Goal: Information Seeking & Learning: Learn about a topic

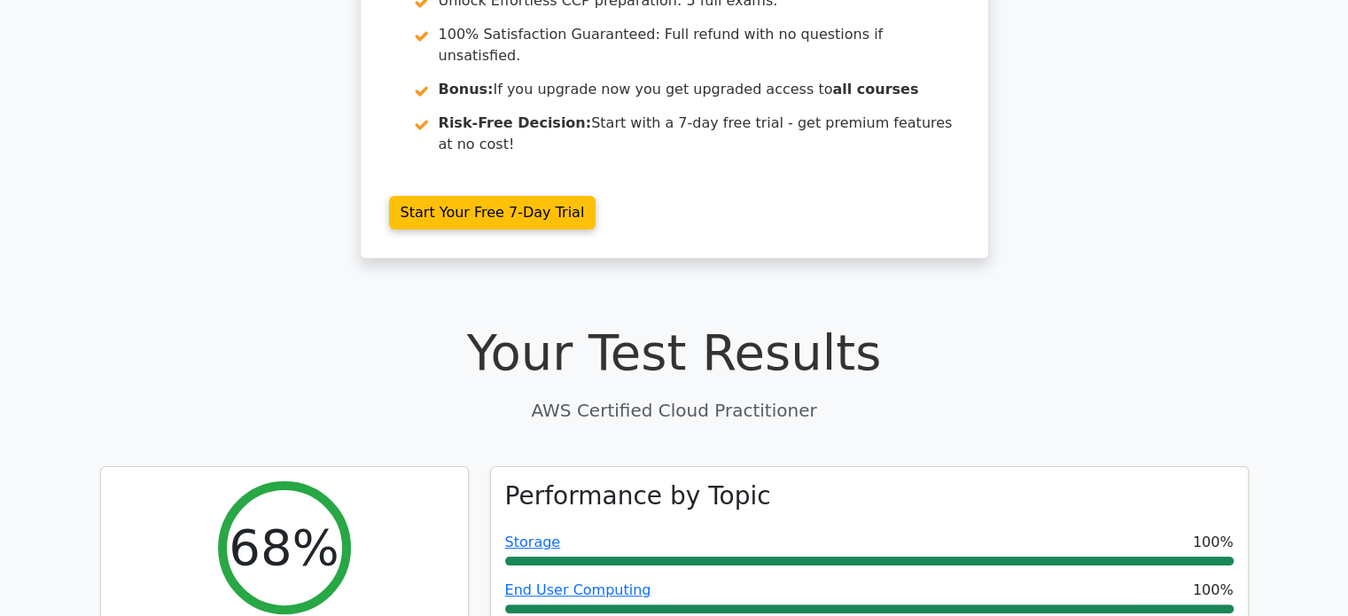
scroll to position [262, 0]
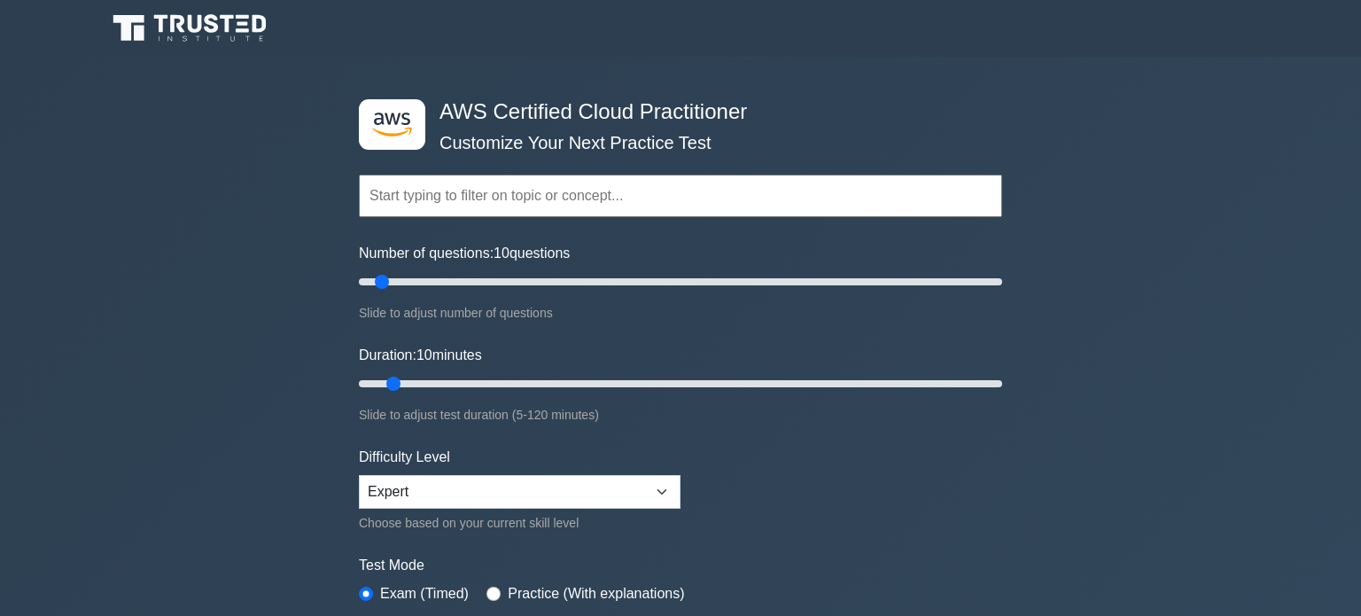
select select "expert"
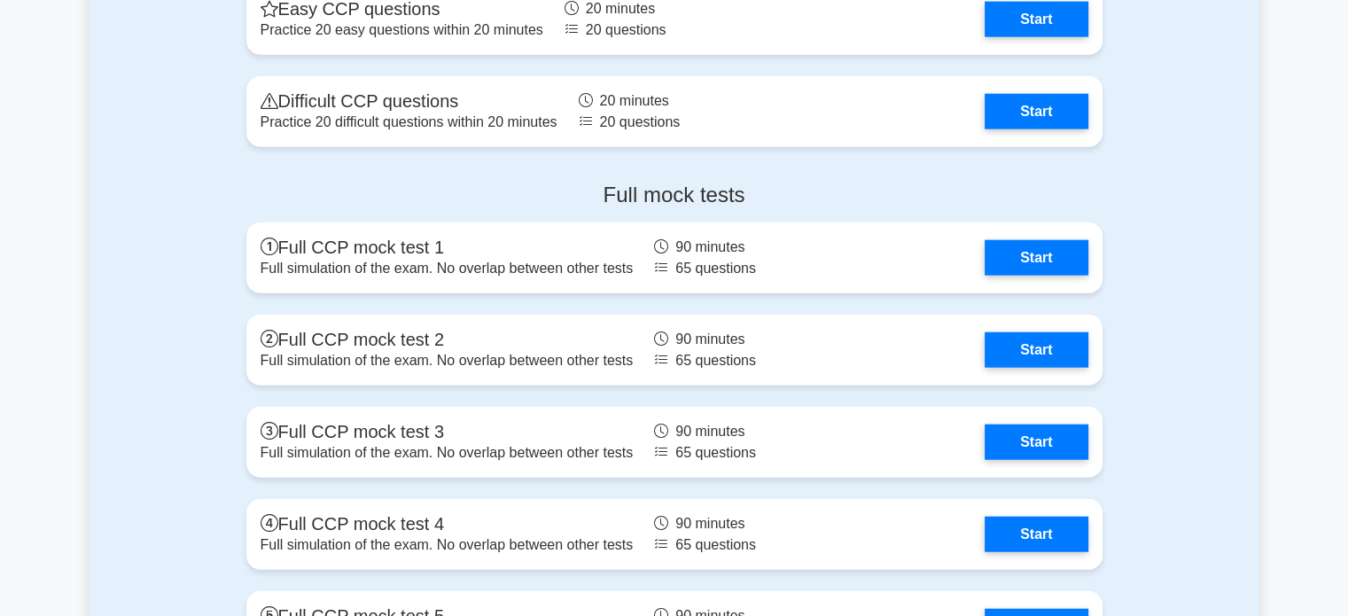
scroll to position [4248, 0]
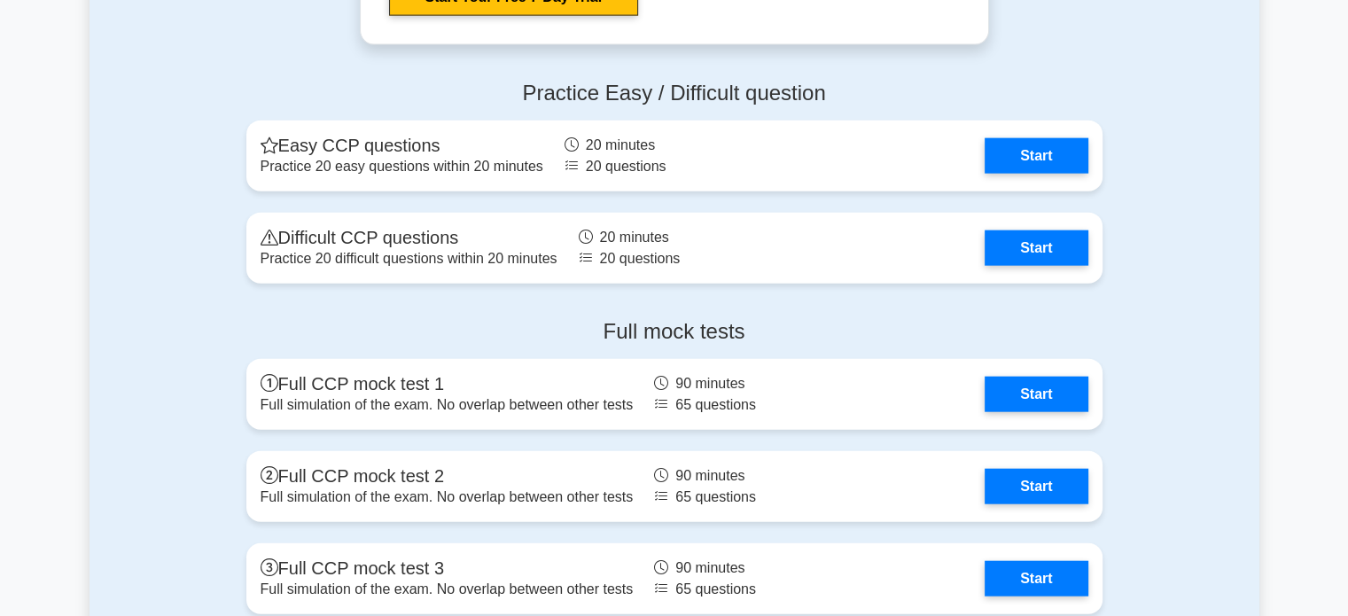
scroll to position [4102, 0]
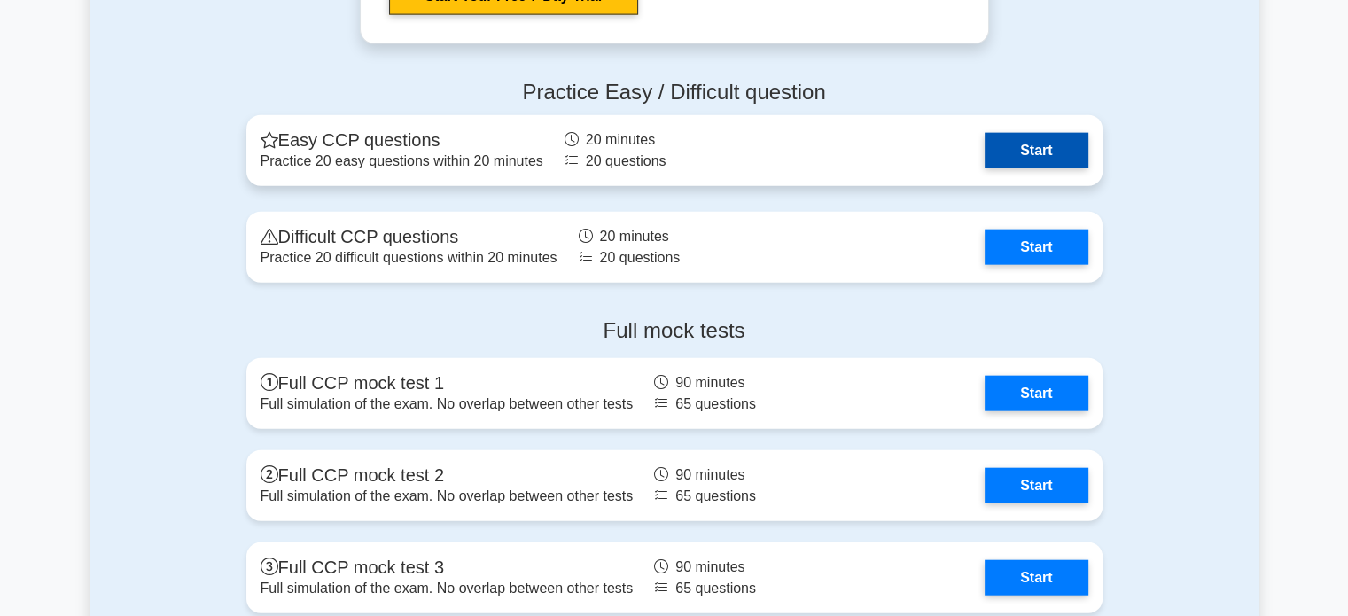
click at [1042, 152] on link "Start" at bounding box center [1036, 150] width 103 height 35
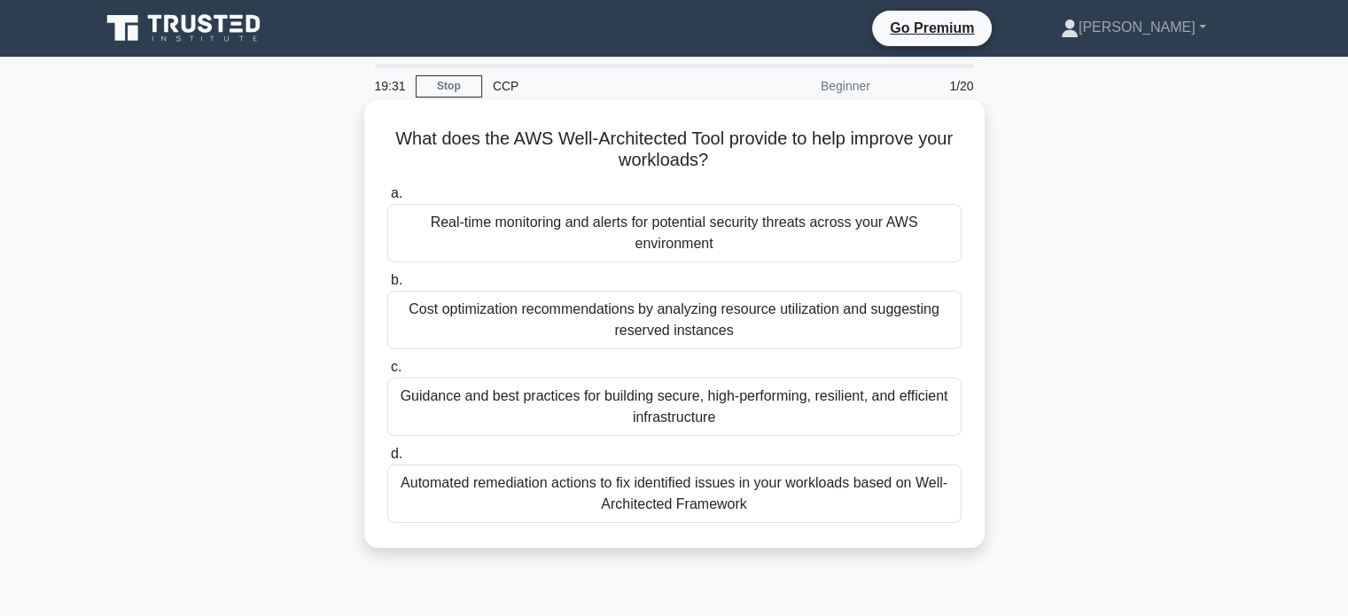
click at [672, 417] on div "Guidance and best practices for building secure, high-performing, resilient, an…" at bounding box center [674, 406] width 574 height 58
click at [387, 373] on input "c. Guidance and best practices for building secure, high-performing, resilient,…" at bounding box center [387, 368] width 0 height 12
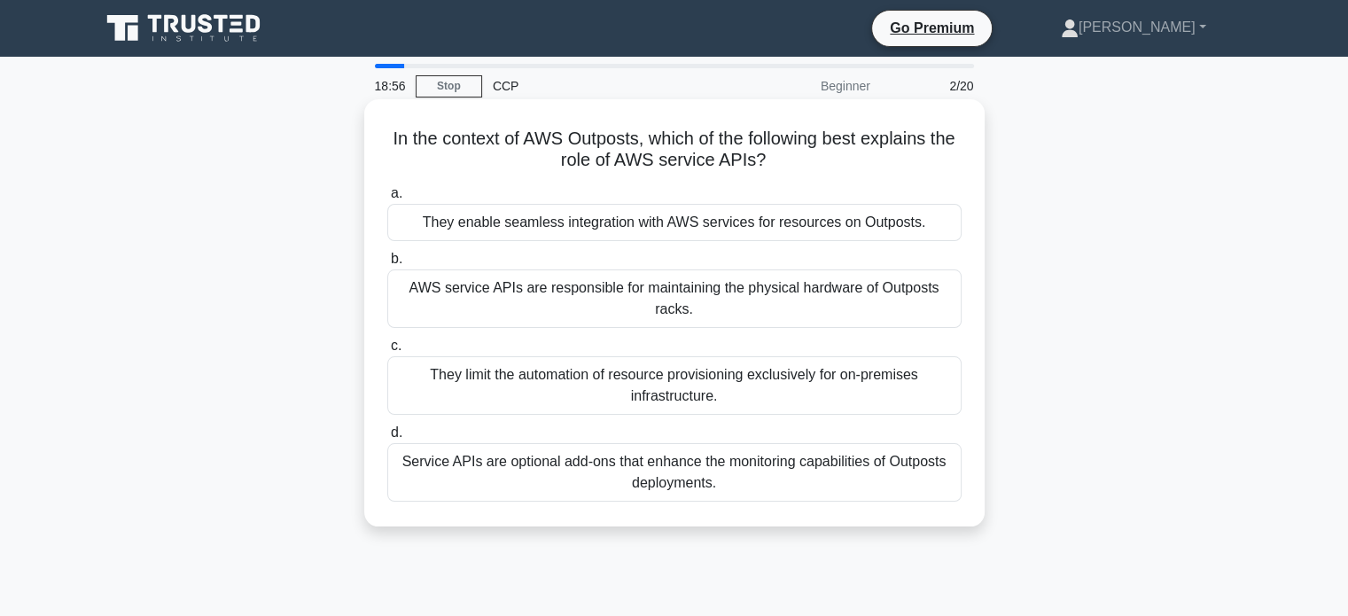
click at [651, 225] on div "They enable seamless integration with AWS services for resources on Outposts." at bounding box center [674, 222] width 574 height 37
click at [387, 199] on input "a. They enable seamless integration with AWS services for resources on Outposts." at bounding box center [387, 194] width 0 height 12
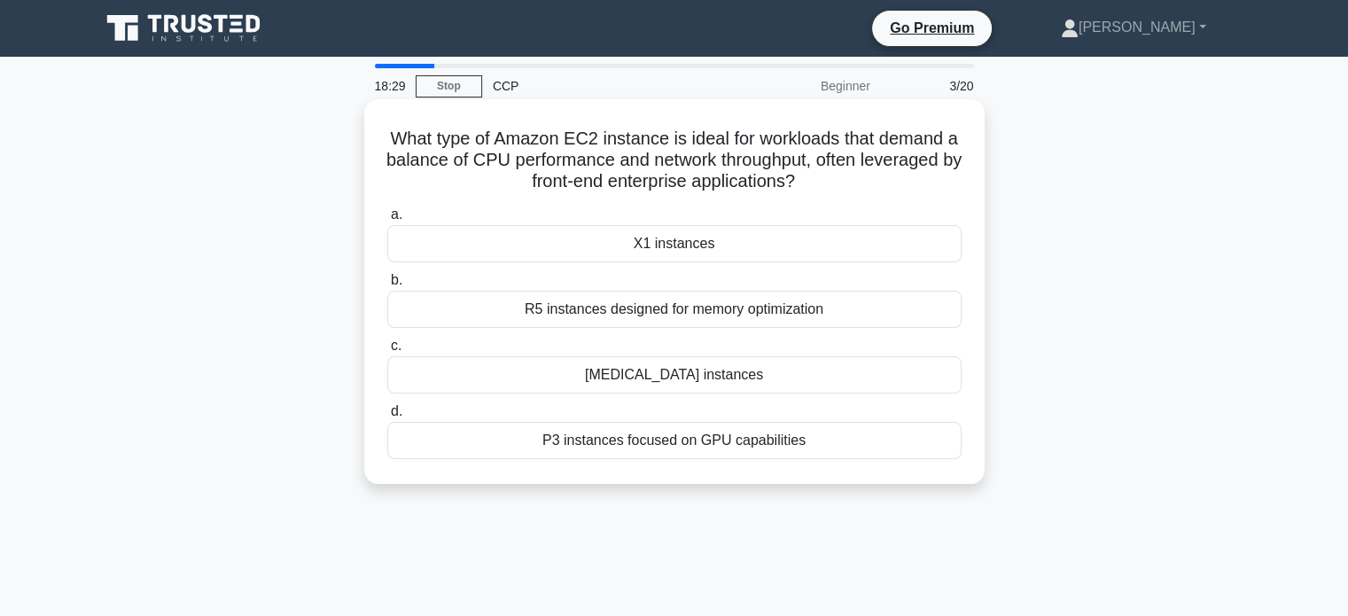
click at [667, 385] on div "T3 instances" at bounding box center [674, 374] width 574 height 37
click at [387, 352] on input "c. T3 instances" at bounding box center [387, 346] width 0 height 12
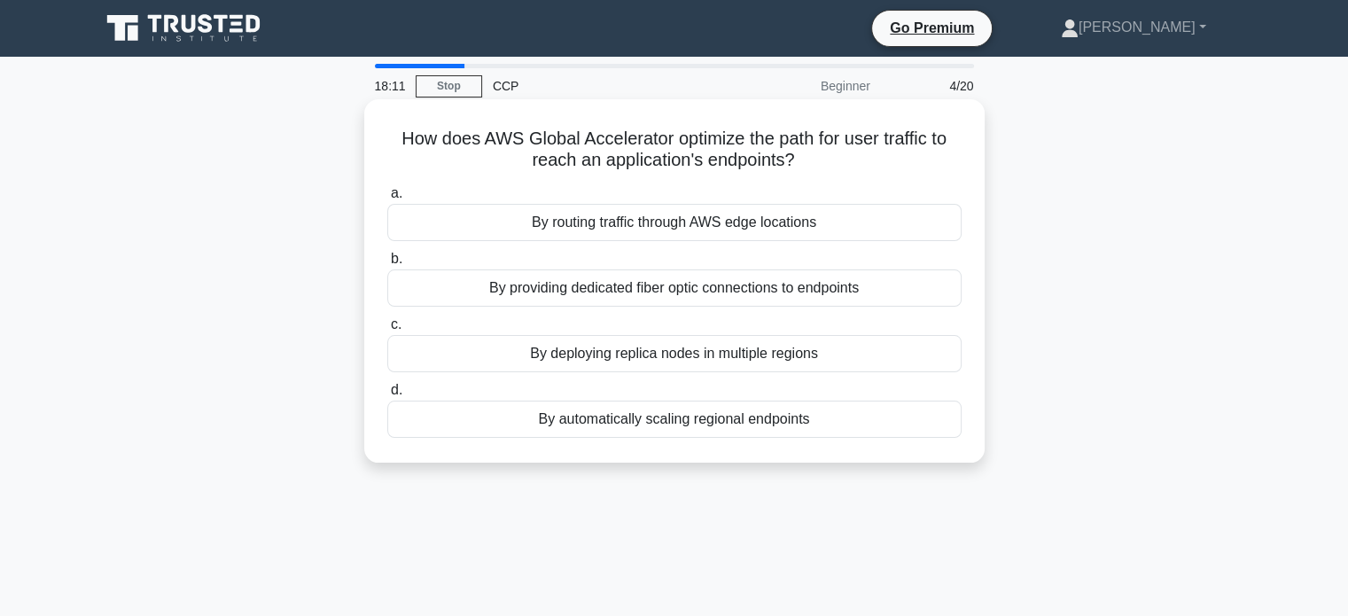
click at [665, 221] on div "By routing traffic through AWS edge locations" at bounding box center [674, 222] width 574 height 37
click at [387, 199] on input "a. By routing traffic through AWS edge locations" at bounding box center [387, 194] width 0 height 12
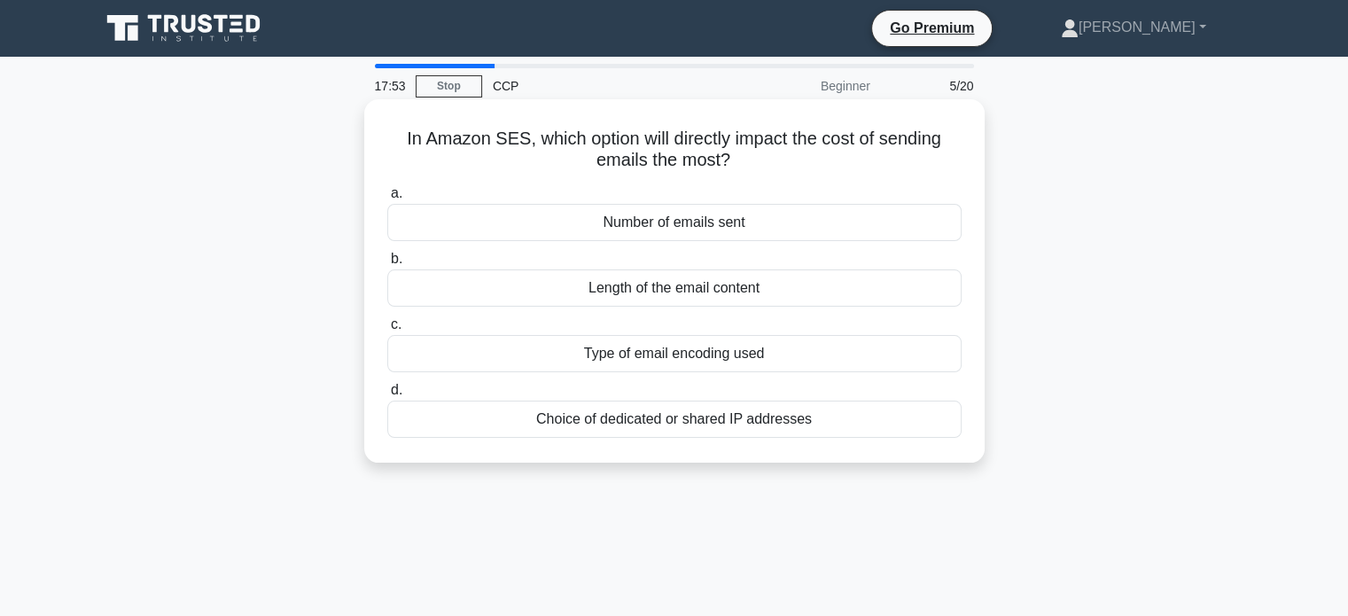
click at [595, 230] on div "Number of emails sent" at bounding box center [674, 222] width 574 height 37
click at [387, 199] on input "a. Number of emails sent" at bounding box center [387, 194] width 0 height 12
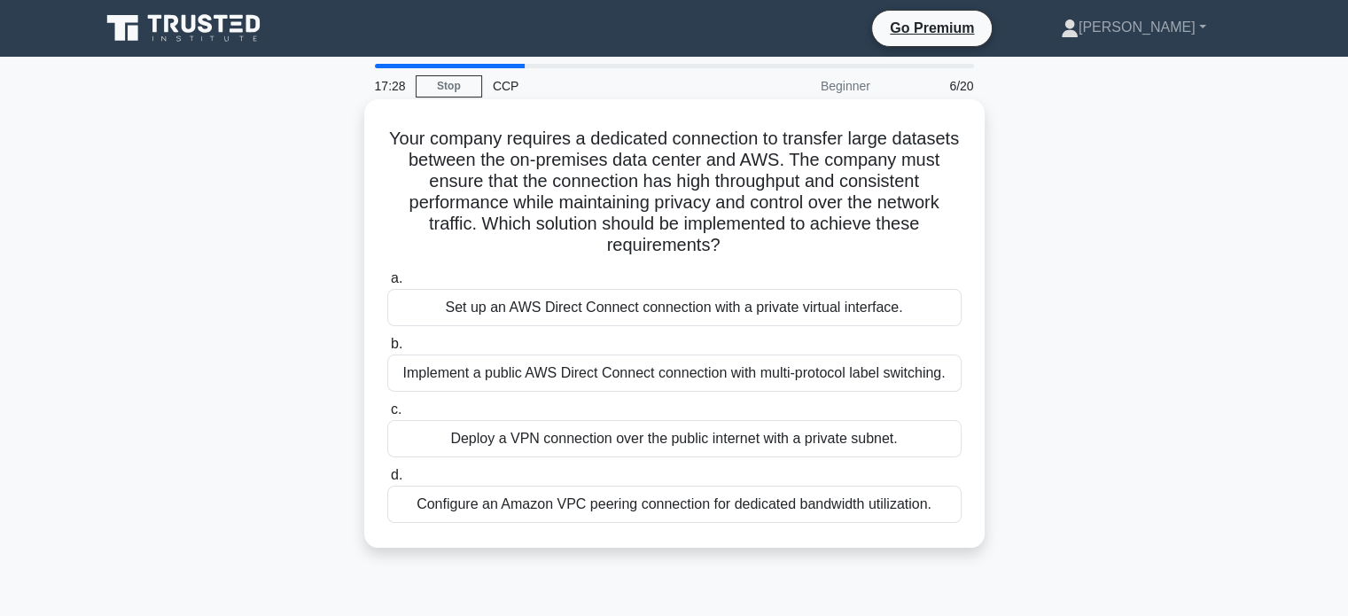
click at [611, 304] on div "Set up an AWS Direct Connect connection with a private virtual interface." at bounding box center [674, 307] width 574 height 37
click at [387, 284] on input "a. Set up an AWS Direct Connect connection with a private virtual interface." at bounding box center [387, 279] width 0 height 12
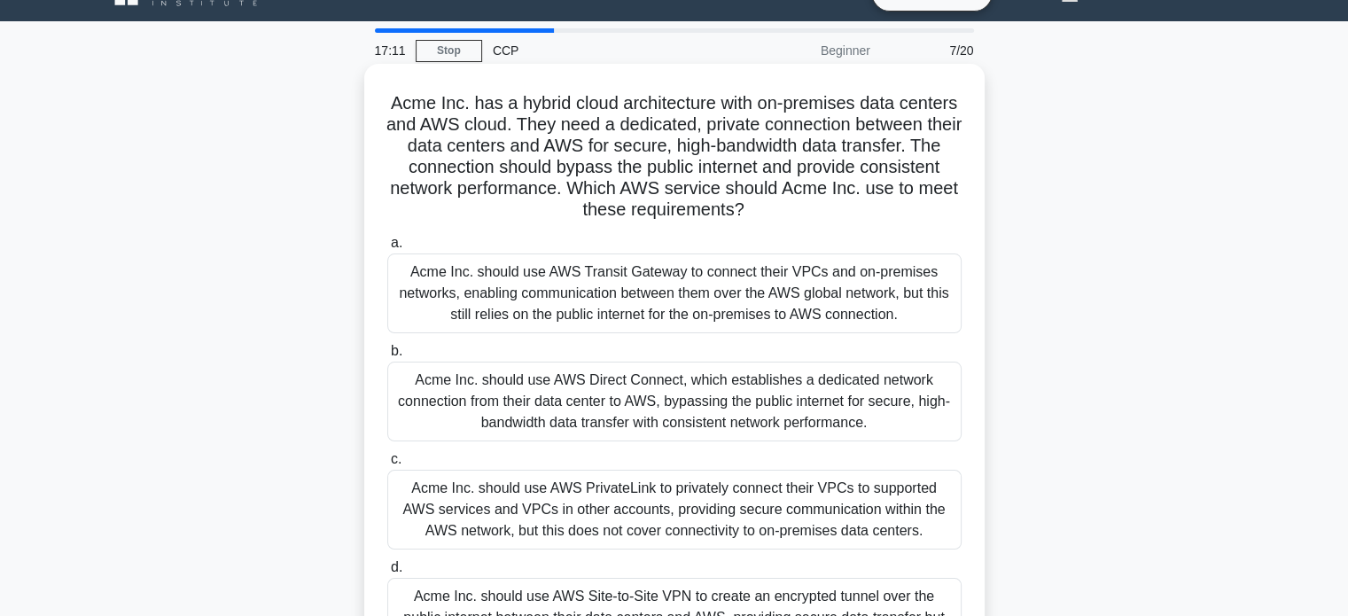
scroll to position [48, 0]
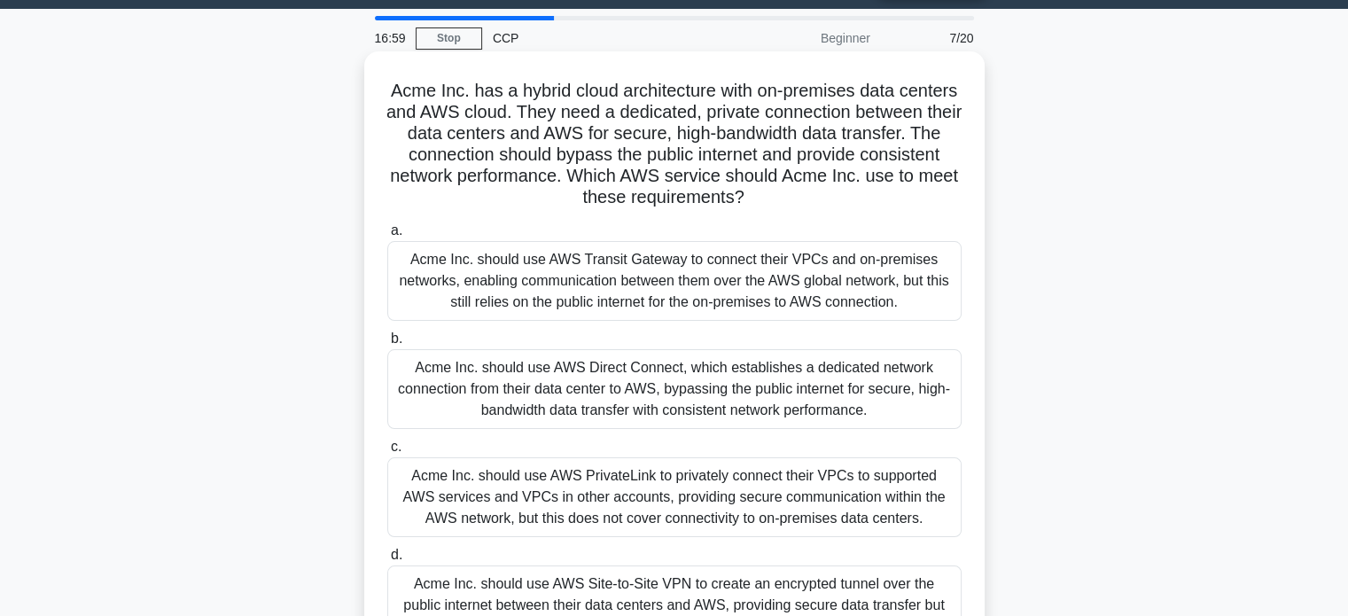
click at [695, 378] on div "Acme Inc. should use AWS Direct Connect, which establishes a dedicated network …" at bounding box center [674, 389] width 574 height 80
click at [387, 345] on input "b. Acme Inc. should use AWS Direct Connect, which establishes a dedicated netwo…" at bounding box center [387, 339] width 0 height 12
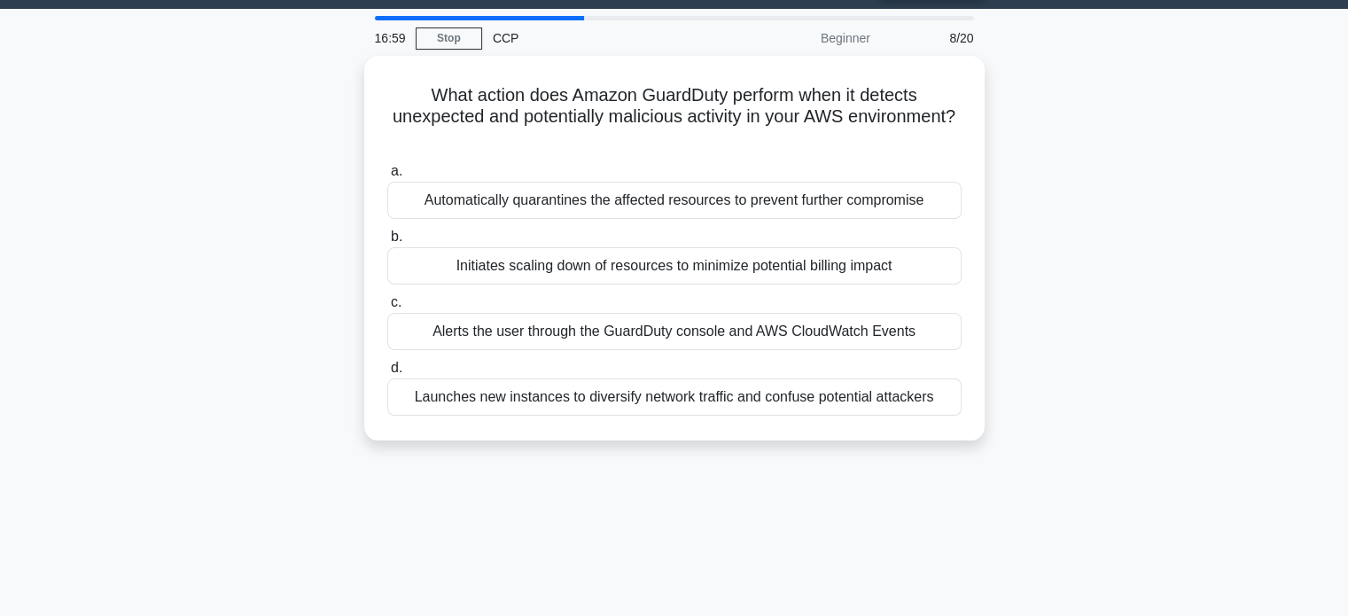
scroll to position [0, 0]
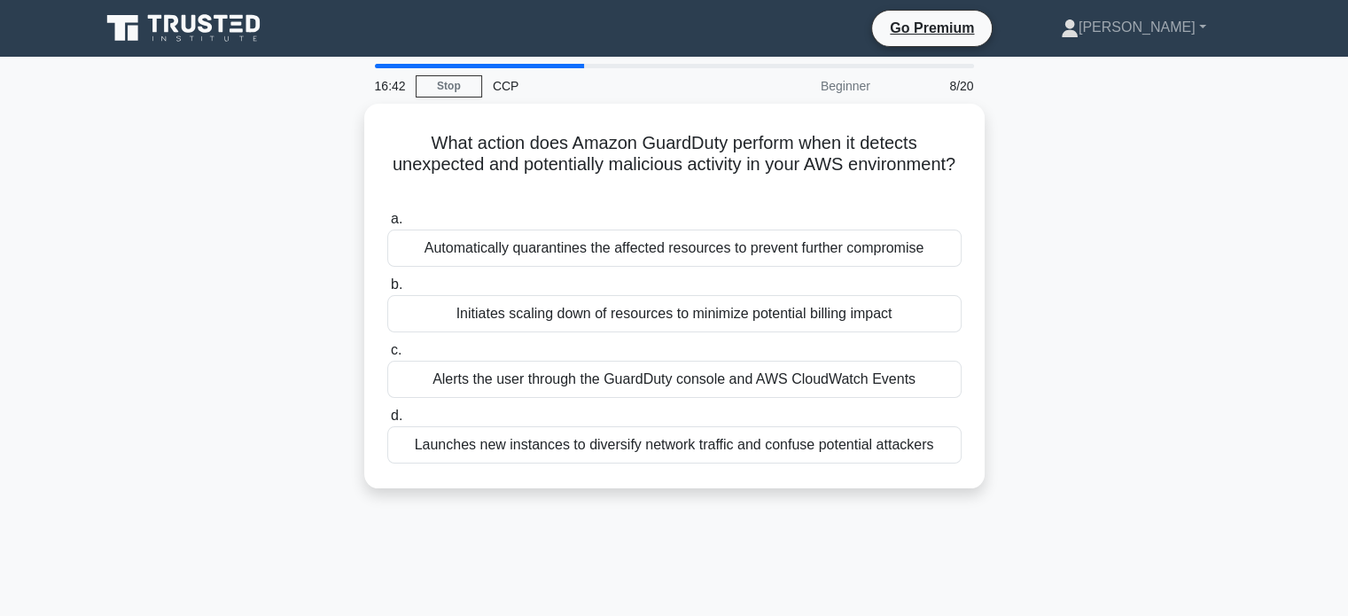
click at [695, 378] on div "Alerts the user through the GuardDuty console and AWS CloudWatch Events" at bounding box center [674, 379] width 574 height 37
click at [387, 356] on input "c. Alerts the user through the GuardDuty console and AWS CloudWatch Events" at bounding box center [387, 351] width 0 height 12
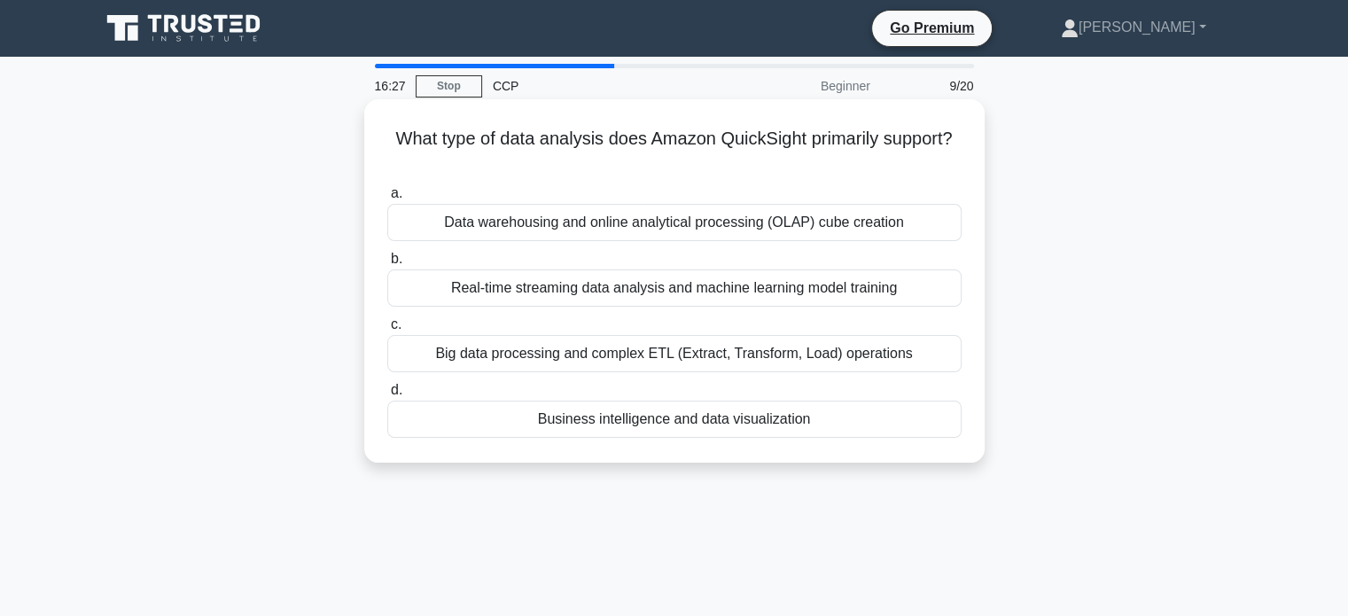
click at [688, 410] on div "Business intelligence and data visualization" at bounding box center [674, 419] width 574 height 37
click at [387, 396] on input "d. Business intelligence and data visualization" at bounding box center [387, 391] width 0 height 12
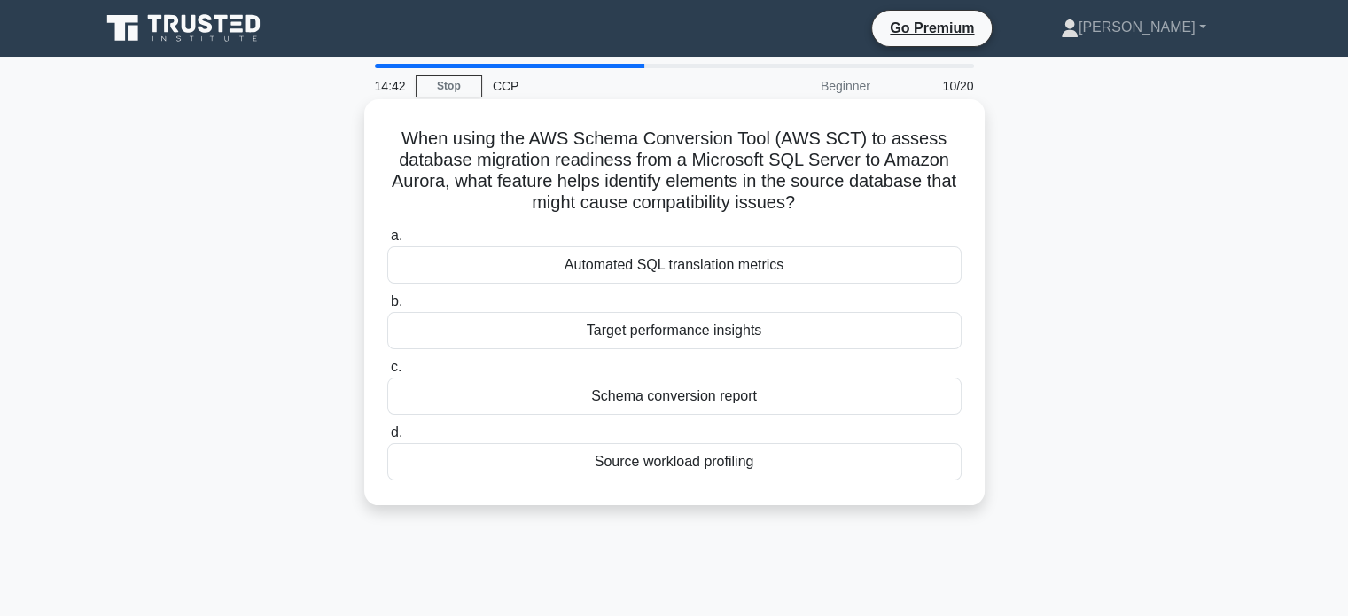
click at [588, 382] on div "Schema conversion report" at bounding box center [674, 395] width 574 height 37
click at [387, 373] on input "c. Schema conversion report" at bounding box center [387, 368] width 0 height 12
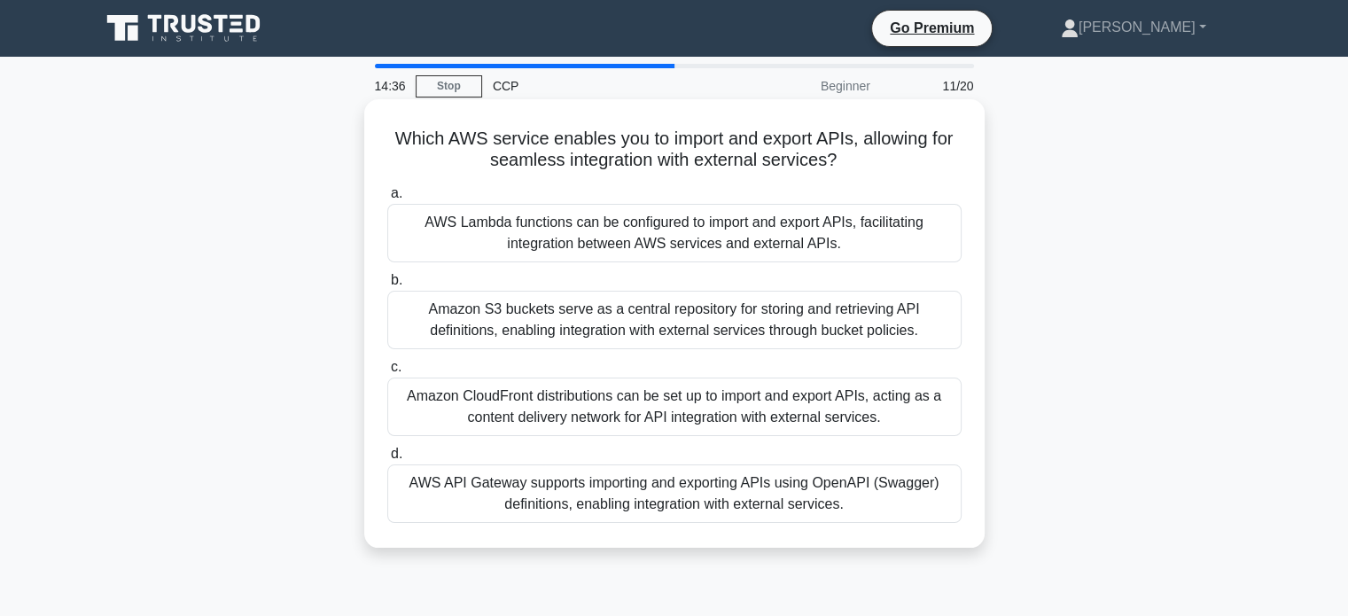
click at [560, 176] on div "Which AWS service enables you to import and export APIs, allowing for seamless …" at bounding box center [674, 323] width 606 height 434
click at [603, 499] on div "AWS API Gateway supports importing and exporting APIs using OpenAPI (Swagger) d…" at bounding box center [674, 493] width 574 height 58
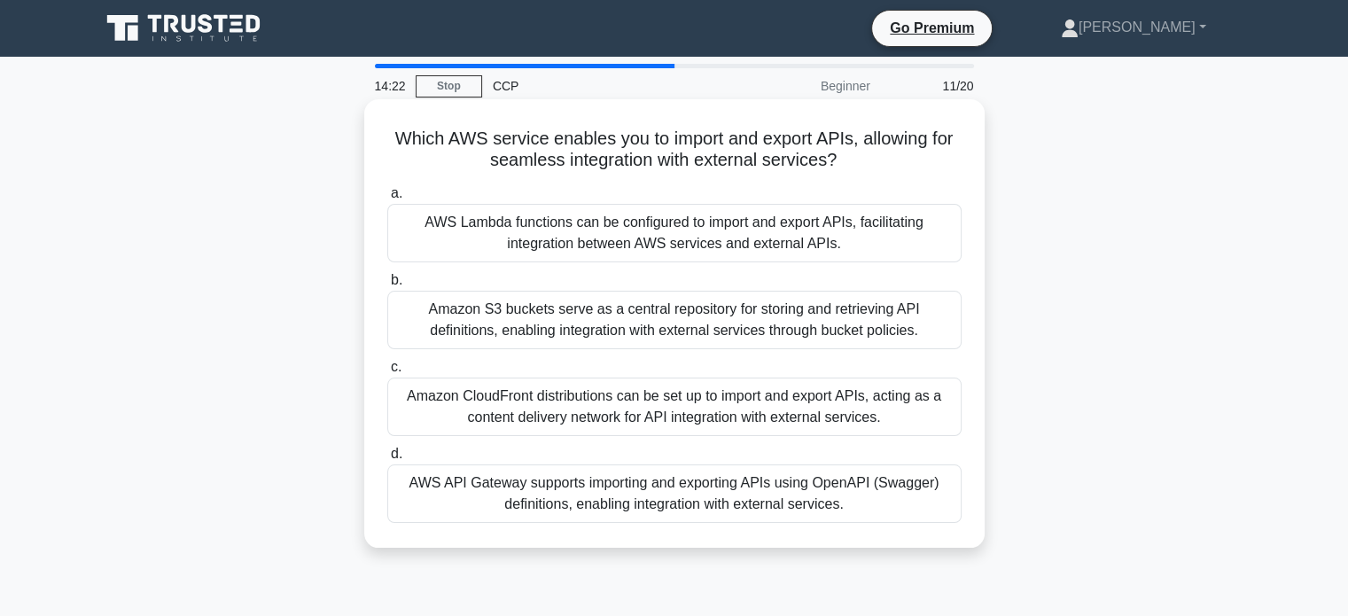
click at [387, 460] on input "d. AWS API Gateway supports importing and exporting APIs using OpenAPI (Swagger…" at bounding box center [387, 454] width 0 height 12
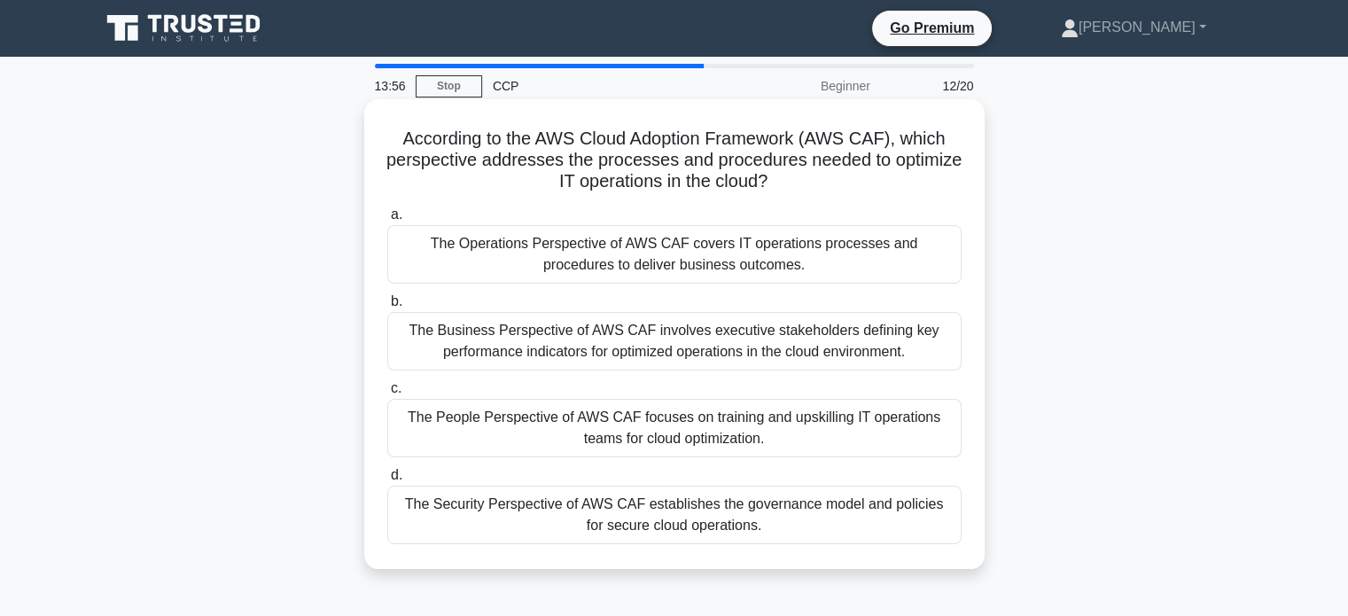
click at [603, 242] on div "The Operations Perspective of AWS CAF covers IT operations processes and proced…" at bounding box center [674, 254] width 574 height 58
click at [387, 221] on input "a. The Operations Perspective of AWS CAF covers IT operations processes and pro…" at bounding box center [387, 215] width 0 height 12
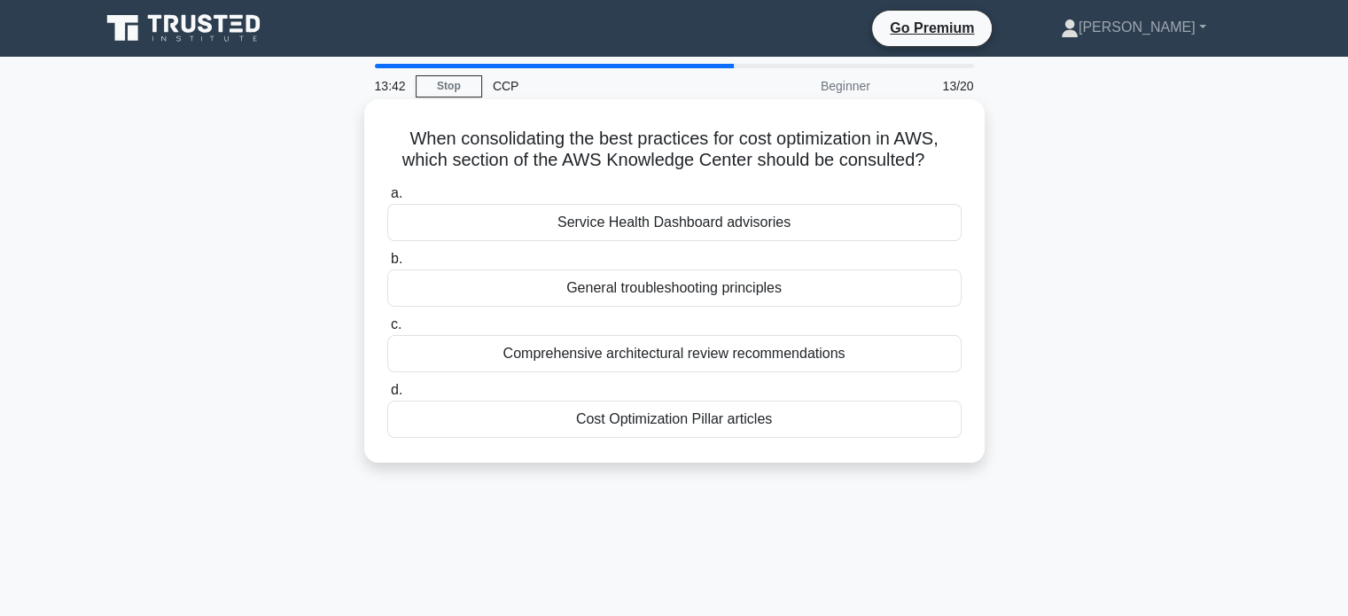
click at [627, 414] on div "Cost Optimization Pillar articles" at bounding box center [674, 419] width 574 height 37
click at [387, 396] on input "d. Cost Optimization Pillar articles" at bounding box center [387, 391] width 0 height 12
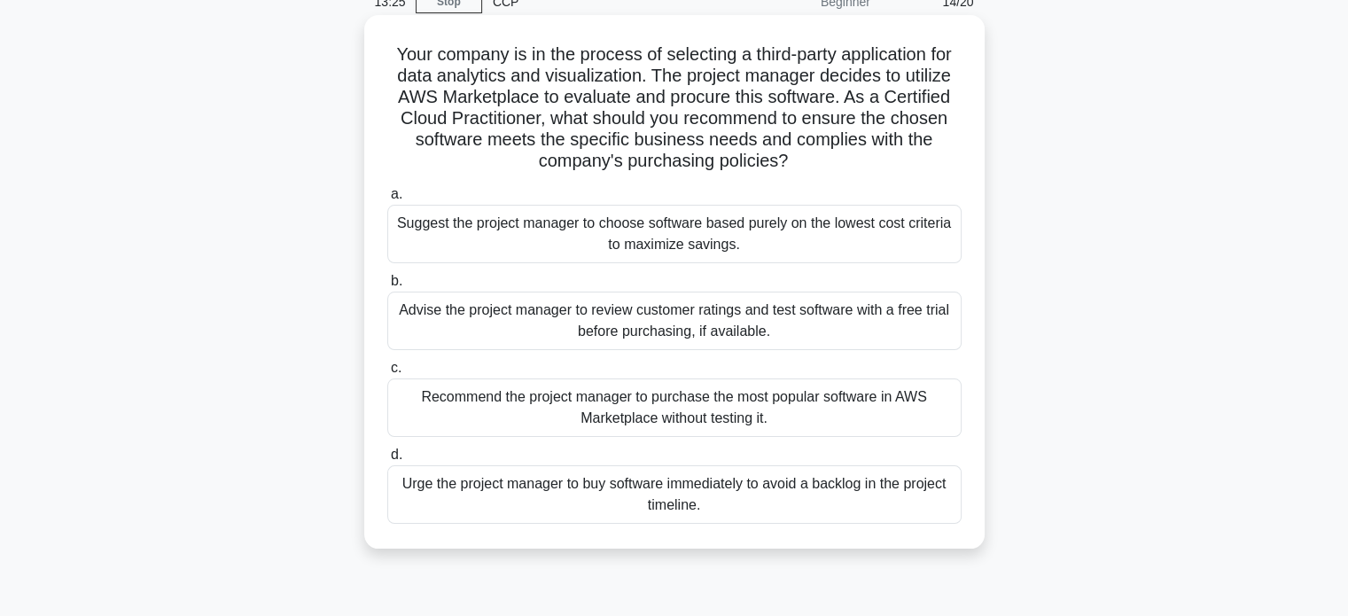
scroll to position [85, 0]
click at [621, 312] on div "Advise the project manager to review customer ratings and test software with a …" at bounding box center [674, 320] width 574 height 58
click at [387, 286] on input "b. Advise the project manager to review customer ratings and test software with…" at bounding box center [387, 281] width 0 height 12
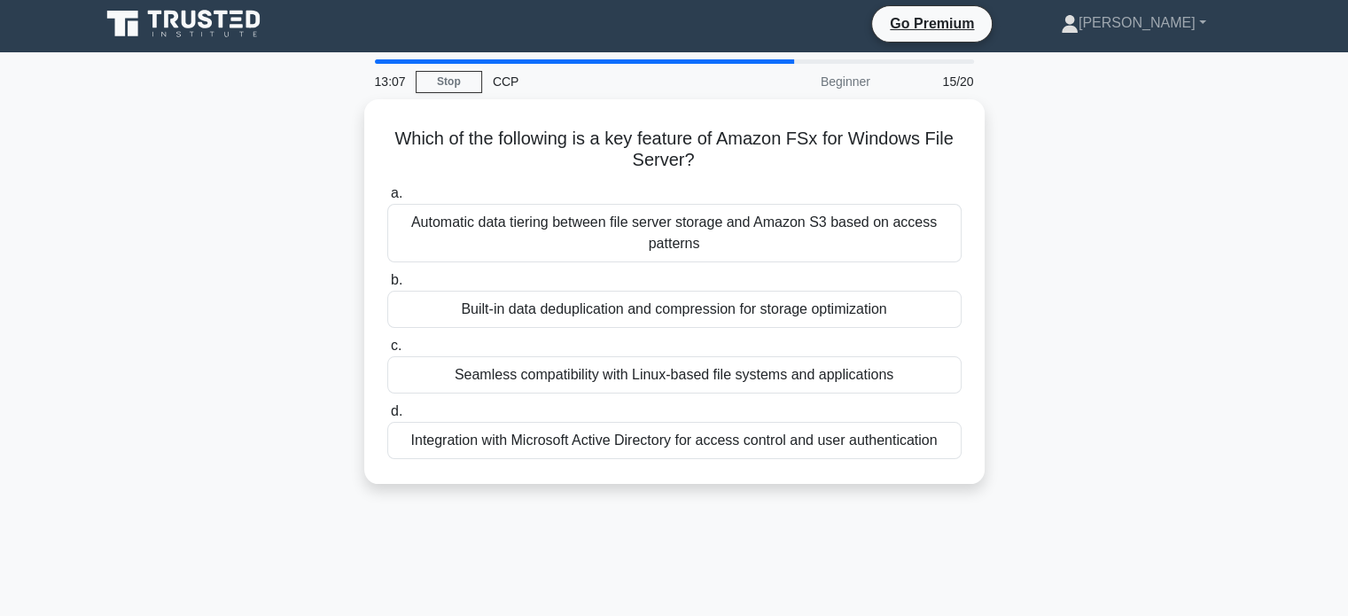
scroll to position [0, 0]
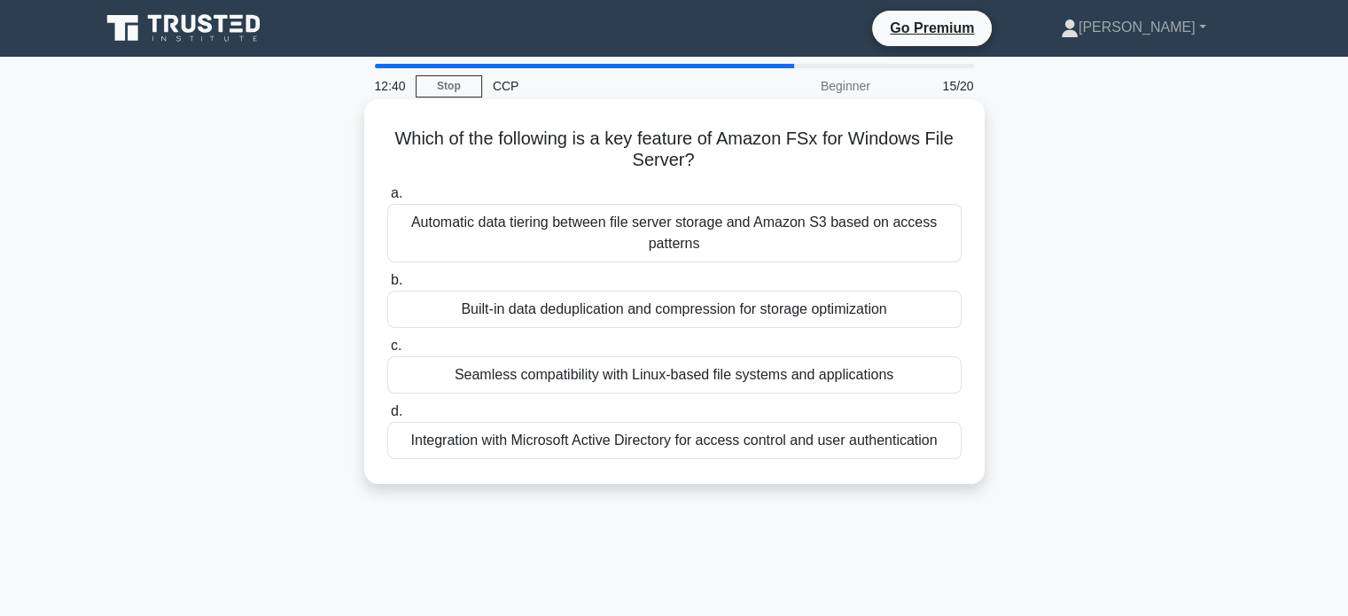
click at [698, 448] on div "Integration with Microsoft Active Directory for access control and user authent…" at bounding box center [674, 440] width 574 height 37
click at [387, 417] on input "d. Integration with Microsoft Active Directory for access control and user auth…" at bounding box center [387, 412] width 0 height 12
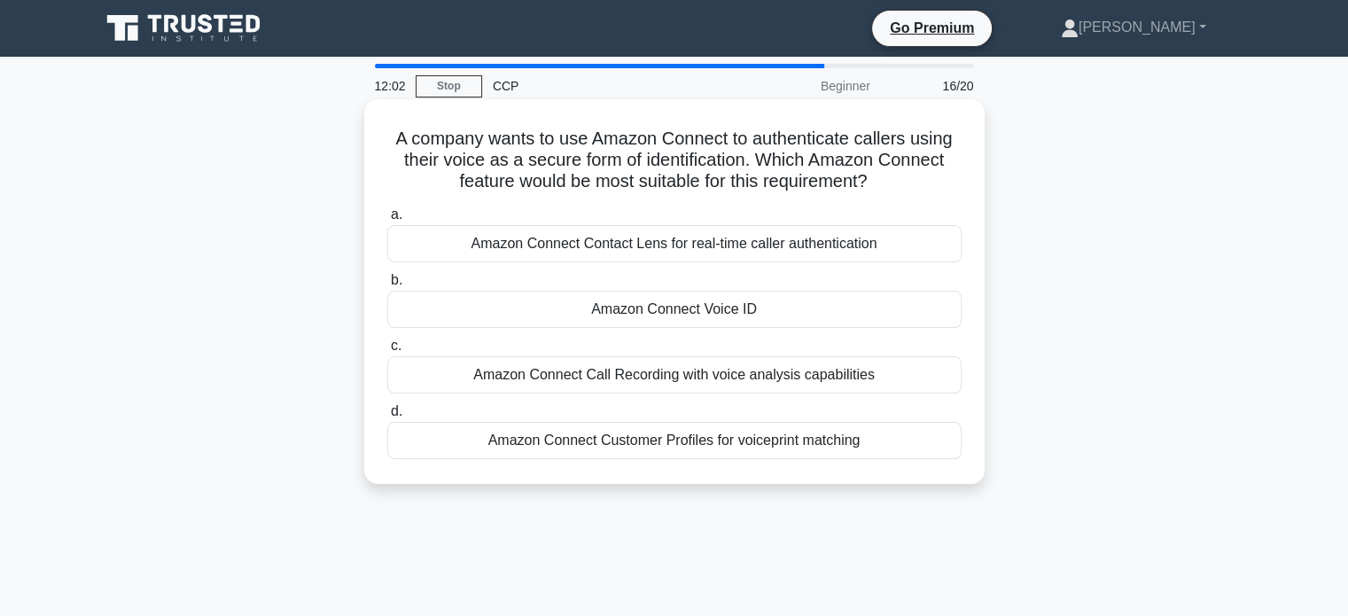
click at [655, 311] on div "Amazon Connect Voice ID" at bounding box center [674, 309] width 574 height 37
click at [387, 286] on input "b. Amazon Connect Voice ID" at bounding box center [387, 281] width 0 height 12
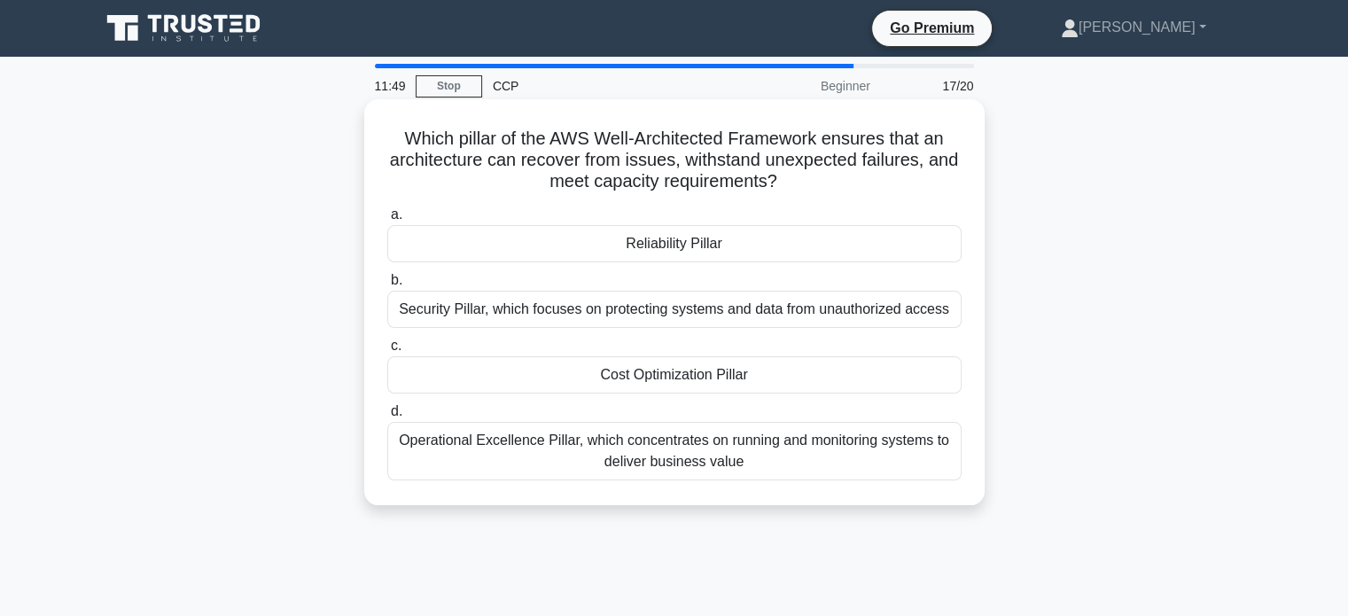
click at [643, 241] on div "Reliability Pillar" at bounding box center [674, 243] width 574 height 37
click at [387, 221] on input "a. Reliability Pillar" at bounding box center [387, 215] width 0 height 12
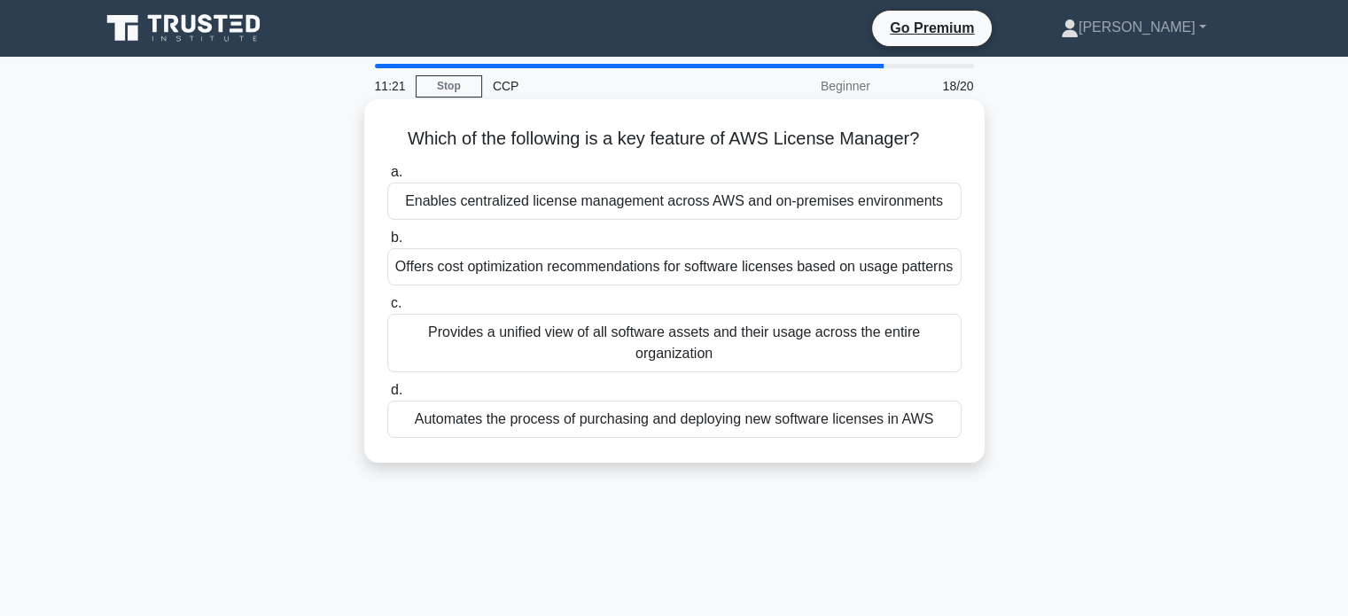
click at [676, 207] on div "Enables centralized license management across AWS and on-premises environments" at bounding box center [674, 201] width 574 height 37
click at [387, 178] on input "a. Enables centralized license management across AWS and on-premises environmen…" at bounding box center [387, 173] width 0 height 12
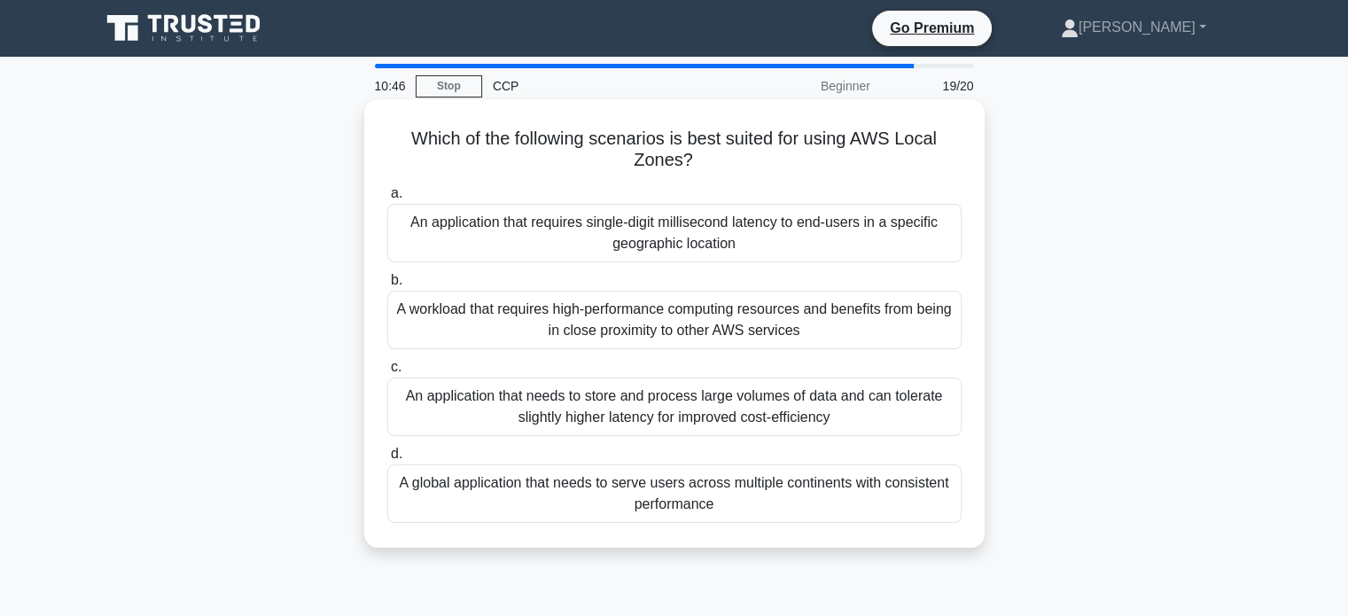
click at [645, 317] on div "A workload that requires high-performance computing resources and benefits from…" at bounding box center [674, 320] width 574 height 58
click at [387, 286] on input "b. A workload that requires high-performance computing resources and benefits f…" at bounding box center [387, 281] width 0 height 12
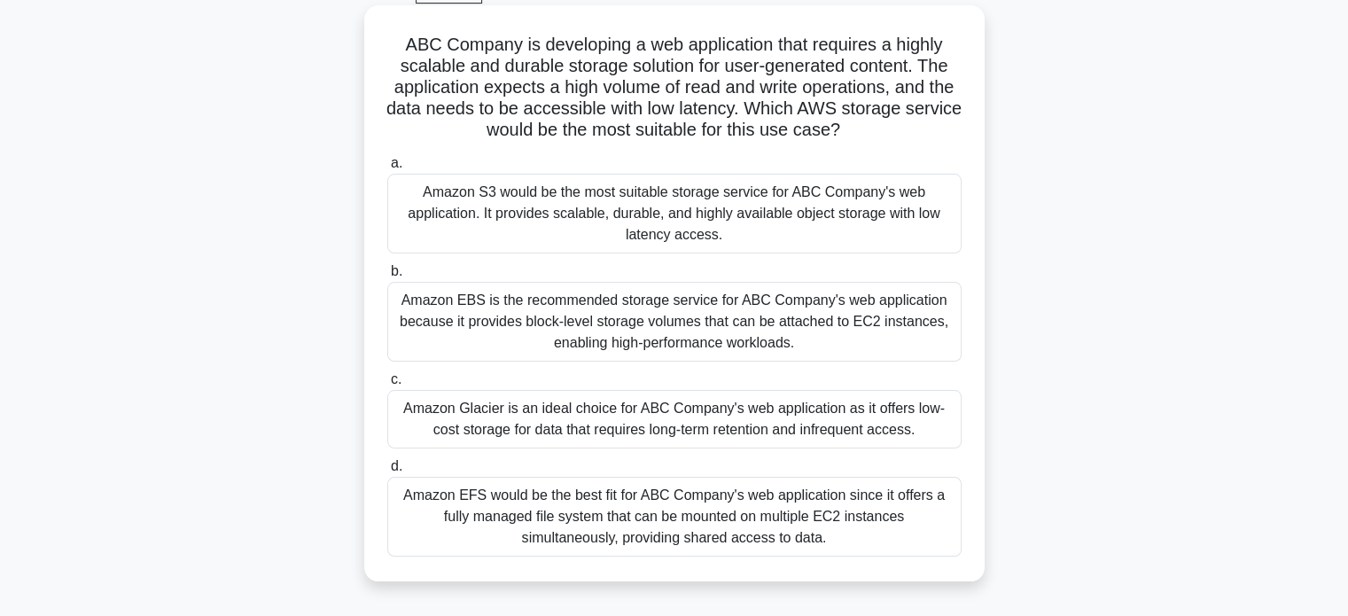
scroll to position [95, 0]
click at [688, 233] on div "Amazon S3 would be the most suitable storage service for ABC Company's web appl…" at bounding box center [674, 213] width 574 height 80
click at [387, 168] on input "a. Amazon S3 would be the most suitable storage service for ABC Company's web a…" at bounding box center [387, 163] width 0 height 12
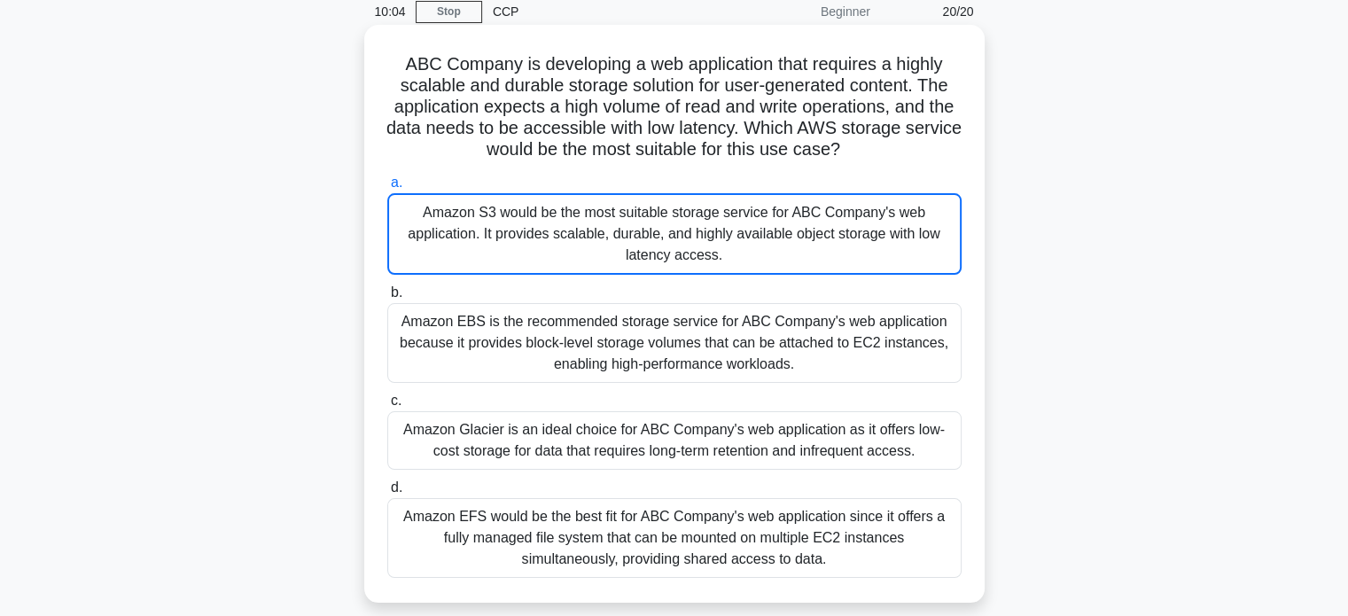
scroll to position [74, 0]
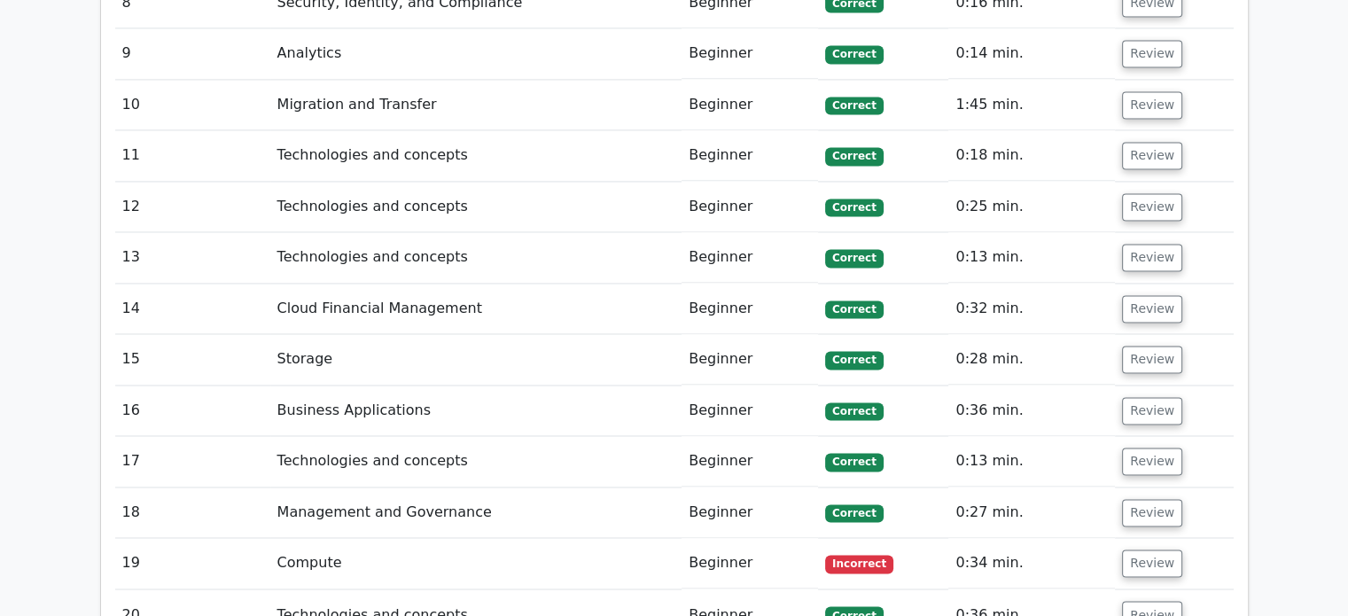
scroll to position [2764, 0]
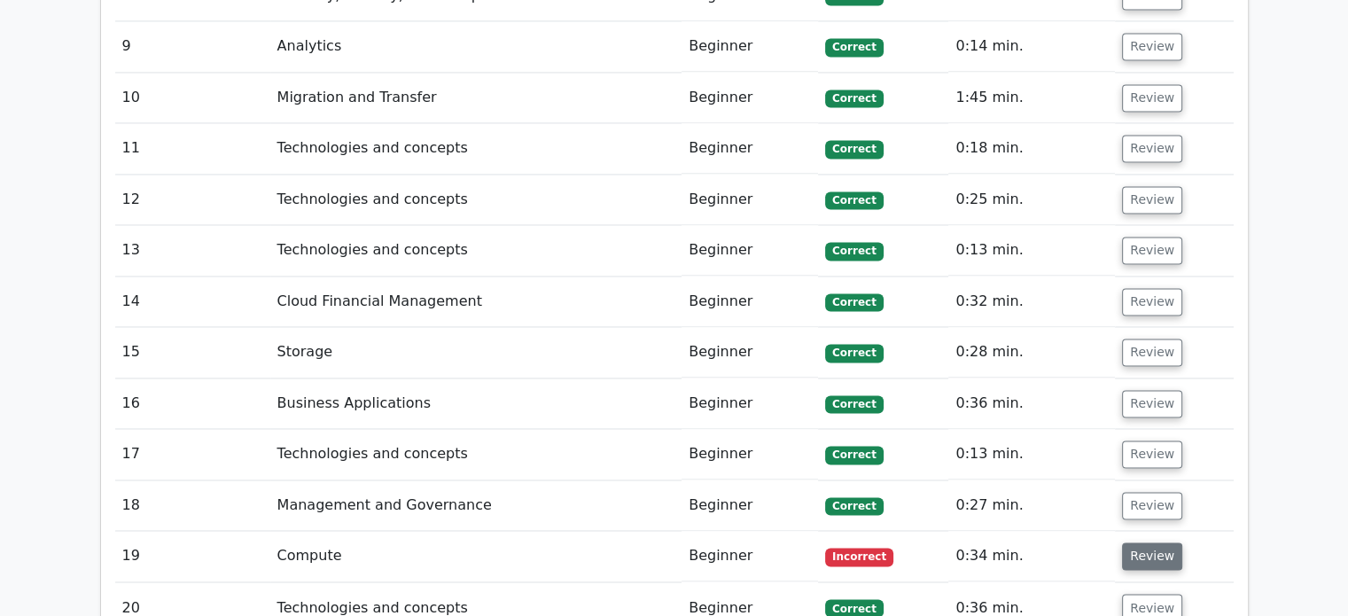
click at [1132, 542] on button "Review" at bounding box center [1152, 555] width 60 height 27
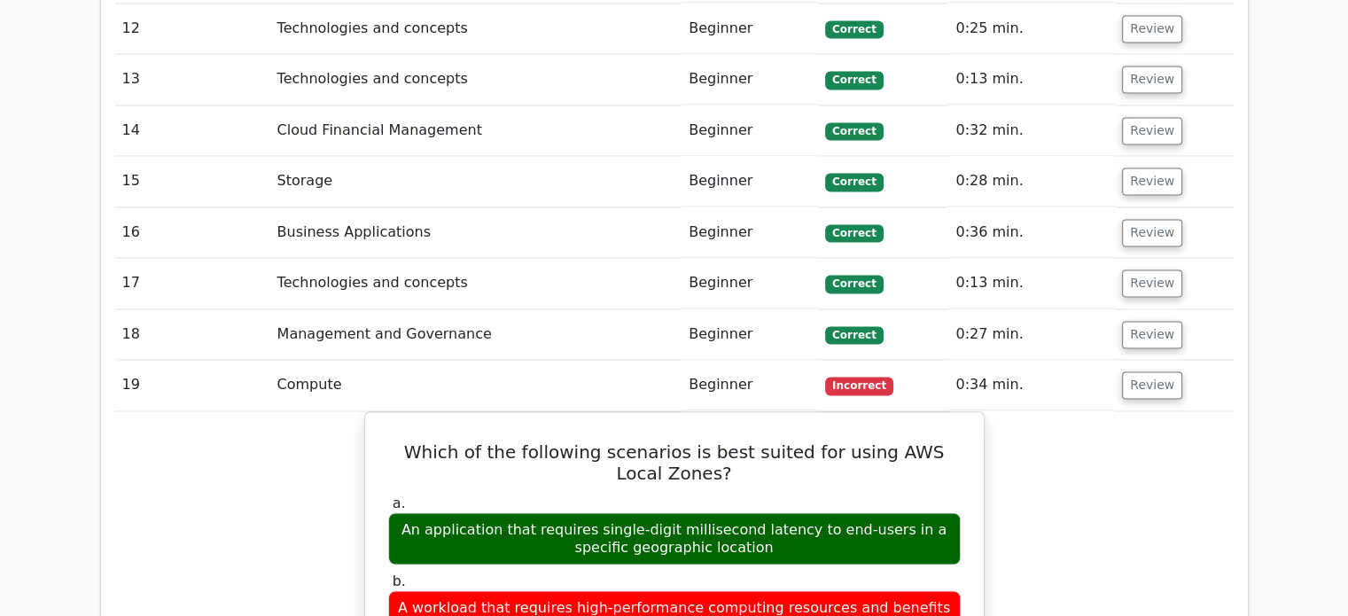
scroll to position [3016, 0]
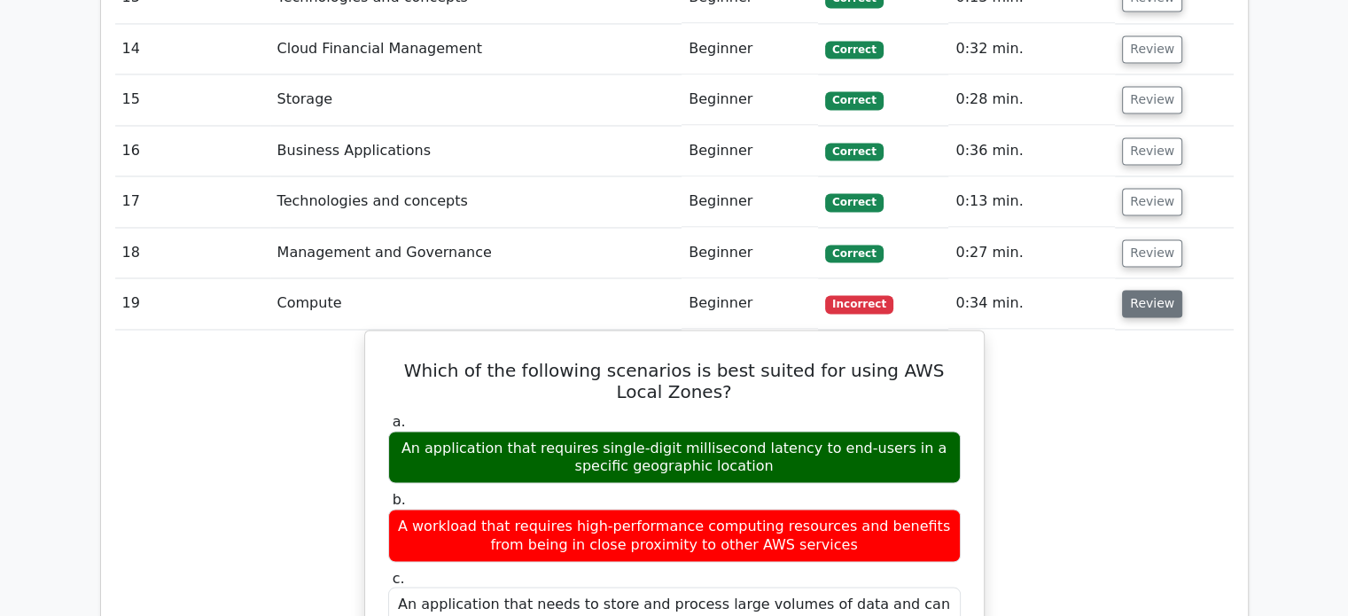
click at [1127, 290] on button "Review" at bounding box center [1152, 303] width 60 height 27
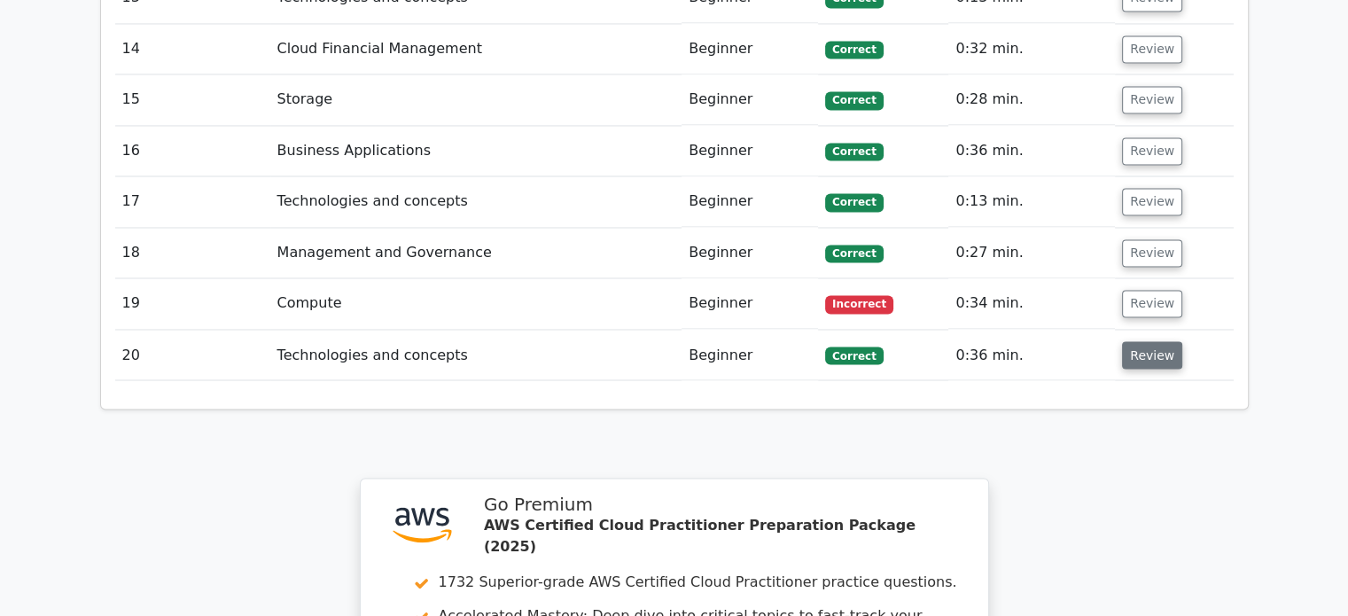
click at [1133, 341] on button "Review" at bounding box center [1152, 354] width 60 height 27
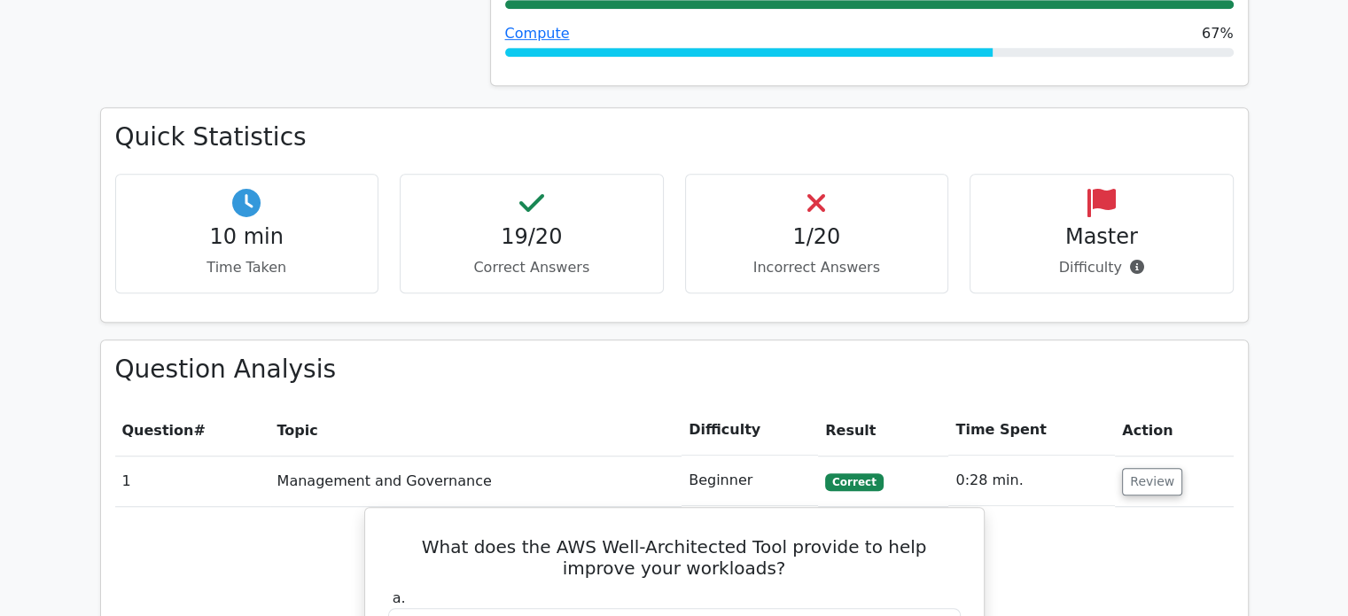
scroll to position [1204, 0]
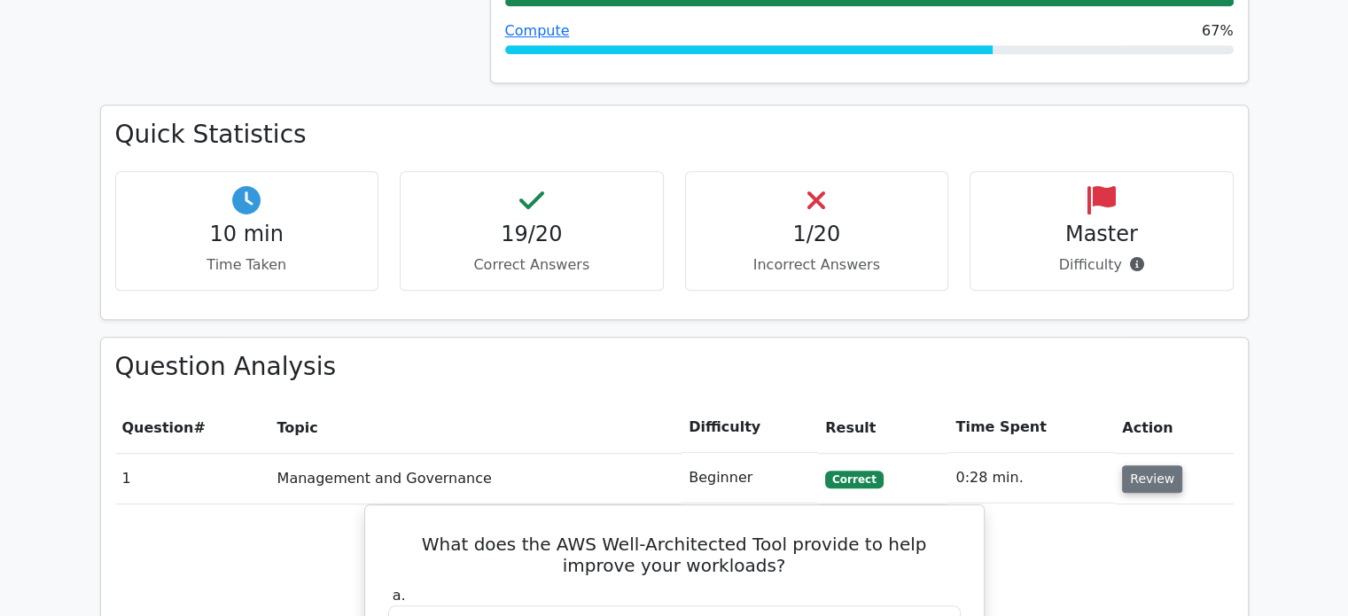
click at [1125, 465] on button "Review" at bounding box center [1152, 478] width 60 height 27
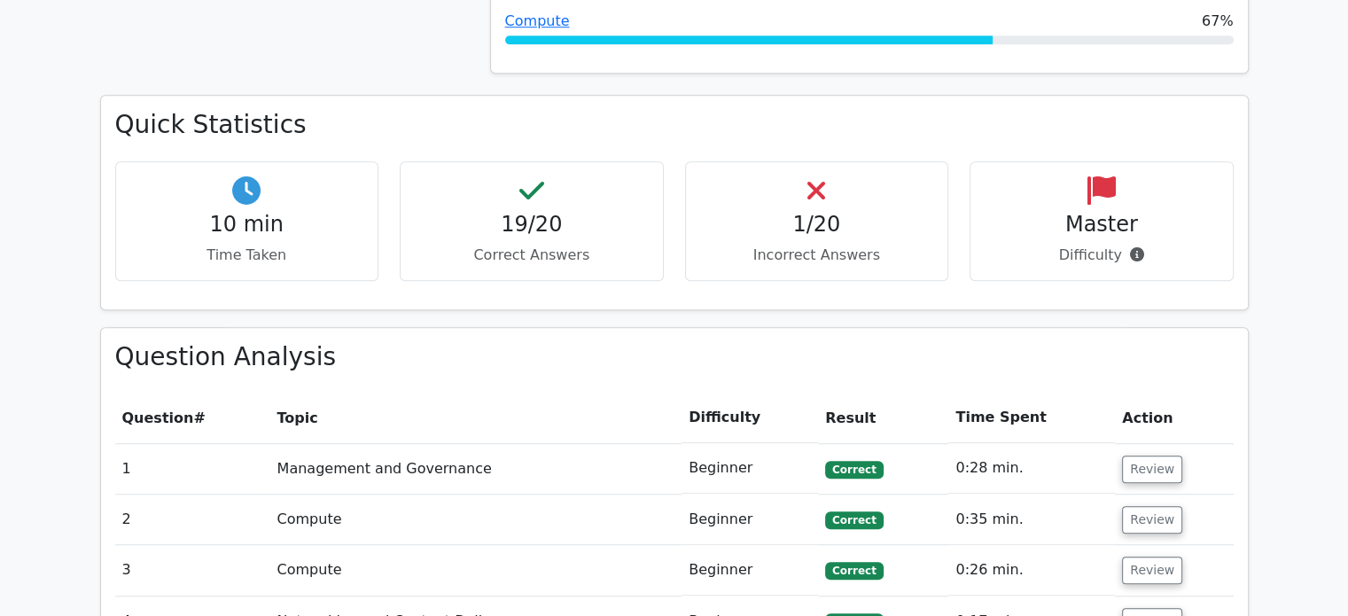
scroll to position [1210, 0]
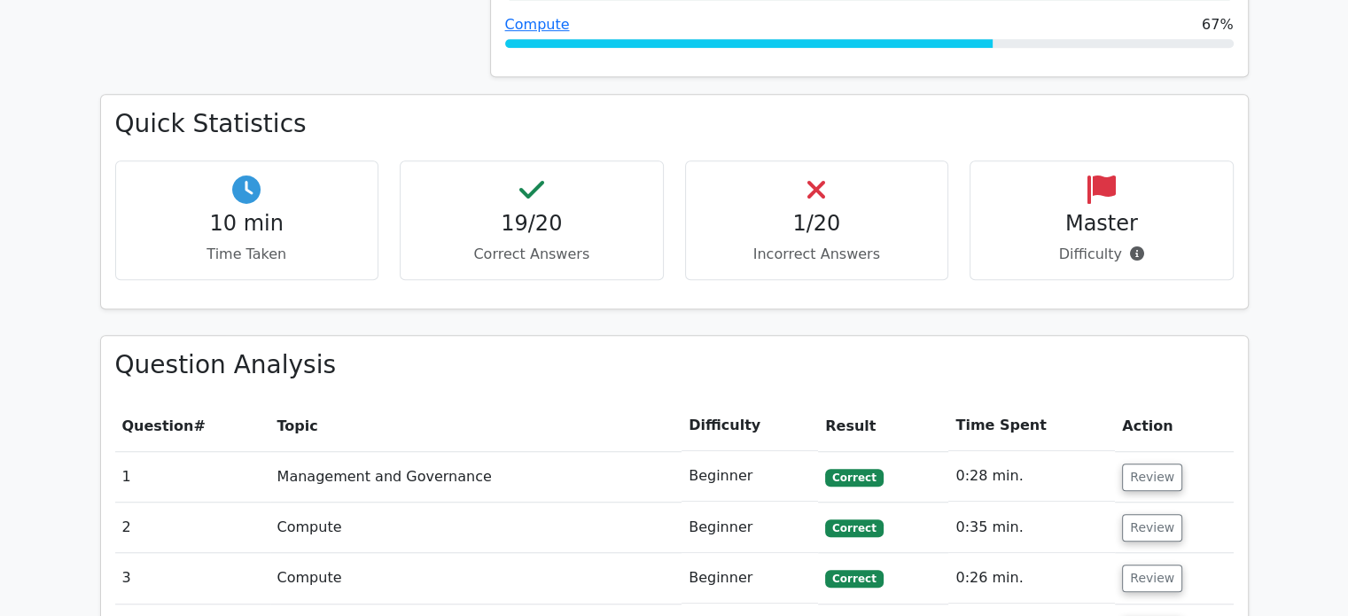
click at [1106, 211] on h4 "Master" at bounding box center [1102, 224] width 234 height 26
click at [1053, 215] on div "10 min Time Taken 19/20 Correct Answers 1/20 Incorrect Answers Master" at bounding box center [675, 227] width 1140 height 134
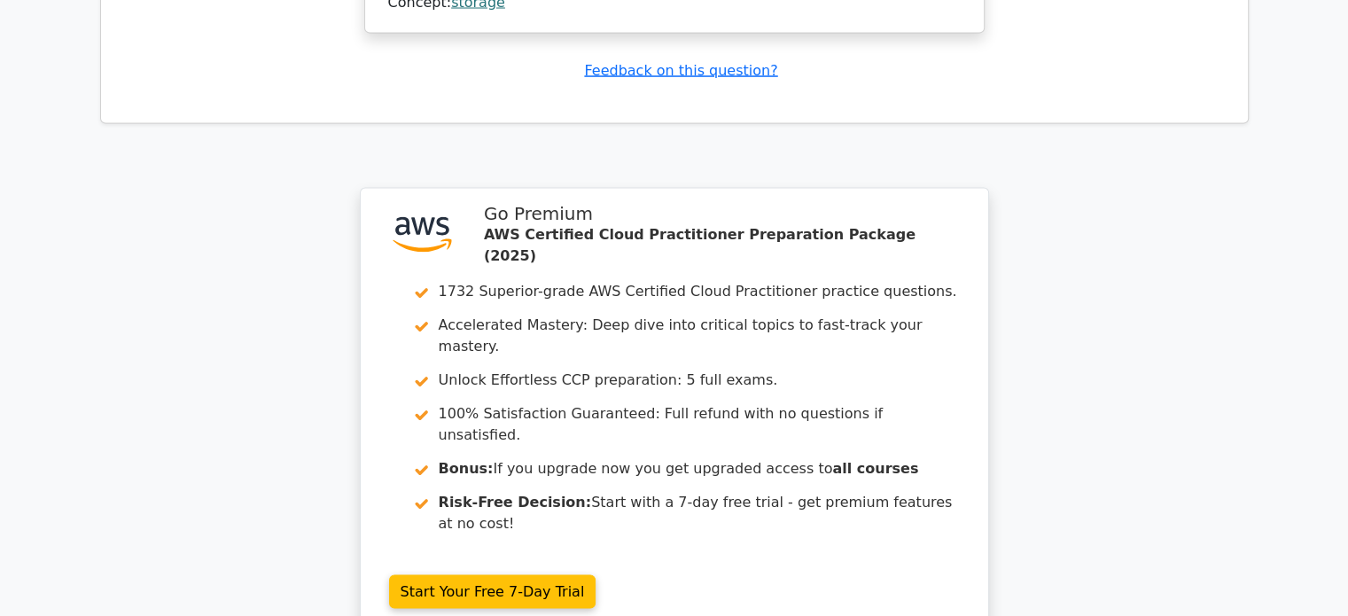
scroll to position [3677, 0]
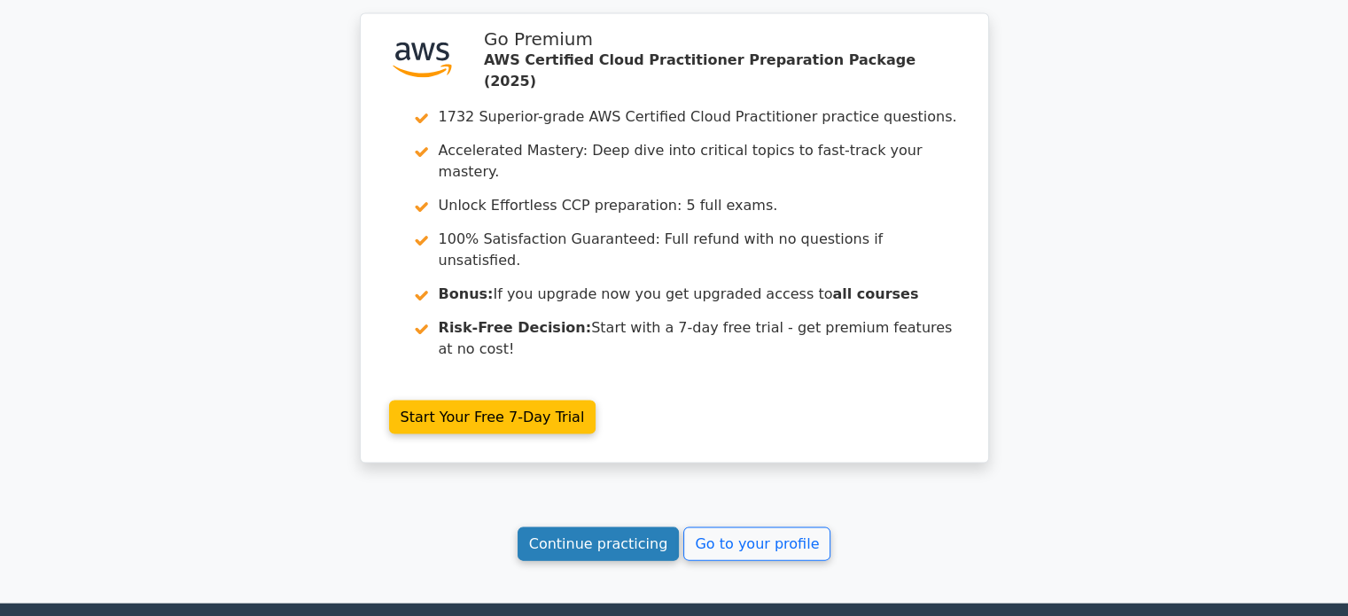
click at [629, 527] on link "Continue practicing" at bounding box center [599, 544] width 162 height 34
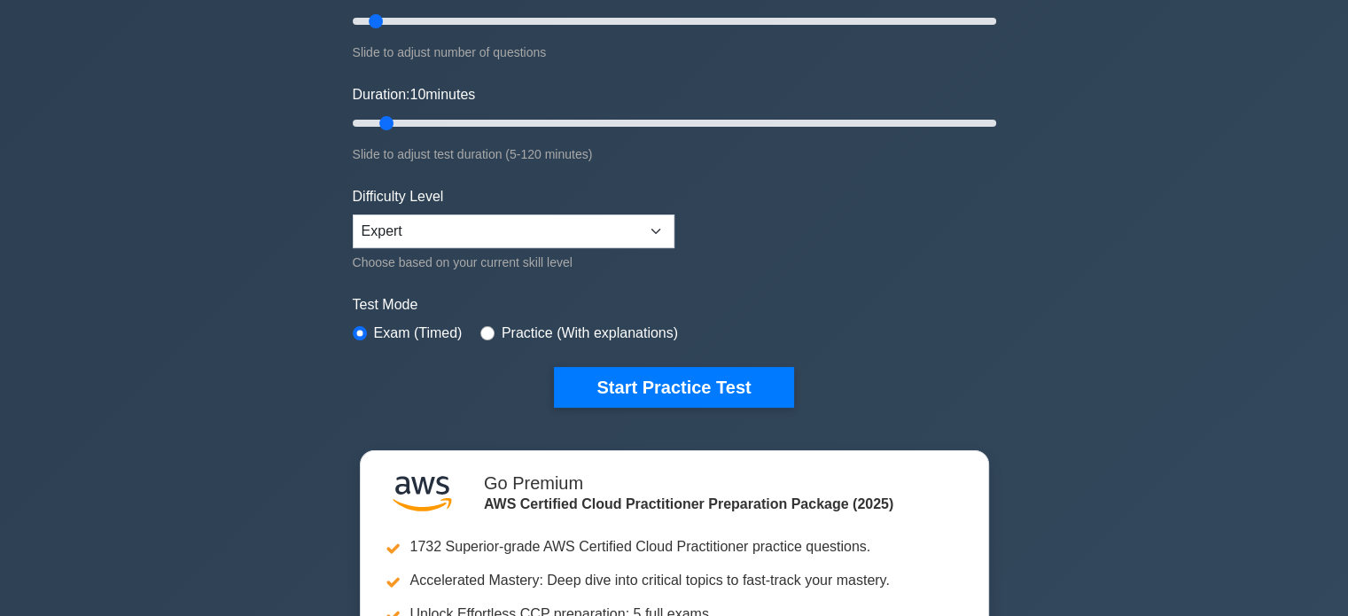
scroll to position [258, 0]
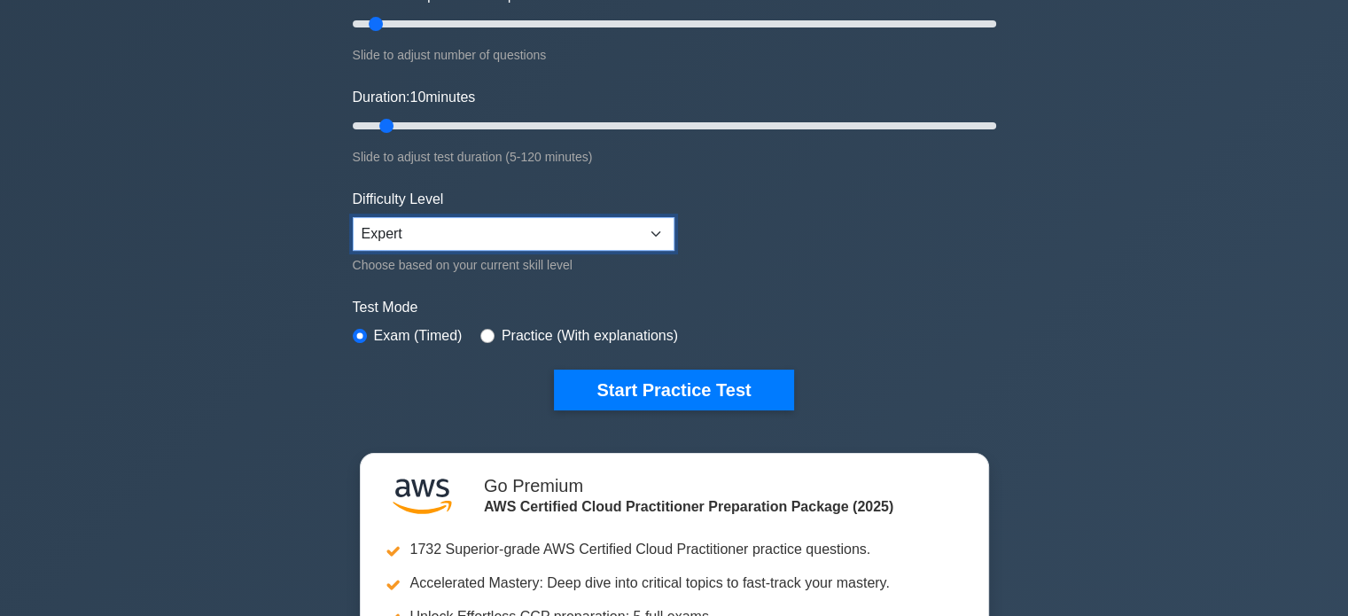
click at [504, 226] on select "Beginner Intermediate Expert" at bounding box center [514, 234] width 322 height 34
click at [730, 307] on label "Test Mode" at bounding box center [674, 307] width 643 height 21
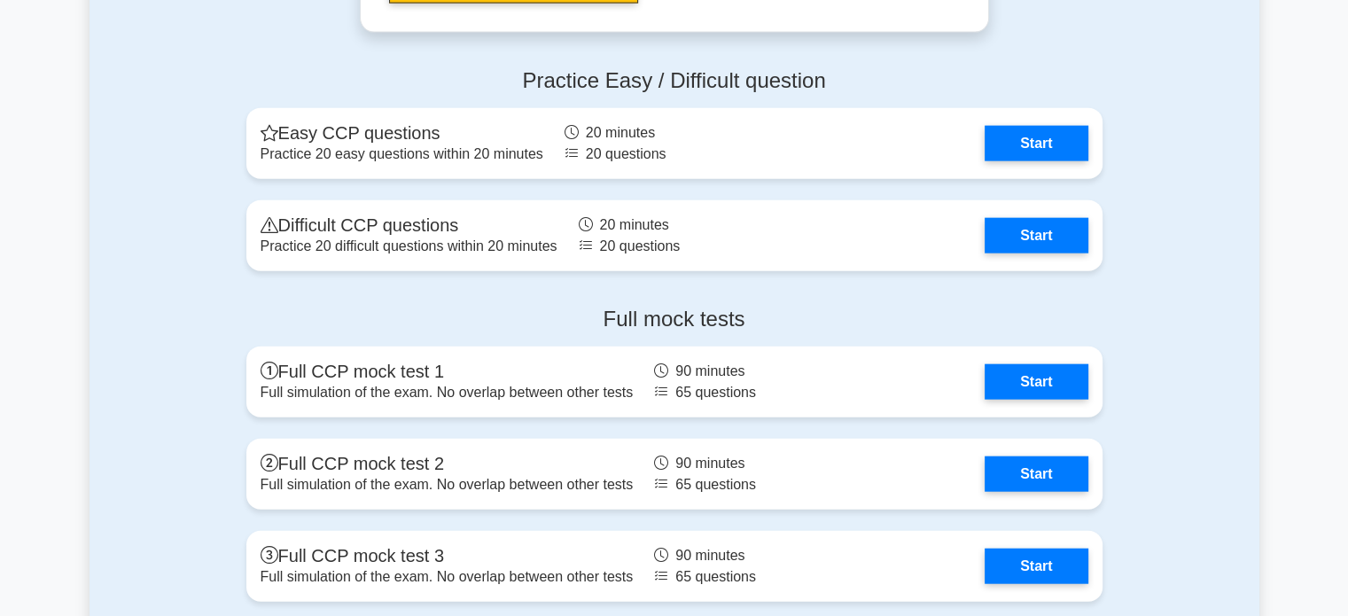
scroll to position [4112, 0]
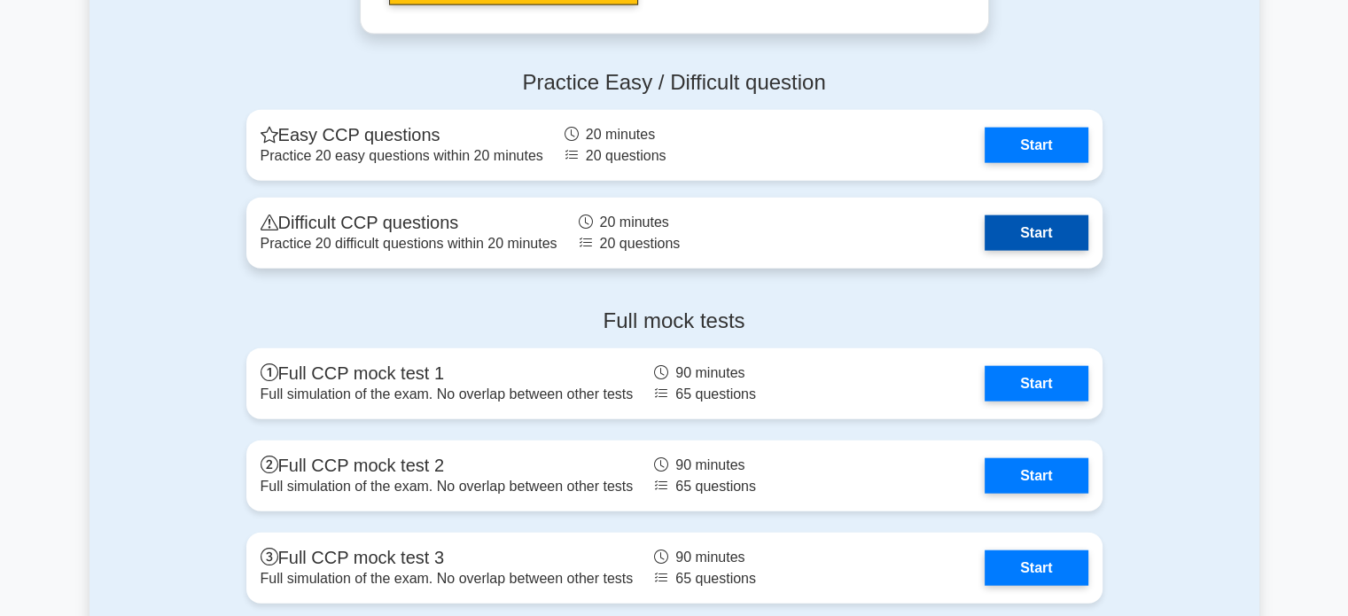
click at [1024, 217] on link "Start" at bounding box center [1036, 232] width 103 height 35
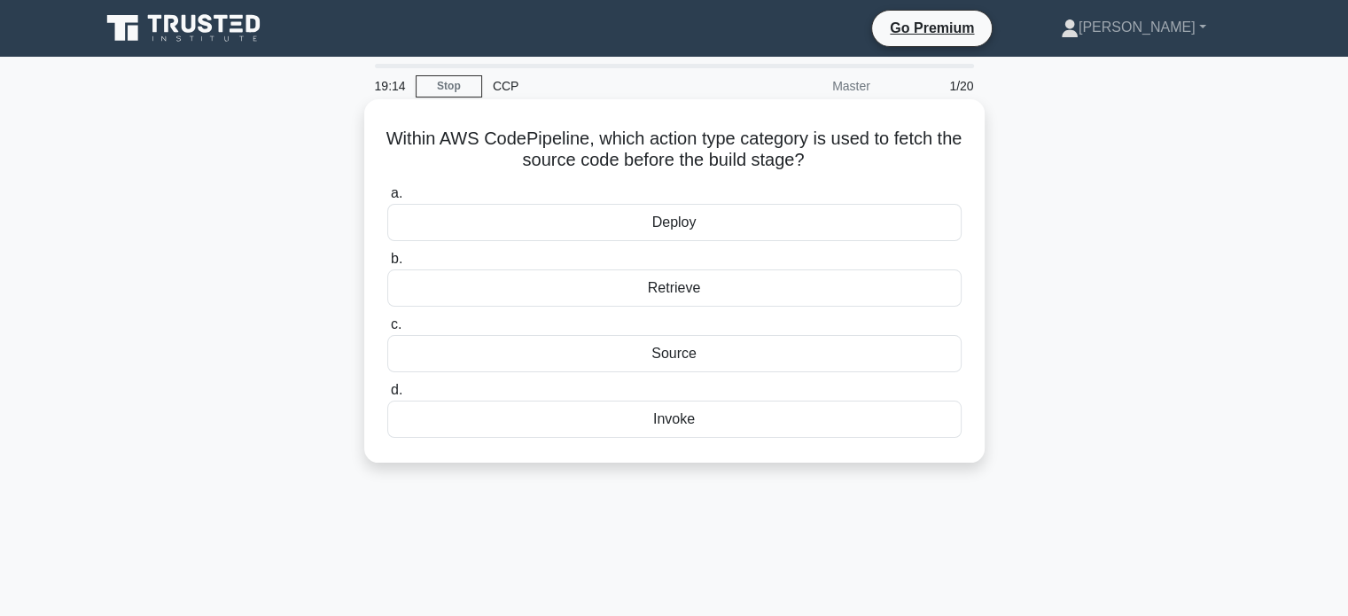
click at [693, 357] on div "Source" at bounding box center [674, 353] width 574 height 37
click at [387, 331] on input "c. Source" at bounding box center [387, 325] width 0 height 12
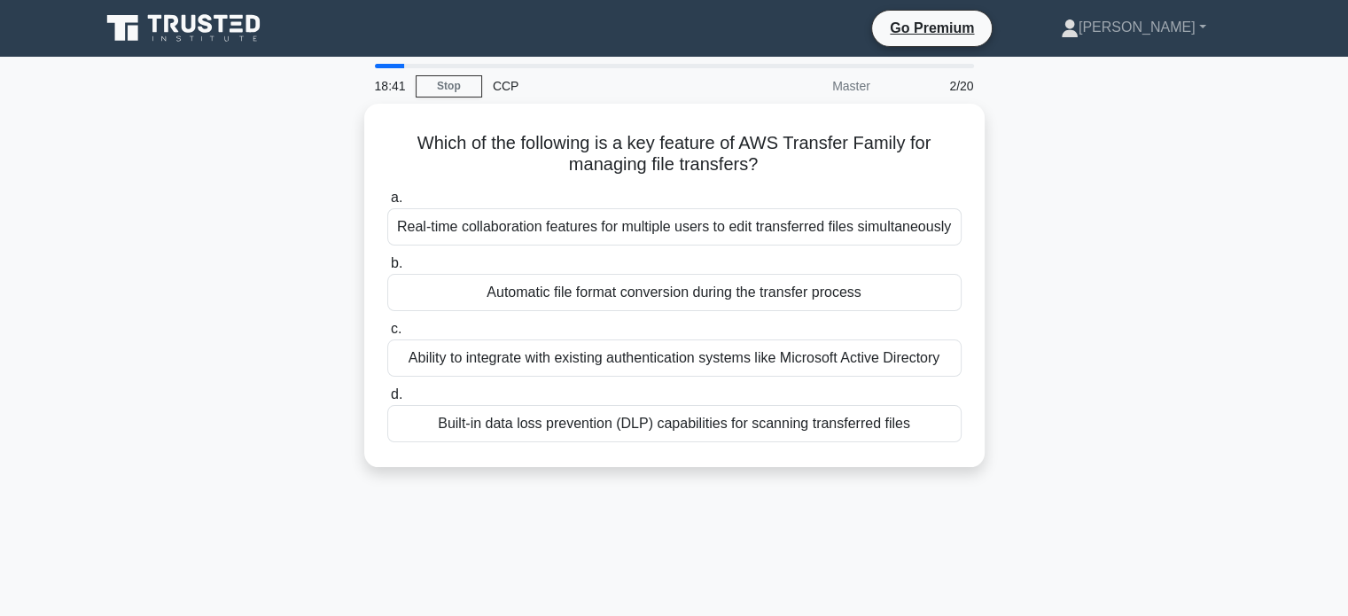
click at [693, 357] on div "Ability to integrate with existing authentication systems like Microsoft Active…" at bounding box center [674, 357] width 574 height 37
click at [387, 335] on input "c. Ability to integrate with existing authentication systems like Microsoft Act…" at bounding box center [387, 329] width 0 height 12
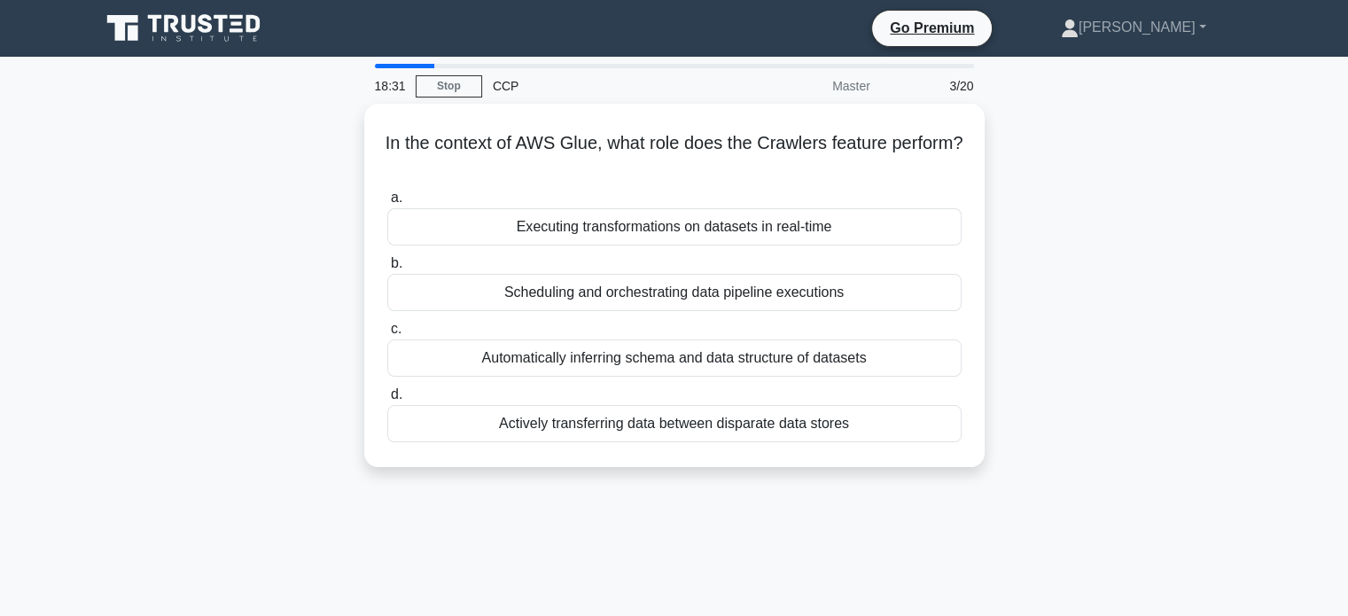
click at [693, 357] on div "Automatically inferring schema and data structure of datasets" at bounding box center [674, 357] width 574 height 37
click at [387, 335] on input "c. Automatically inferring schema and data structure of datasets" at bounding box center [387, 329] width 0 height 12
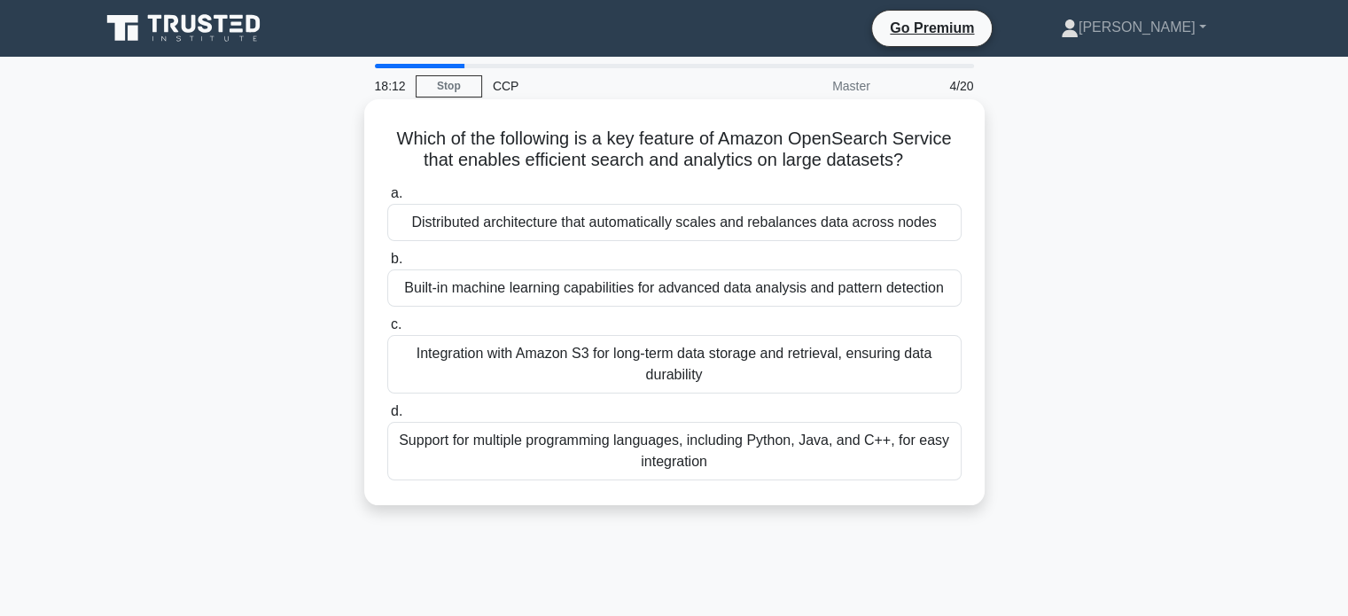
click at [624, 298] on div "Built-in machine learning capabilities for advanced data analysis and pattern d…" at bounding box center [674, 287] width 574 height 37
click at [387, 265] on input "b. Built-in machine learning capabilities for advanced data analysis and patter…" at bounding box center [387, 259] width 0 height 12
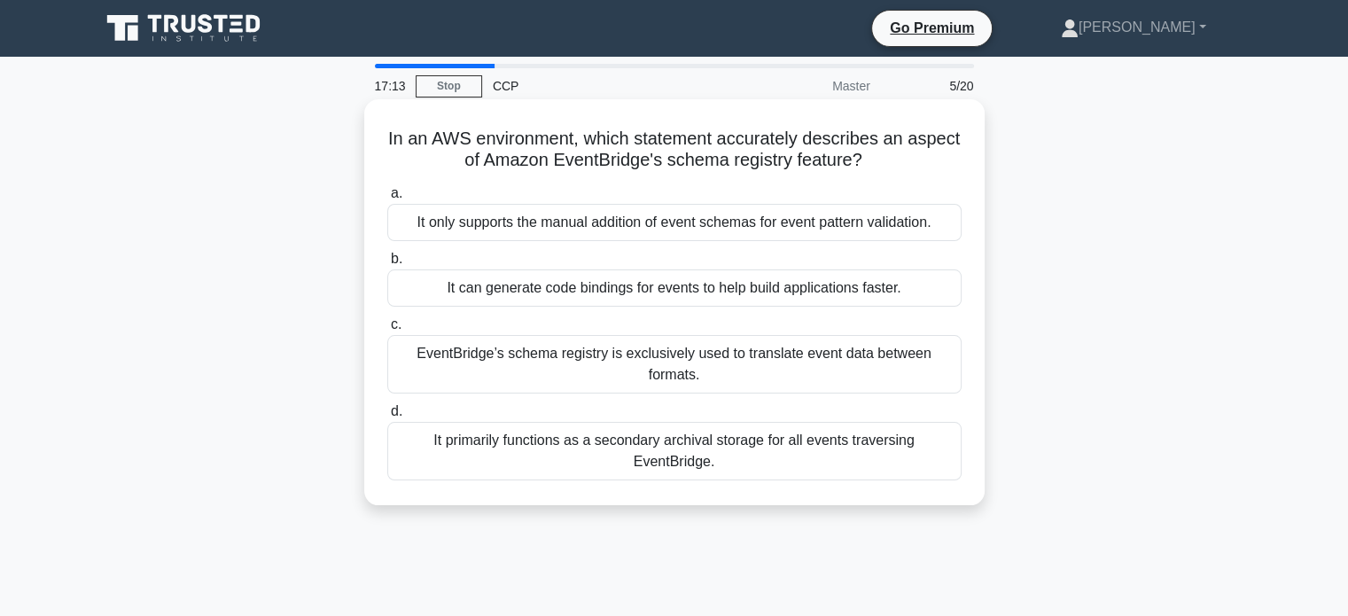
click at [650, 292] on div "It can generate code bindings for events to help build applications faster." at bounding box center [674, 287] width 574 height 37
click at [387, 265] on input "b. It can generate code bindings for events to help build applications faster." at bounding box center [387, 259] width 0 height 12
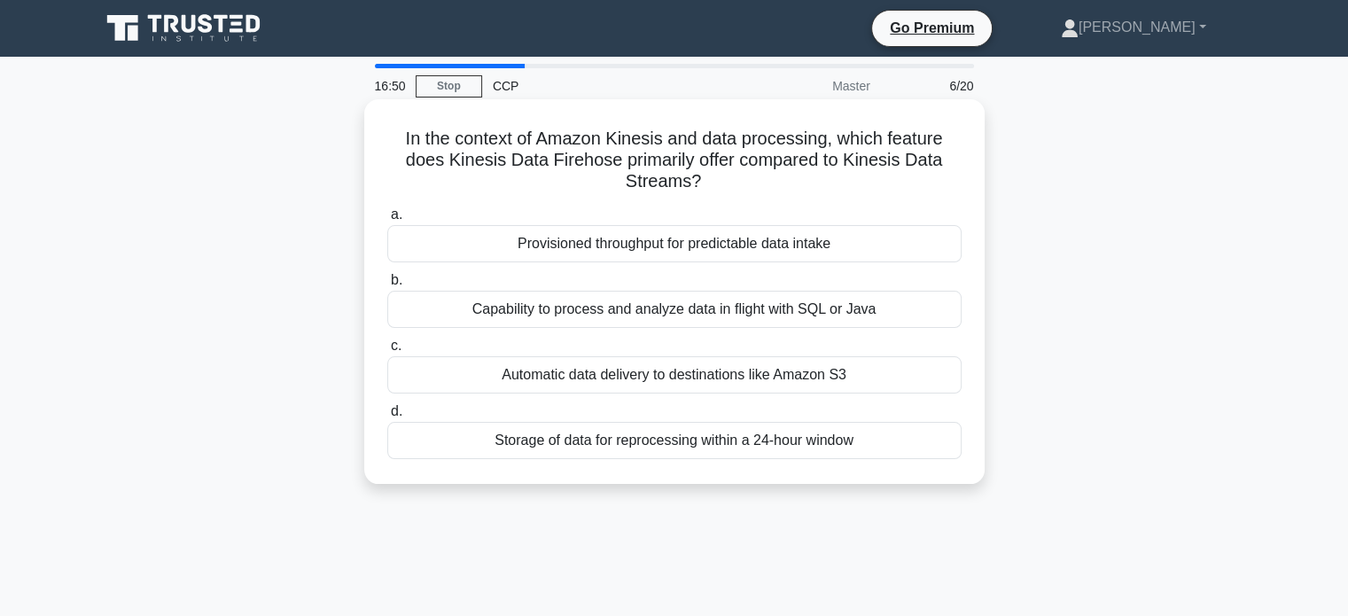
click at [681, 375] on div "Automatic data delivery to destinations like Amazon S3" at bounding box center [674, 374] width 574 height 37
click at [387, 352] on input "c. Automatic data delivery to destinations like Amazon S3" at bounding box center [387, 346] width 0 height 12
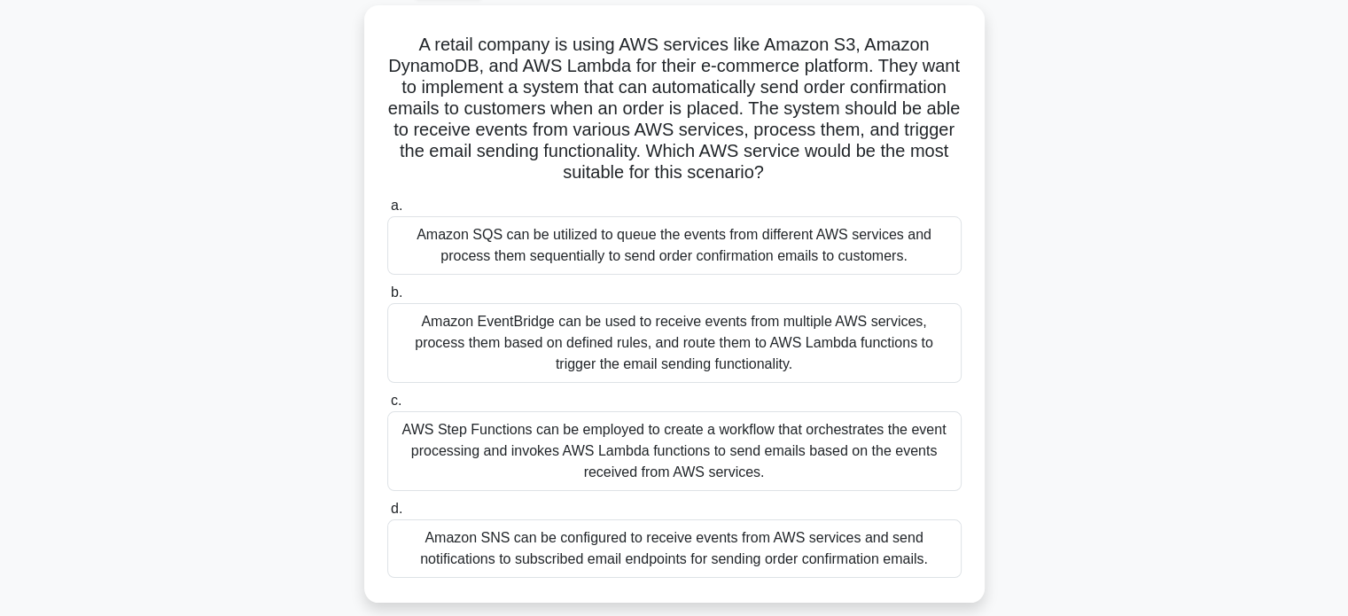
scroll to position [119, 0]
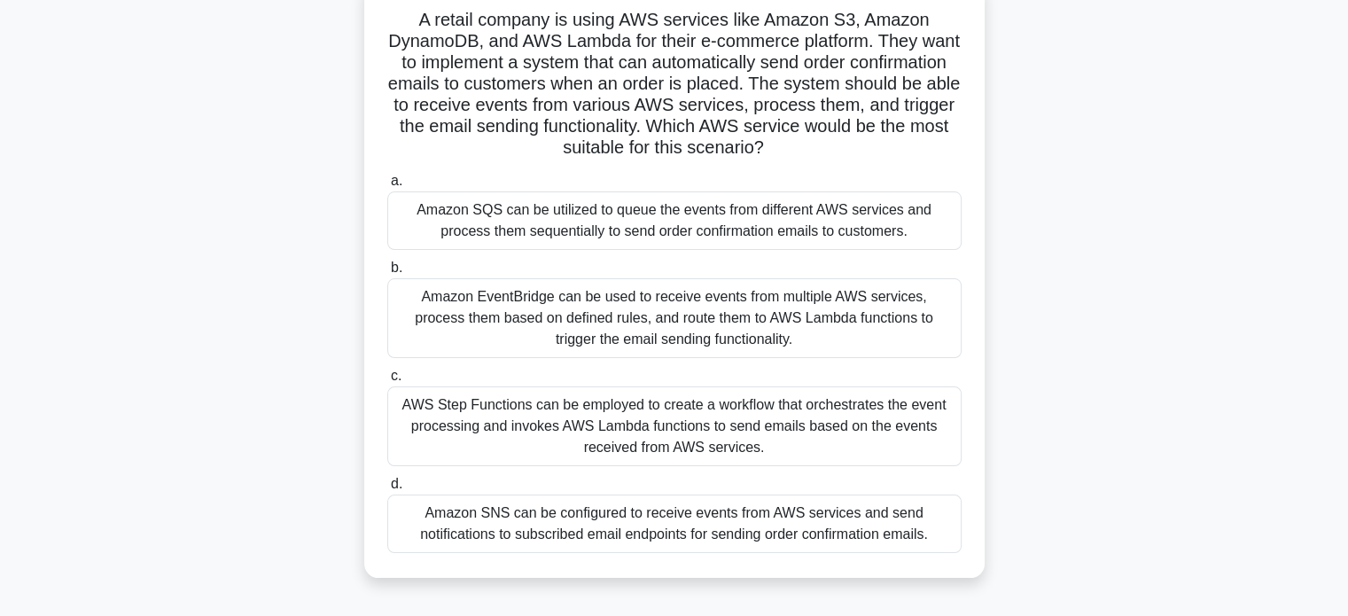
click at [683, 531] on div "Amazon SNS can be configured to receive events from AWS services and send notif…" at bounding box center [674, 523] width 574 height 58
click at [387, 490] on input "d. Amazon SNS can be configured to receive events from AWS services and send no…" at bounding box center [387, 485] width 0 height 12
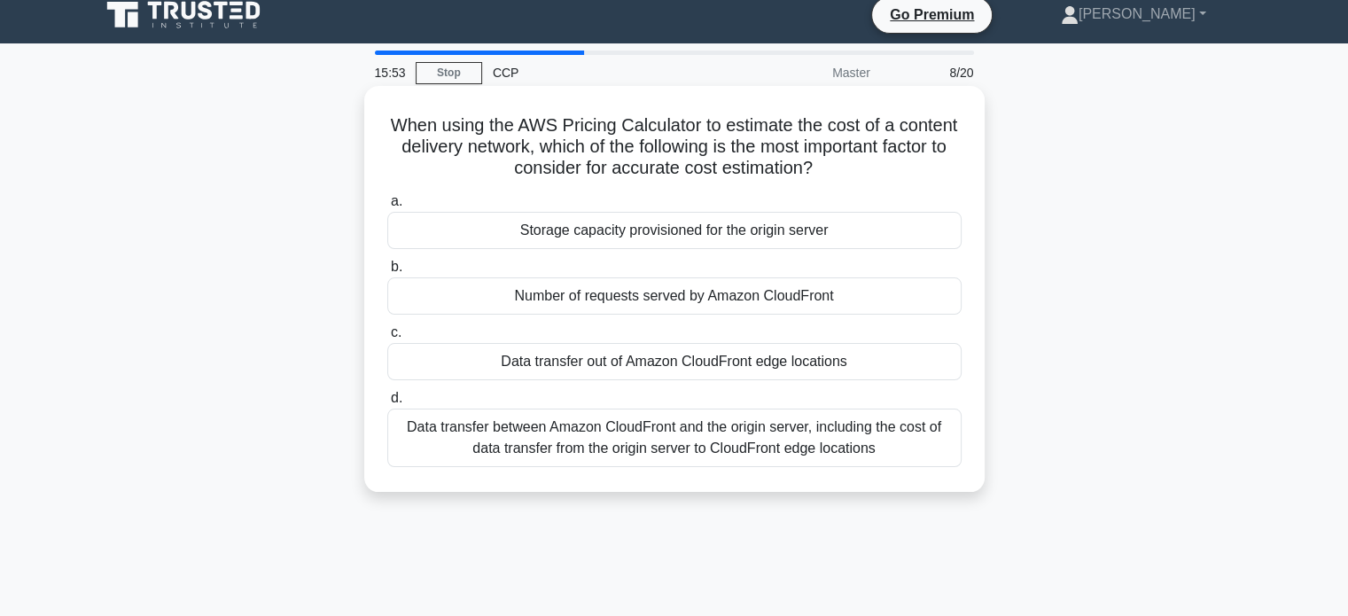
scroll to position [0, 0]
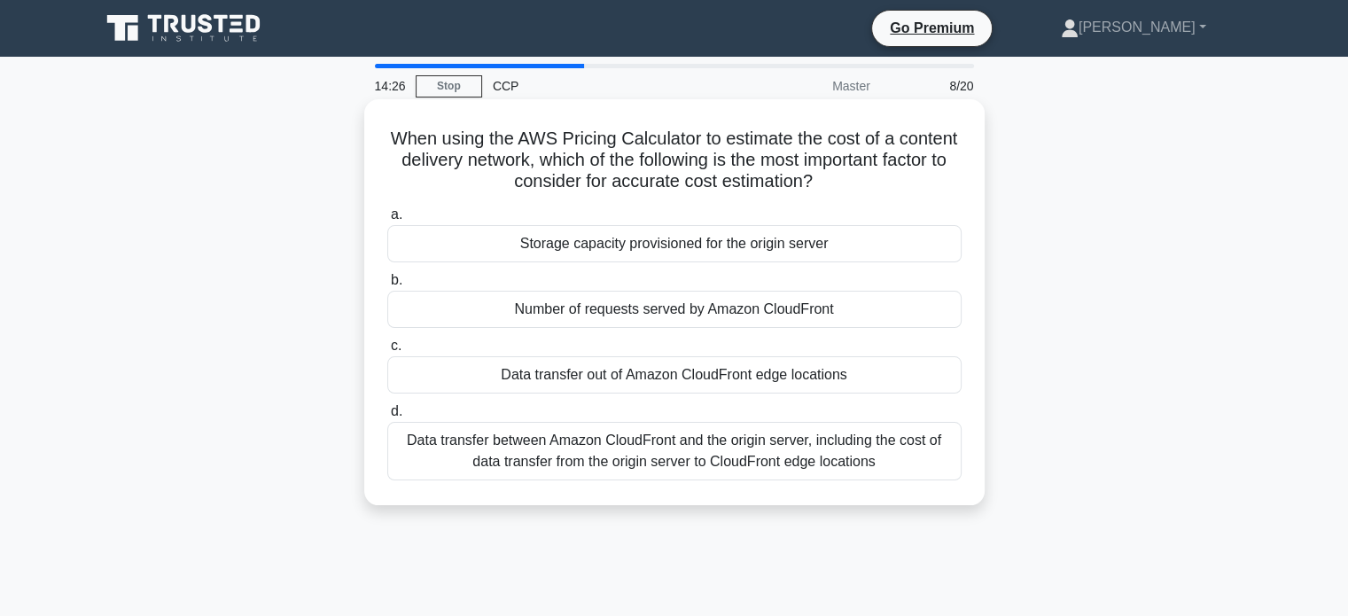
click at [681, 455] on div "Data transfer between Amazon CloudFront and the origin server, including the co…" at bounding box center [674, 451] width 574 height 58
click at [387, 417] on input "d. Data transfer between Amazon CloudFront and the origin server, including the…" at bounding box center [387, 412] width 0 height 12
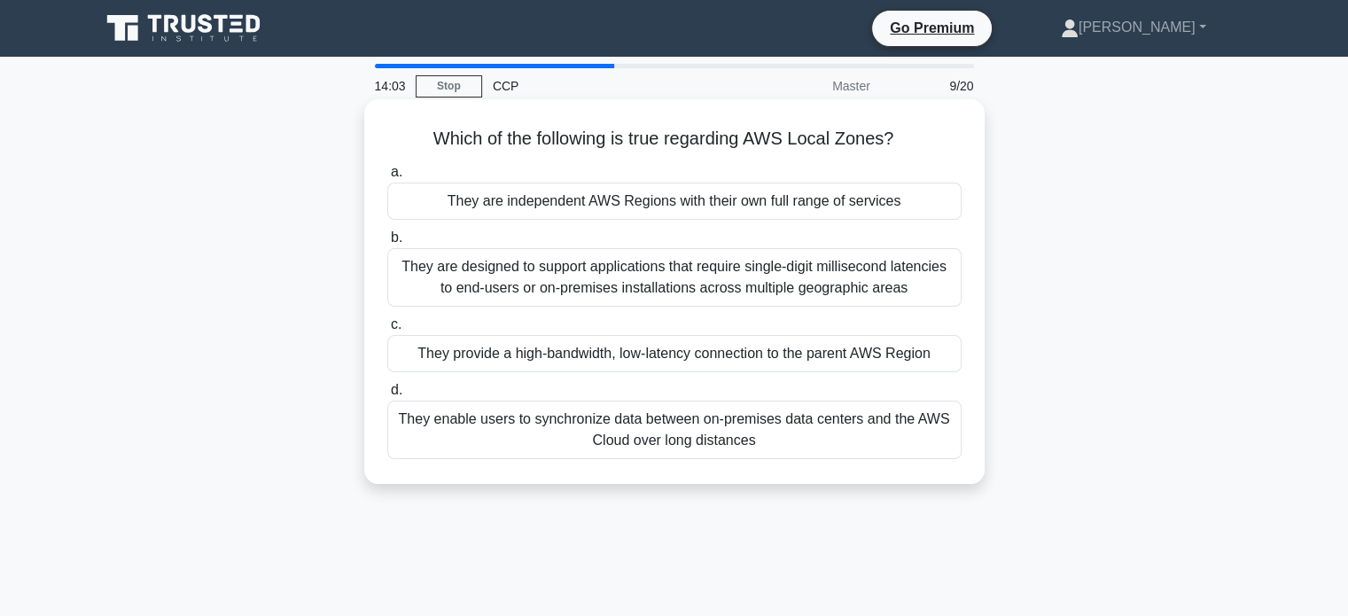
click at [776, 283] on div "They are designed to support applications that require single-digit millisecond…" at bounding box center [674, 277] width 574 height 58
click at [387, 244] on input "b. They are designed to support applications that require single-digit millisec…" at bounding box center [387, 238] width 0 height 12
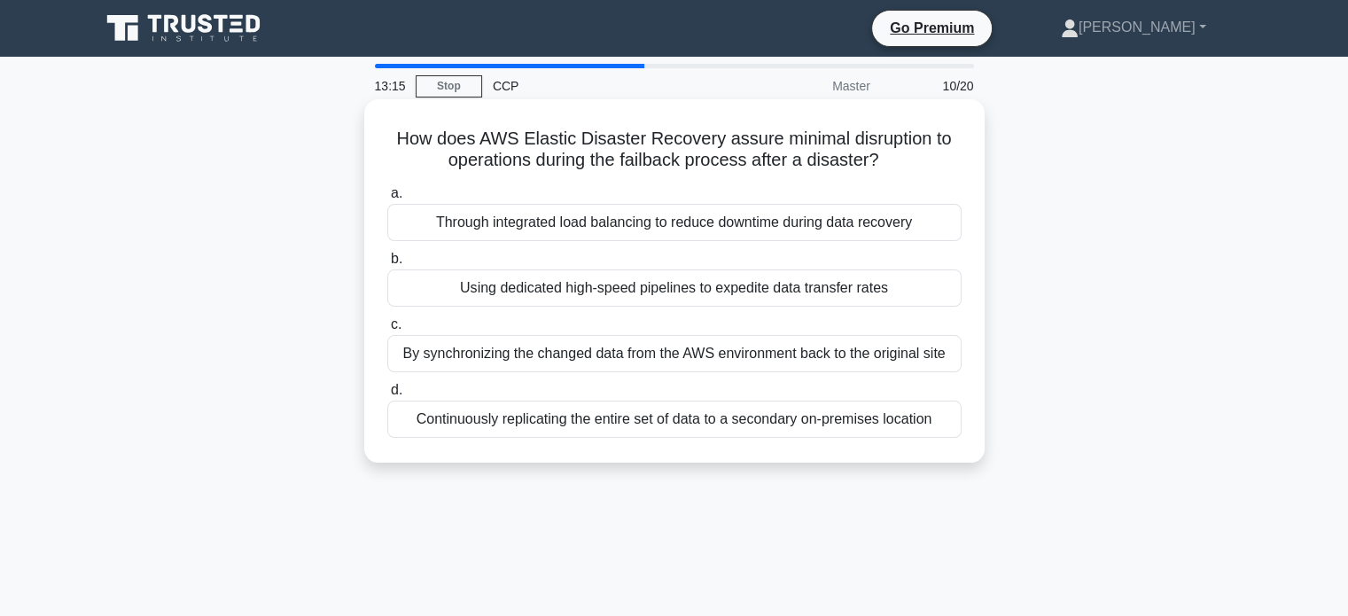
click at [811, 342] on div "By synchronizing the changed data from the AWS environment back to the original…" at bounding box center [674, 353] width 574 height 37
click at [387, 331] on input "c. By synchronizing the changed data from the AWS environment back to the origi…" at bounding box center [387, 325] width 0 height 12
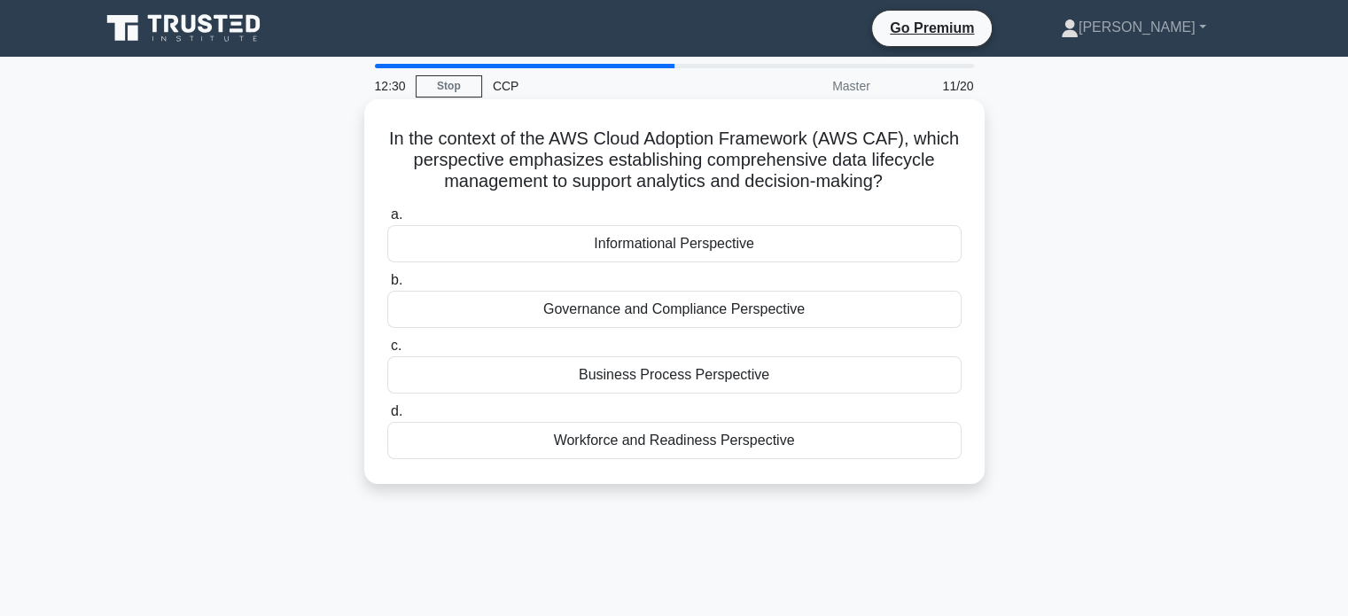
click at [727, 245] on div "Informational Perspective" at bounding box center [674, 243] width 574 height 37
click at [387, 221] on input "a. Informational Perspective" at bounding box center [387, 215] width 0 height 12
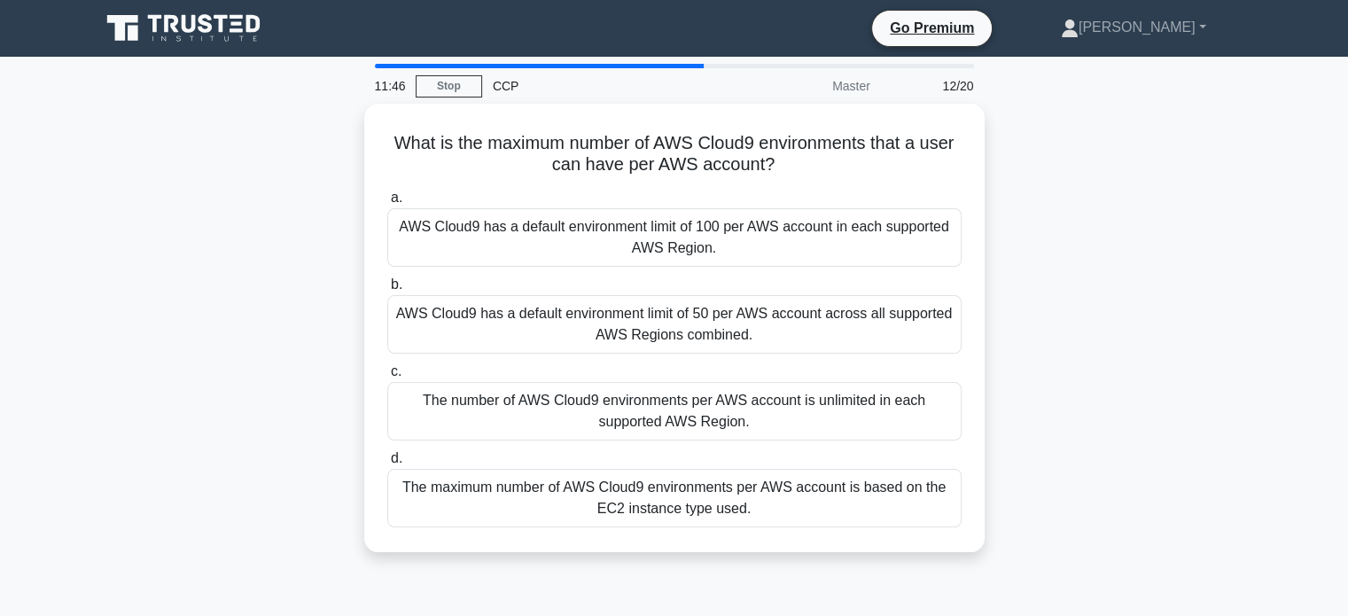
click at [727, 245] on div "AWS Cloud9 has a default environment limit of 100 per AWS account in each suppo…" at bounding box center [674, 237] width 574 height 58
click at [387, 204] on input "a. AWS Cloud9 has a default environment limit of 100 per AWS account in each su…" at bounding box center [387, 198] width 0 height 12
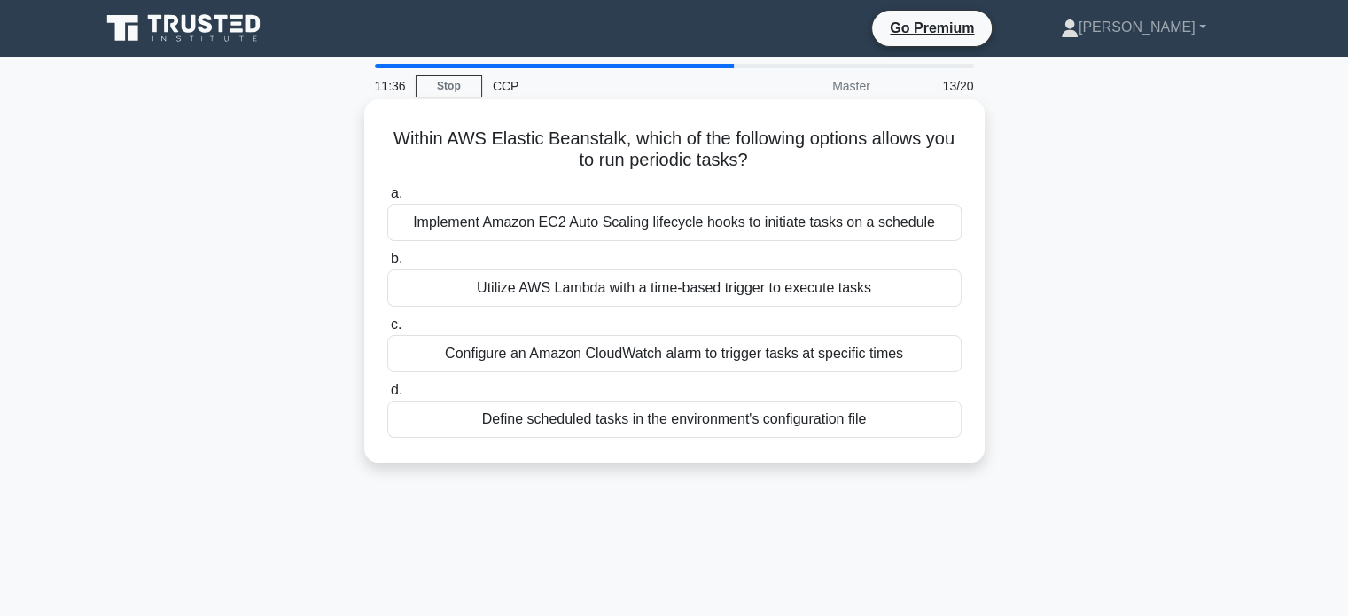
click at [620, 162] on h5 "Within AWS Elastic Beanstalk, which of the following options allows you to run …" at bounding box center [674, 150] width 578 height 44
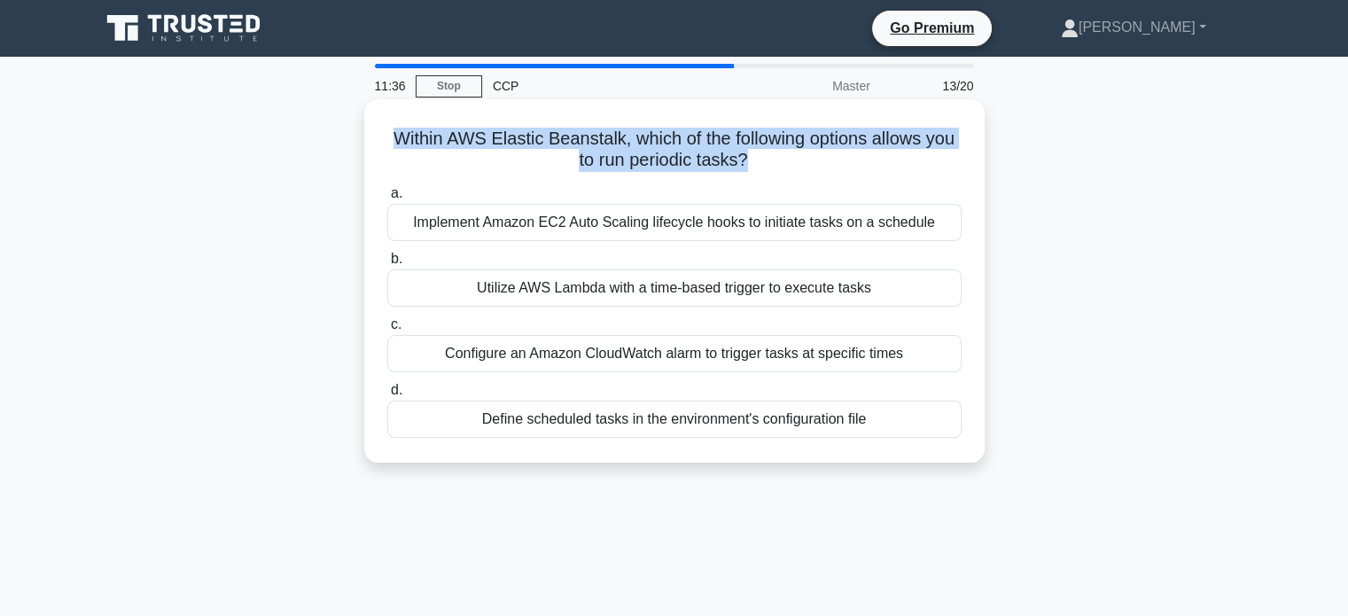
click at [620, 162] on h5 "Within AWS Elastic Beanstalk, which of the following options allows you to run …" at bounding box center [674, 150] width 578 height 44
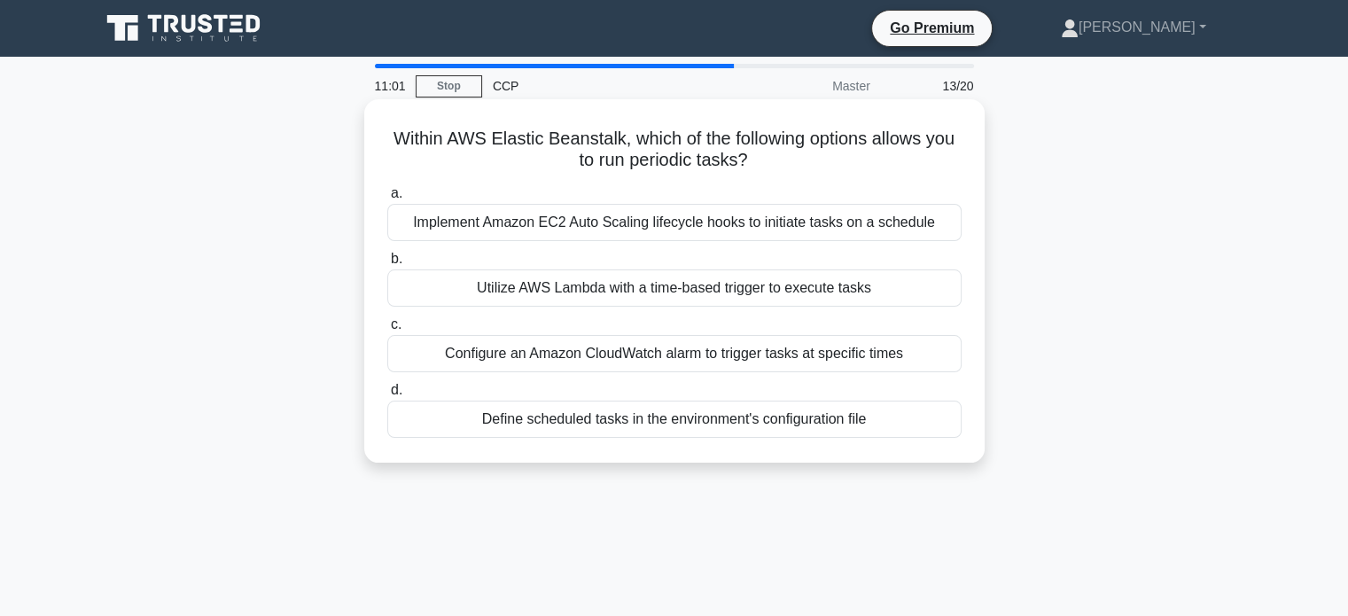
click at [645, 354] on div "Configure an Amazon CloudWatch alarm to trigger tasks at specific times" at bounding box center [674, 353] width 574 height 37
click at [387, 331] on input "c. Configure an Amazon CloudWatch alarm to trigger tasks at specific times" at bounding box center [387, 325] width 0 height 12
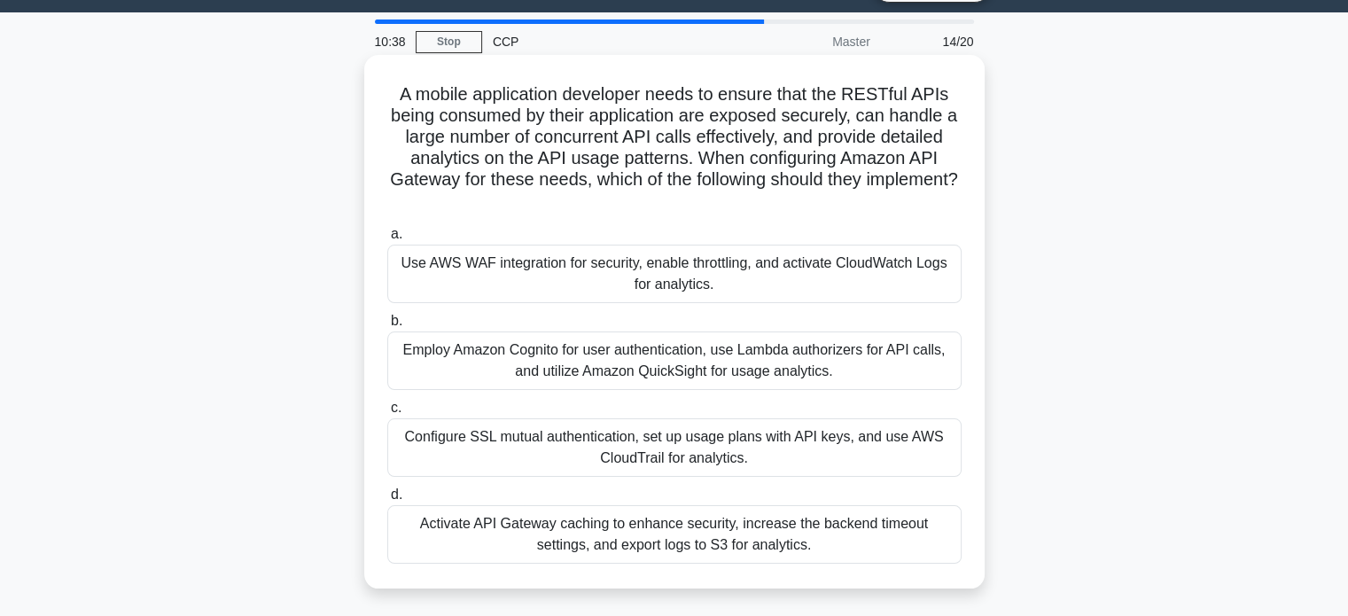
scroll to position [46, 0]
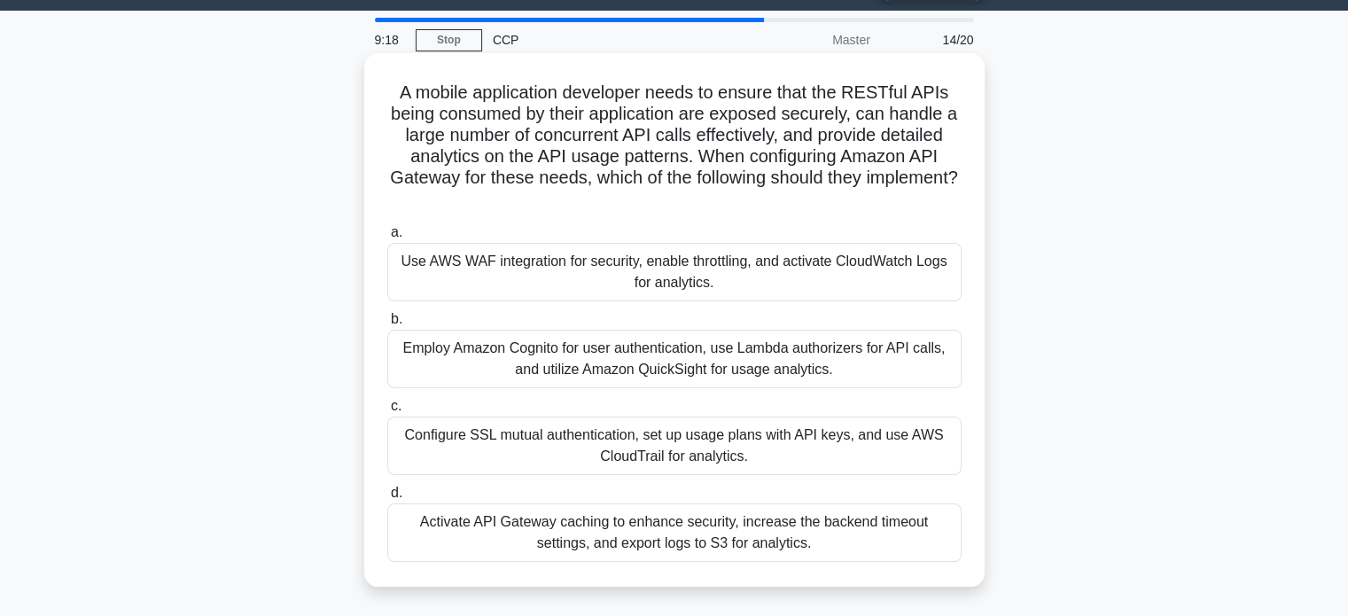
click at [646, 258] on div "Use AWS WAF integration for security, enable throttling, and activate CloudWatc…" at bounding box center [674, 272] width 574 height 58
click at [387, 238] on input "a. Use AWS WAF integration for security, enable throttling, and activate CloudW…" at bounding box center [387, 233] width 0 height 12
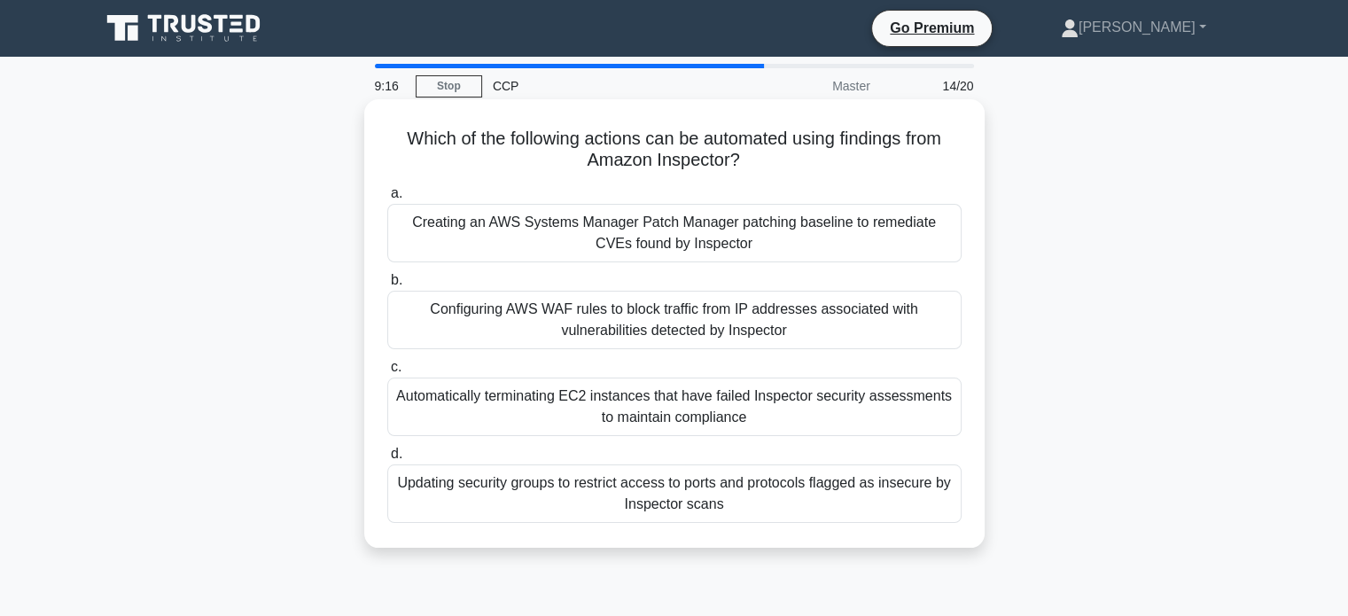
scroll to position [0, 0]
click at [654, 222] on div "Creating an AWS Systems Manager Patch Manager patching baseline to remediate CV…" at bounding box center [674, 233] width 574 height 58
click at [387, 199] on input "a. Creating an AWS Systems Manager Patch Manager patching baseline to remediate…" at bounding box center [387, 194] width 0 height 12
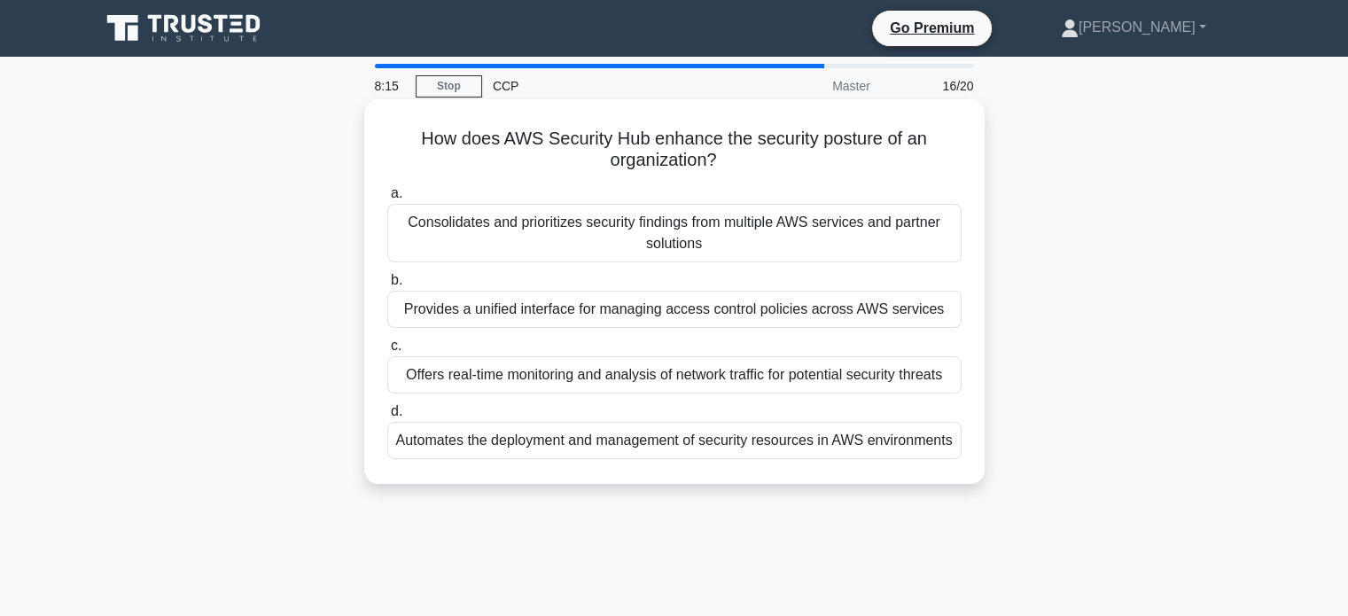
click at [634, 225] on div "Consolidates and prioritizes security findings from multiple AWS services and p…" at bounding box center [674, 233] width 574 height 58
click at [387, 199] on input "a. Consolidates and prioritizes security findings from multiple AWS services an…" at bounding box center [387, 194] width 0 height 12
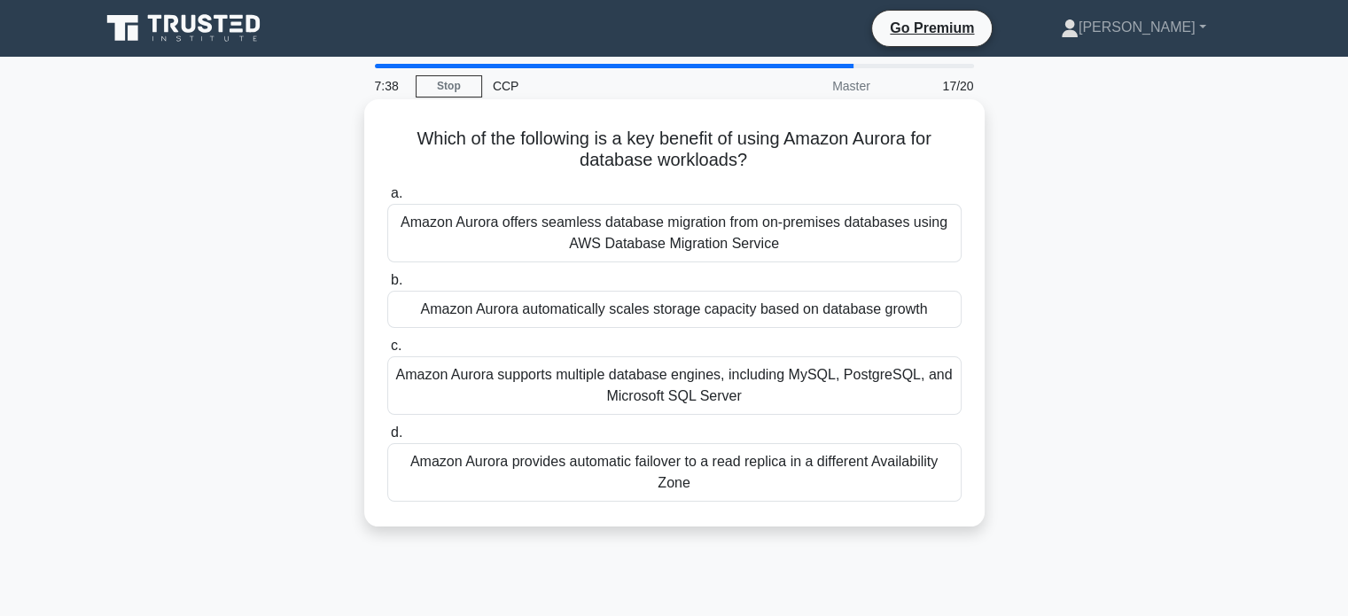
click at [547, 308] on div "Amazon Aurora automatically scales storage capacity based on database growth" at bounding box center [674, 309] width 574 height 37
click at [387, 286] on input "b. Amazon Aurora automatically scales storage capacity based on database growth" at bounding box center [387, 281] width 0 height 12
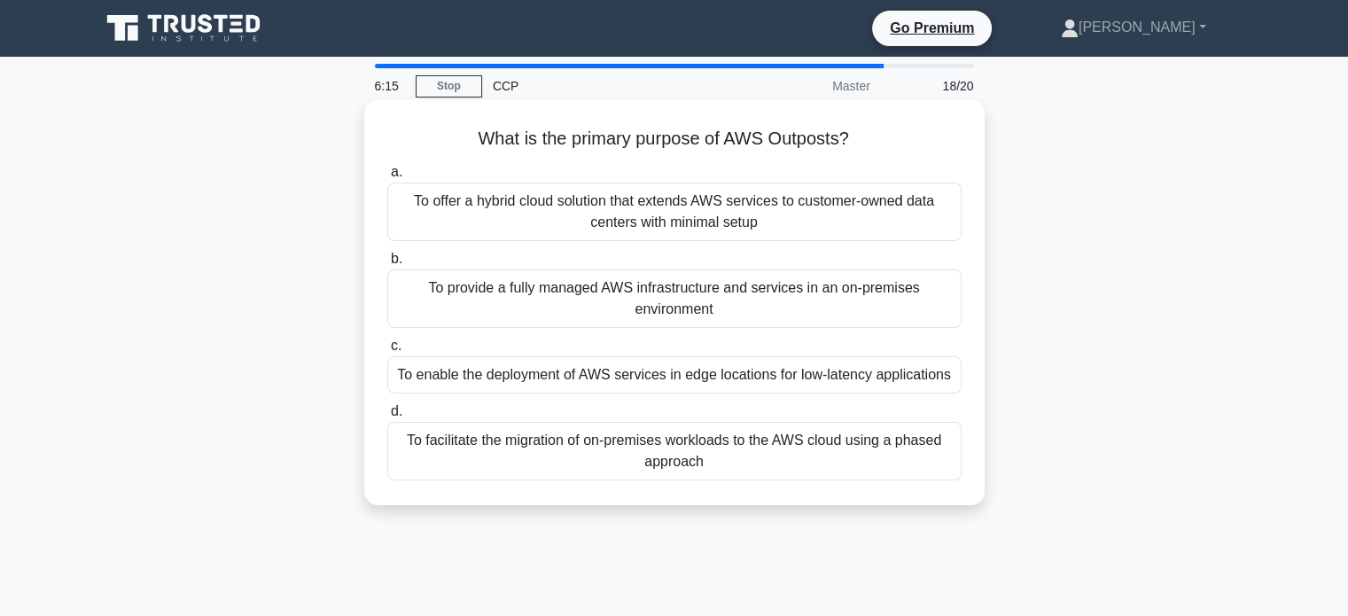
click at [691, 372] on div "To enable the deployment of AWS services in edge locations for low-latency appl…" at bounding box center [674, 374] width 574 height 37
click at [387, 352] on input "c. To enable the deployment of AWS services in edge locations for low-latency a…" at bounding box center [387, 346] width 0 height 12
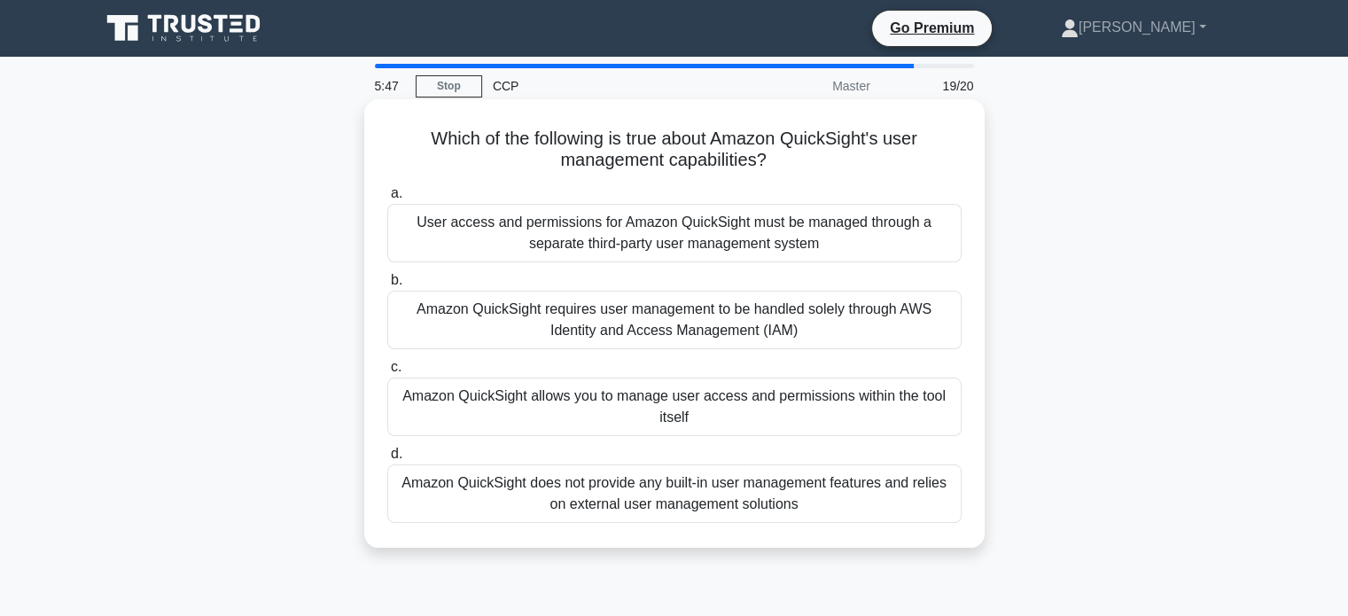
click at [614, 331] on div "Amazon QuickSight requires user management to be handled solely through AWS Ide…" at bounding box center [674, 320] width 574 height 58
click at [387, 286] on input "b. Amazon QuickSight requires user management to be handled solely through AWS …" at bounding box center [387, 281] width 0 height 12
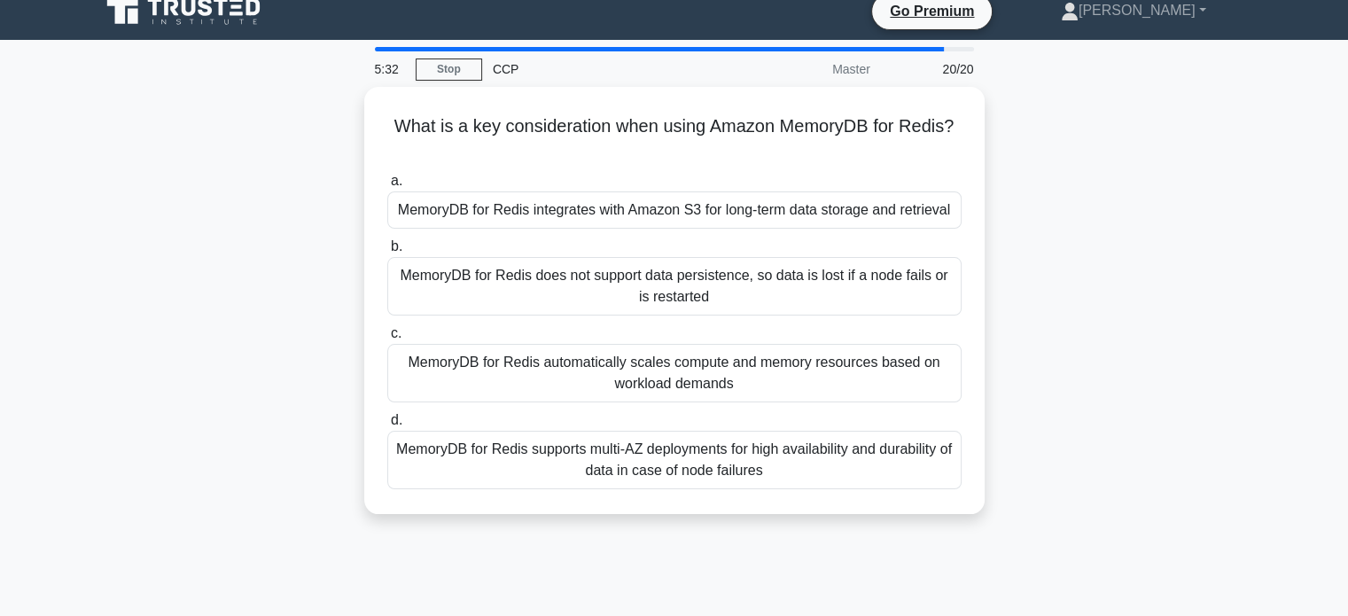
scroll to position [18, 0]
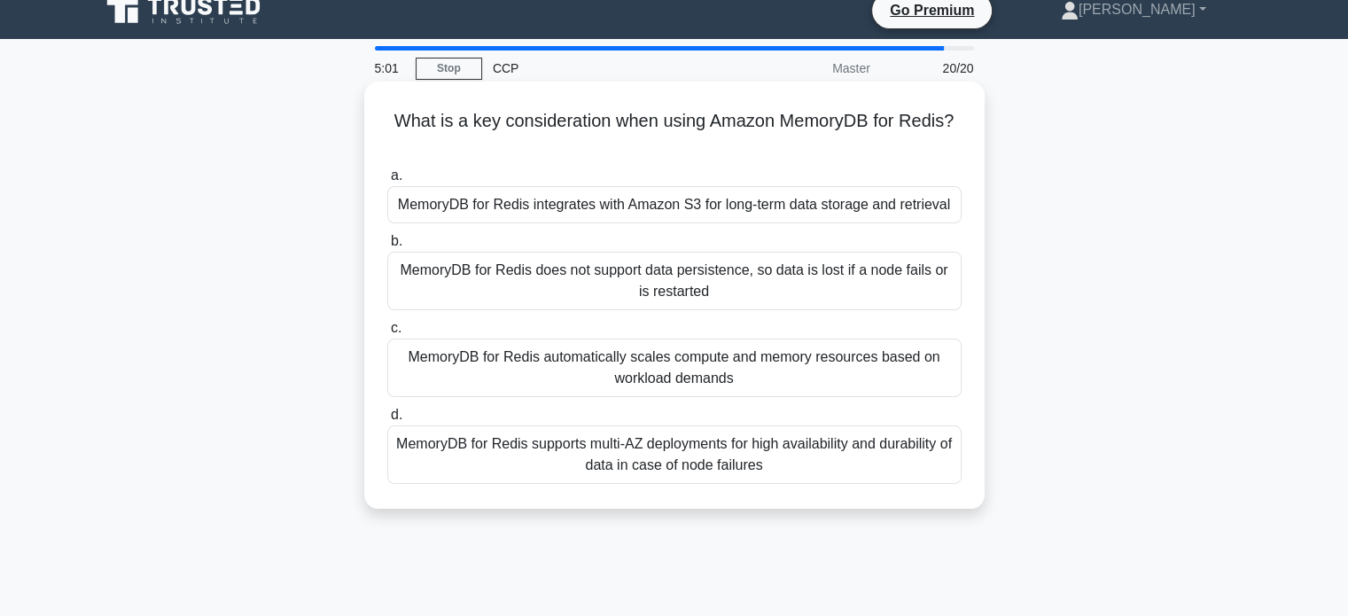
click at [644, 453] on div "MemoryDB for Redis supports multi-AZ deployments for high availability and dura…" at bounding box center [674, 454] width 574 height 58
click at [387, 421] on input "d. MemoryDB for Redis supports multi-AZ deployments for high availability and d…" at bounding box center [387, 415] width 0 height 12
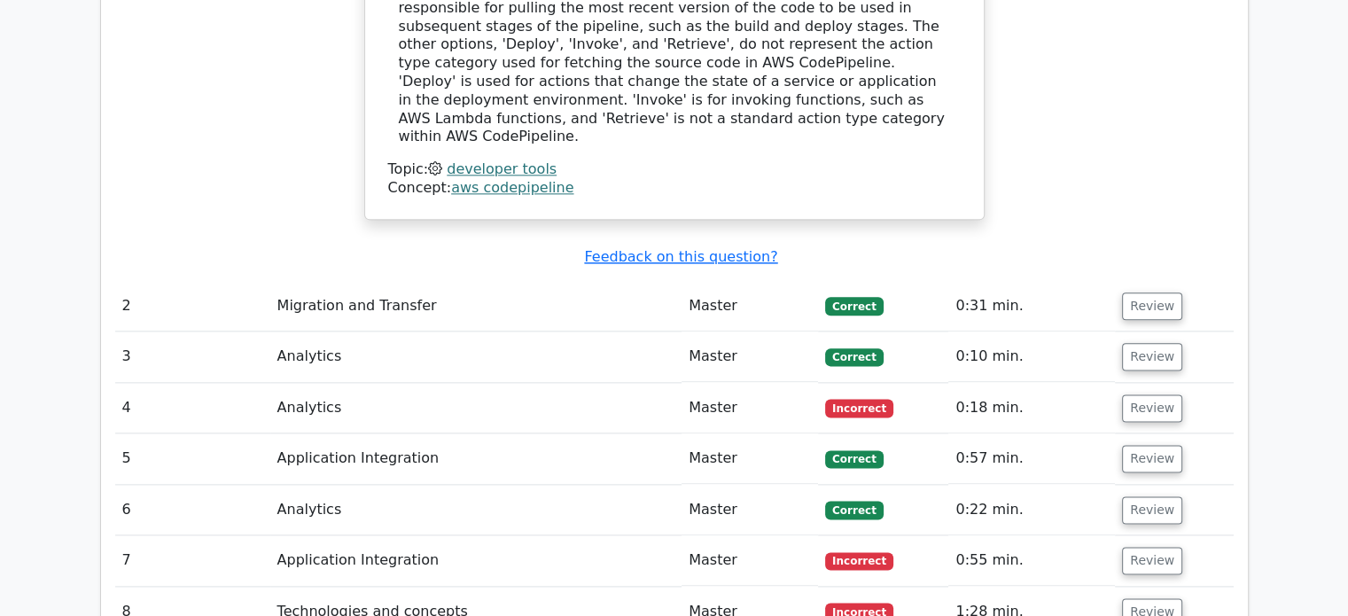
scroll to position [2172, 0]
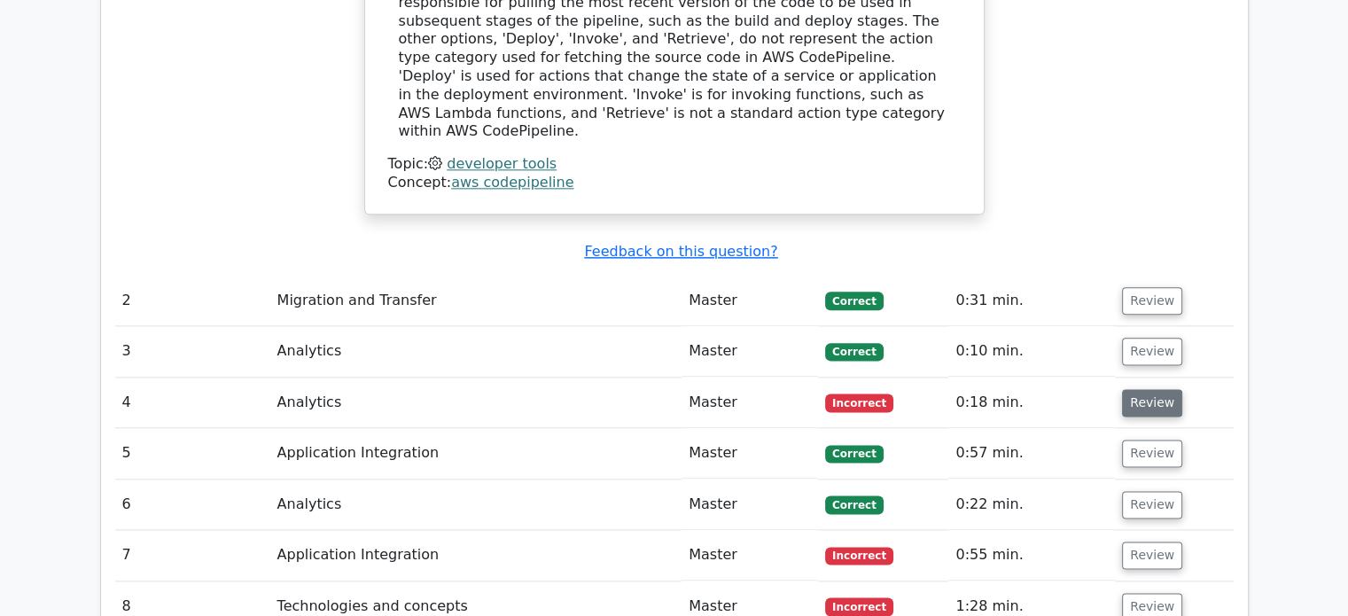
click at [1133, 389] on button "Review" at bounding box center [1152, 402] width 60 height 27
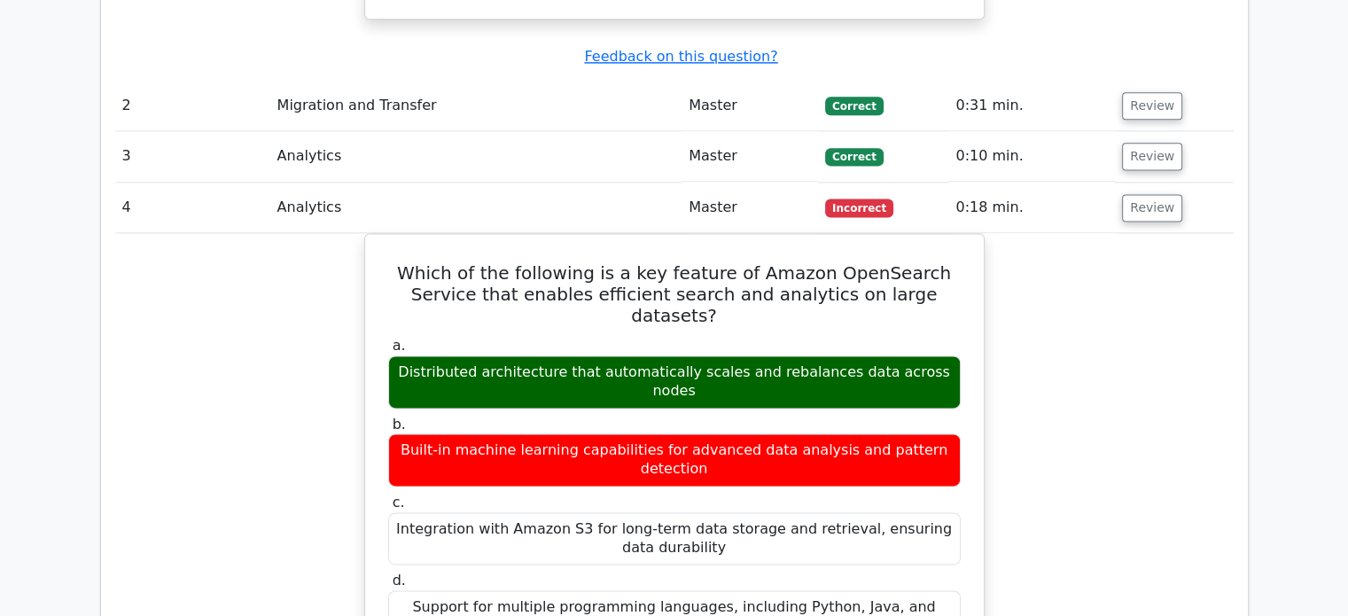
scroll to position [2366, 0]
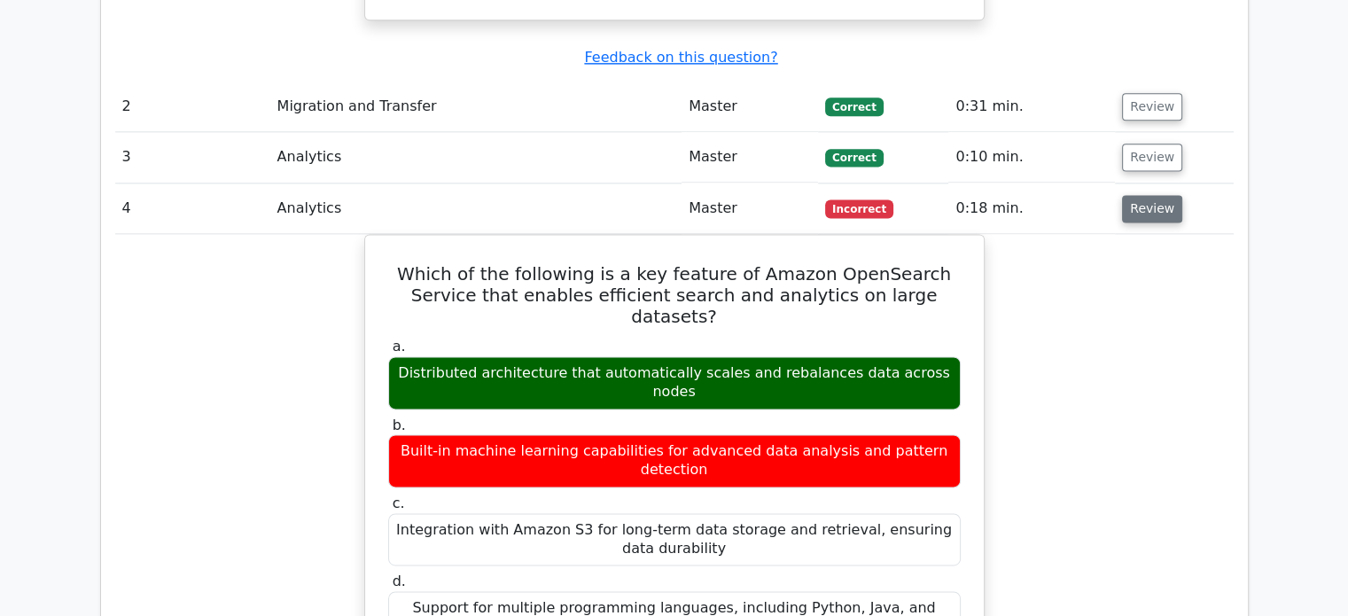
click at [1152, 195] on button "Review" at bounding box center [1152, 208] width 60 height 27
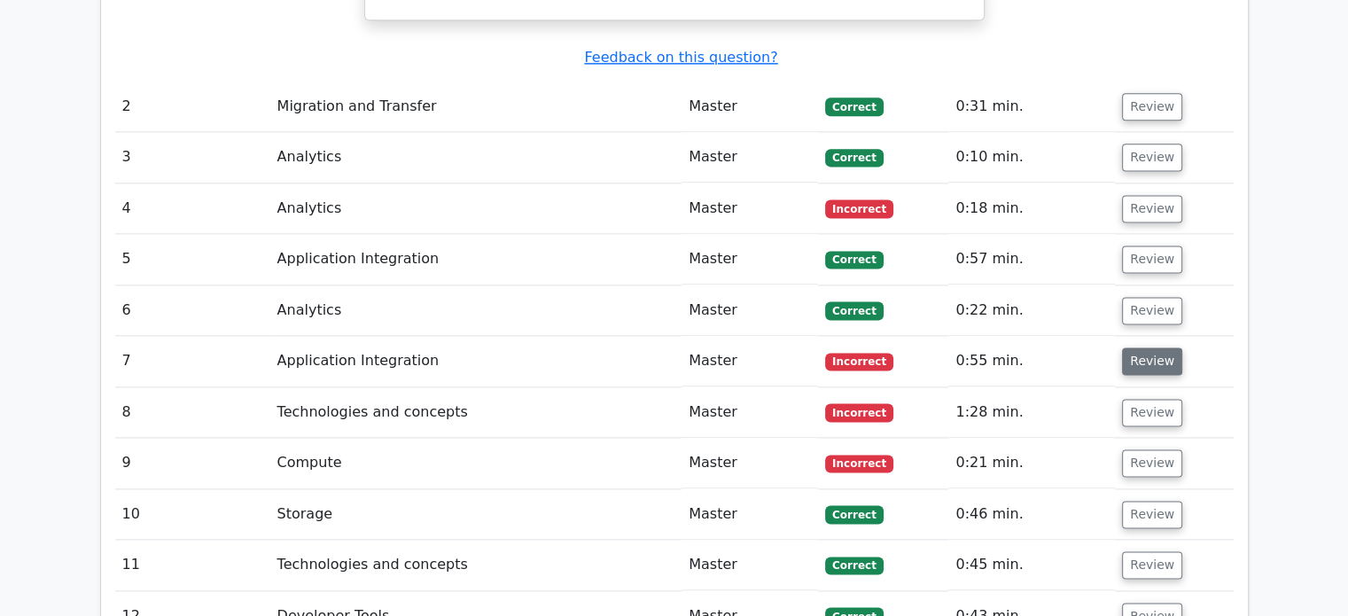
click at [1145, 347] on button "Review" at bounding box center [1152, 360] width 60 height 27
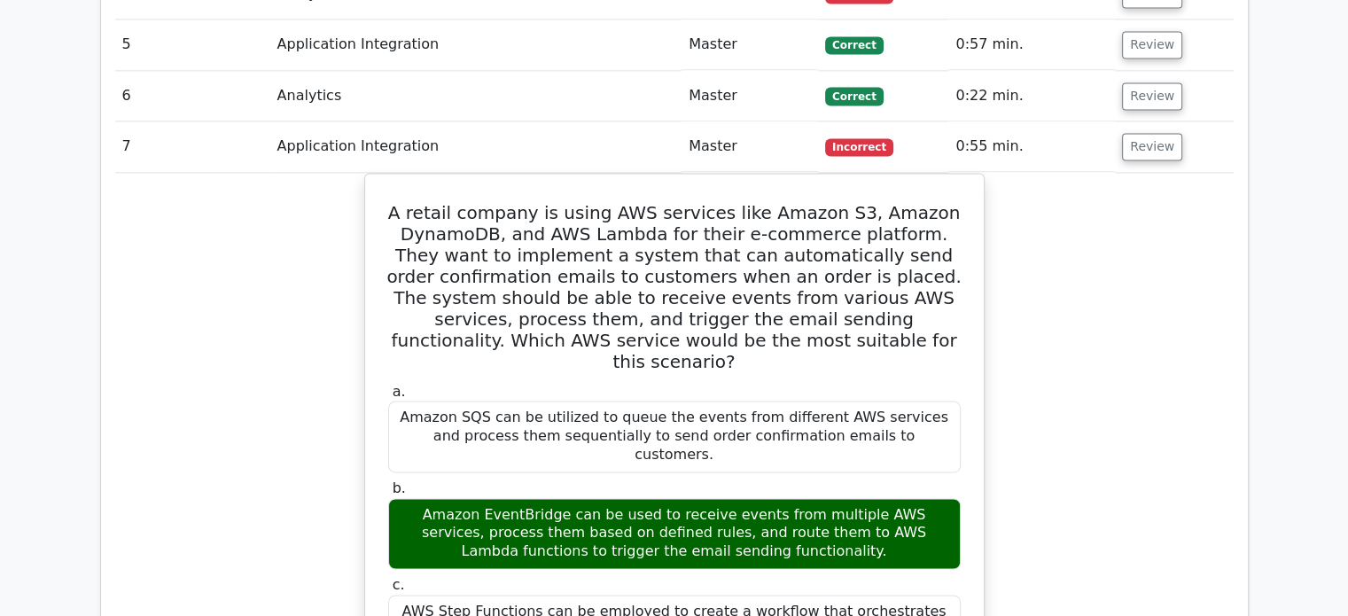
scroll to position [2580, 0]
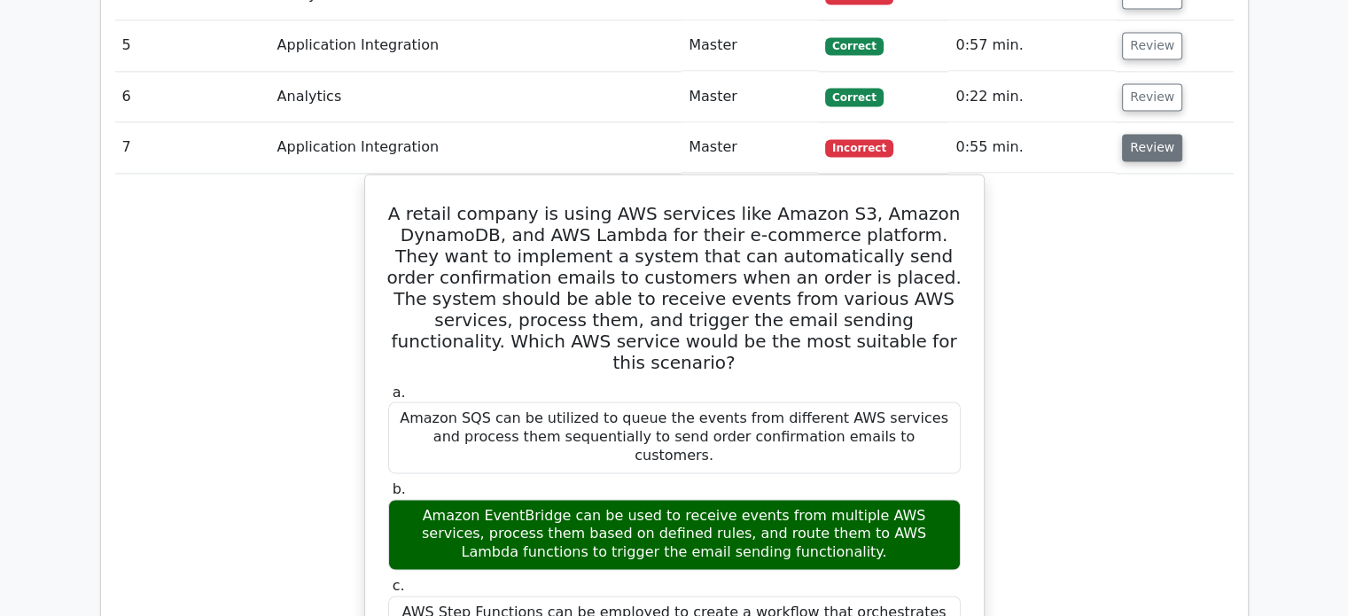
click at [1139, 134] on button "Review" at bounding box center [1152, 147] width 60 height 27
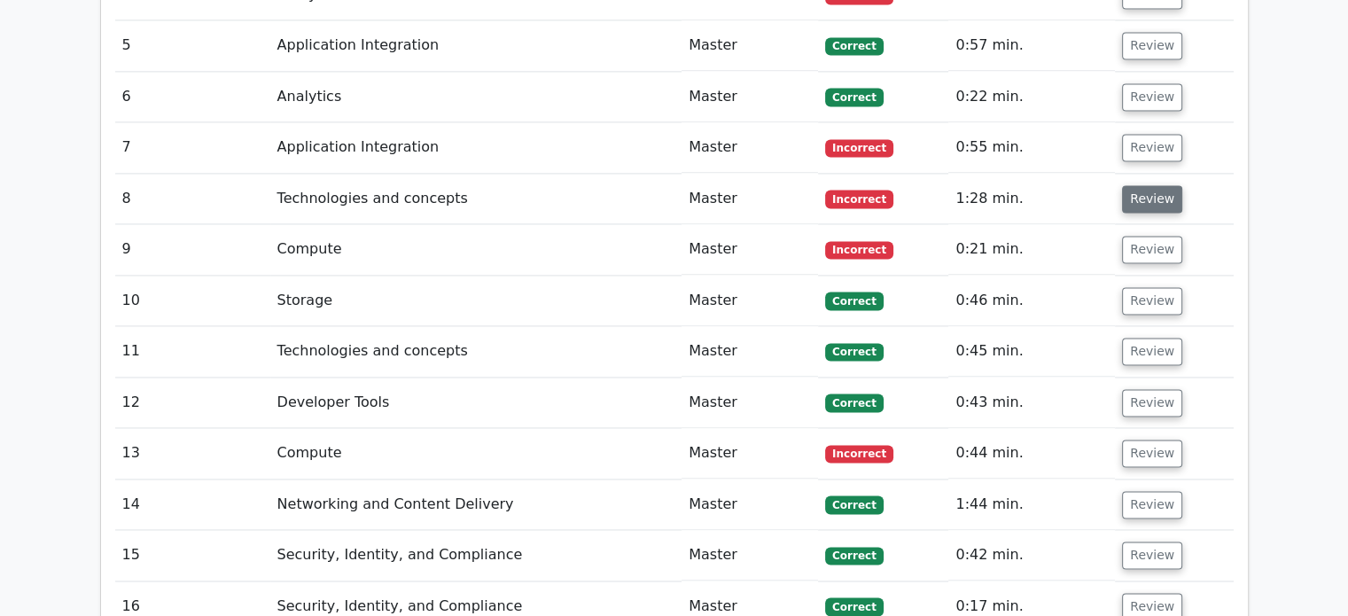
click at [1140, 185] on button "Review" at bounding box center [1152, 198] width 60 height 27
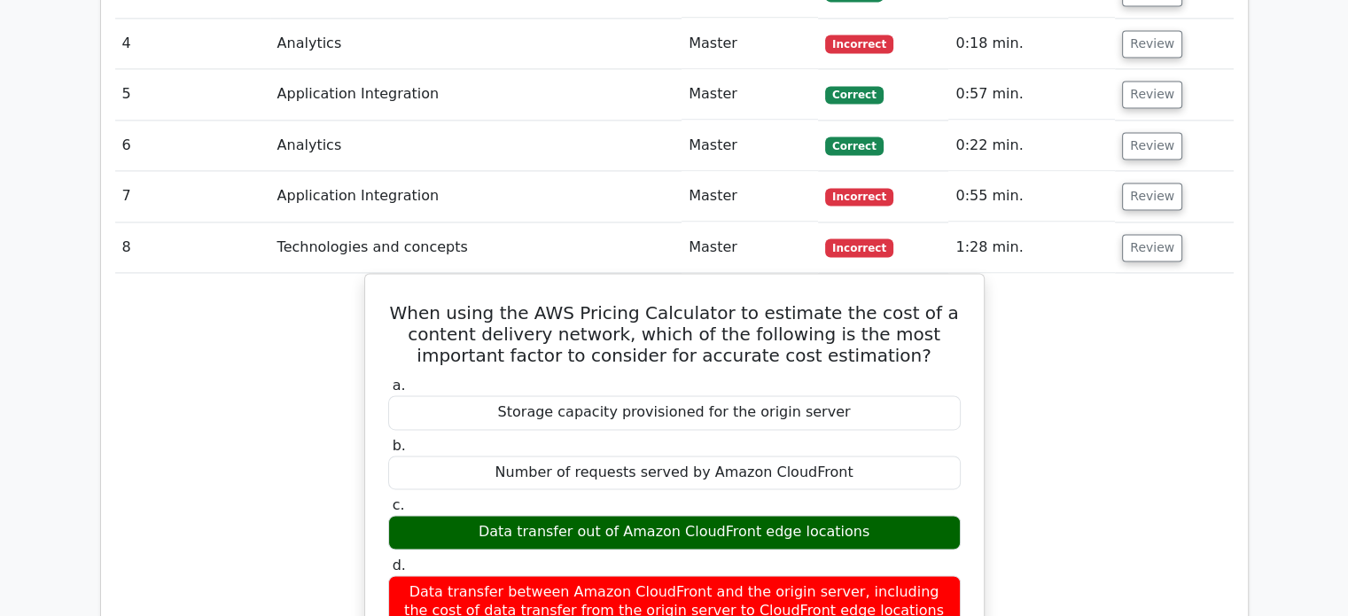
scroll to position [2529, 0]
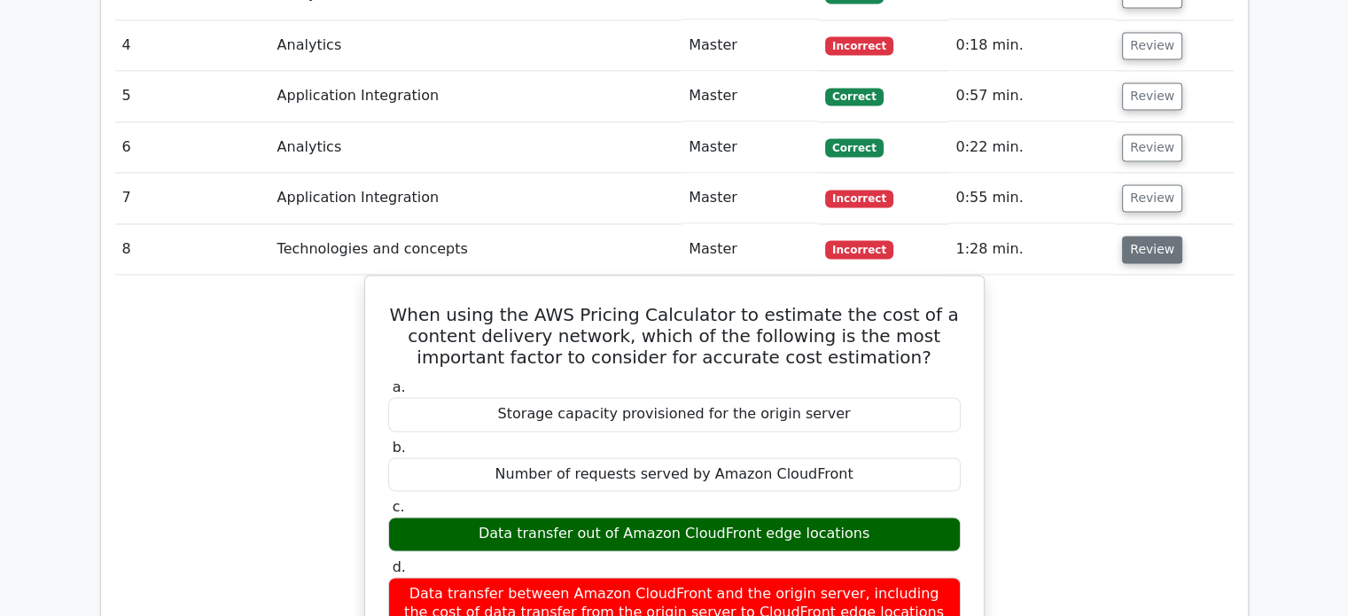
click at [1137, 236] on button "Review" at bounding box center [1152, 249] width 60 height 27
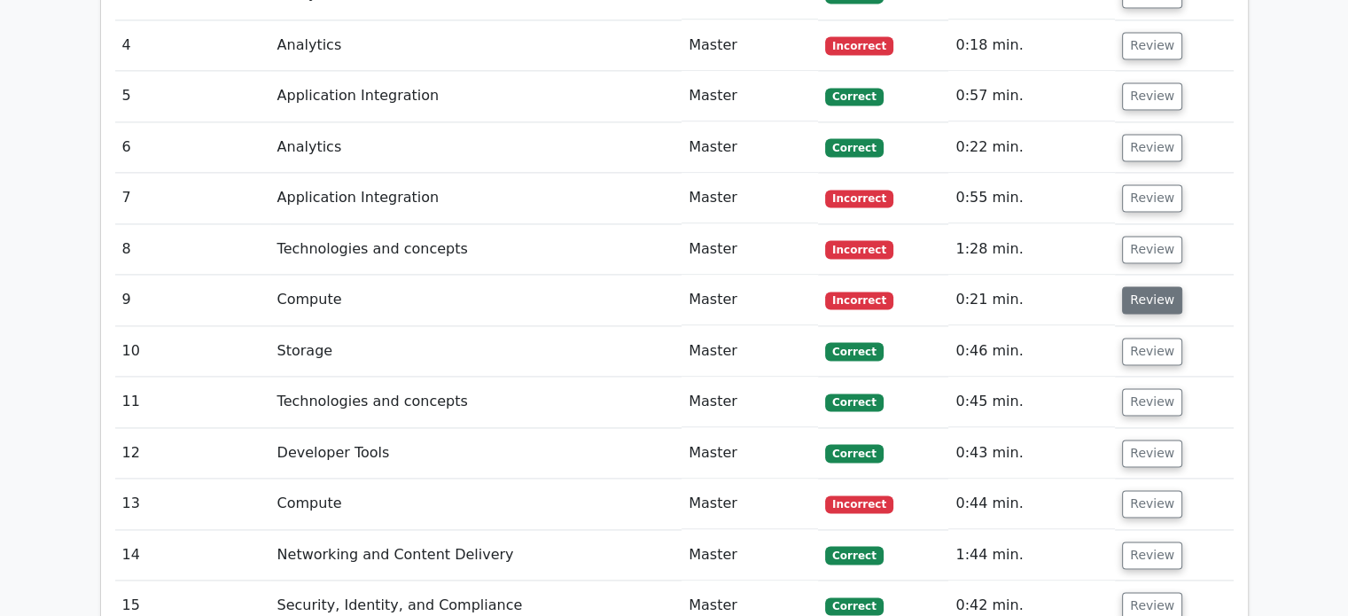
click at [1135, 286] on button "Review" at bounding box center [1152, 299] width 60 height 27
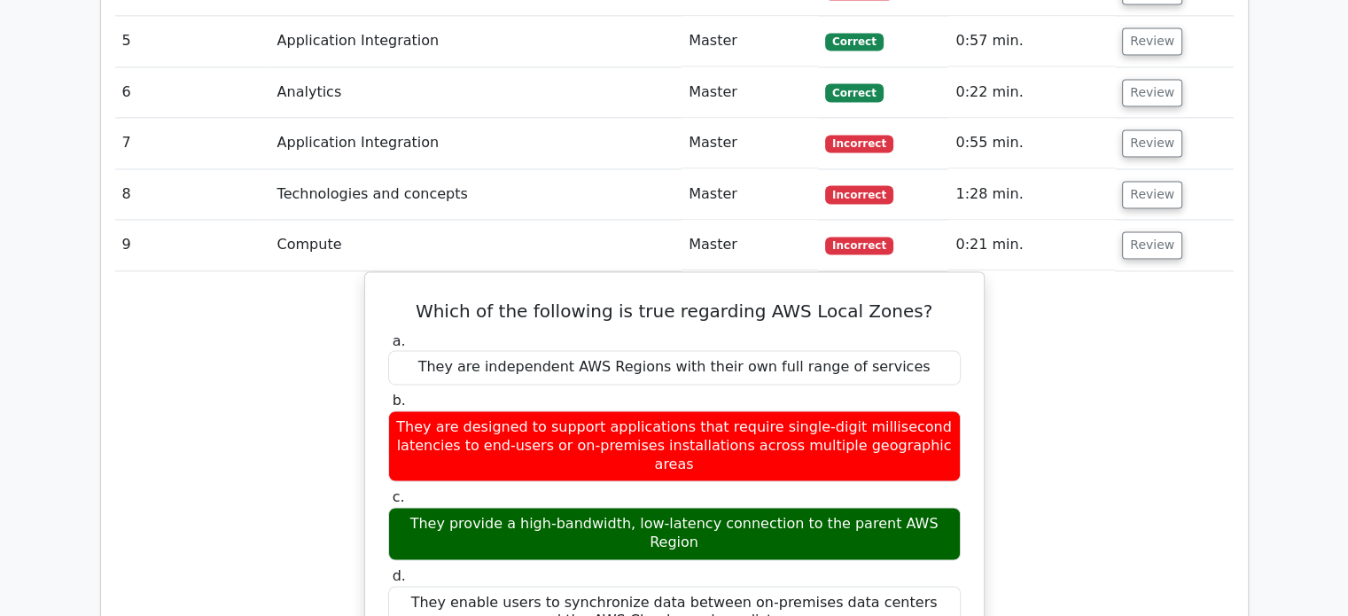
scroll to position [2586, 0]
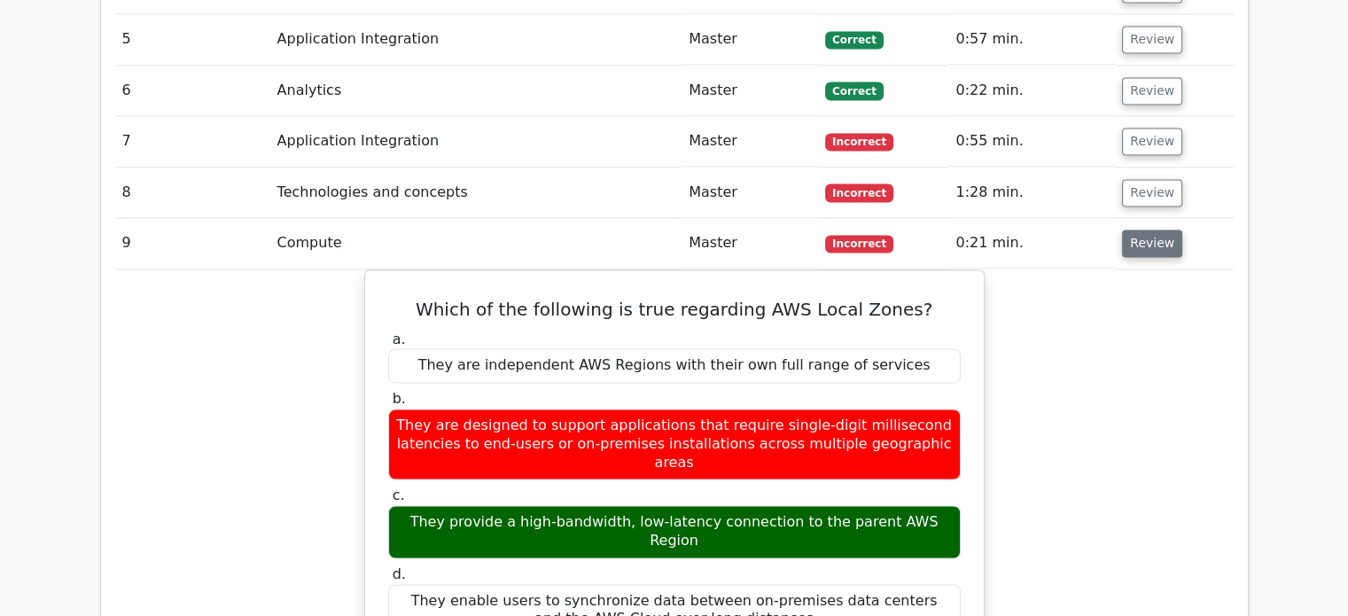
click at [1161, 230] on button "Review" at bounding box center [1152, 243] width 60 height 27
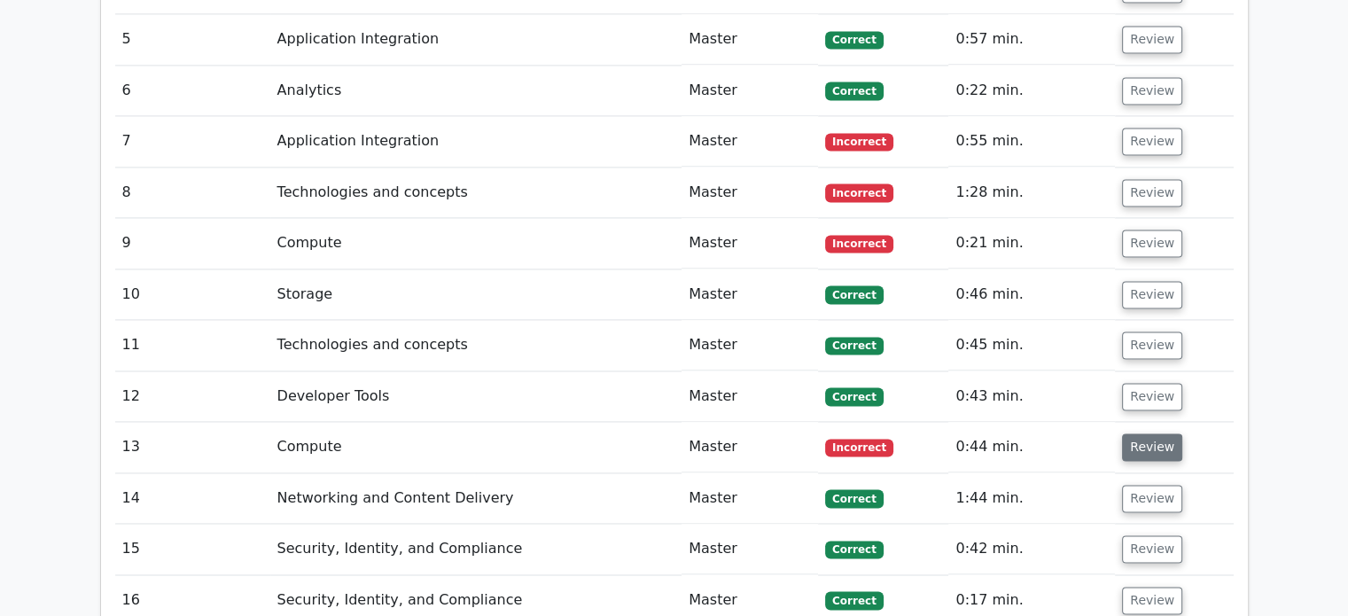
click at [1148, 433] on button "Review" at bounding box center [1152, 446] width 60 height 27
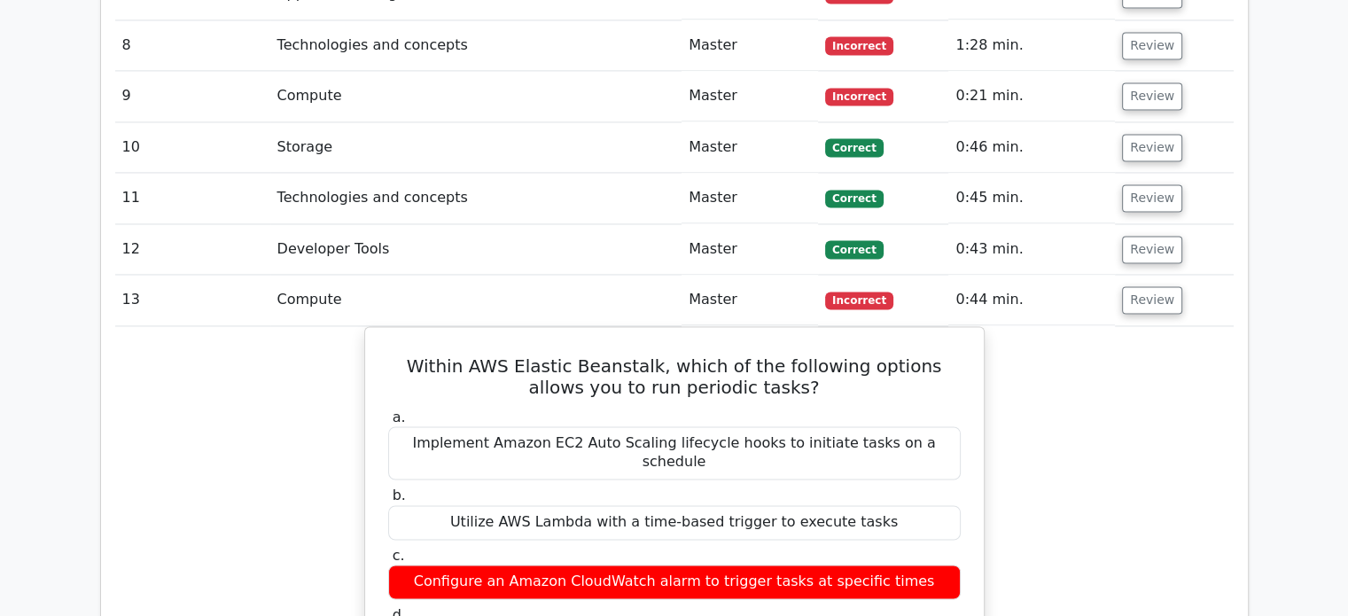
scroll to position [2735, 0]
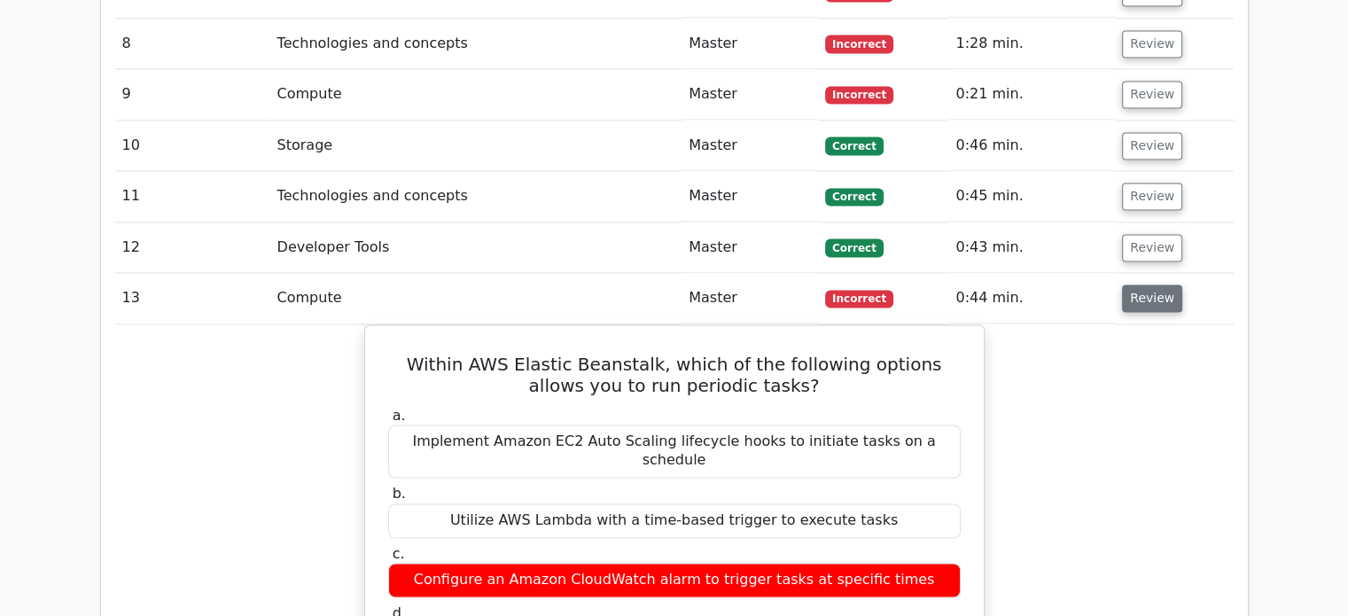
click at [1149, 284] on button "Review" at bounding box center [1152, 297] width 60 height 27
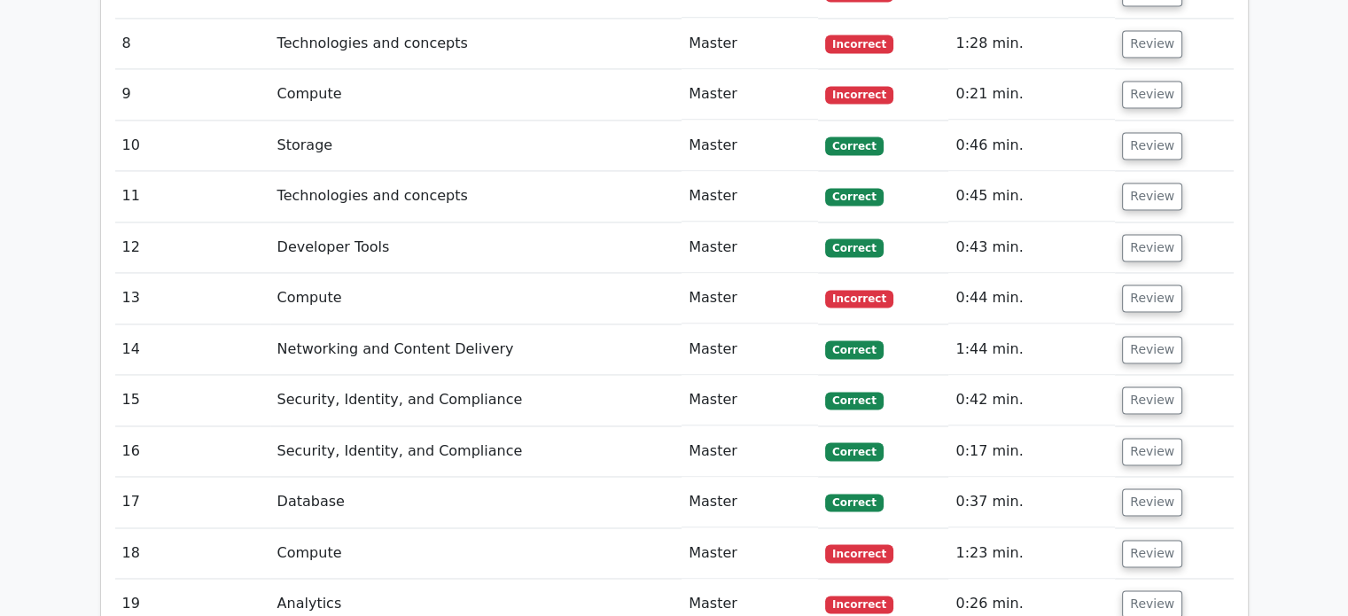
scroll to position [2774, 0]
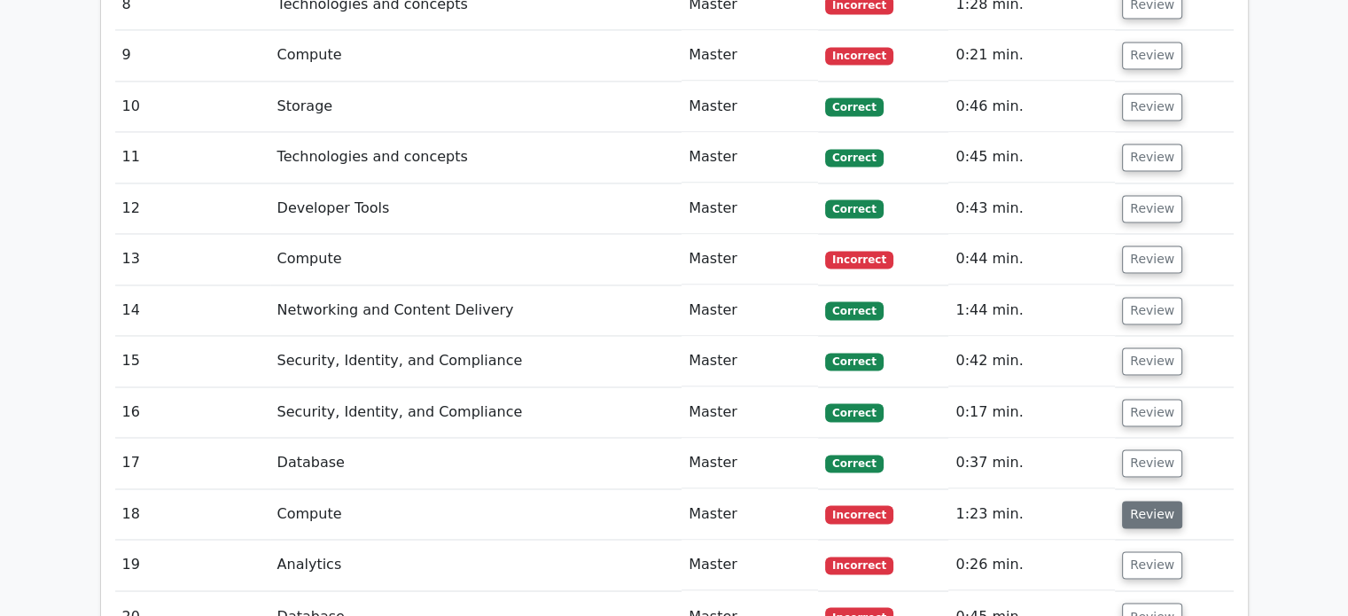
click at [1157, 501] on button "Review" at bounding box center [1152, 514] width 60 height 27
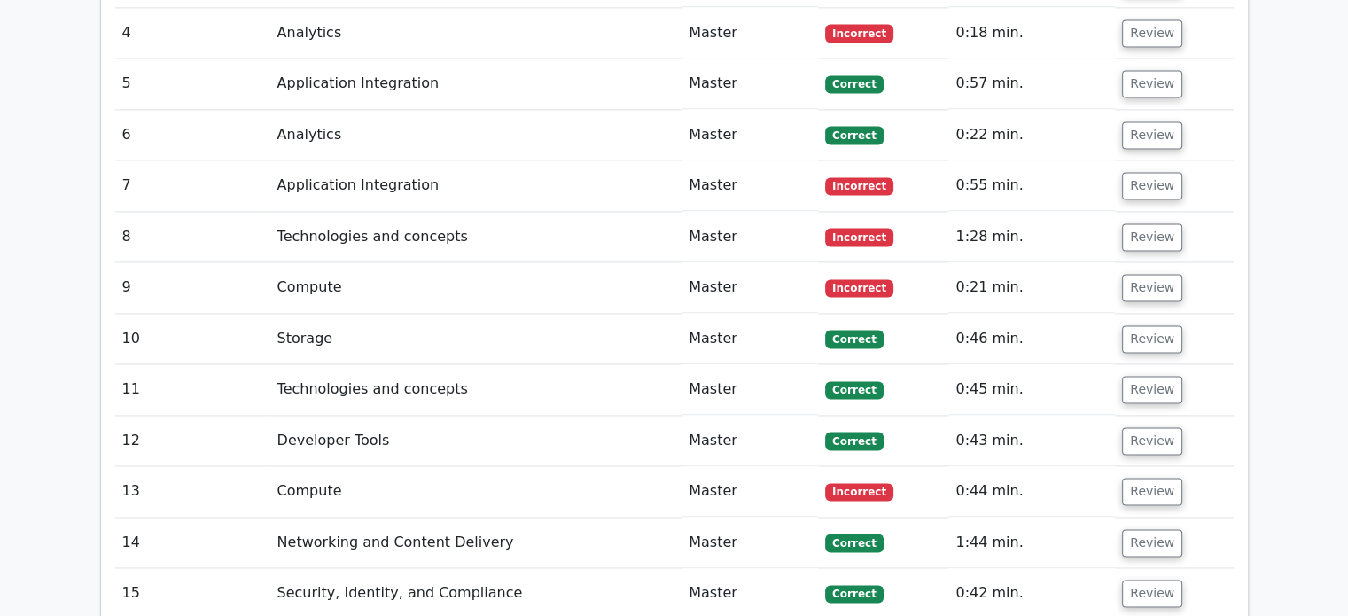
scroll to position [2541, 0]
click at [1138, 223] on button "Review" at bounding box center [1152, 236] width 60 height 27
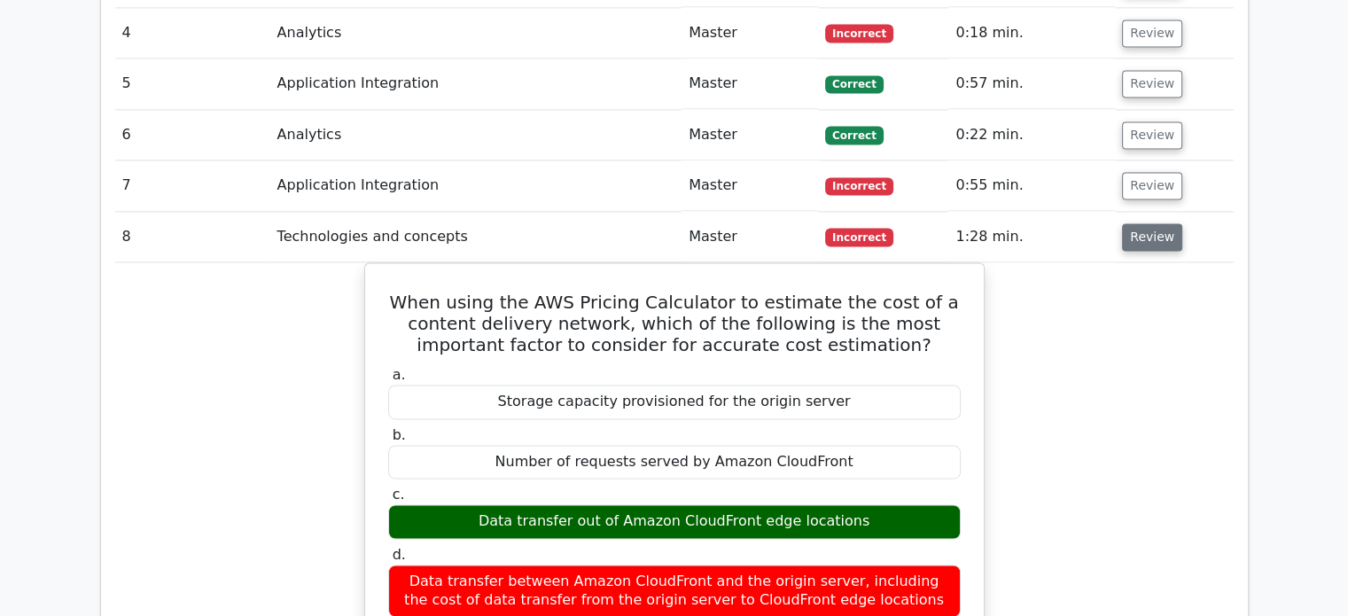
click at [1140, 223] on button "Review" at bounding box center [1152, 236] width 60 height 27
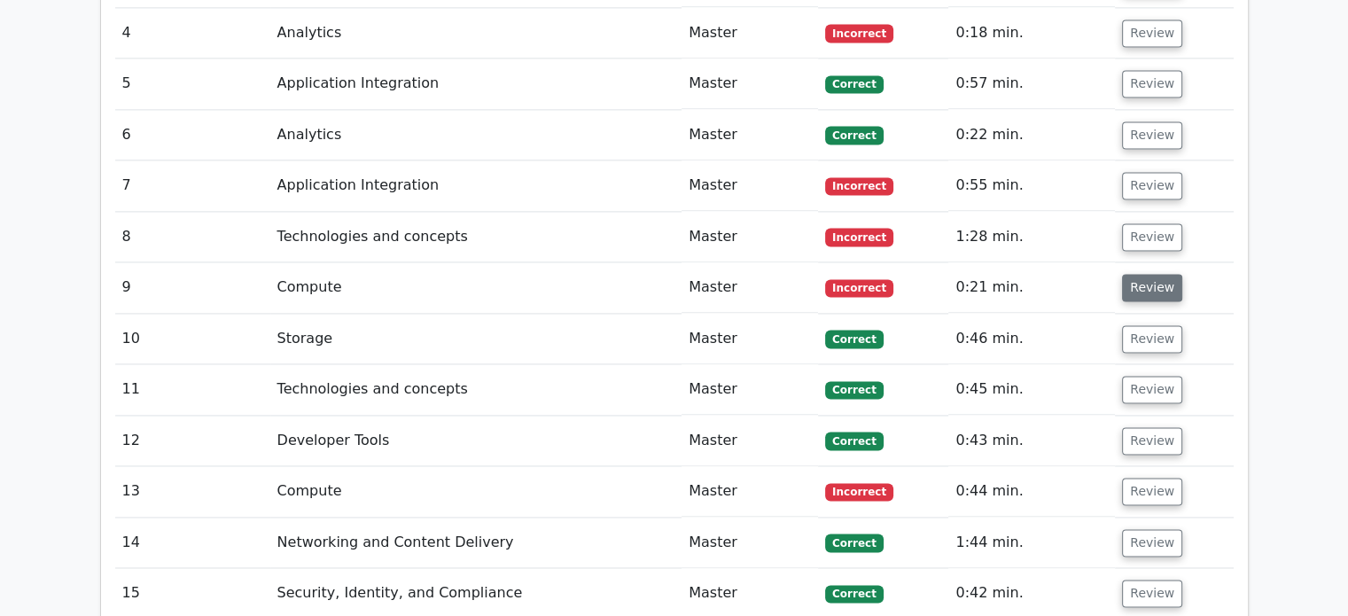
click at [1138, 274] on button "Review" at bounding box center [1152, 287] width 60 height 27
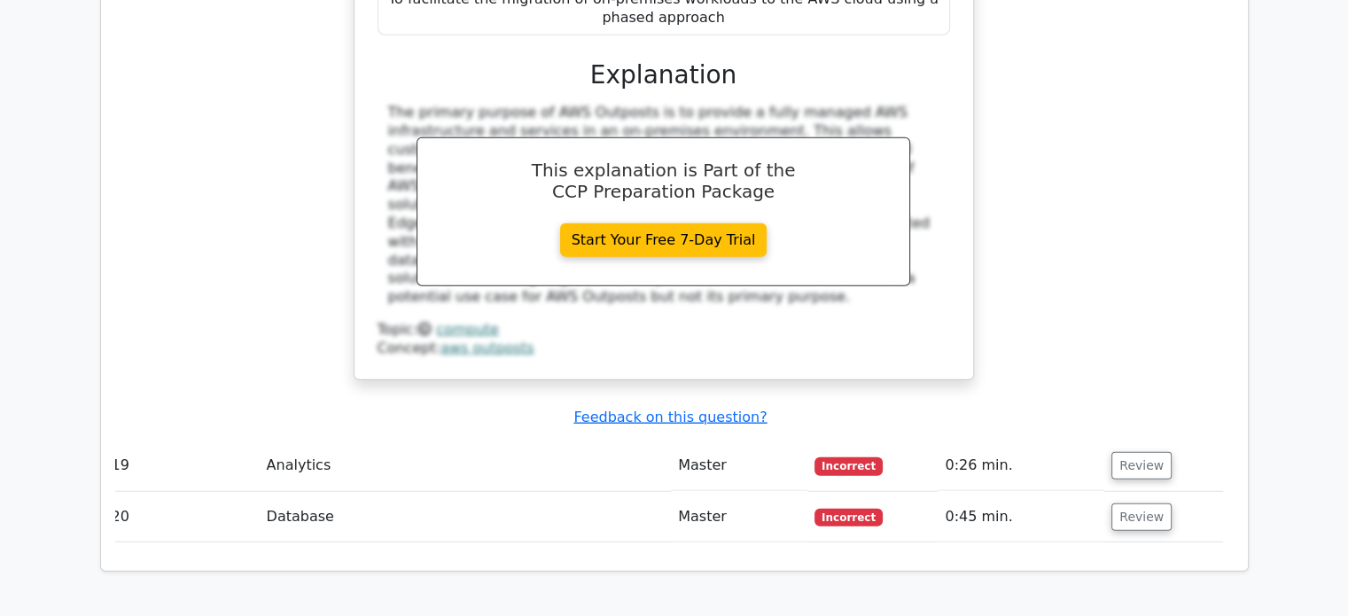
scroll to position [4415, 0]
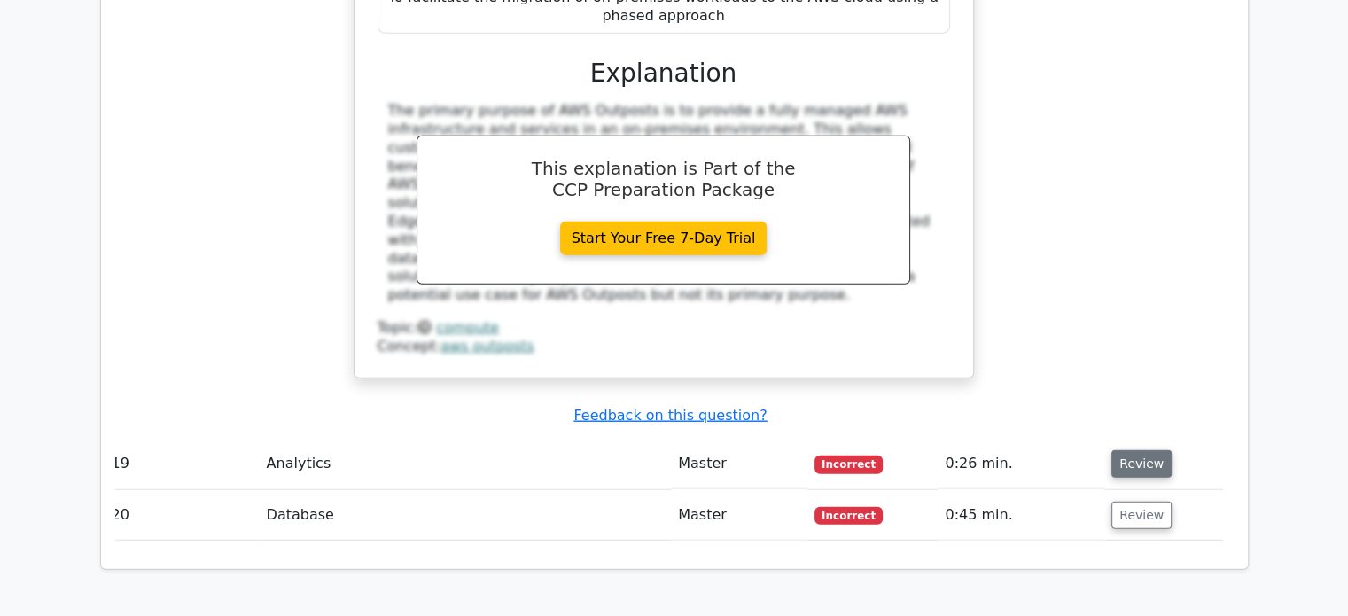
click at [1139, 450] on button "Review" at bounding box center [1141, 463] width 60 height 27
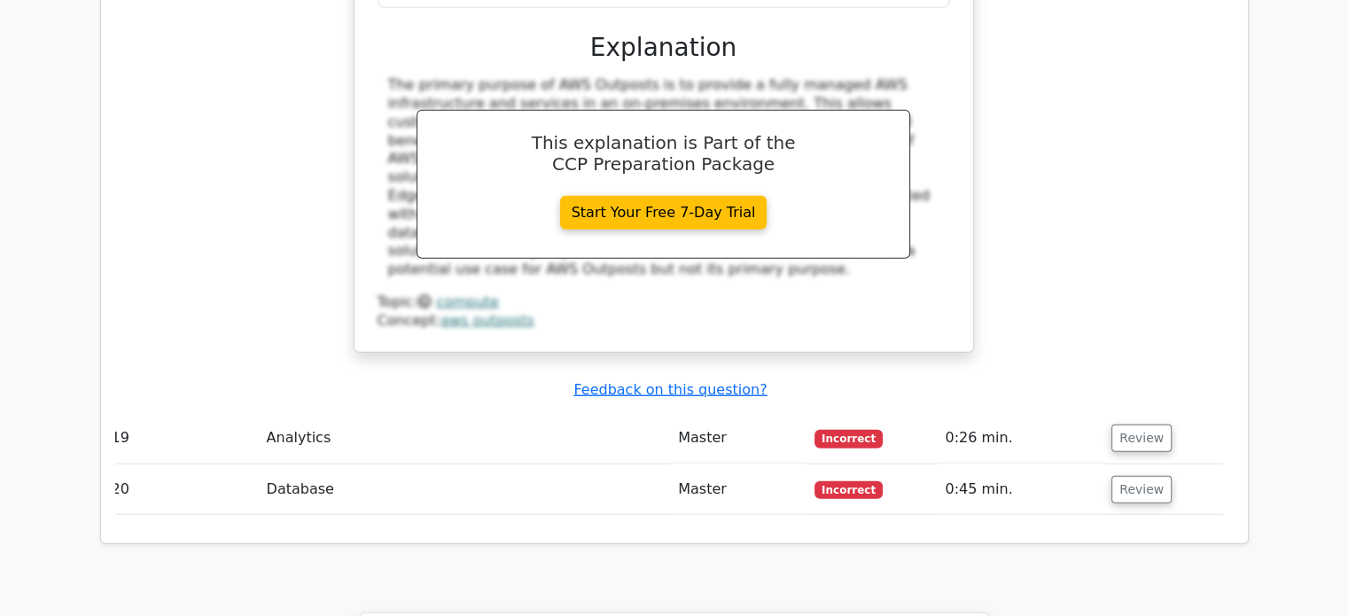
scroll to position [4447, 0]
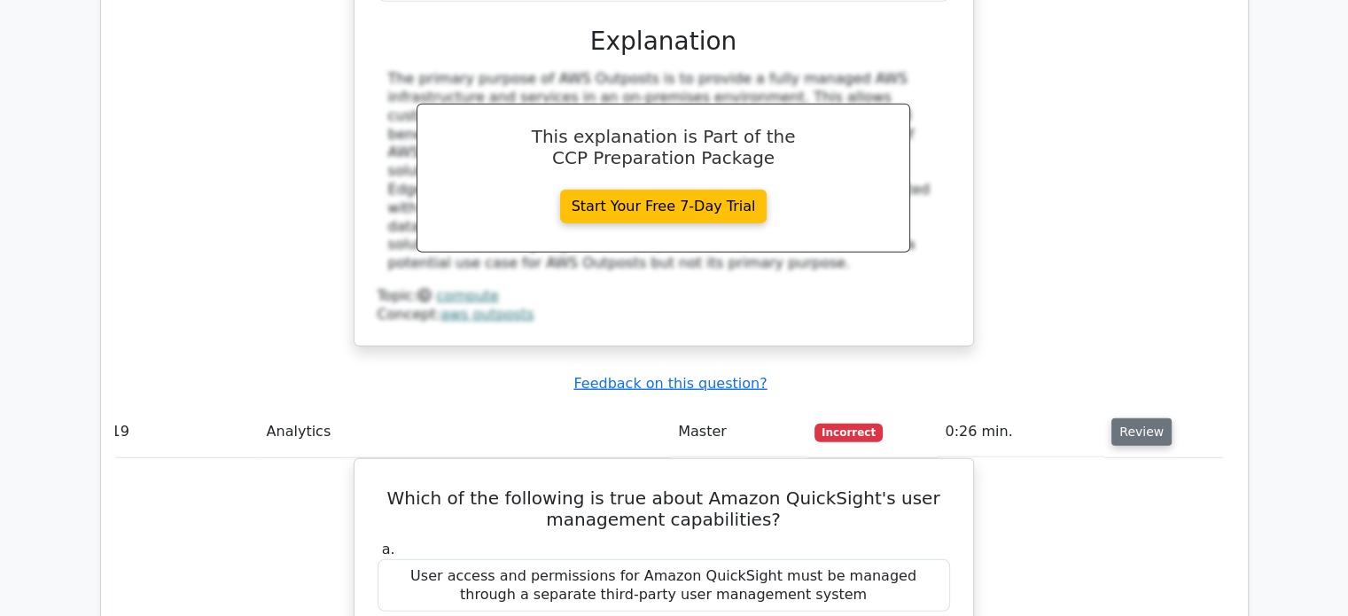
click at [1137, 418] on button "Review" at bounding box center [1141, 431] width 60 height 27
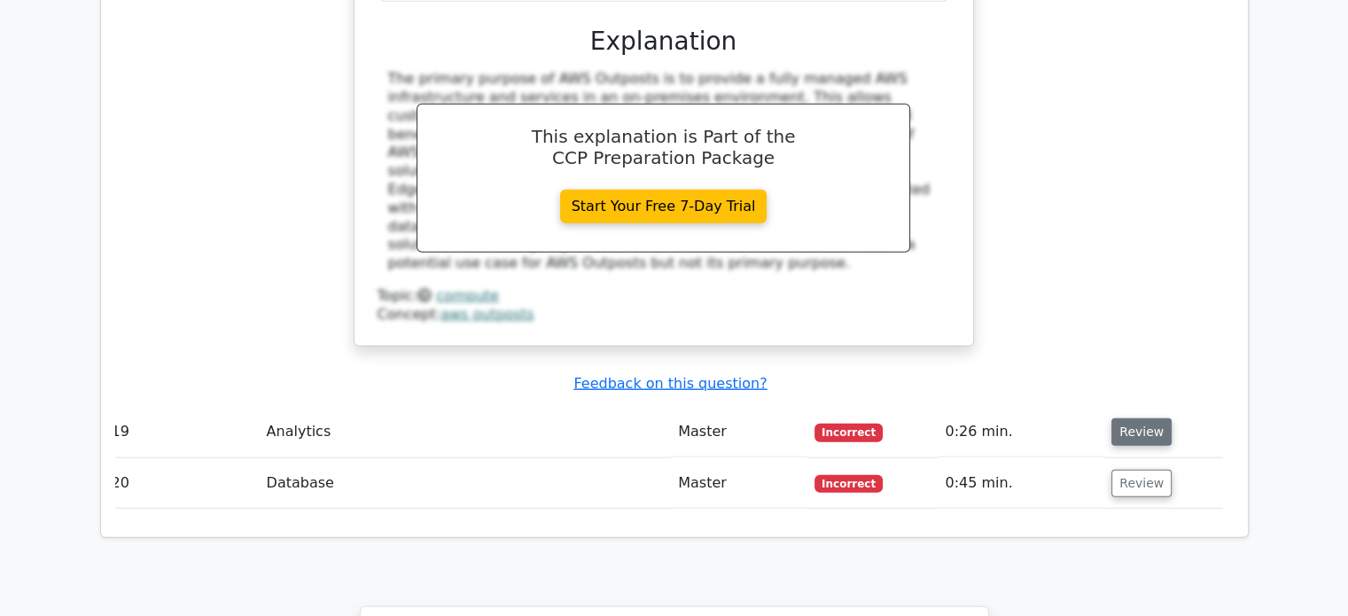
click at [1137, 418] on button "Review" at bounding box center [1141, 431] width 60 height 27
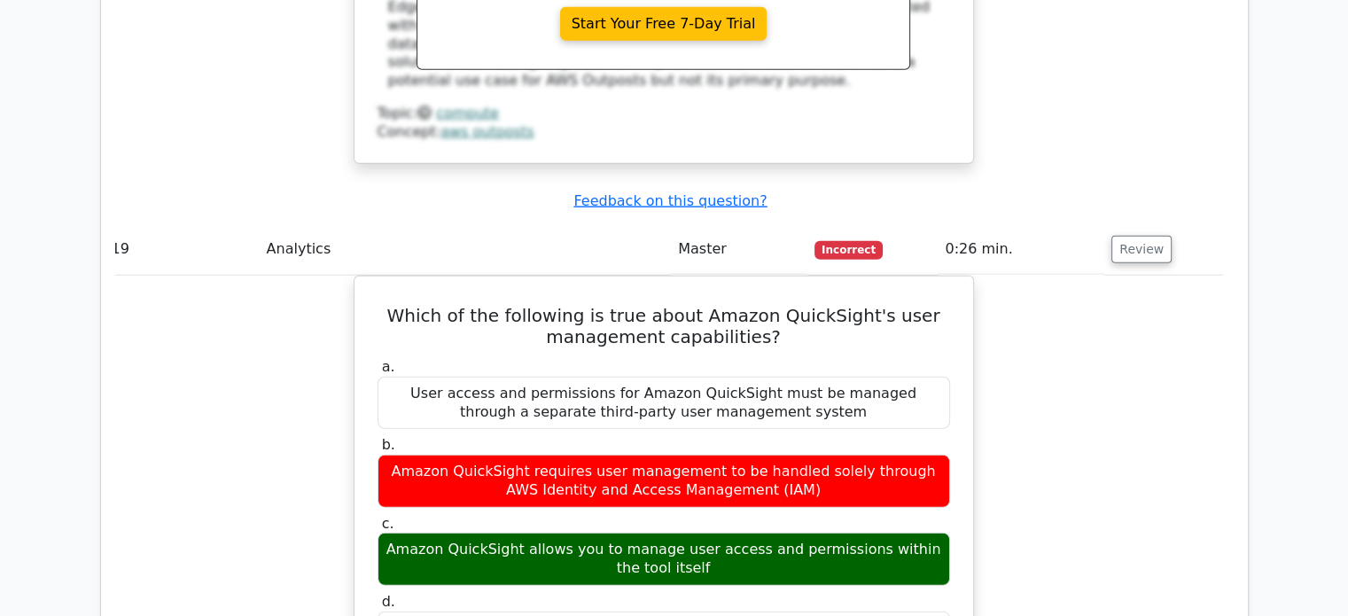
scroll to position [4632, 0]
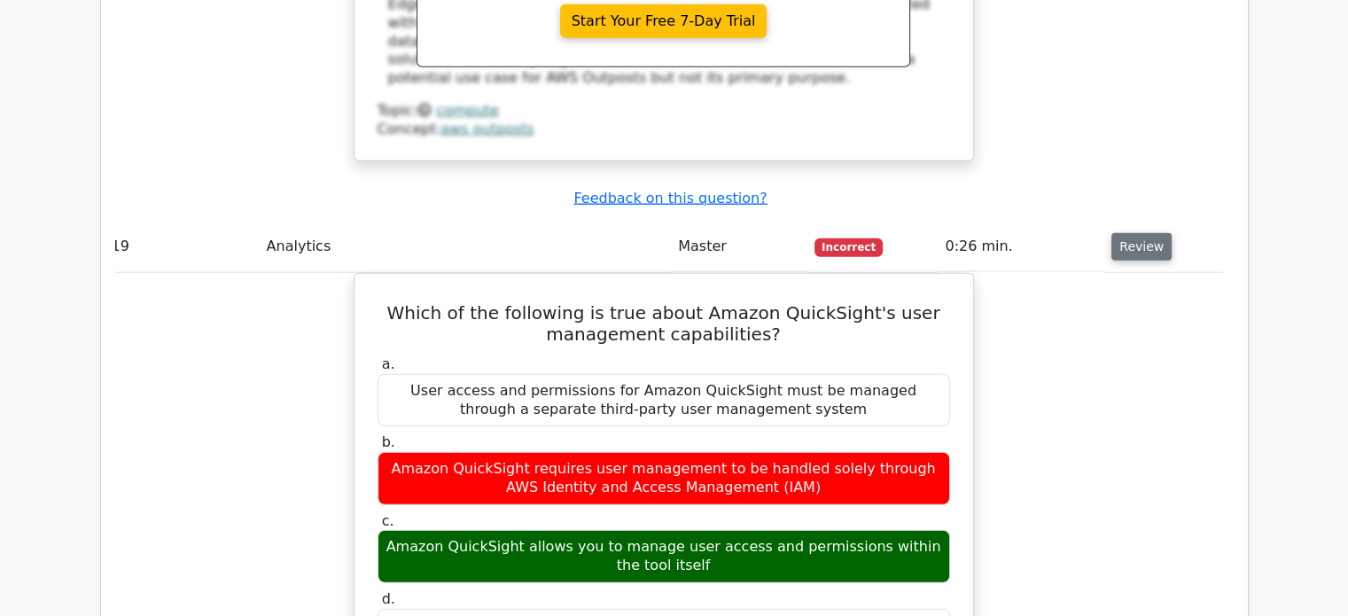
click at [1126, 233] on button "Review" at bounding box center [1141, 246] width 60 height 27
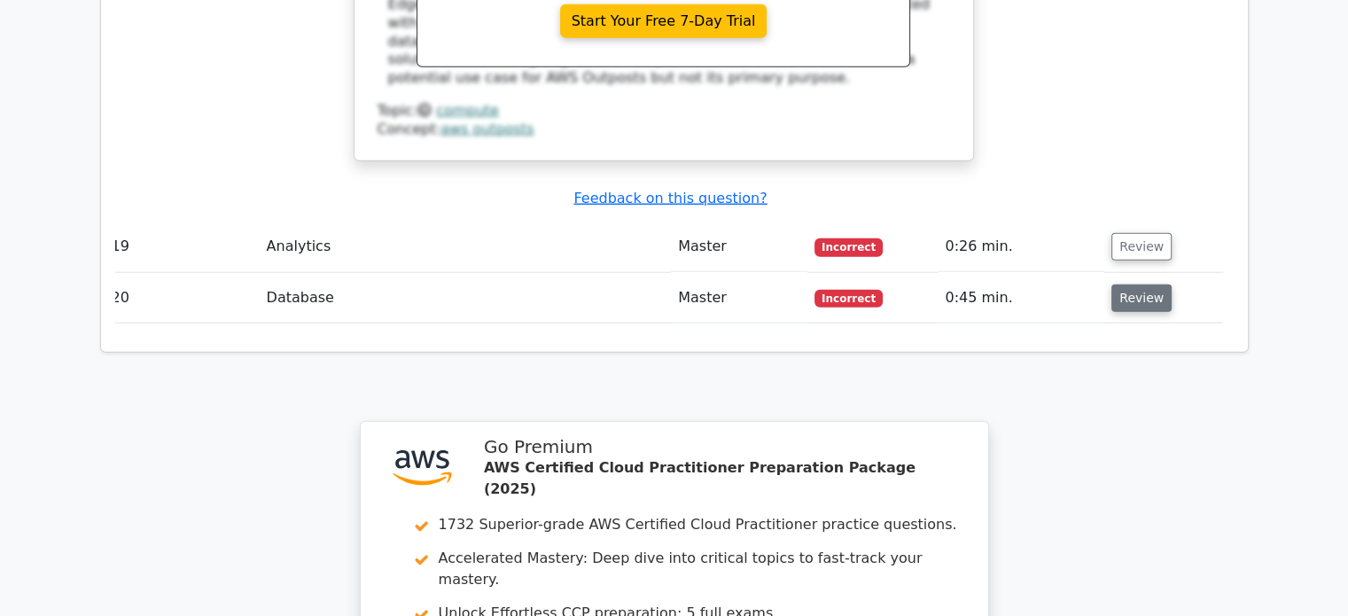
click at [1133, 284] on button "Review" at bounding box center [1141, 297] width 60 height 27
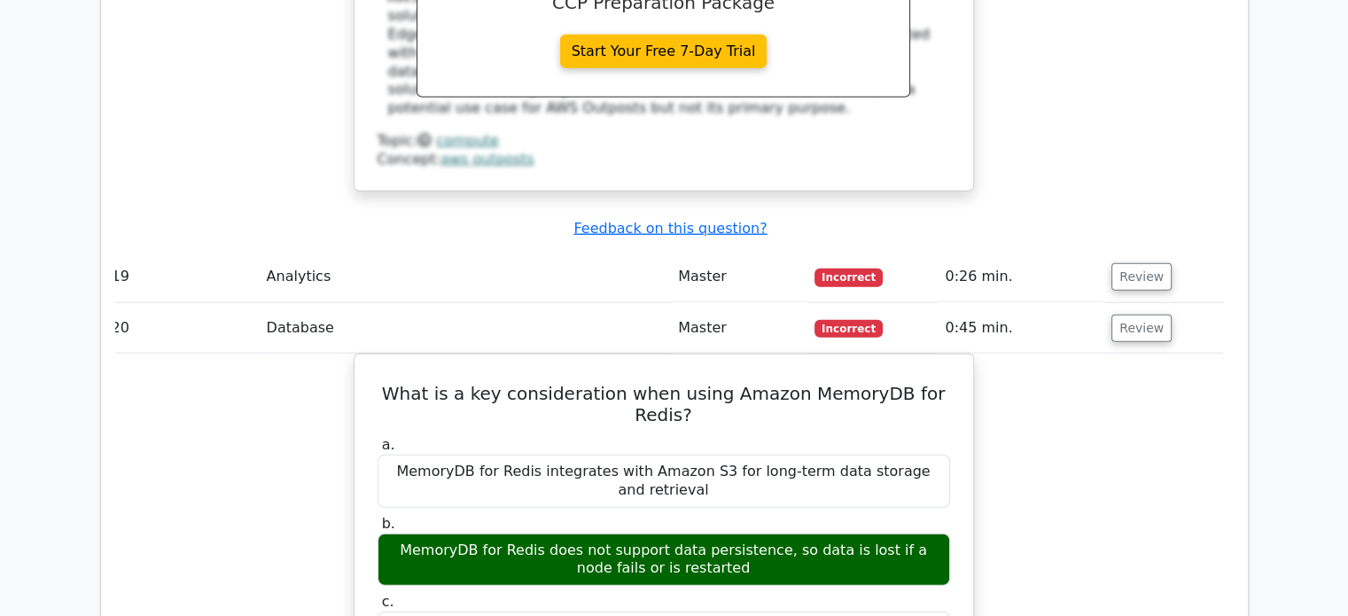
scroll to position [4604, 0]
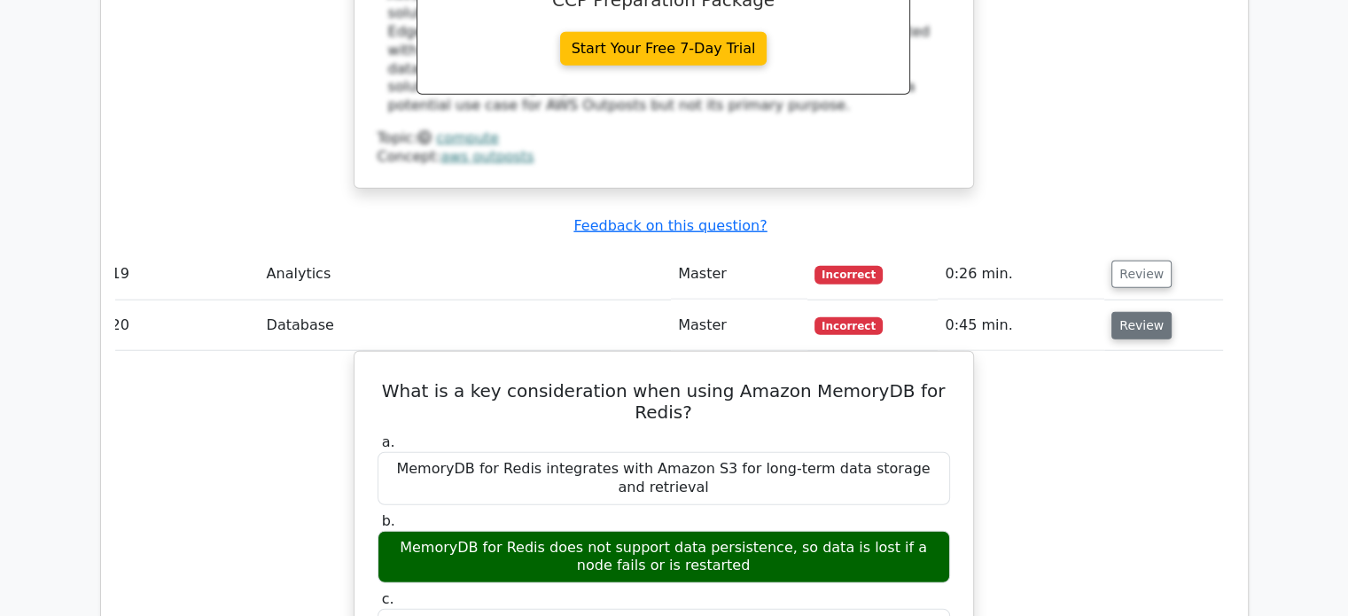
click at [1145, 312] on button "Review" at bounding box center [1141, 325] width 60 height 27
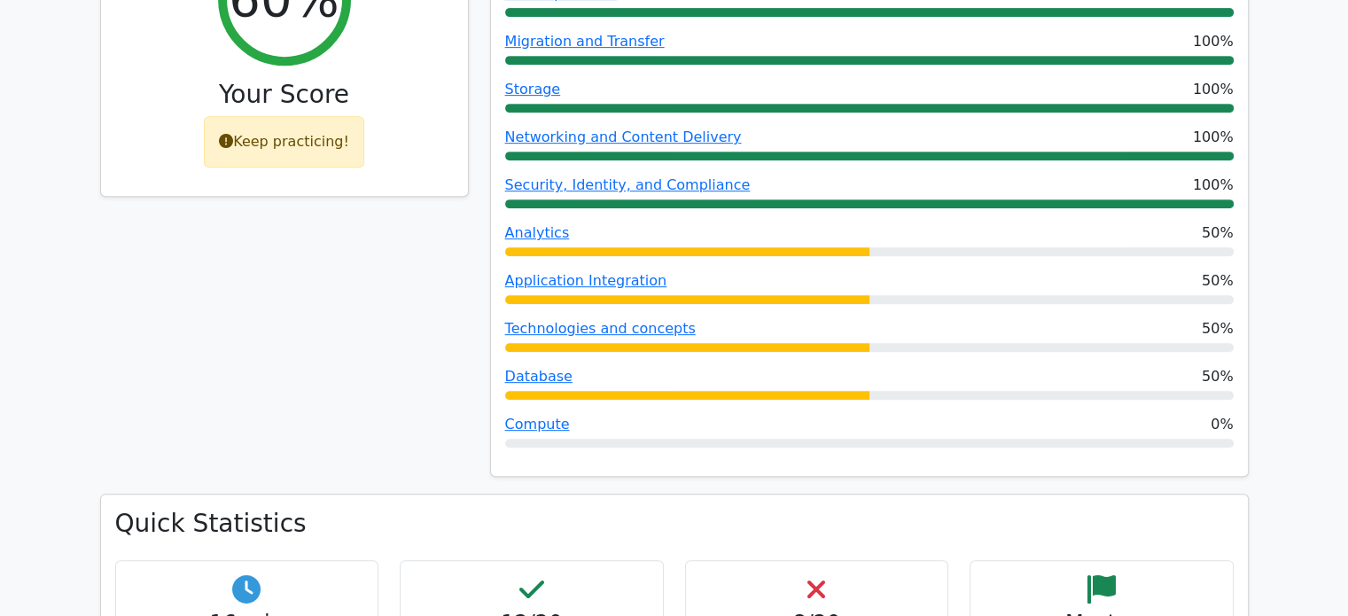
scroll to position [819, 0]
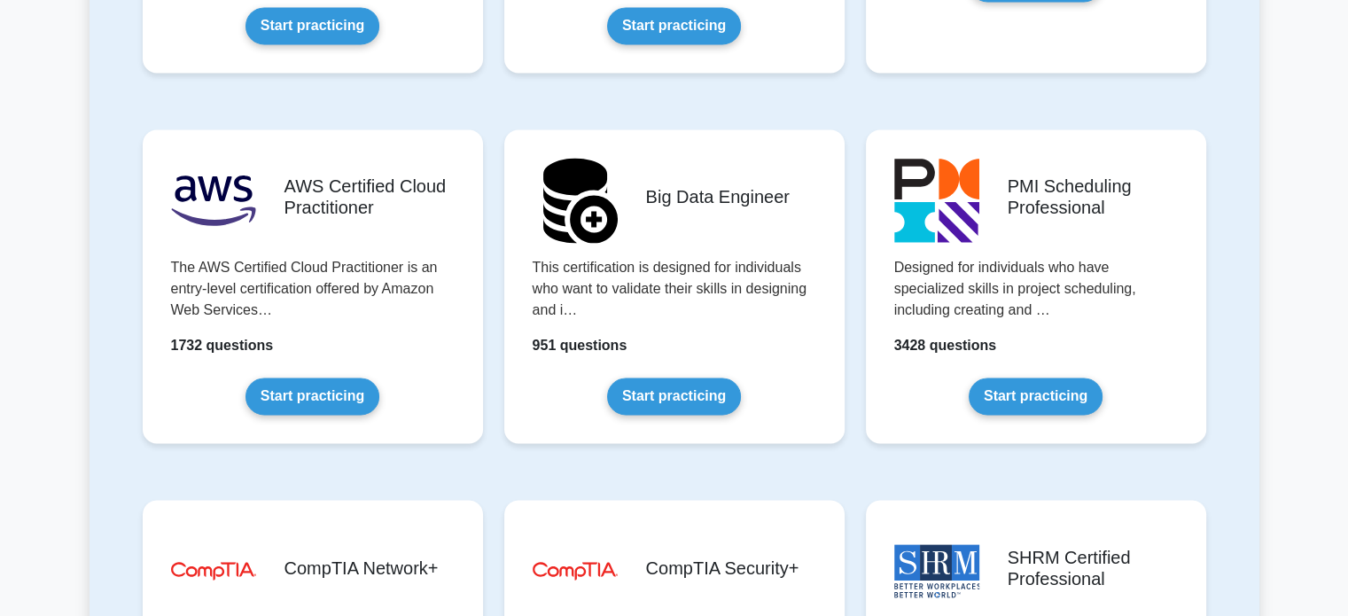
scroll to position [2884, 0]
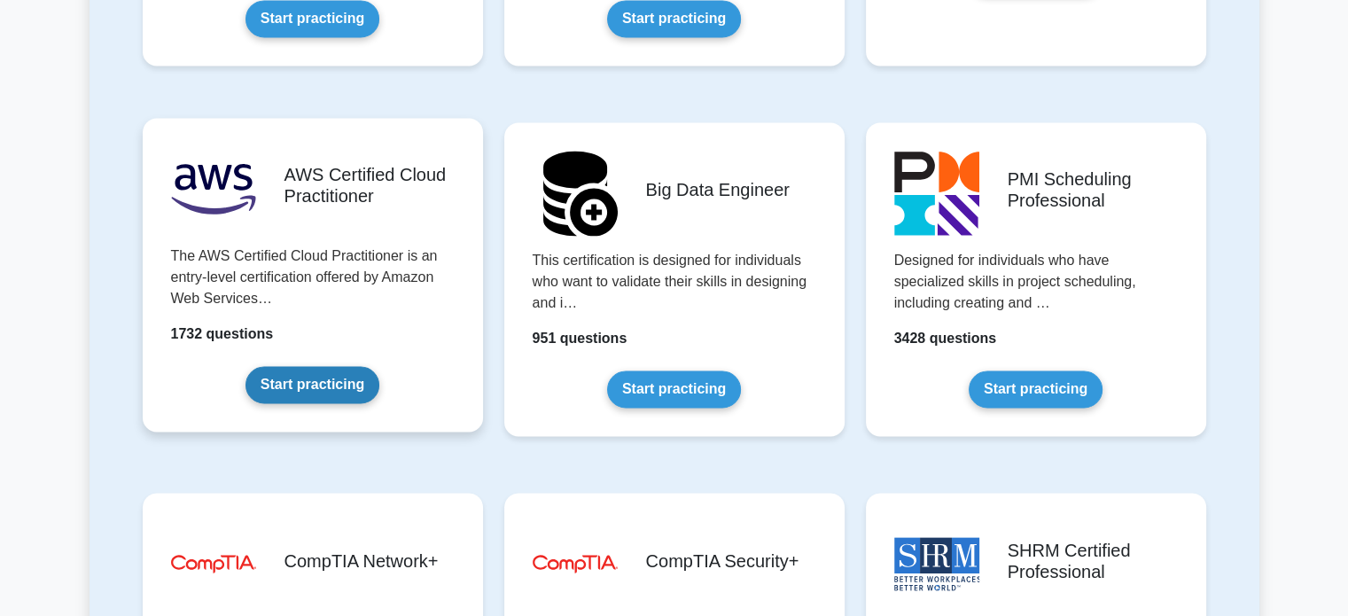
click at [302, 374] on link "Start practicing" at bounding box center [312, 384] width 134 height 37
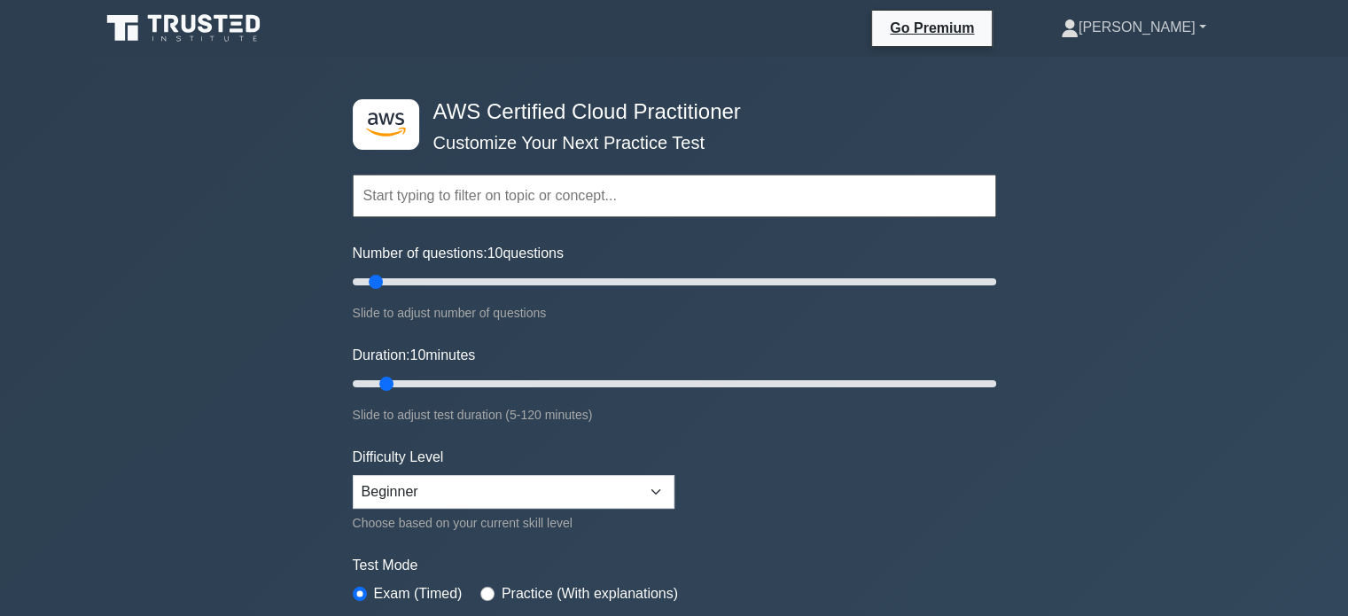
click at [1176, 19] on link "[PERSON_NAME]" at bounding box center [1133, 27] width 230 height 35
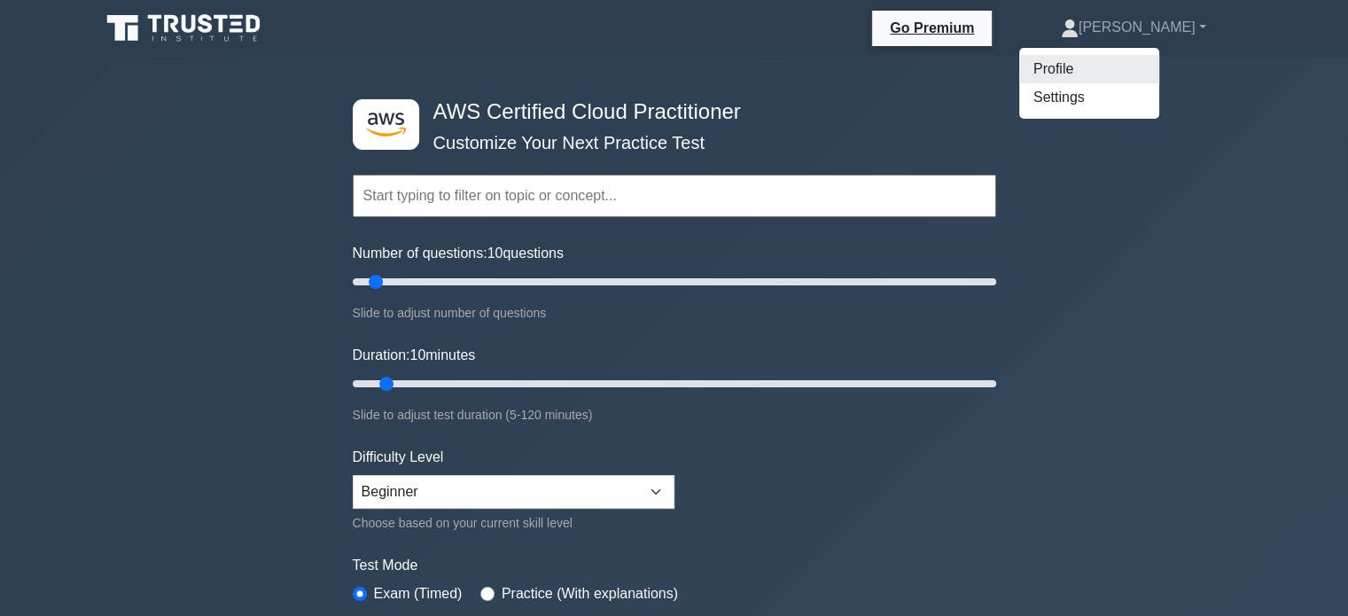
click at [1141, 65] on link "Profile" at bounding box center [1089, 69] width 140 height 28
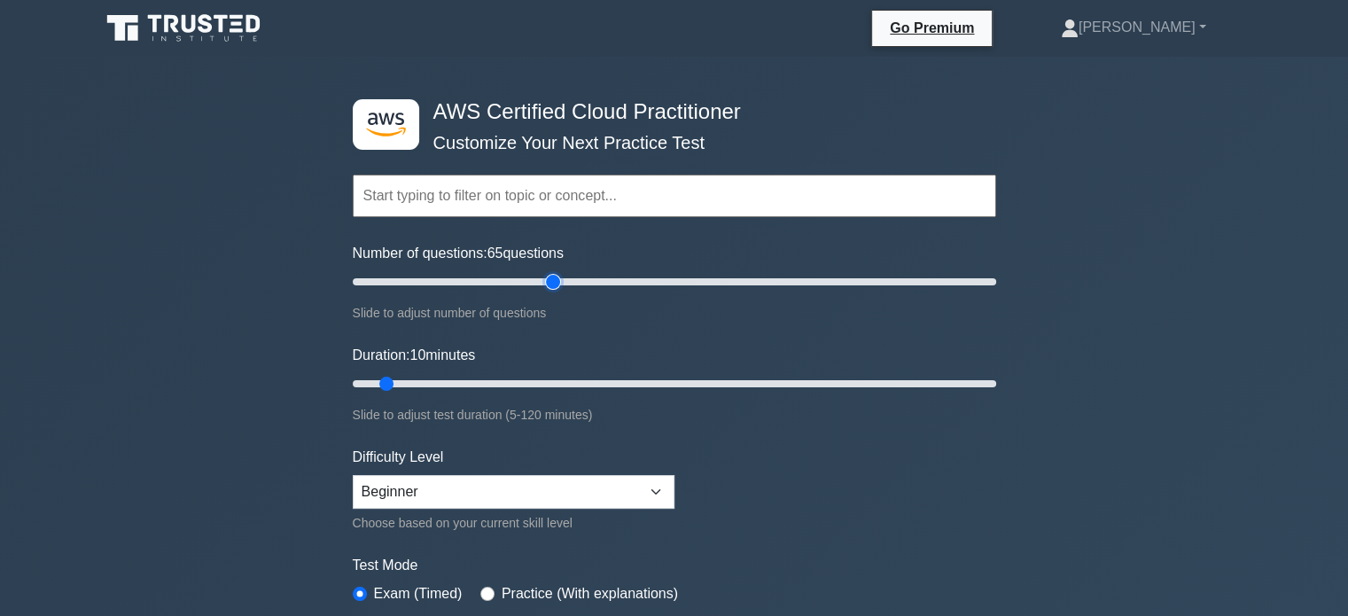
drag, startPoint x: 395, startPoint y: 283, endPoint x: 555, endPoint y: 284, distance: 159.5
type input "65"
click at [555, 284] on input "Number of questions: 65 questions" at bounding box center [674, 281] width 643 height 21
click at [549, 212] on input "text" at bounding box center [674, 196] width 643 height 43
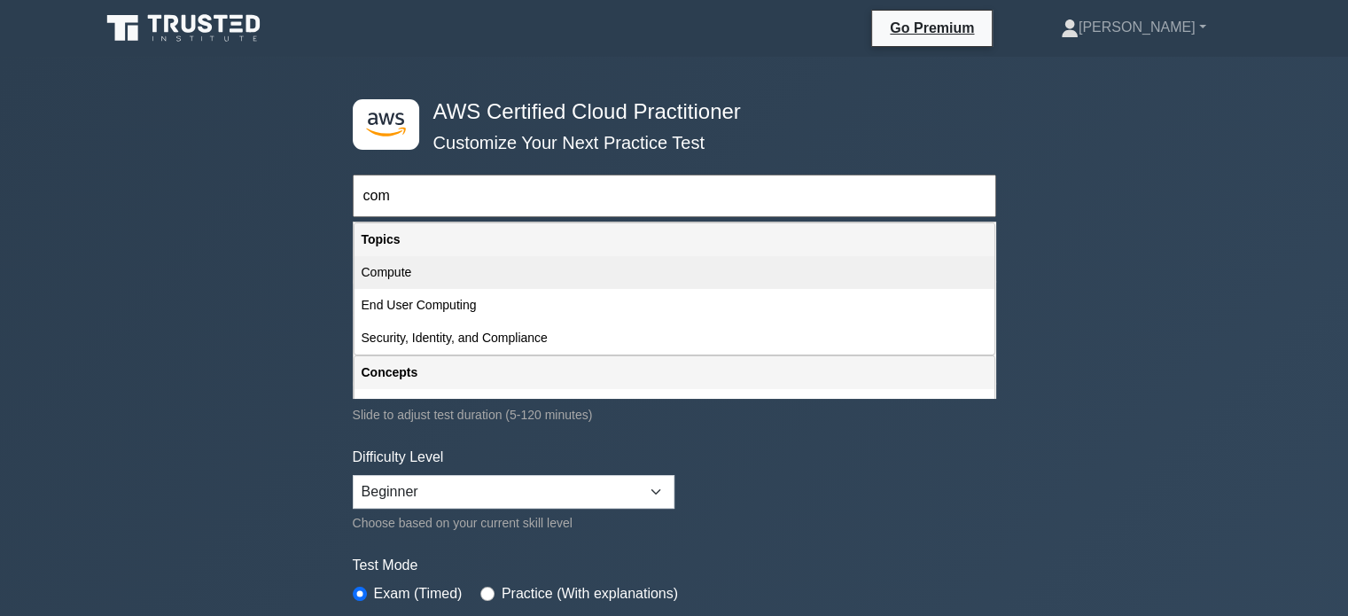
click at [461, 272] on div "Compute" at bounding box center [674, 272] width 640 height 33
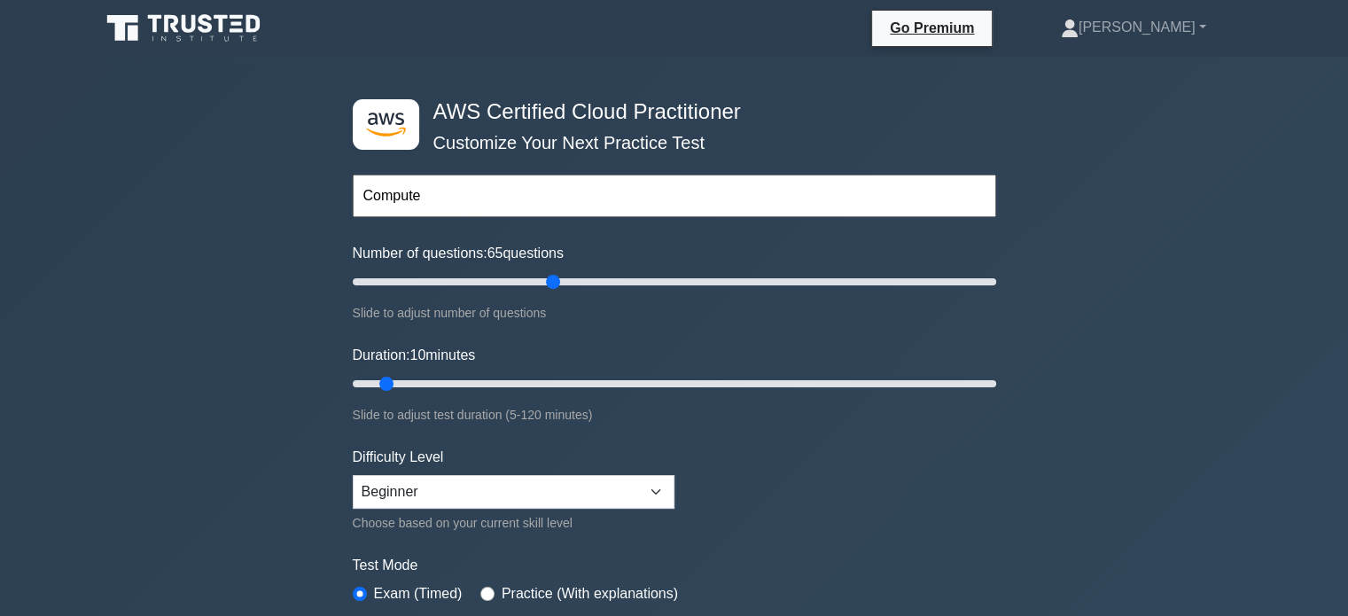
click at [525, 198] on input "Compute" at bounding box center [674, 196] width 643 height 43
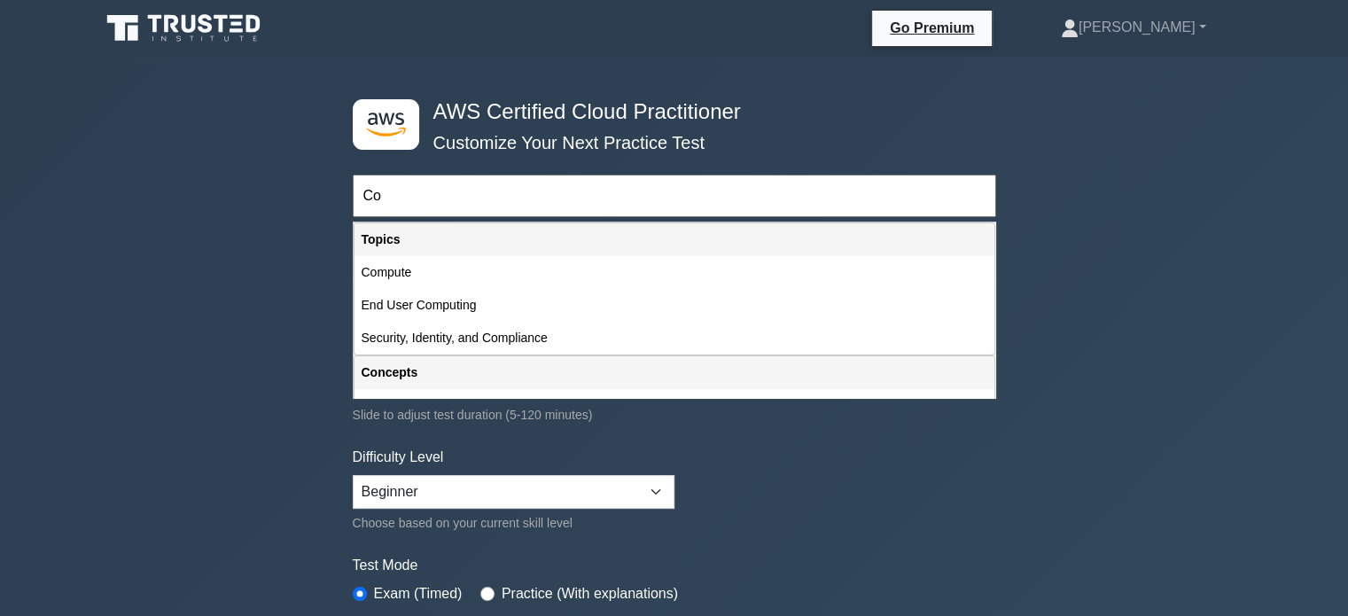
type input "C"
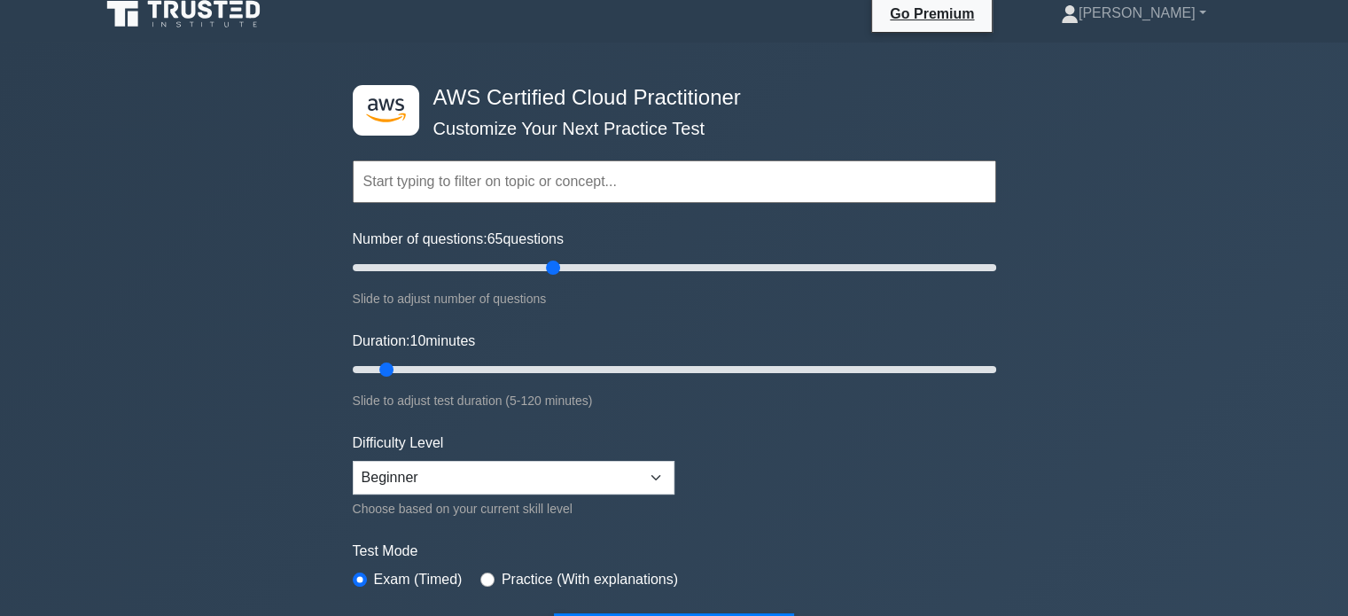
scroll to position [16, 0]
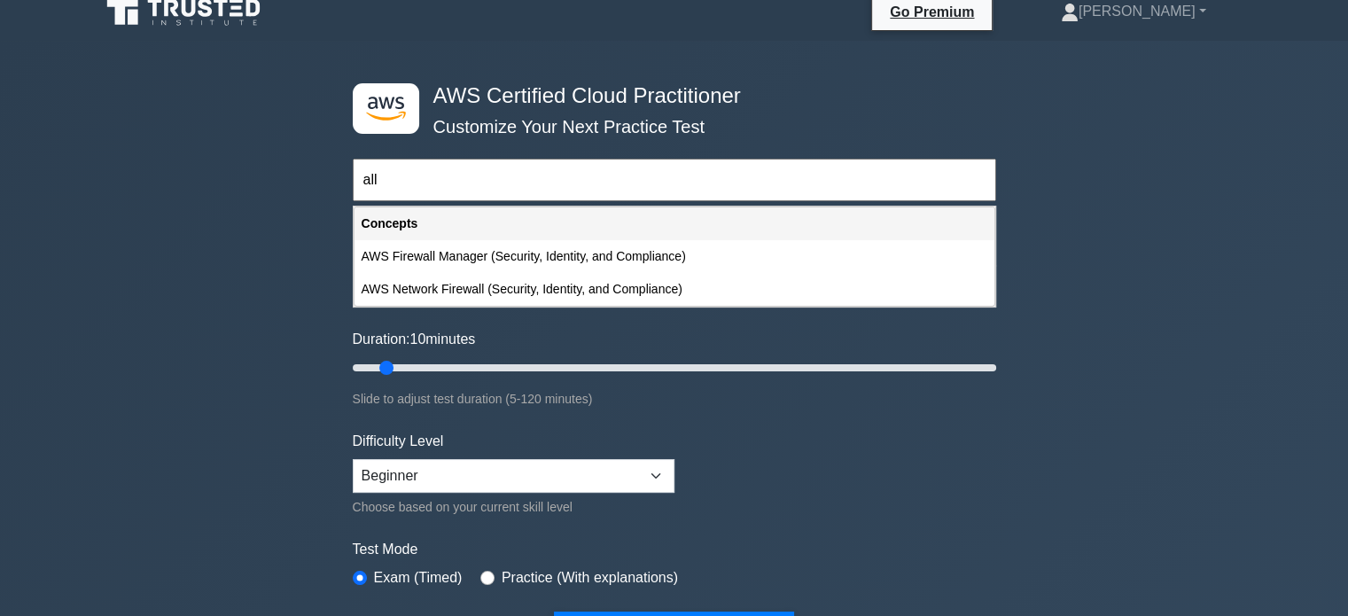
type input "all"
click at [510, 218] on div "Concepts" at bounding box center [674, 223] width 640 height 33
click at [477, 197] on input "all" at bounding box center [674, 180] width 643 height 43
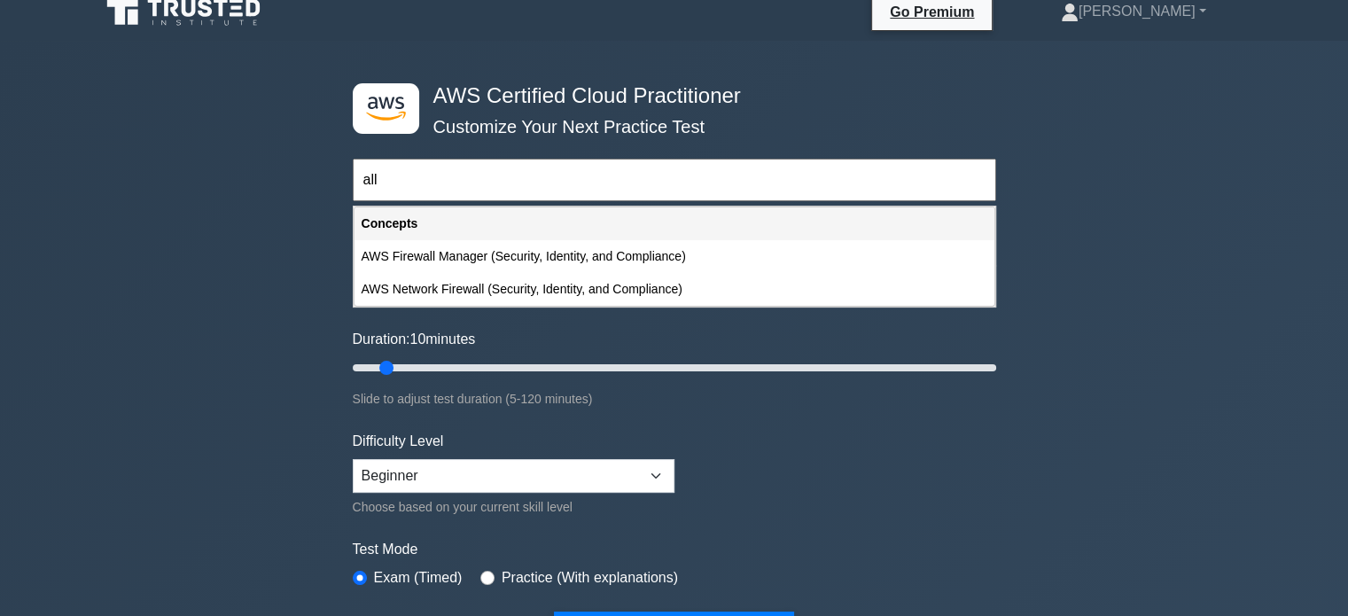
click at [477, 197] on input "all" at bounding box center [674, 180] width 643 height 43
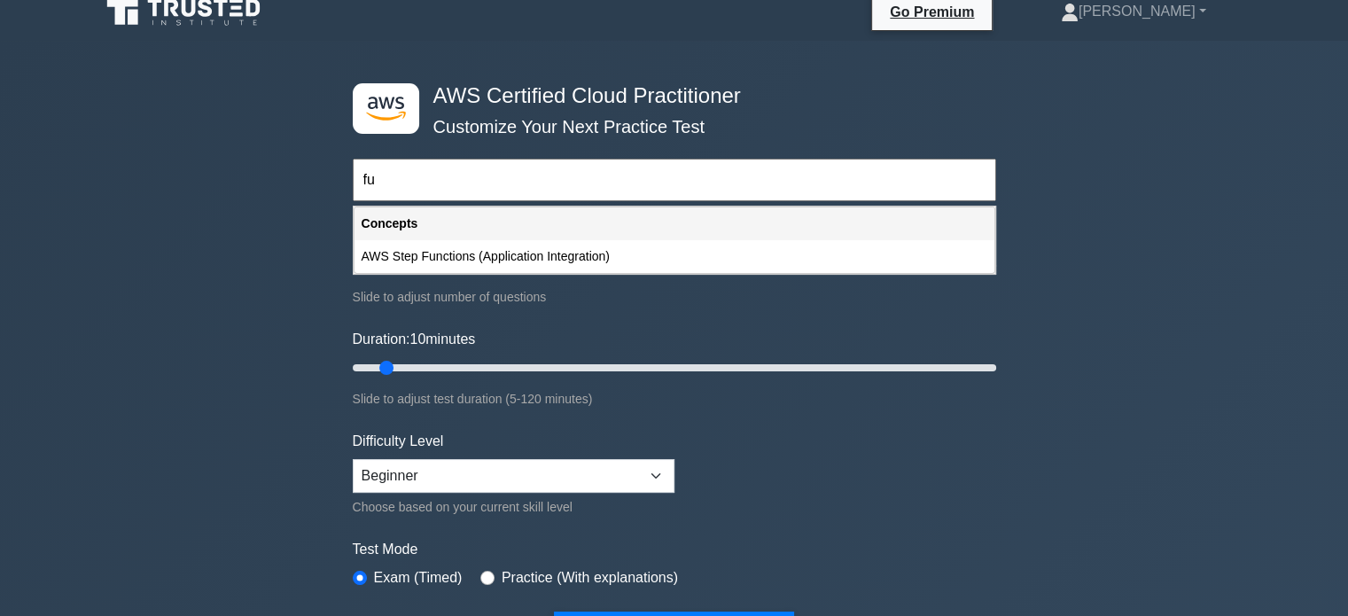
type input "f"
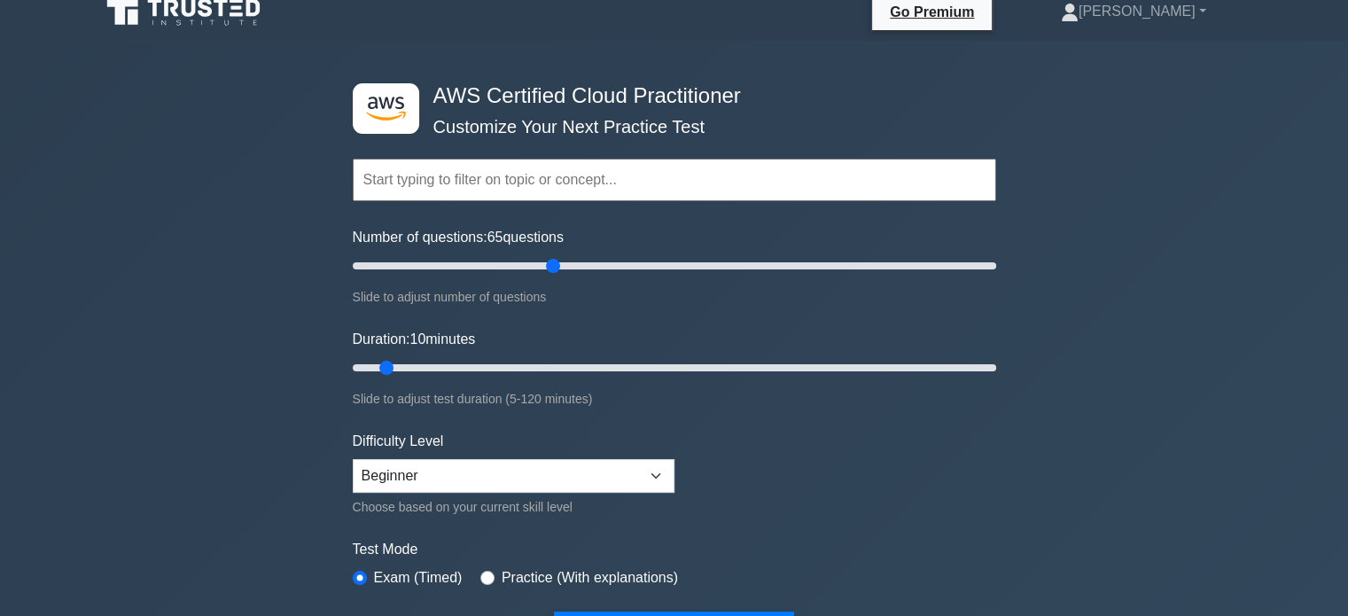
click at [197, 310] on div ".st0{fill:#252F3E;} .st1{fill-rule:evenodd;clip-rule:evenodd;fill:#FF9900;} AWS…" at bounding box center [674, 570] width 1348 height 1058
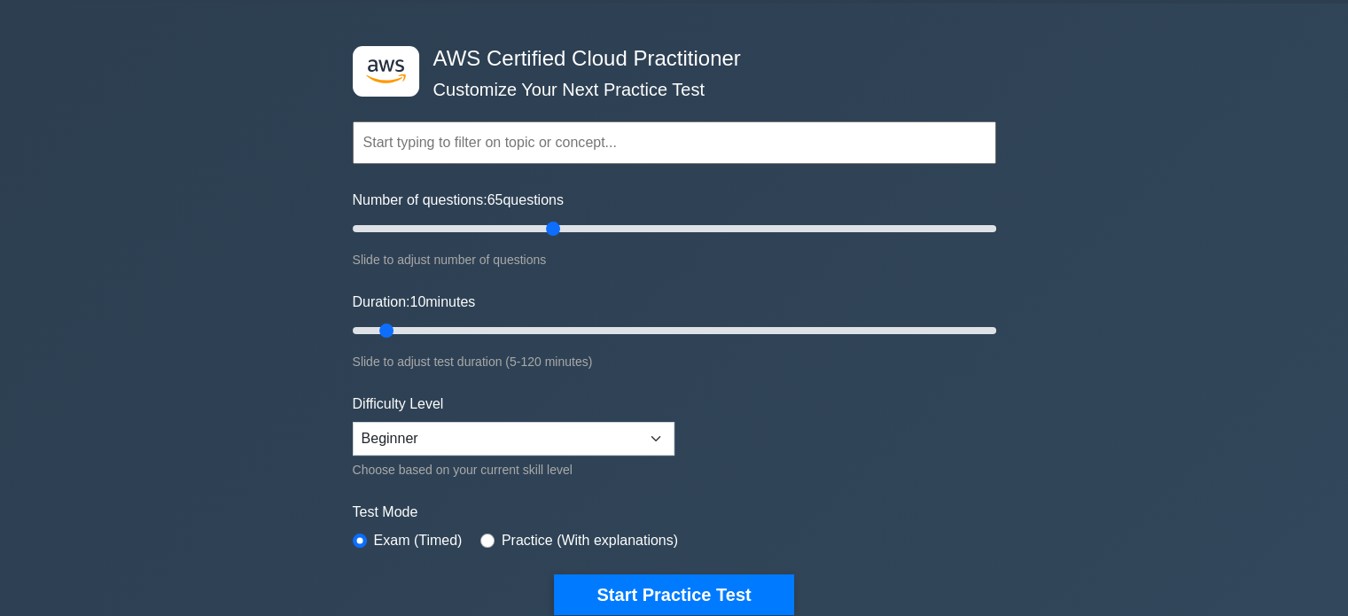
scroll to position [60, 0]
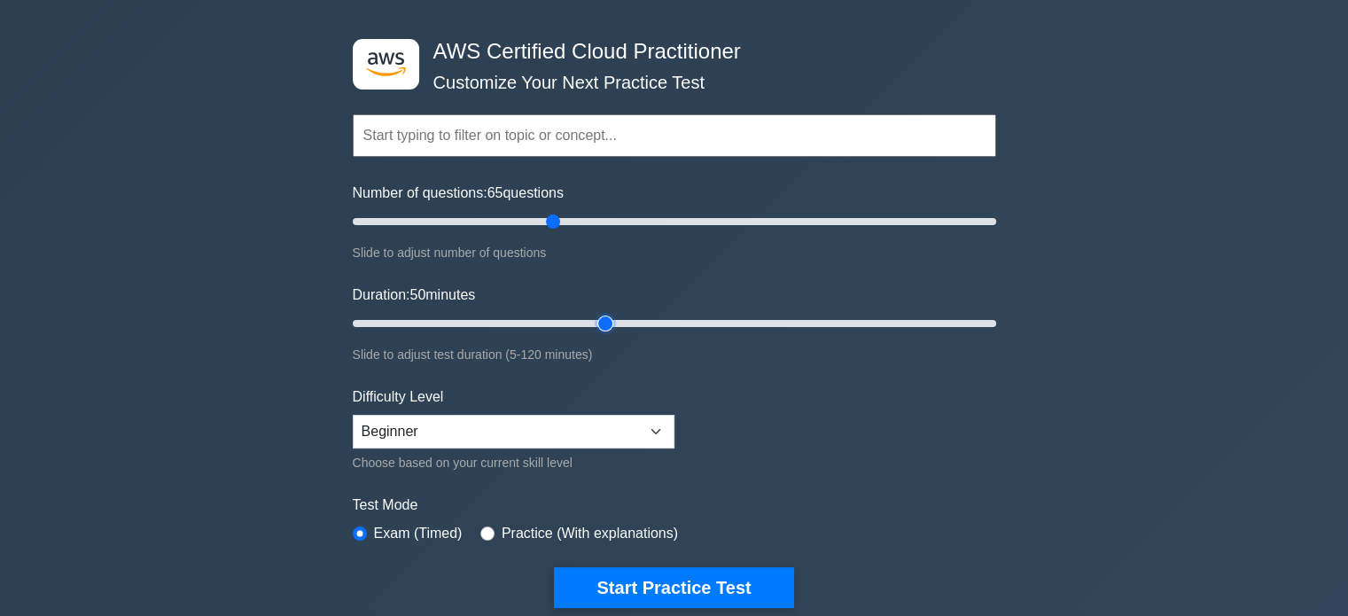
click at [599, 322] on input "Duration: 50 minutes" at bounding box center [674, 323] width 643 height 21
drag, startPoint x: 599, startPoint y: 322, endPoint x: 760, endPoint y: 305, distance: 162.2
type input "80"
click at [760, 313] on input "Duration: 80 minutes" at bounding box center [674, 323] width 643 height 21
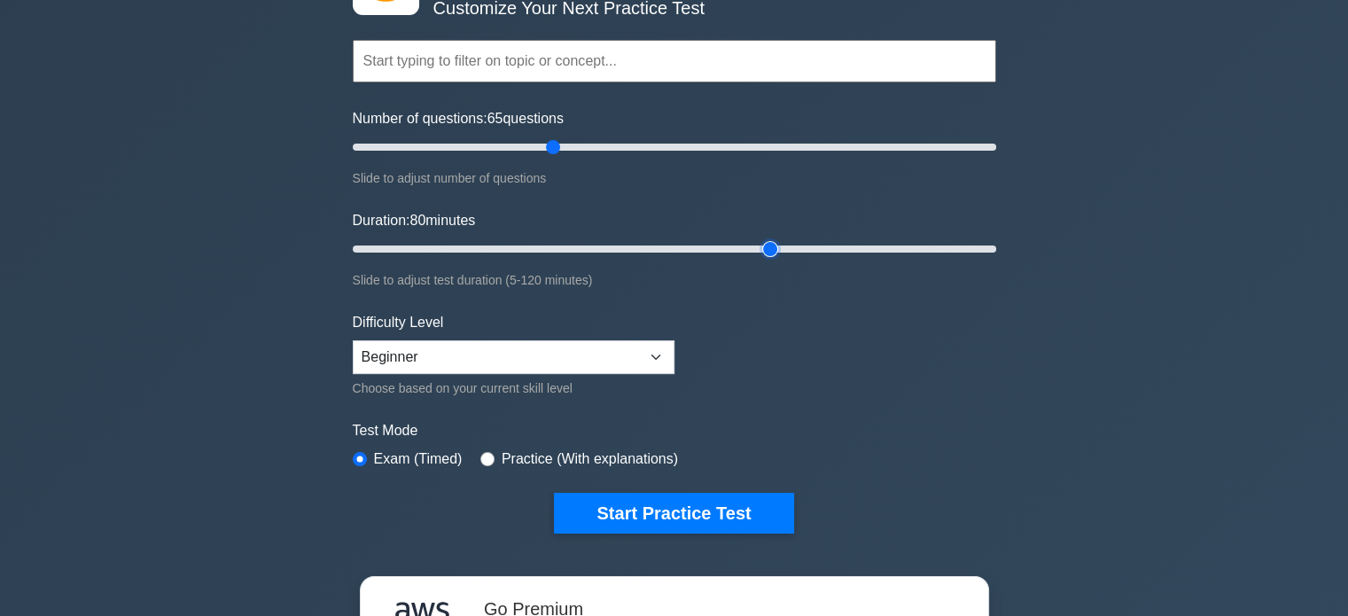
scroll to position [137, 0]
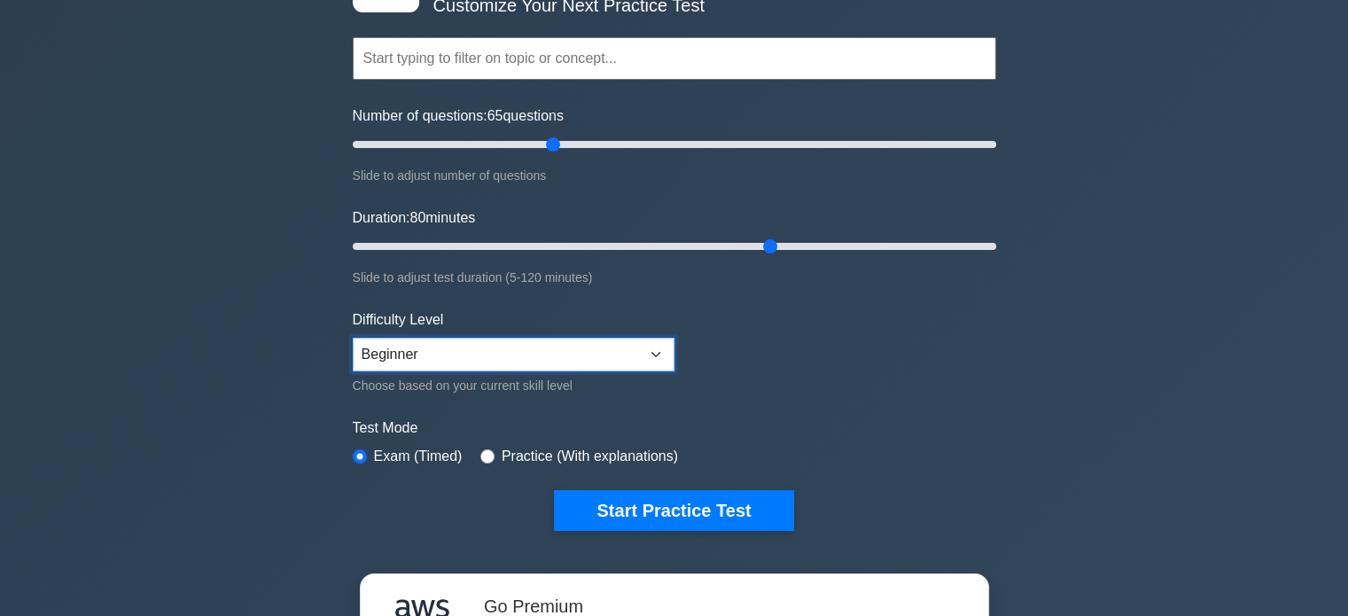
click at [518, 341] on select "Beginner Intermediate Expert" at bounding box center [514, 355] width 322 height 34
select select "intermediate"
click at [353, 338] on select "Beginner Intermediate Expert" at bounding box center [514, 355] width 322 height 34
click at [468, 298] on form "Topics Technologies and concepts Analytics Application Integration Business App…" at bounding box center [674, 257] width 643 height 548
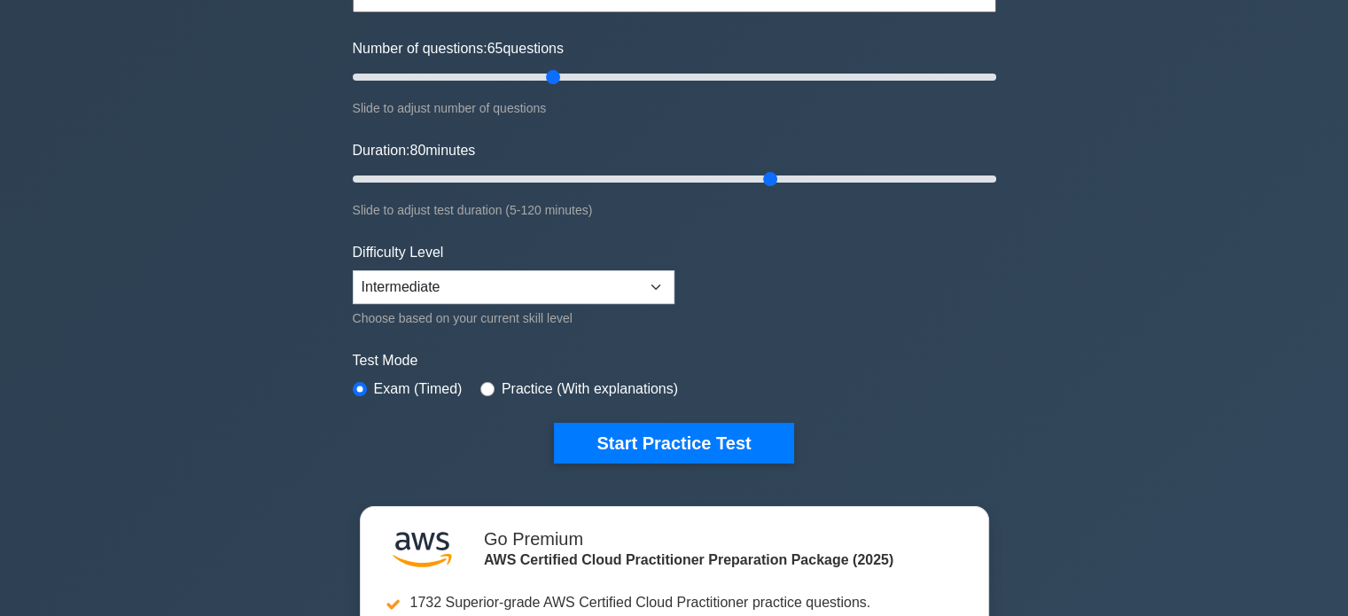
scroll to position [255, 0]
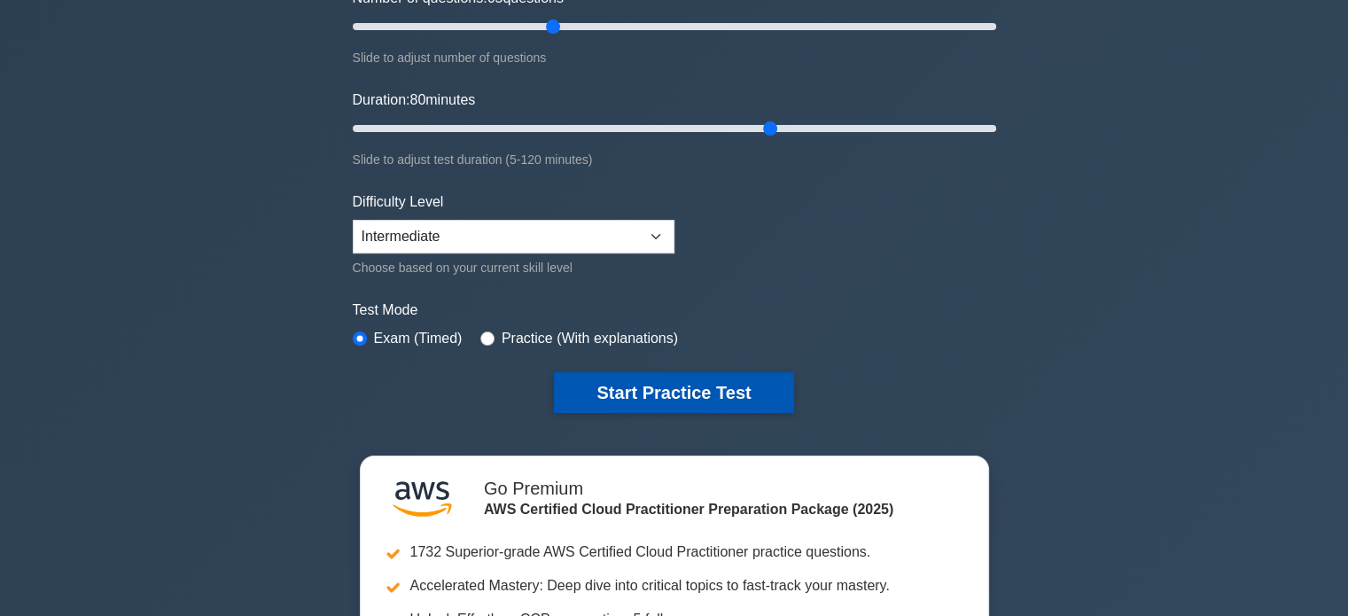
click at [610, 390] on button "Start Practice Test" at bounding box center [673, 392] width 239 height 41
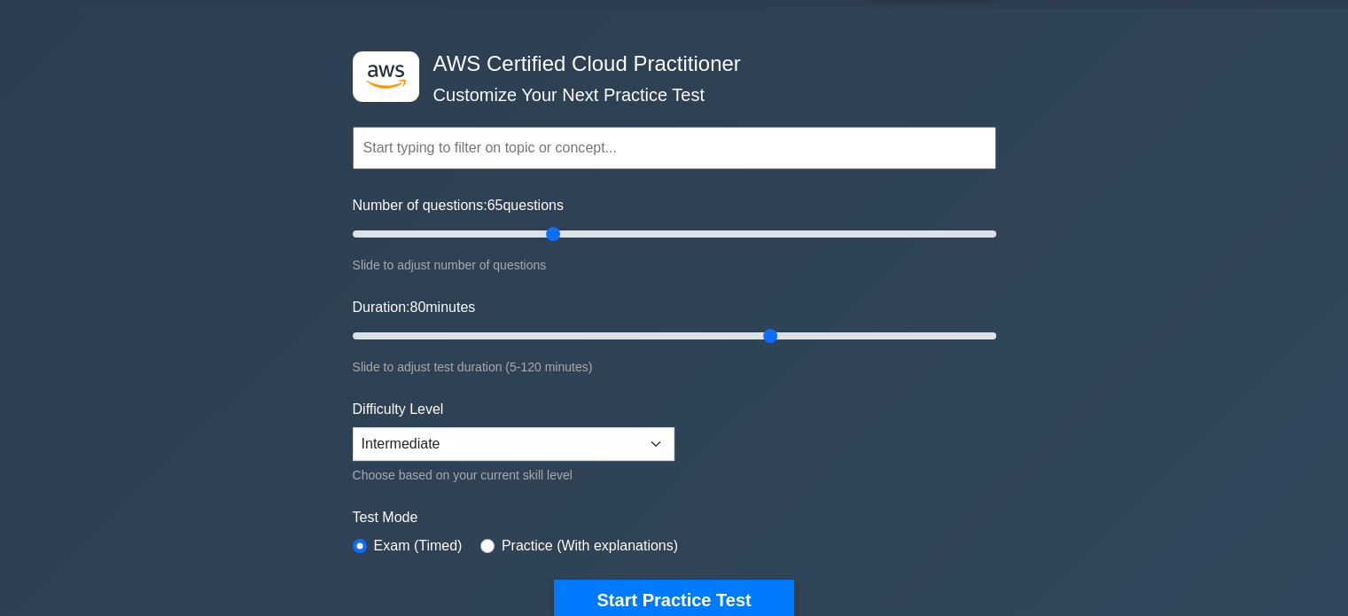
scroll to position [43, 0]
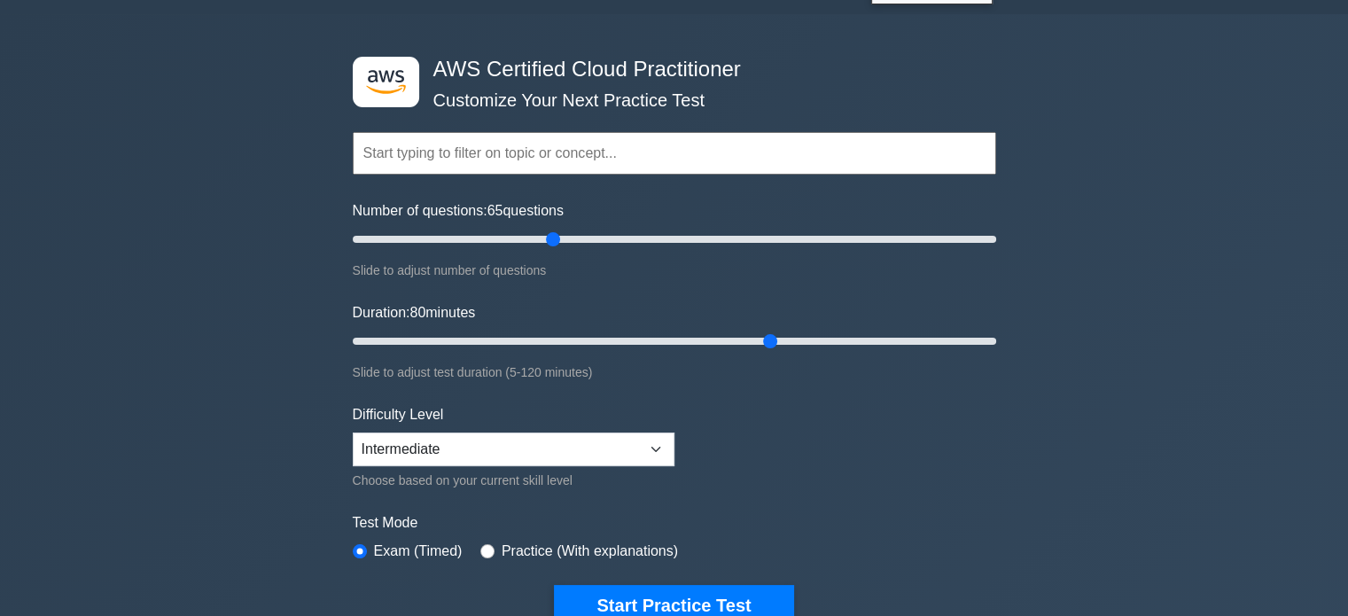
click at [528, 181] on form "Topics Technologies and concepts Analytics Application Integration Business App…" at bounding box center [674, 352] width 643 height 548
click at [564, 172] on input "text" at bounding box center [674, 153] width 643 height 43
click at [284, 184] on div ".st0{fill:#252F3E;} .st1{fill-rule:evenodd;clip-rule:evenodd;fill:#FF9900;} AWS…" at bounding box center [674, 543] width 1348 height 1058
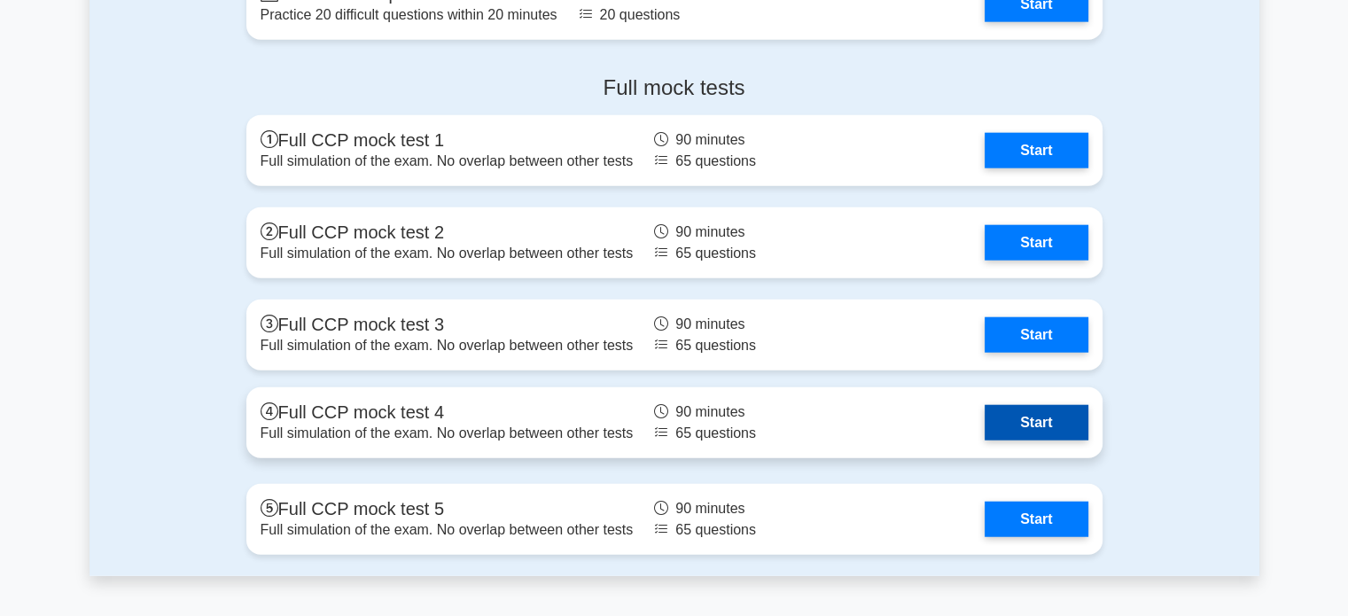
scroll to position [4358, 0]
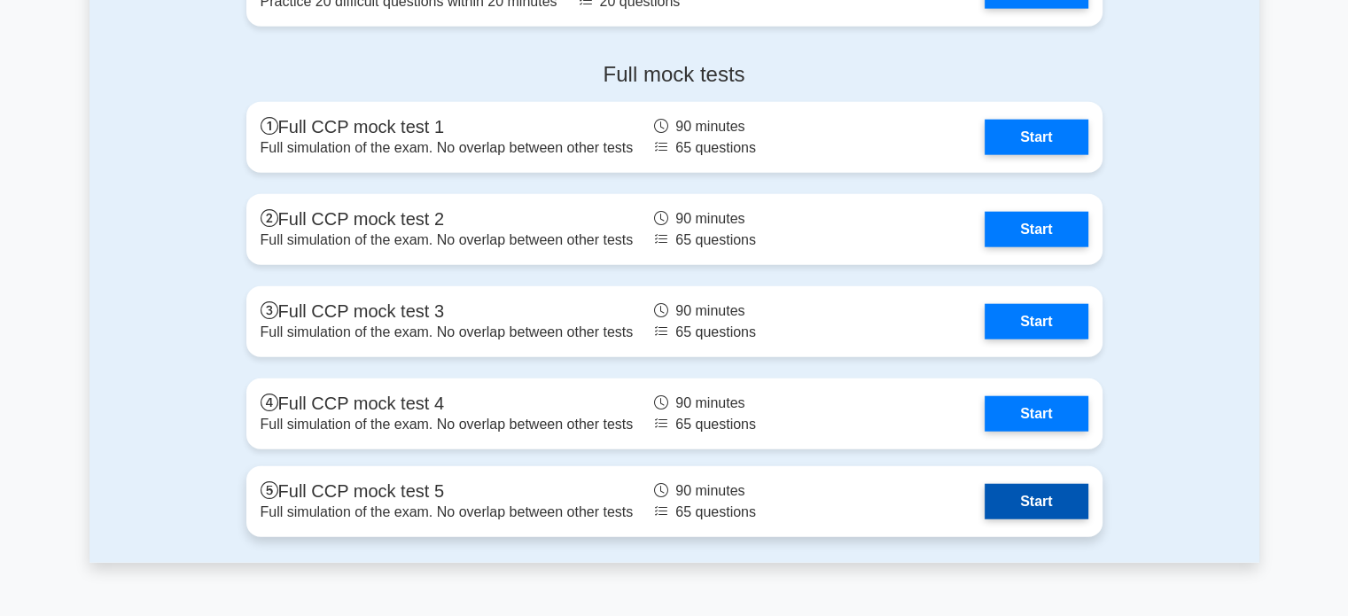
click at [1018, 501] on link "Start" at bounding box center [1036, 501] width 103 height 35
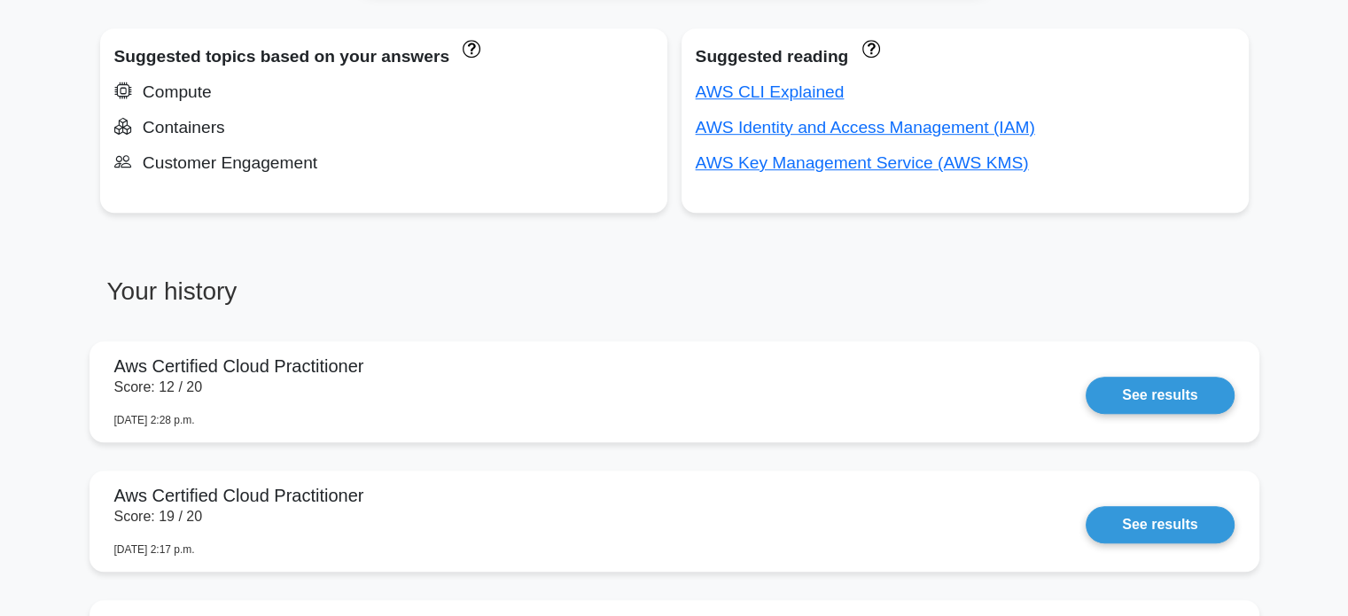
scroll to position [1114, 0]
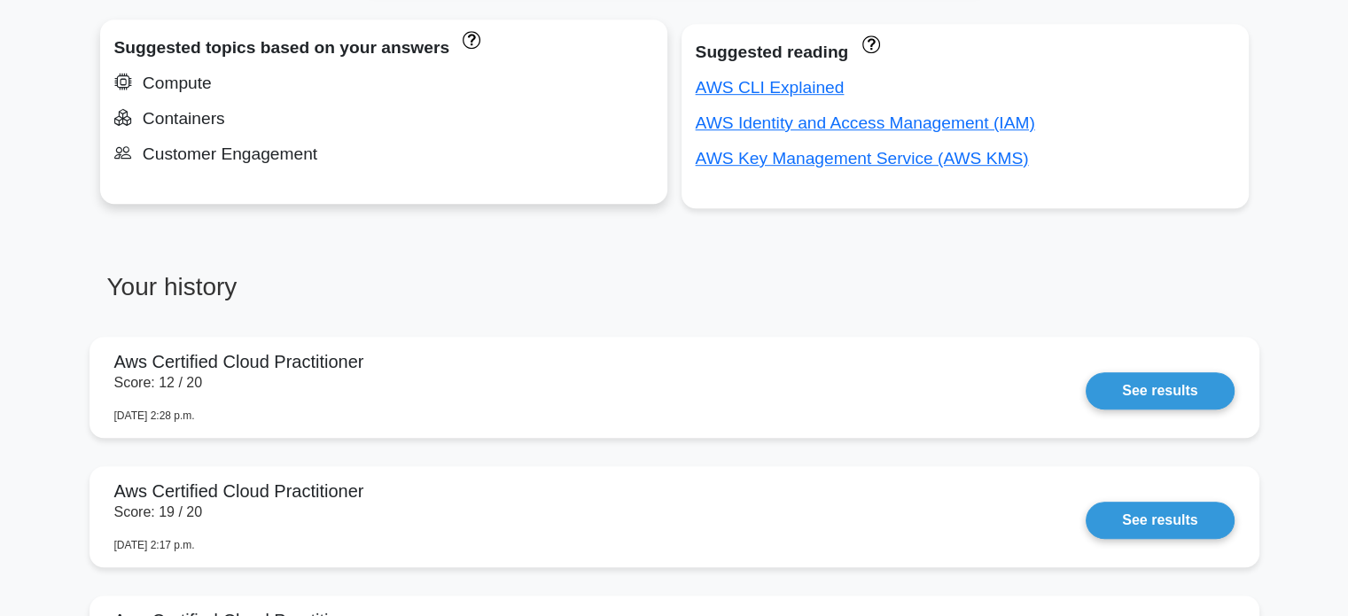
click at [177, 89] on div "Compute" at bounding box center [383, 83] width 539 height 28
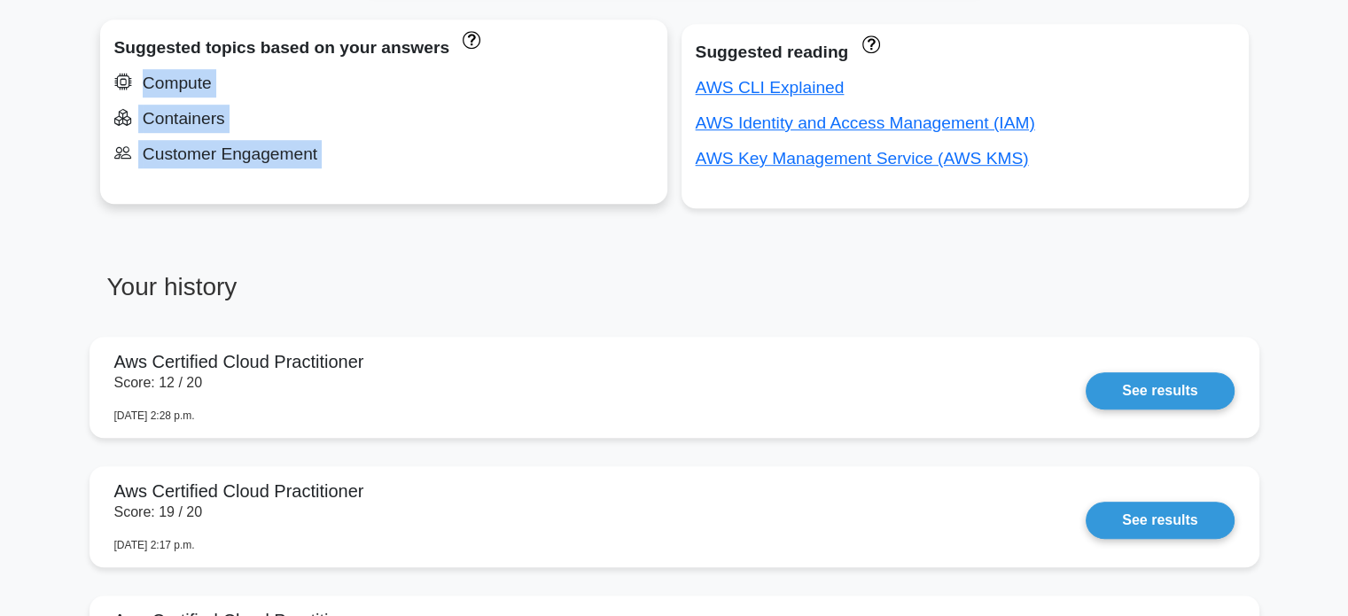
drag, startPoint x: 177, startPoint y: 89, endPoint x: 349, endPoint y: 144, distance: 180.7
click at [349, 144] on div "Suggested topics based on your answers Compute Containers Customer Engagement" at bounding box center [383, 111] width 567 height 184
click at [349, 144] on div "Customer Engagement" at bounding box center [383, 154] width 539 height 28
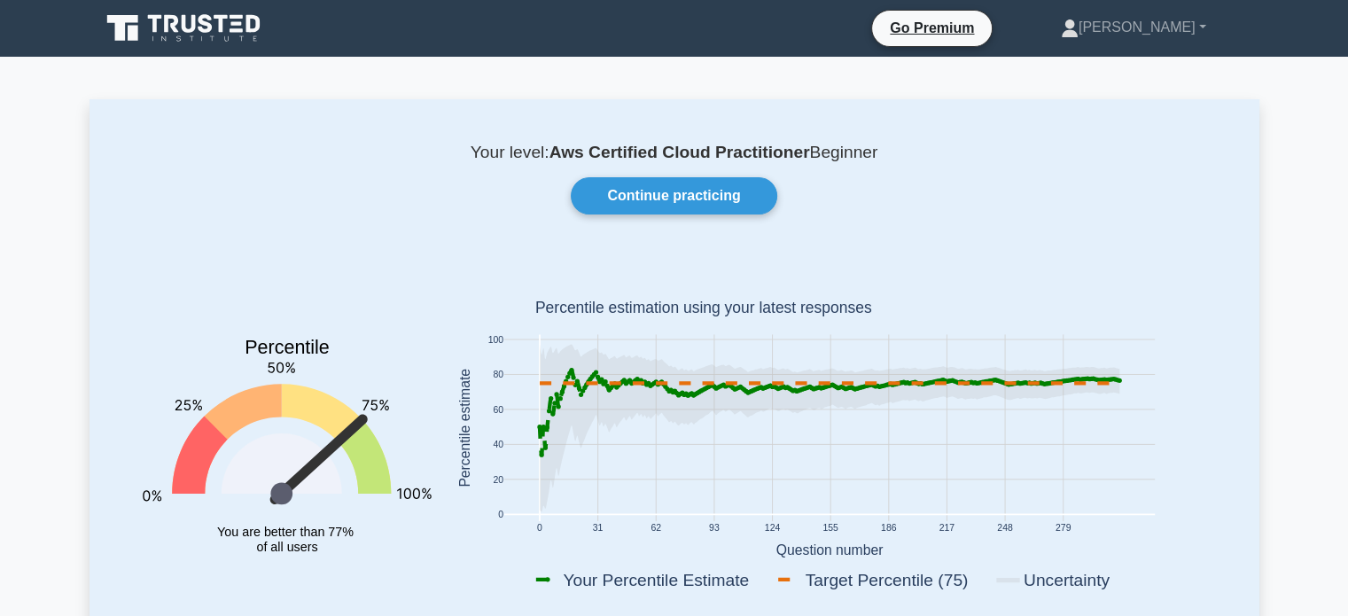
scroll to position [0, 0]
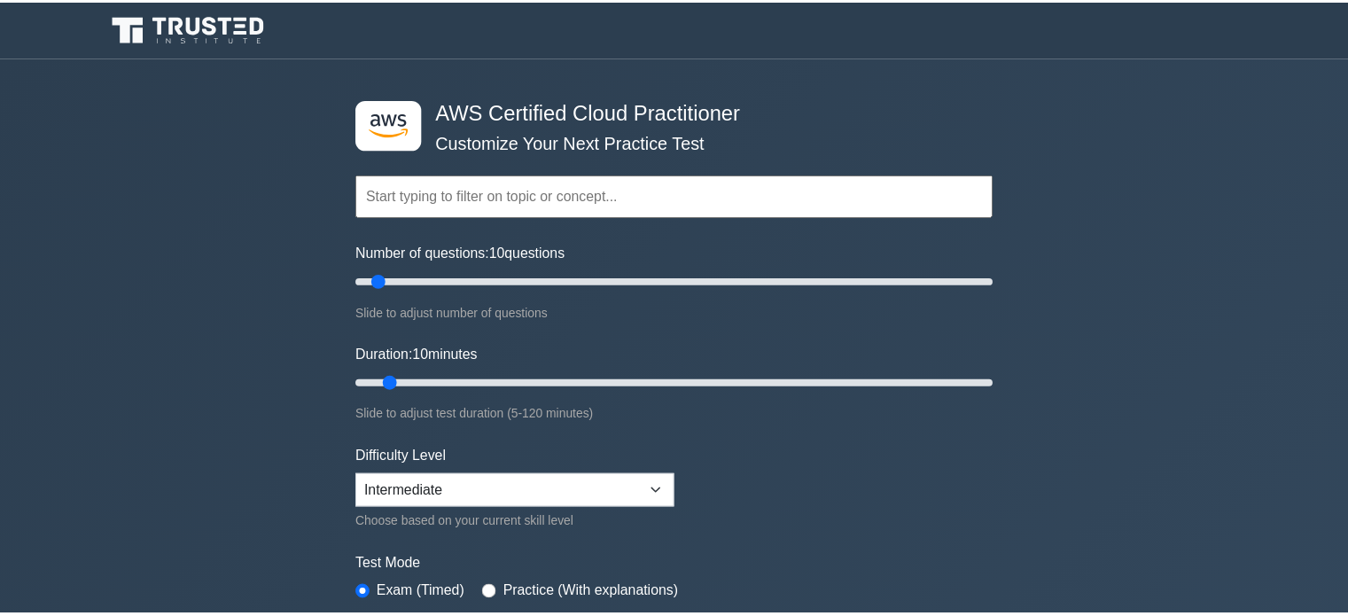
scroll to position [4357, 0]
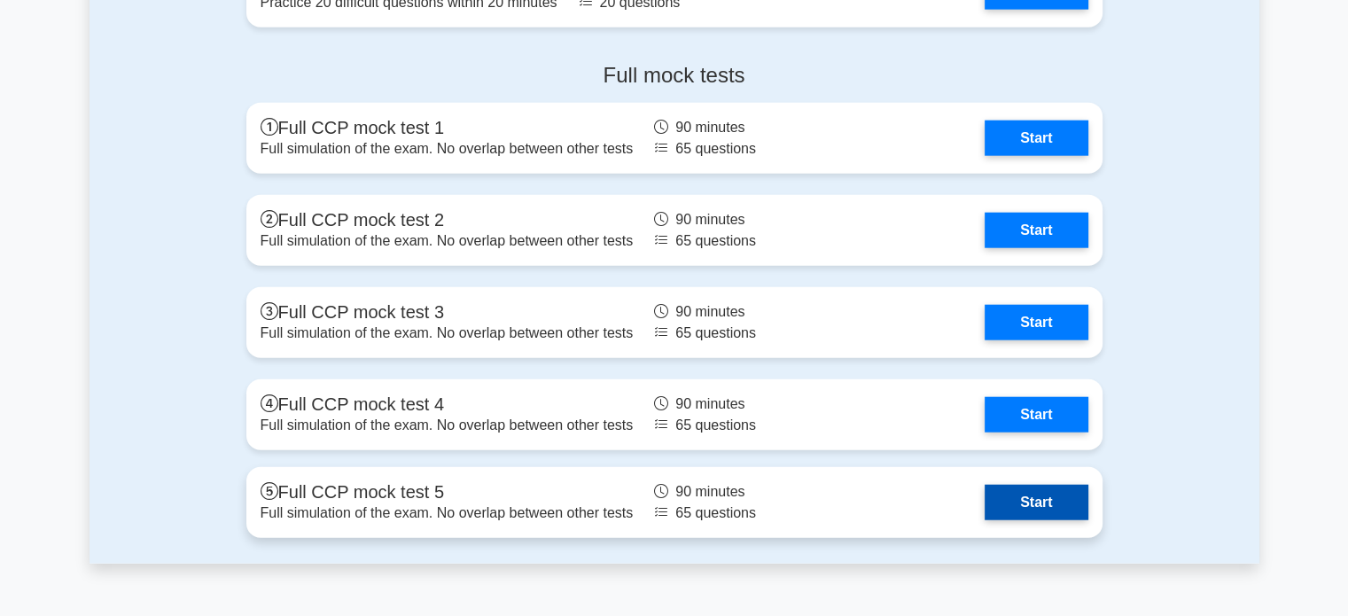
click at [1028, 506] on link "Start" at bounding box center [1036, 502] width 103 height 35
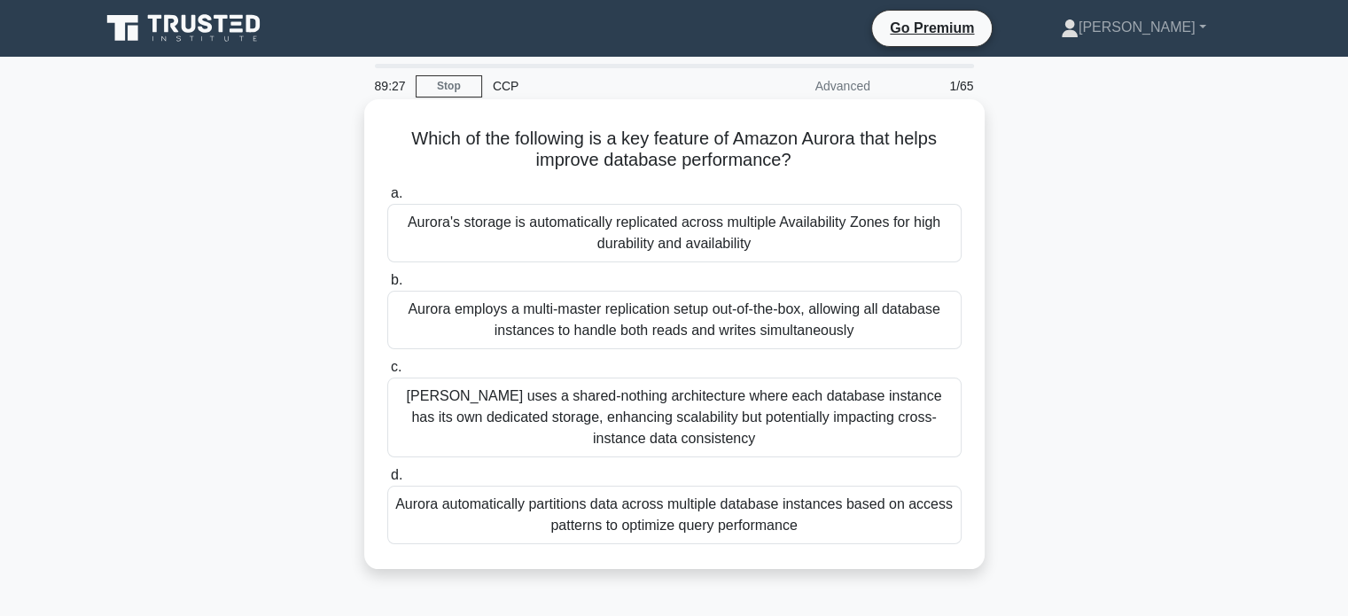
click at [535, 248] on div "Aurora's storage is automatically replicated across multiple Availability Zones…" at bounding box center [674, 233] width 574 height 58
click at [387, 199] on input "a. Aurora's storage is automatically replicated across multiple Availability Zo…" at bounding box center [387, 194] width 0 height 12
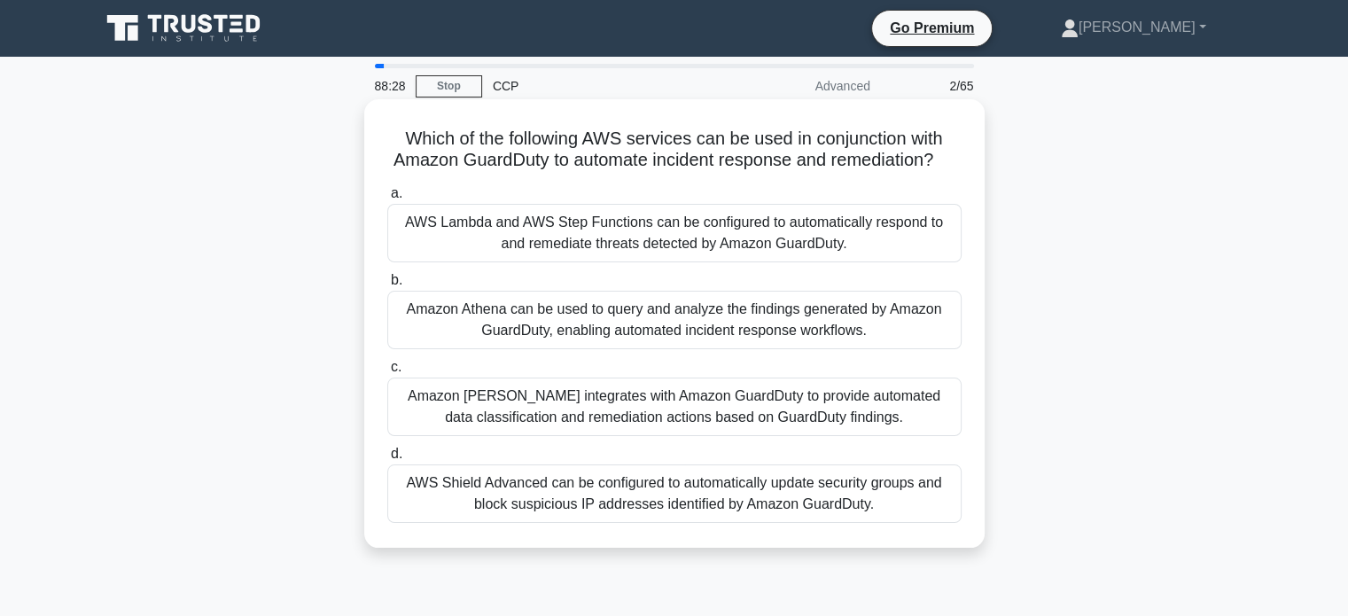
click at [512, 242] on div "AWS Lambda and AWS Step Functions can be configured to automatically respond to…" at bounding box center [674, 233] width 574 height 58
click at [387, 199] on input "a. AWS Lambda and AWS Step Functions can be configured to automatically respond…" at bounding box center [387, 194] width 0 height 12
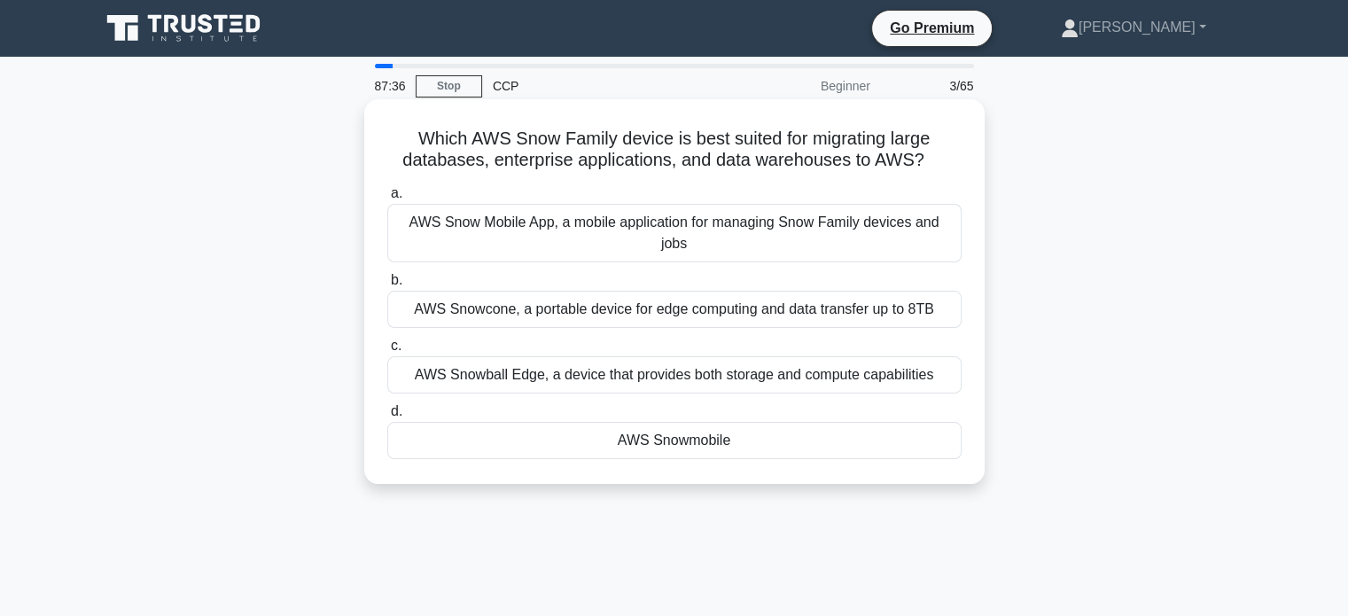
click at [592, 291] on div "AWS Snowcone, a portable device for edge computing and data transfer up to 8TB" at bounding box center [674, 309] width 574 height 37
click at [387, 279] on input "b. AWS Snowcone, a portable device for edge computing and data transfer up to 8…" at bounding box center [387, 281] width 0 height 12
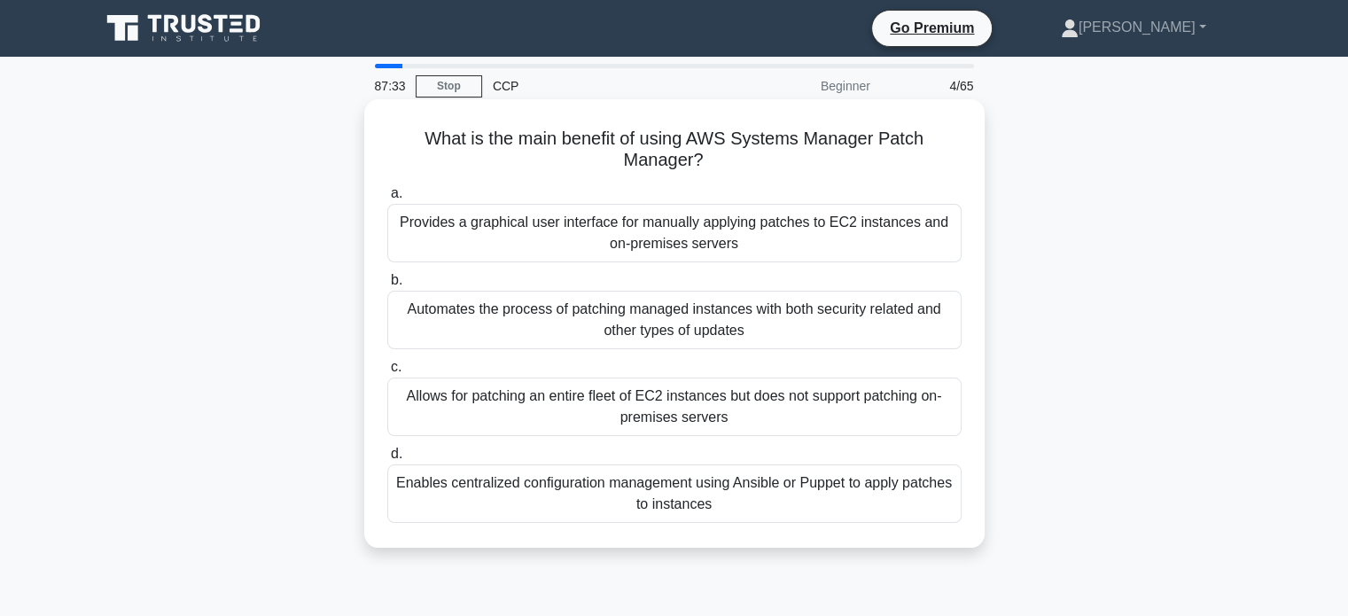
click at [657, 144] on h5 "What is the main benefit of using AWS Systems Manager Patch Manager? .spinner_0…" at bounding box center [674, 150] width 578 height 44
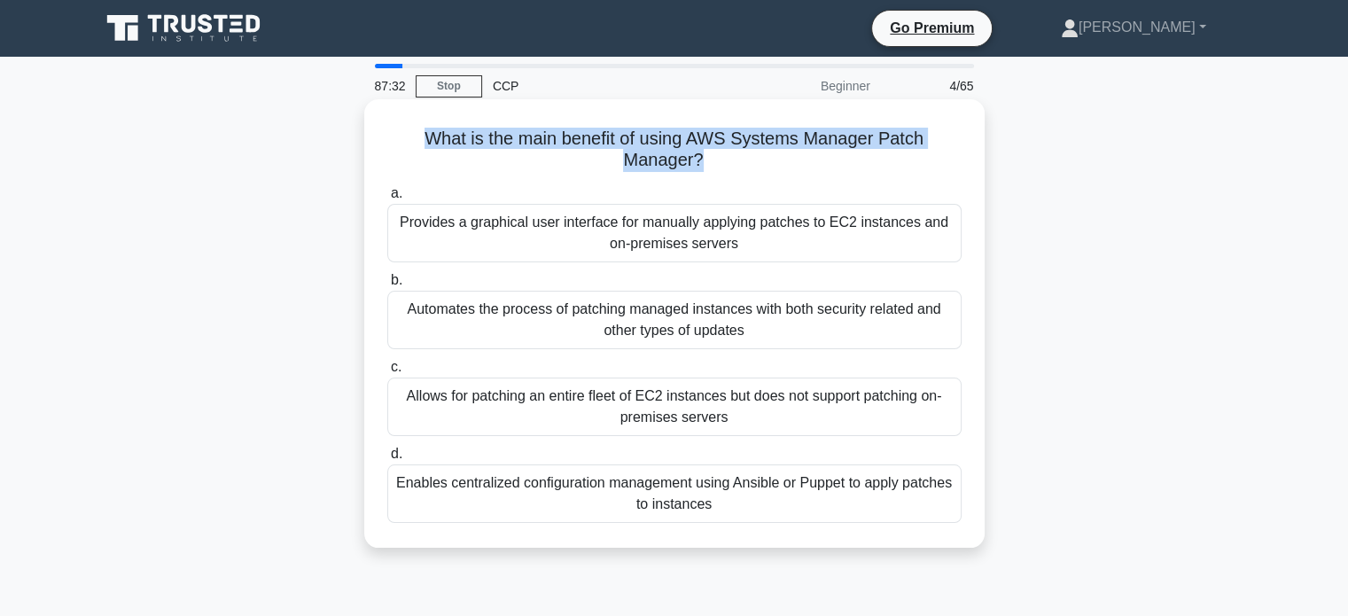
click at [657, 144] on h5 "What is the main benefit of using AWS Systems Manager Patch Manager? .spinner_0…" at bounding box center [674, 150] width 578 height 44
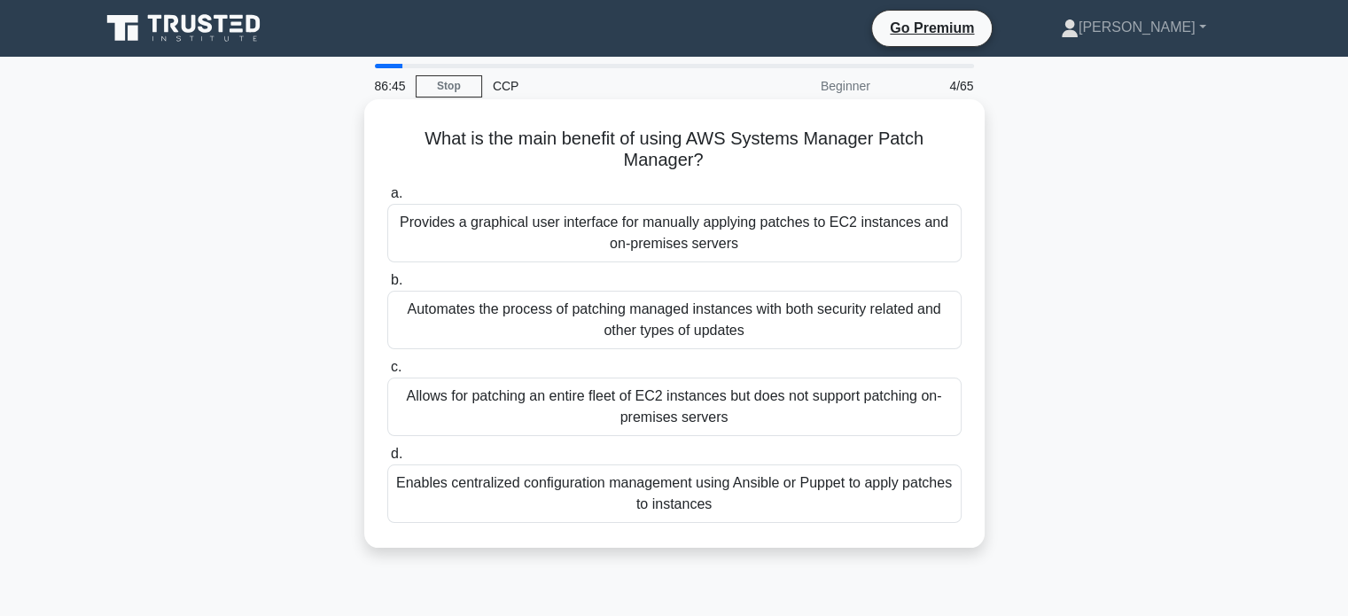
click at [691, 323] on div "Automates the process of patching managed instances with both security related …" at bounding box center [674, 320] width 574 height 58
click at [387, 286] on input "b. Automates the process of patching managed instances with both security relat…" at bounding box center [387, 281] width 0 height 12
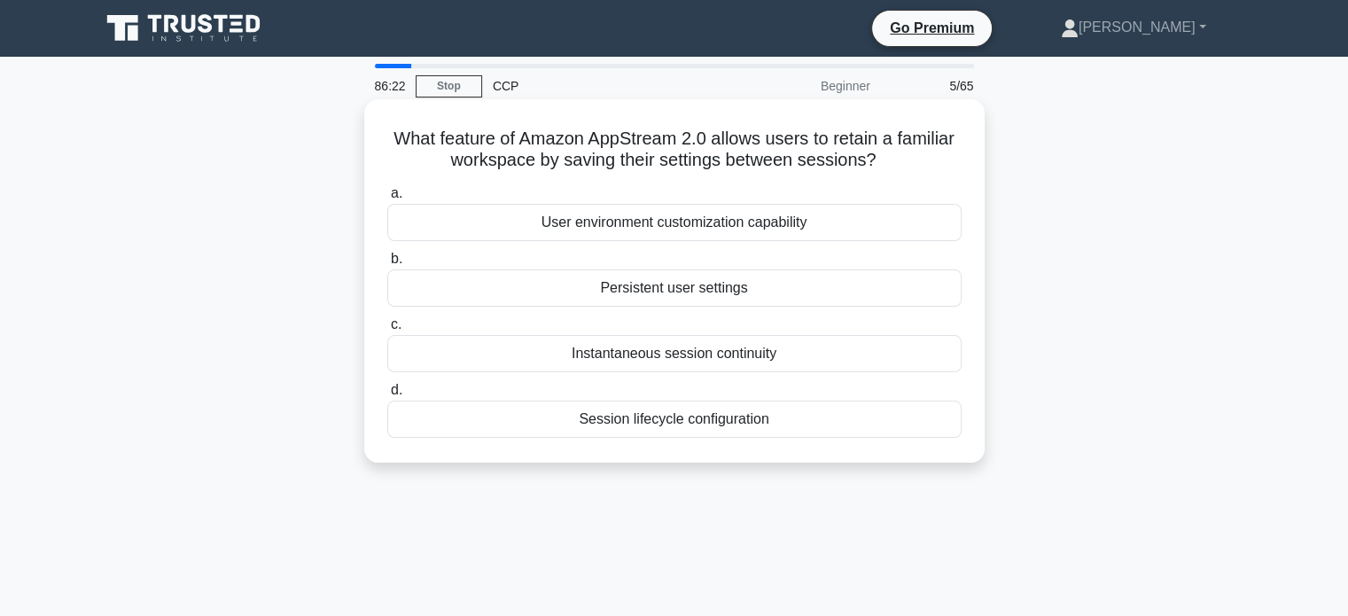
click at [651, 288] on div "Persistent user settings" at bounding box center [674, 287] width 574 height 37
click at [387, 265] on input "b. Persistent user settings" at bounding box center [387, 259] width 0 height 12
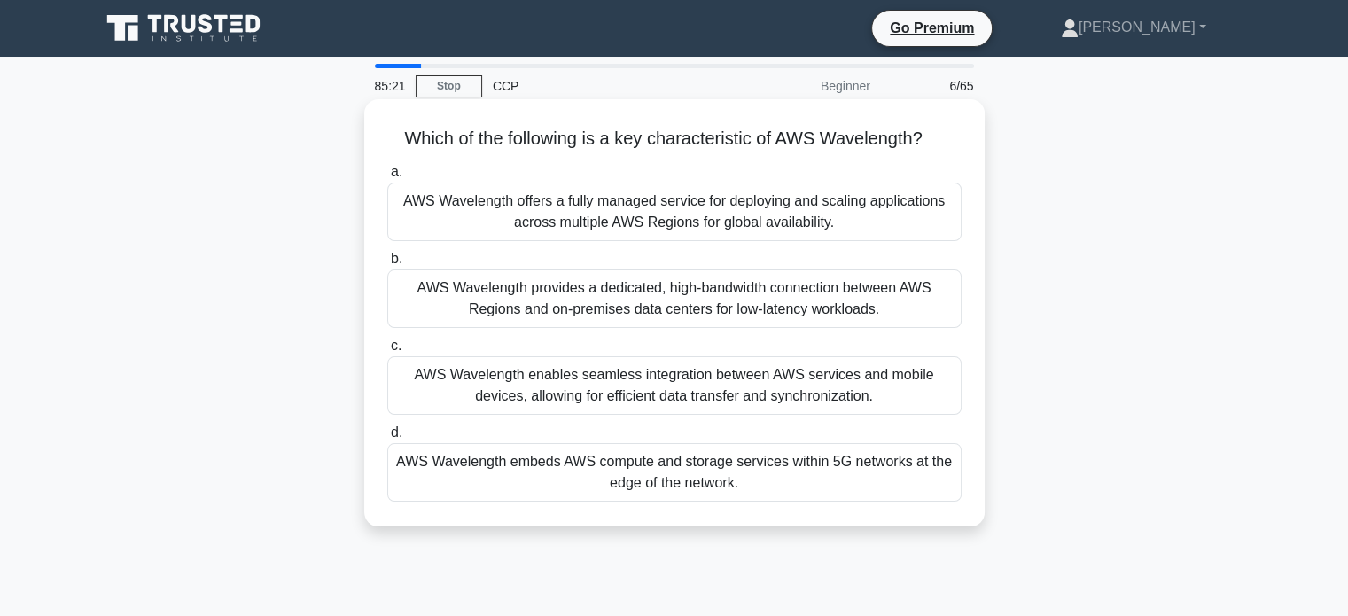
click at [679, 456] on div "AWS Wavelength embeds AWS compute and storage services within 5G networks at th…" at bounding box center [674, 472] width 574 height 58
click at [387, 439] on input "d. AWS Wavelength embeds AWS compute and storage services within 5G networks at…" at bounding box center [387, 433] width 0 height 12
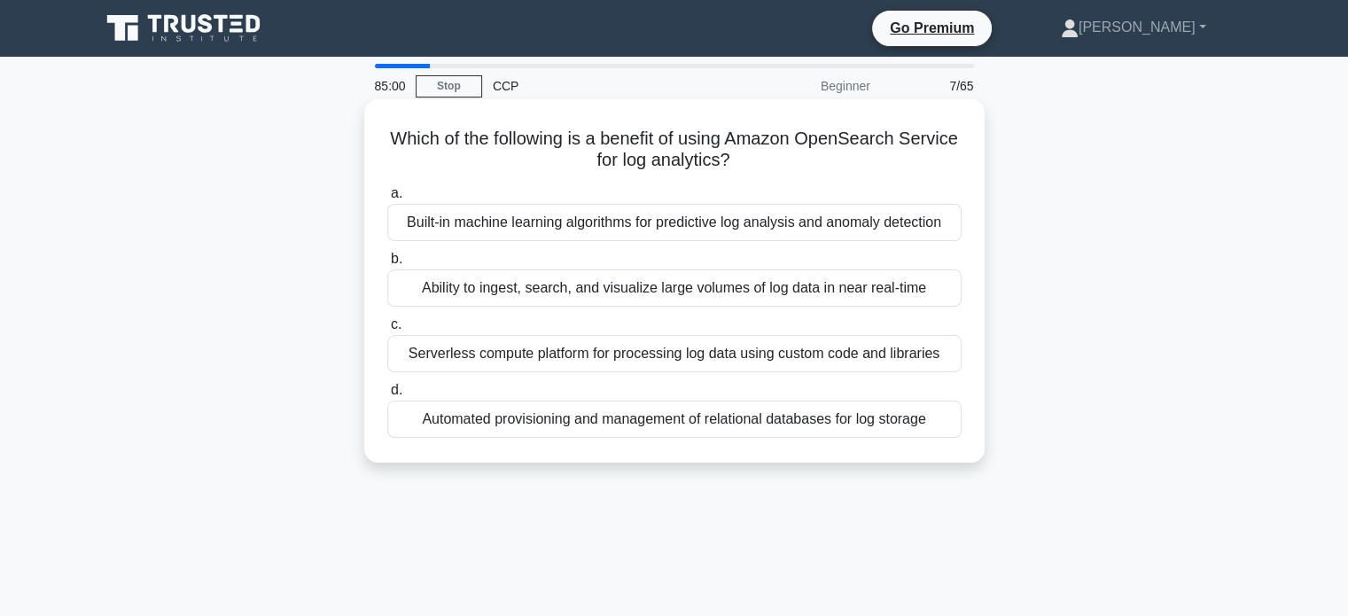
click at [595, 222] on div "Built-in machine learning algorithms for predictive log analysis and anomaly de…" at bounding box center [674, 222] width 574 height 37
click at [387, 199] on input "a. Built-in machine learning algorithms for predictive log analysis and anomaly…" at bounding box center [387, 194] width 0 height 12
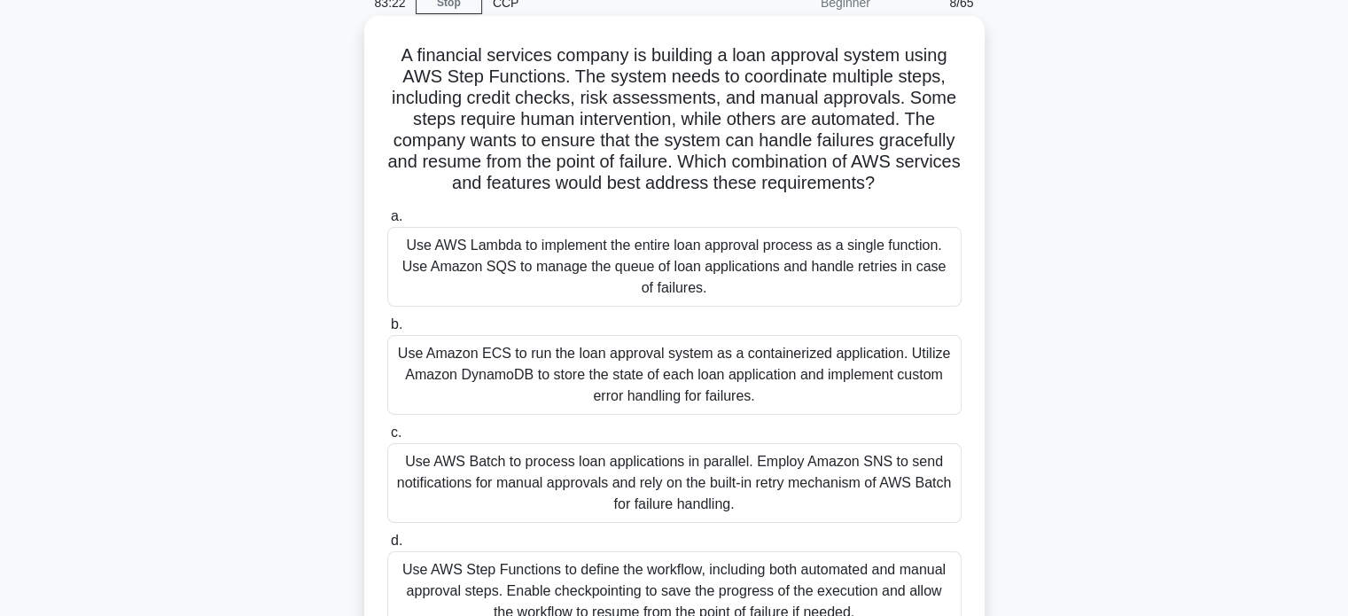
scroll to position [97, 0]
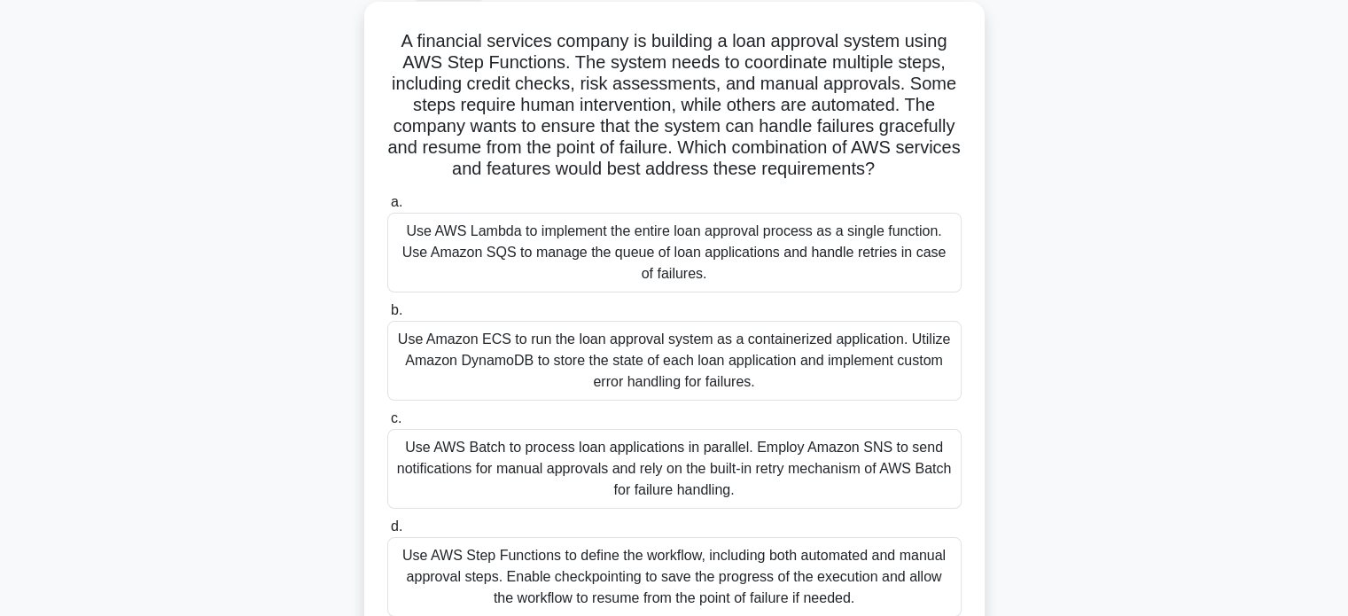
click at [578, 462] on div "Use AWS Batch to process loan applications in parallel. Employ Amazon SNS to se…" at bounding box center [674, 469] width 574 height 80
click at [387, 424] on input "c. Use AWS Batch to process loan applications in parallel. Employ Amazon SNS to…" at bounding box center [387, 419] width 0 height 12
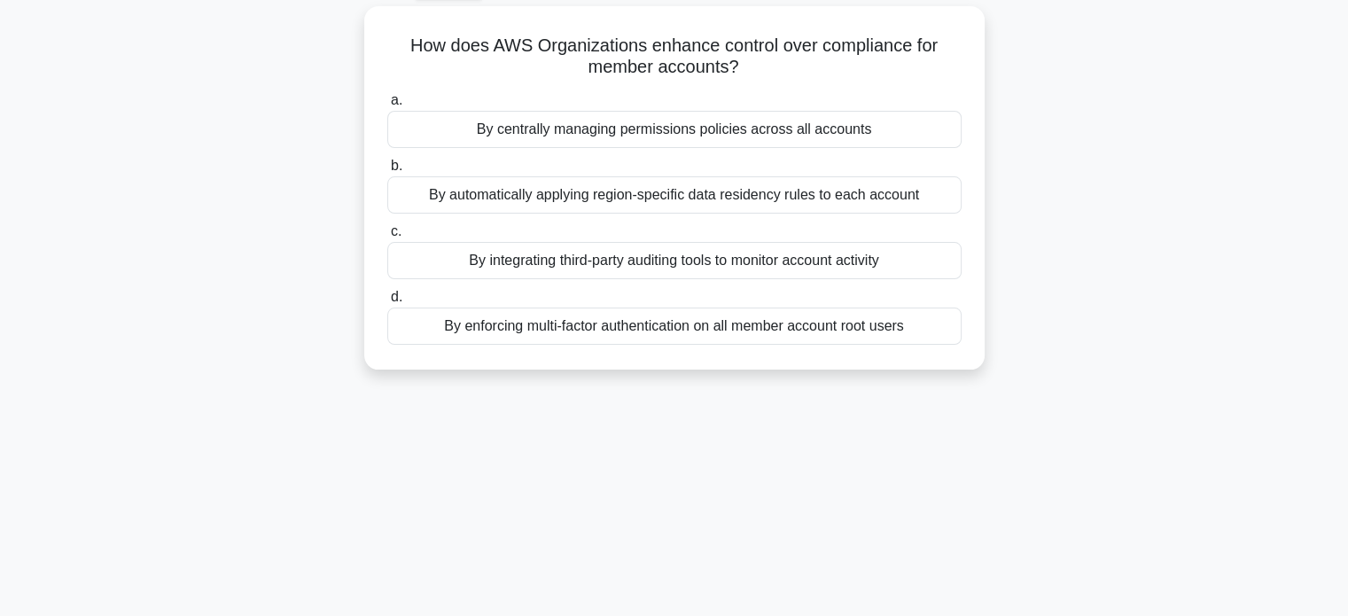
scroll to position [0, 0]
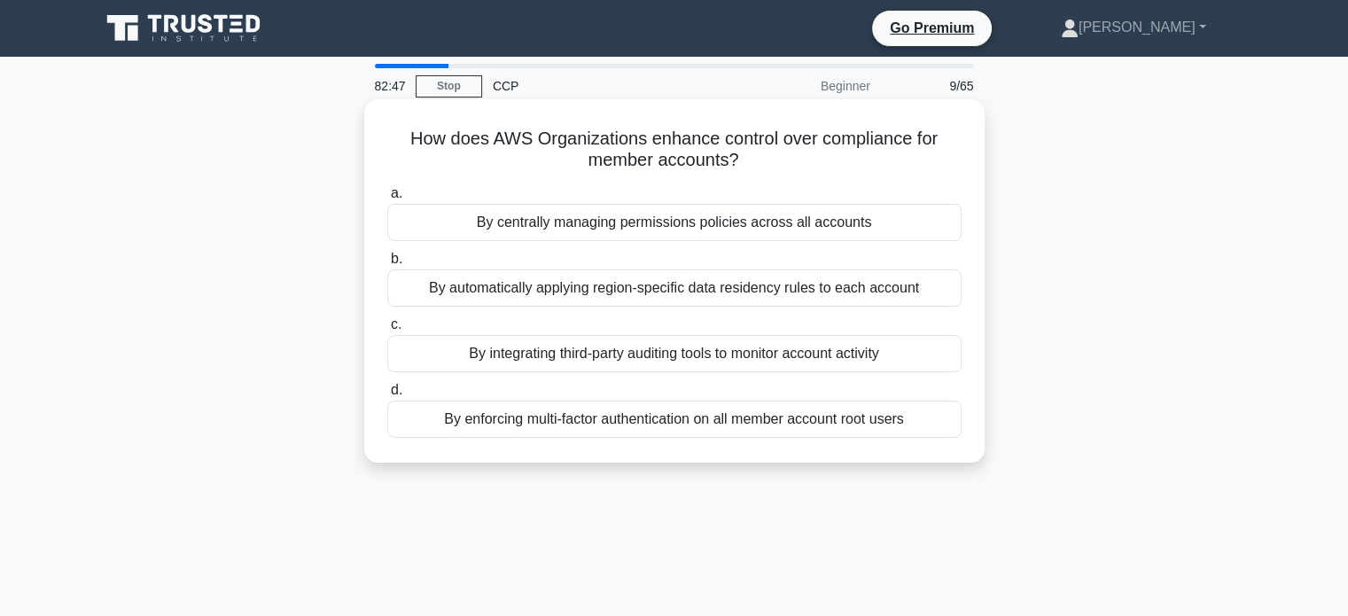
click at [665, 227] on div "By centrally managing permissions policies across all accounts" at bounding box center [674, 222] width 574 height 37
click at [387, 199] on input "a. By centrally managing permissions policies across all accounts" at bounding box center [387, 194] width 0 height 12
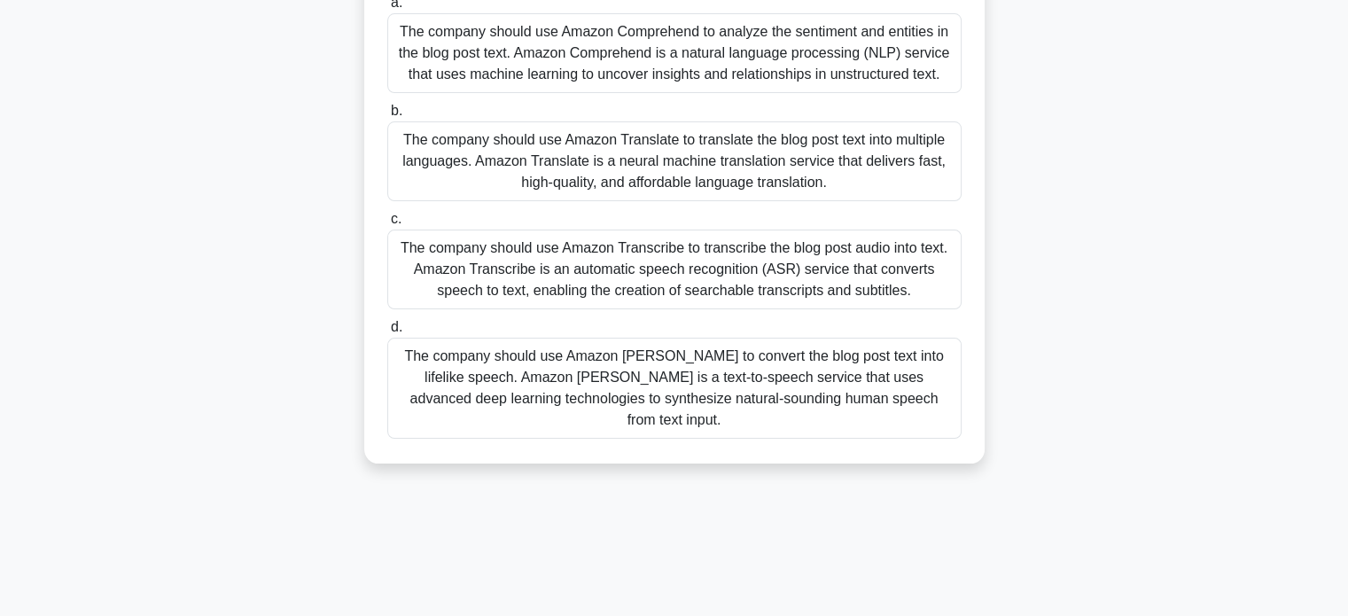
scroll to position [284, 0]
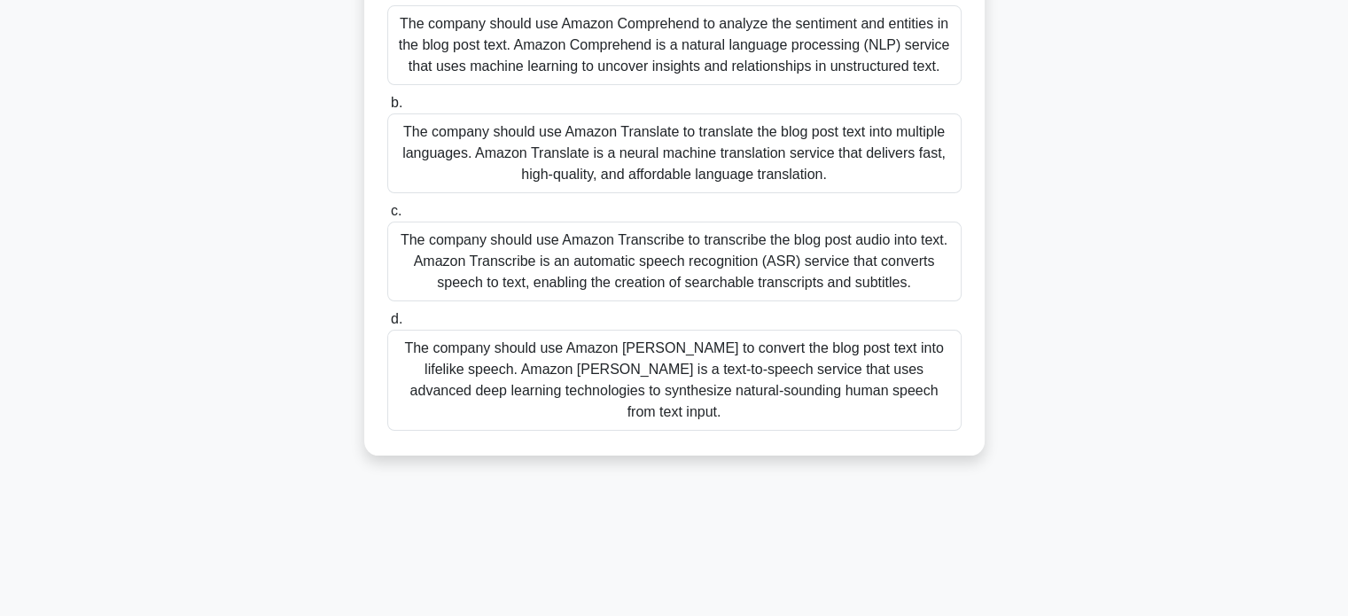
click at [660, 354] on div "The company should use Amazon Polly to convert the blog post text into lifelike…" at bounding box center [674, 380] width 574 height 101
click at [387, 325] on input "d. The company should use Amazon Polly to convert the blog post text into lifel…" at bounding box center [387, 320] width 0 height 12
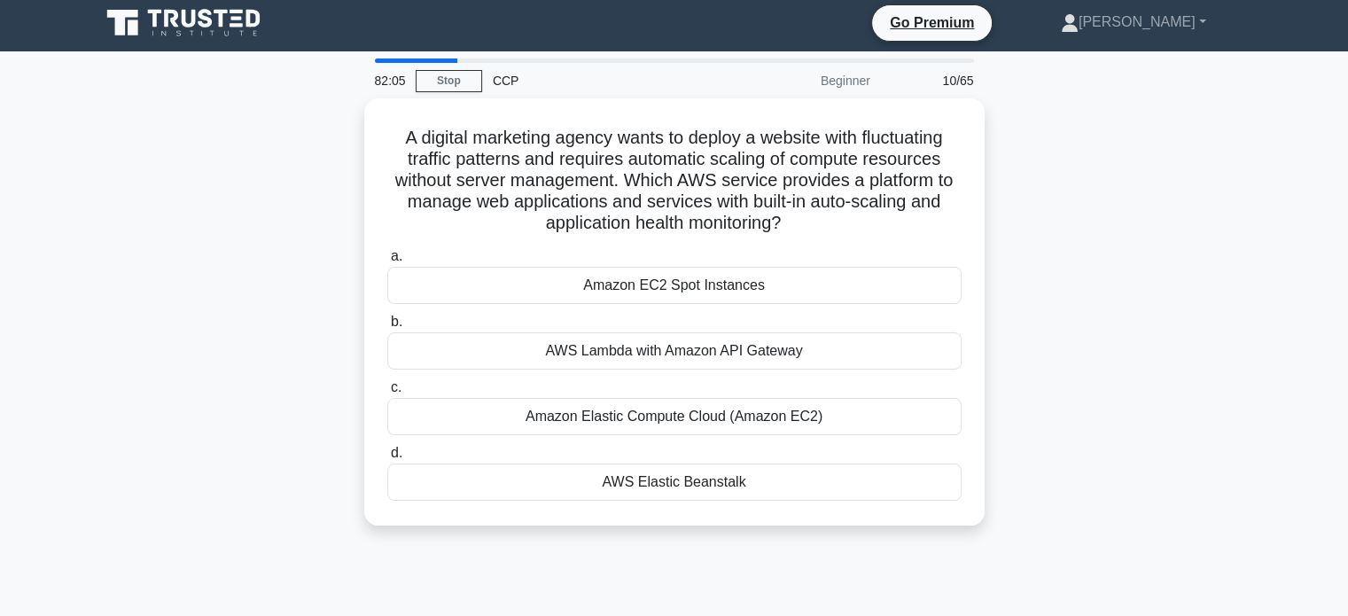
scroll to position [0, 0]
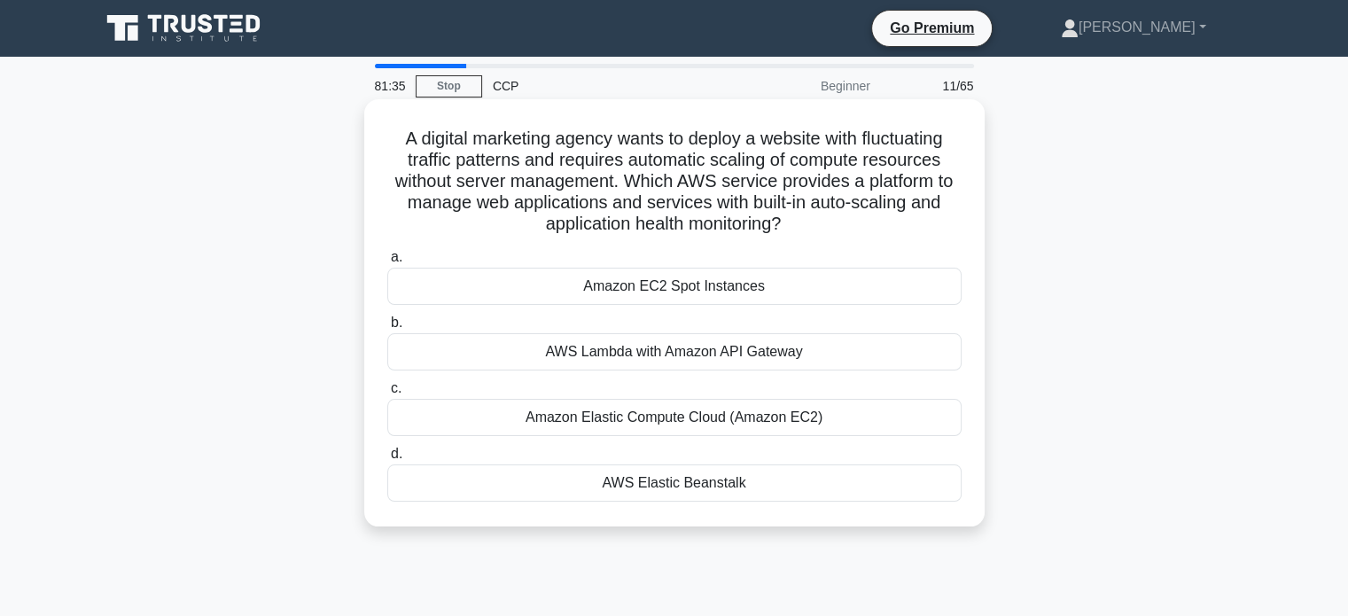
click at [683, 482] on div "AWS Elastic Beanstalk" at bounding box center [674, 482] width 574 height 37
click at [387, 460] on input "d. AWS Elastic Beanstalk" at bounding box center [387, 454] width 0 height 12
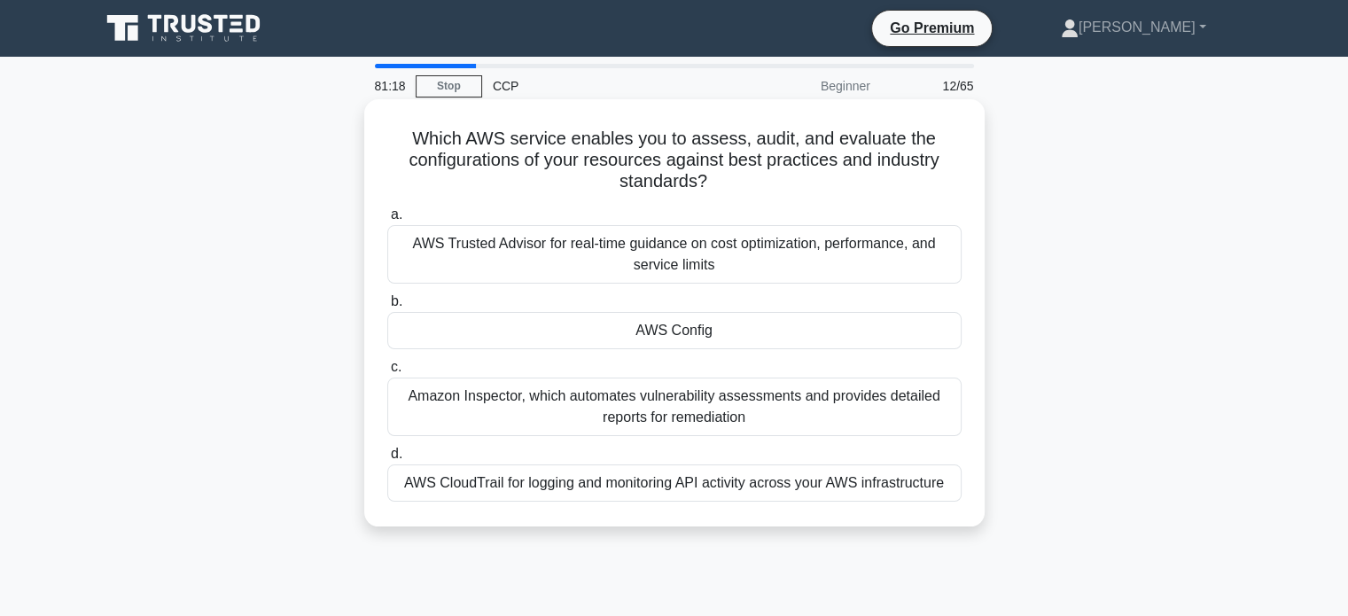
click at [658, 334] on div "AWS Config" at bounding box center [674, 330] width 574 height 37
click at [387, 307] on input "b. AWS Config" at bounding box center [387, 302] width 0 height 12
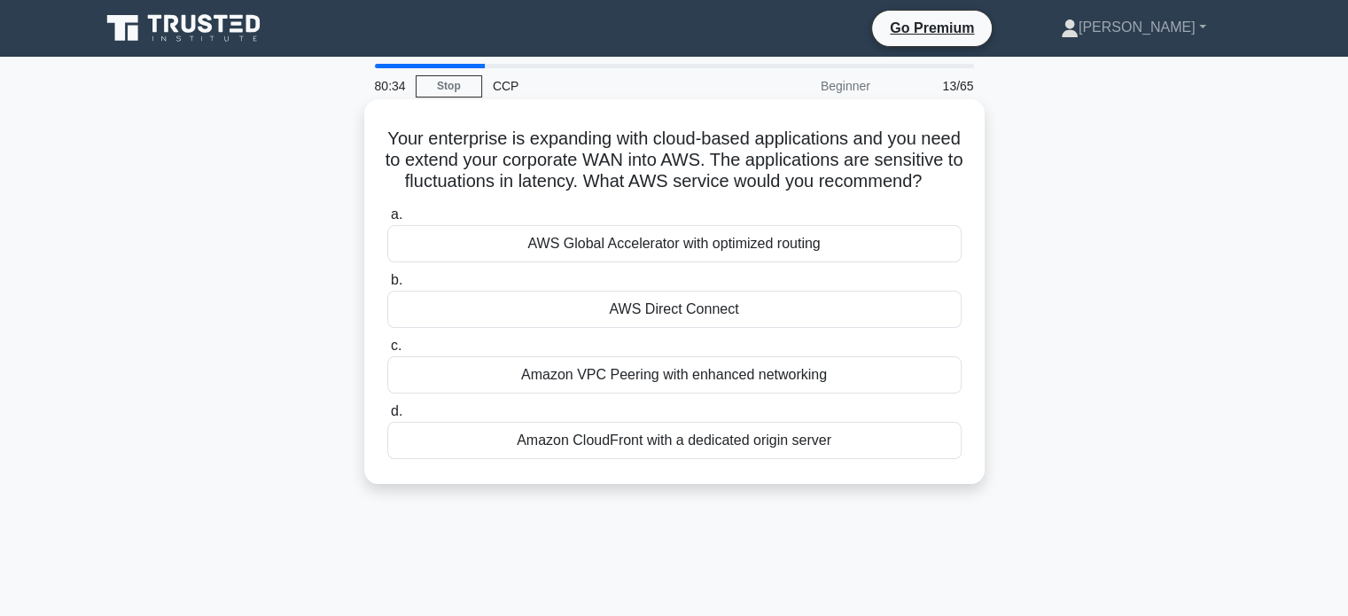
click at [580, 328] on div "AWS Direct Connect" at bounding box center [674, 309] width 574 height 37
click at [387, 286] on input "b. AWS Direct Connect" at bounding box center [387, 281] width 0 height 12
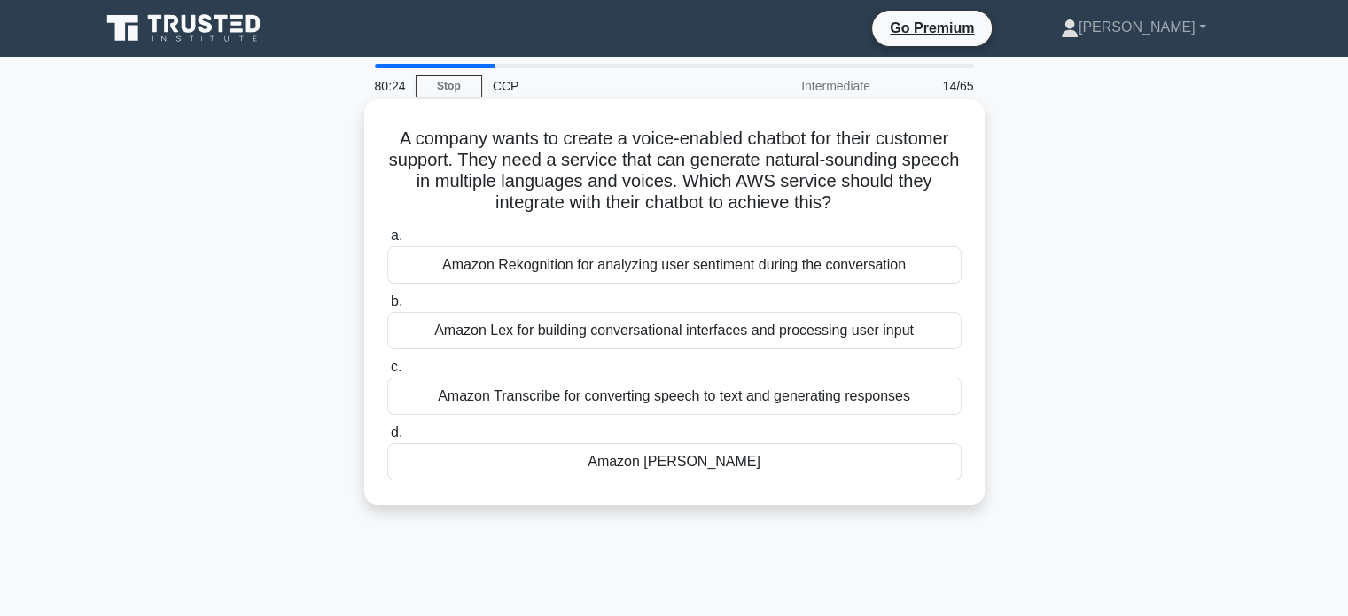
click at [628, 462] on div "Amazon Polly" at bounding box center [674, 461] width 574 height 37
click at [387, 439] on input "d. Amazon Polly" at bounding box center [387, 433] width 0 height 12
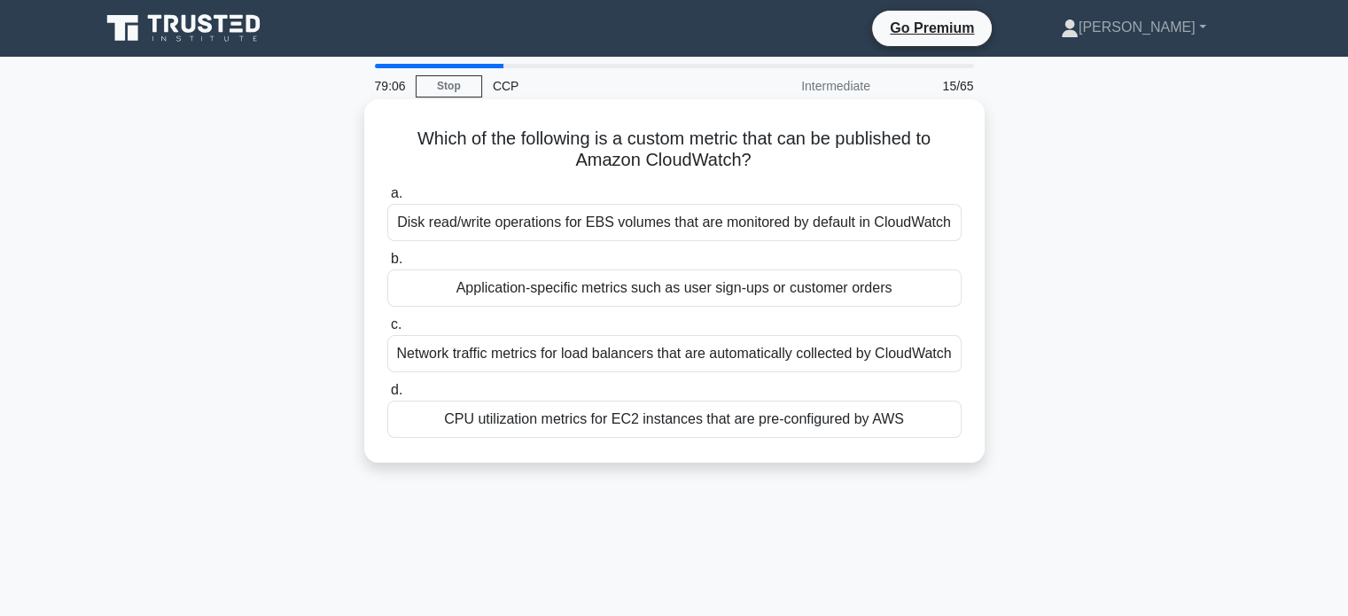
click at [627, 290] on div "Application-specific metrics such as user sign-ups or customer orders" at bounding box center [674, 287] width 574 height 37
click at [387, 265] on input "b. Application-specific metrics such as user sign-ups or customer orders" at bounding box center [387, 259] width 0 height 12
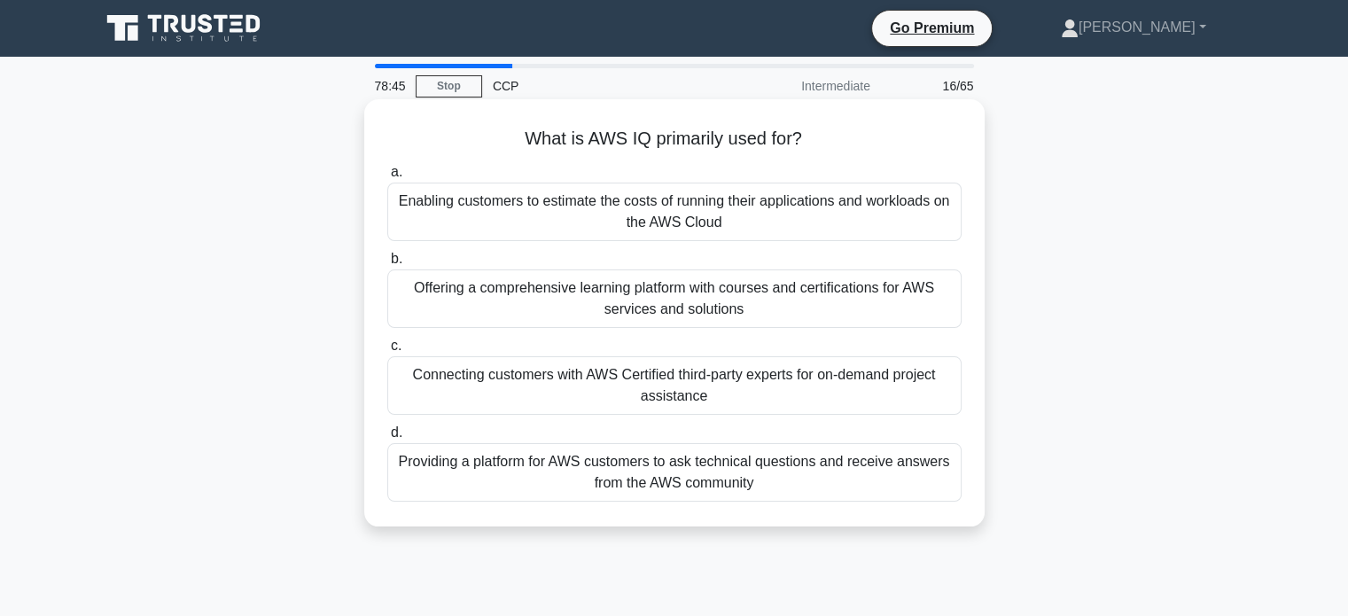
click at [691, 383] on div "Connecting customers with AWS Certified third-party experts for on-demand proje…" at bounding box center [674, 385] width 574 height 58
click at [387, 352] on input "c. Connecting customers with AWS Certified third-party experts for on-demand pr…" at bounding box center [387, 346] width 0 height 12
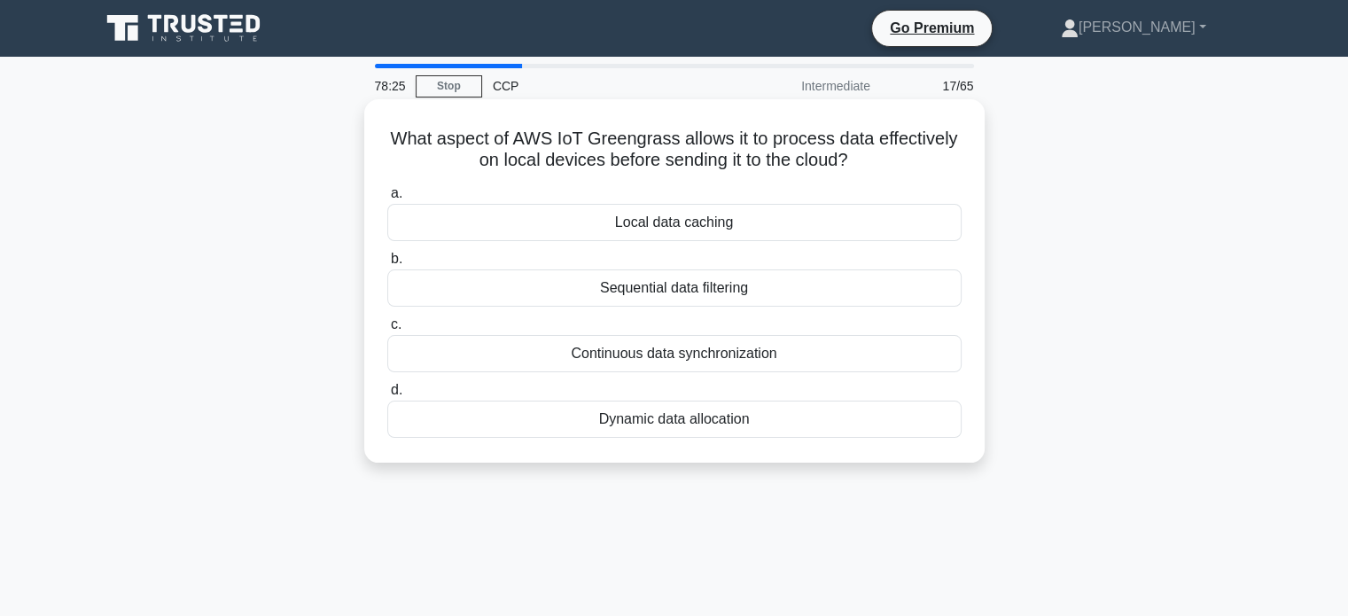
click at [698, 226] on div "Local data caching" at bounding box center [674, 222] width 574 height 37
click at [387, 199] on input "a. Local data caching" at bounding box center [387, 194] width 0 height 12
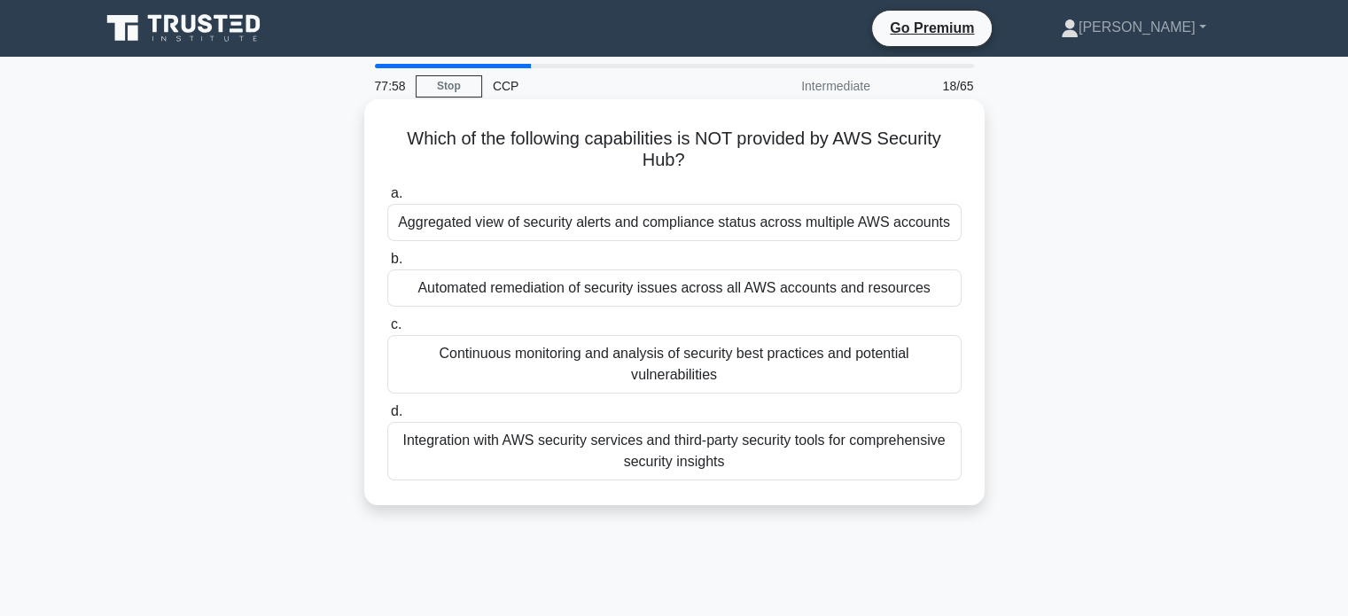
click at [659, 279] on div "Automated remediation of security issues across all AWS accounts and resources" at bounding box center [674, 287] width 574 height 37
click at [387, 265] on input "b. Automated remediation of security issues across all AWS accounts and resourc…" at bounding box center [387, 259] width 0 height 12
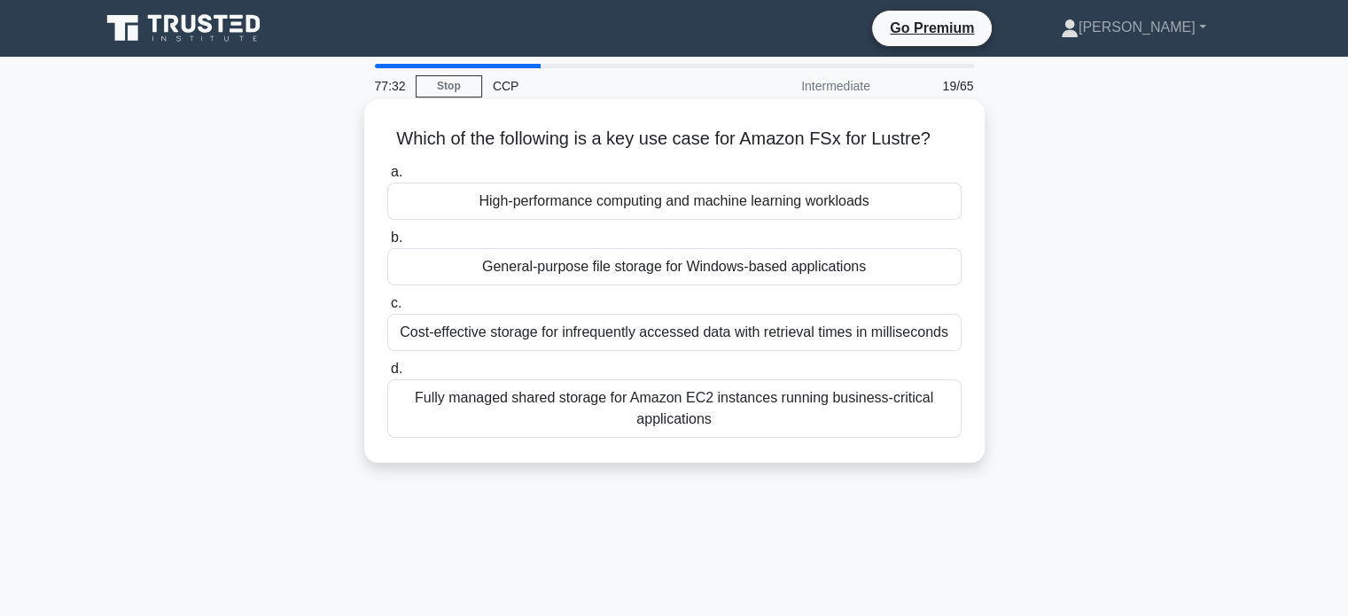
click at [641, 193] on div "High-performance computing and machine learning workloads" at bounding box center [674, 201] width 574 height 37
click at [387, 178] on input "a. High-performance computing and machine learning workloads" at bounding box center [387, 173] width 0 height 12
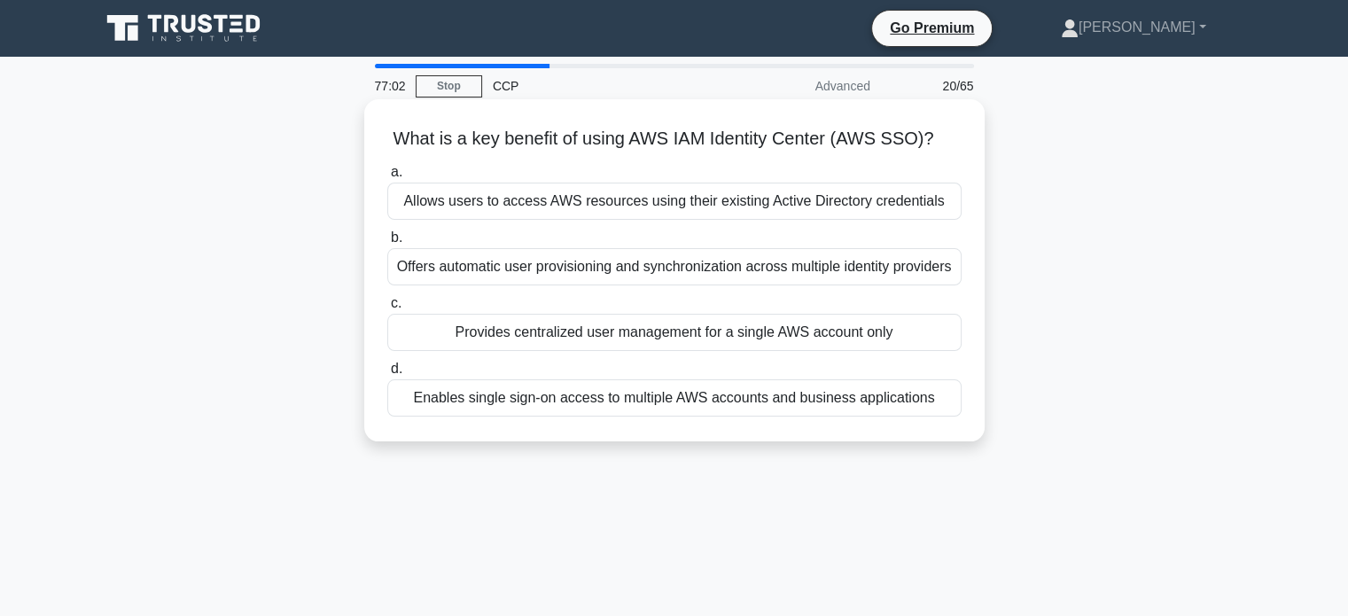
click at [688, 390] on div "Enables single sign-on access to multiple AWS accounts and business applications" at bounding box center [674, 397] width 574 height 37
click at [387, 375] on input "d. Enables single sign-on access to multiple AWS accounts and business applicat…" at bounding box center [387, 369] width 0 height 12
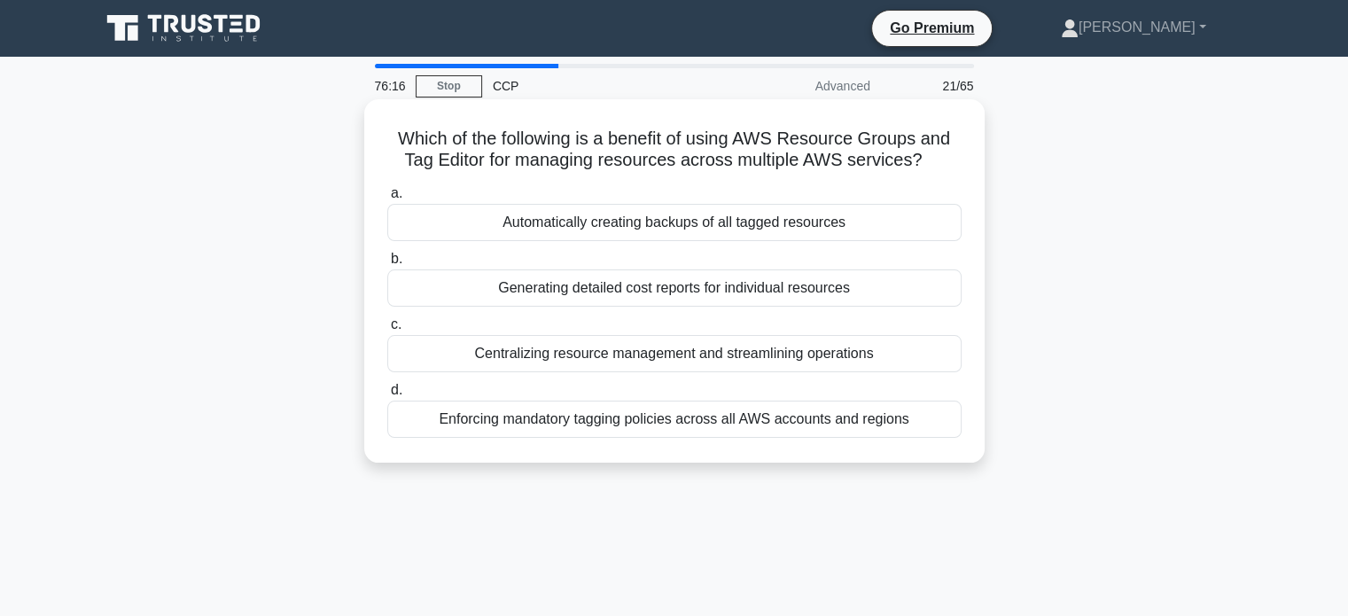
click at [607, 277] on div "Generating detailed cost reports for individual resources" at bounding box center [674, 287] width 574 height 37
click at [387, 265] on input "b. Generating detailed cost reports for individual resources" at bounding box center [387, 259] width 0 height 12
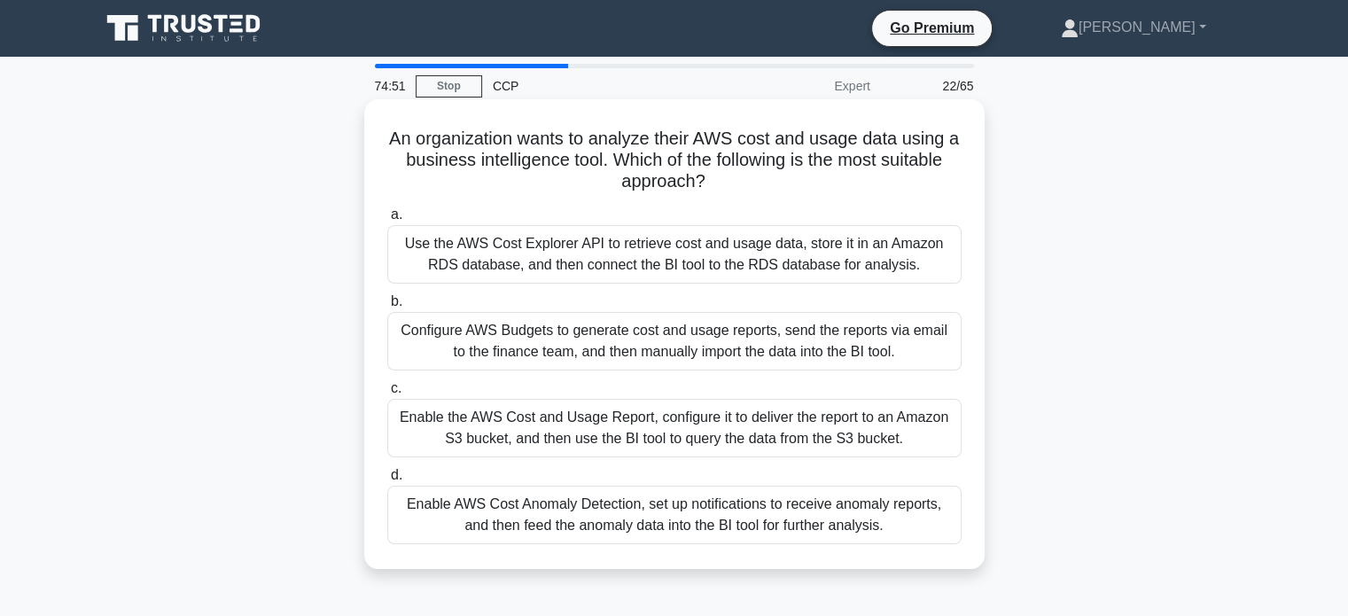
click at [592, 421] on div "Enable the AWS Cost and Usage Report, configure it to deliver the report to an …" at bounding box center [674, 428] width 574 height 58
click at [387, 394] on input "c. Enable the AWS Cost and Usage Report, configure it to deliver the report to …" at bounding box center [387, 389] width 0 height 12
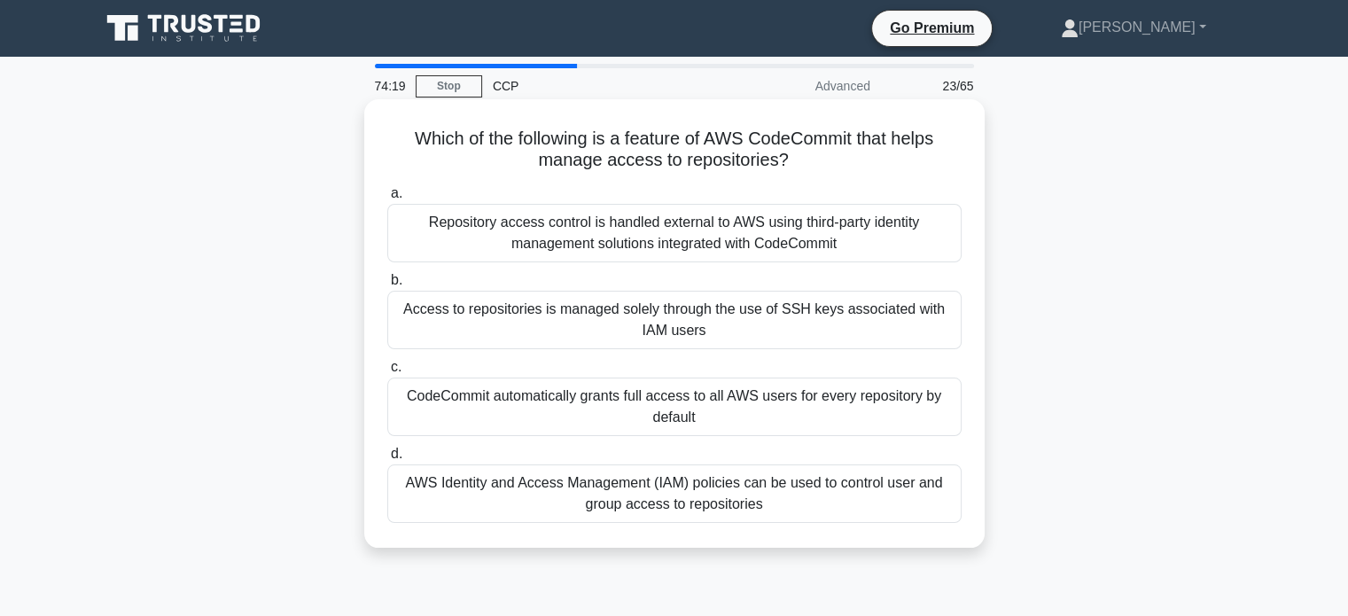
click at [691, 492] on div "AWS Identity and Access Management (IAM) policies can be used to control user a…" at bounding box center [674, 493] width 574 height 58
click at [387, 460] on input "d. AWS Identity and Access Management (IAM) policies can be used to control use…" at bounding box center [387, 454] width 0 height 12
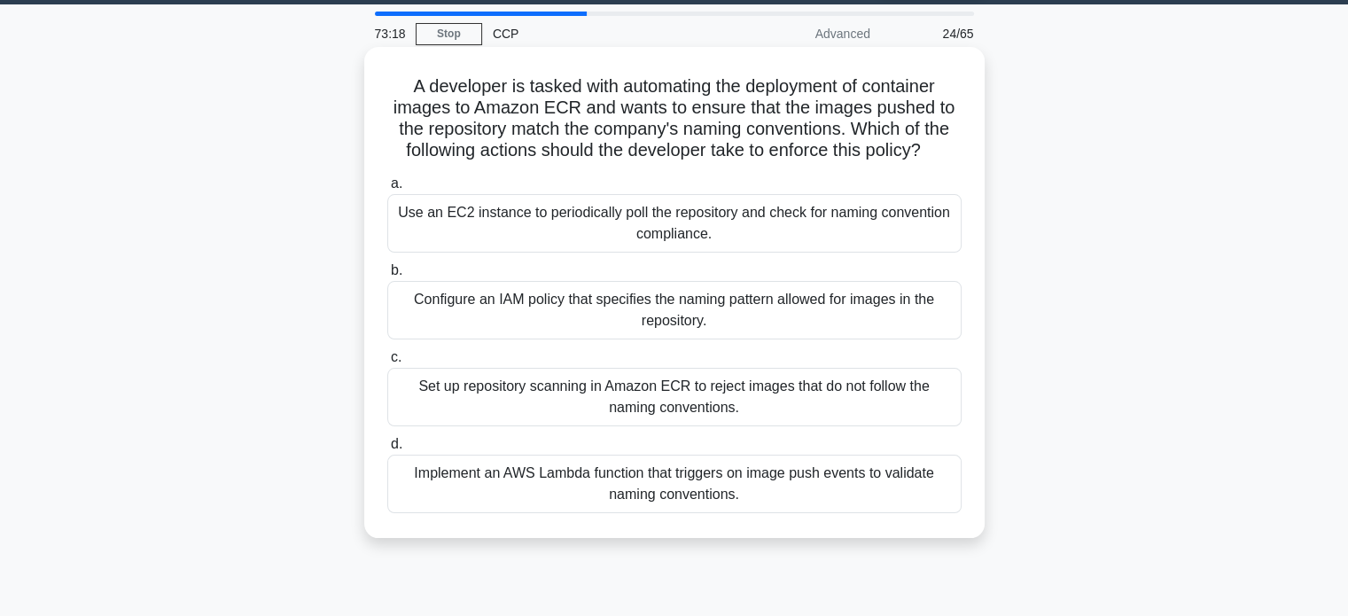
scroll to position [46, 0]
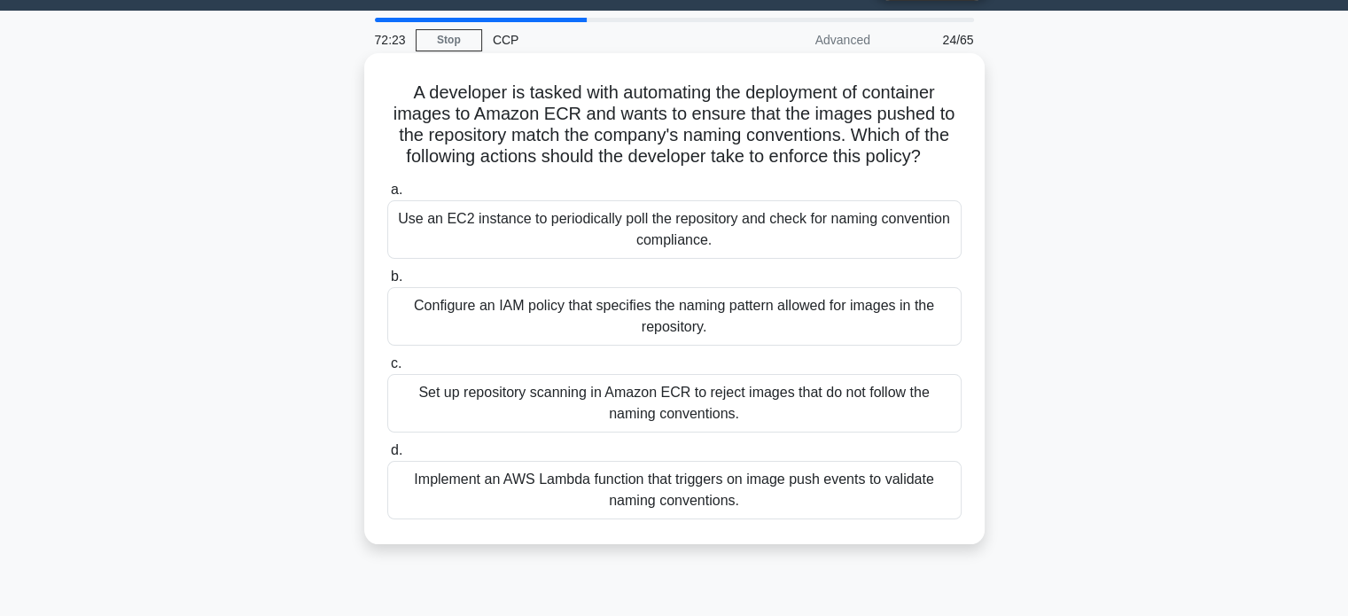
click at [634, 471] on div "Implement an AWS Lambda function that triggers on image push events to validate…" at bounding box center [674, 490] width 574 height 58
click at [387, 456] on input "d. Implement an AWS Lambda function that triggers on image push events to valid…" at bounding box center [387, 451] width 0 height 12
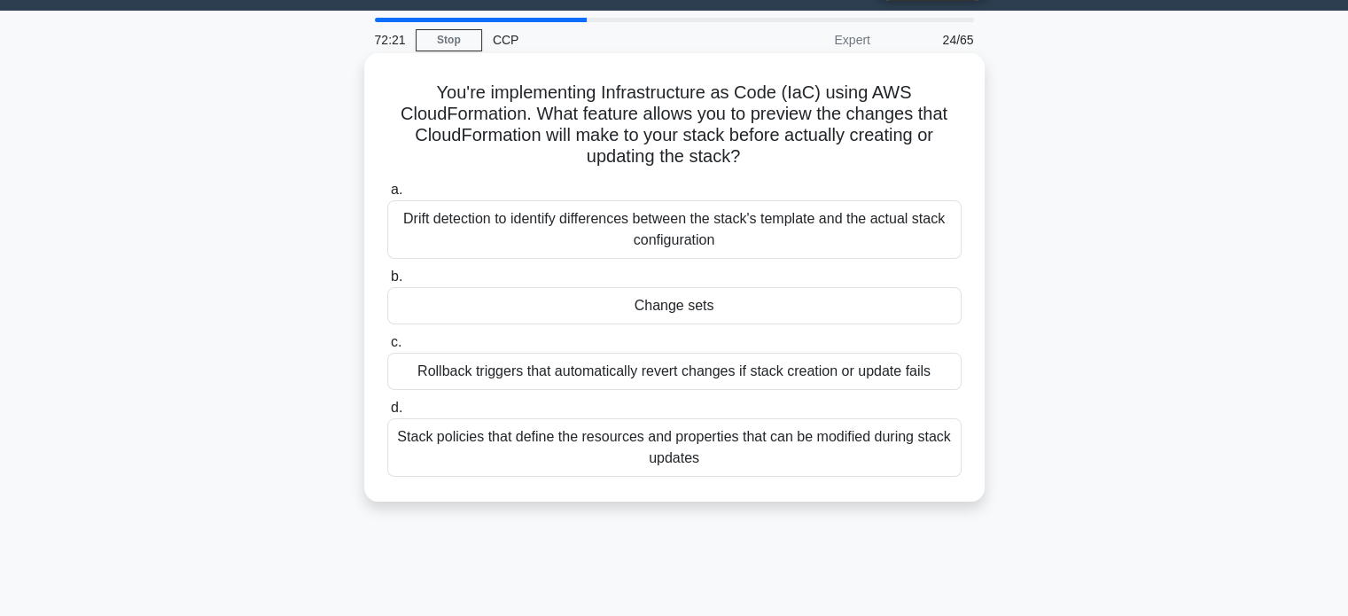
scroll to position [0, 0]
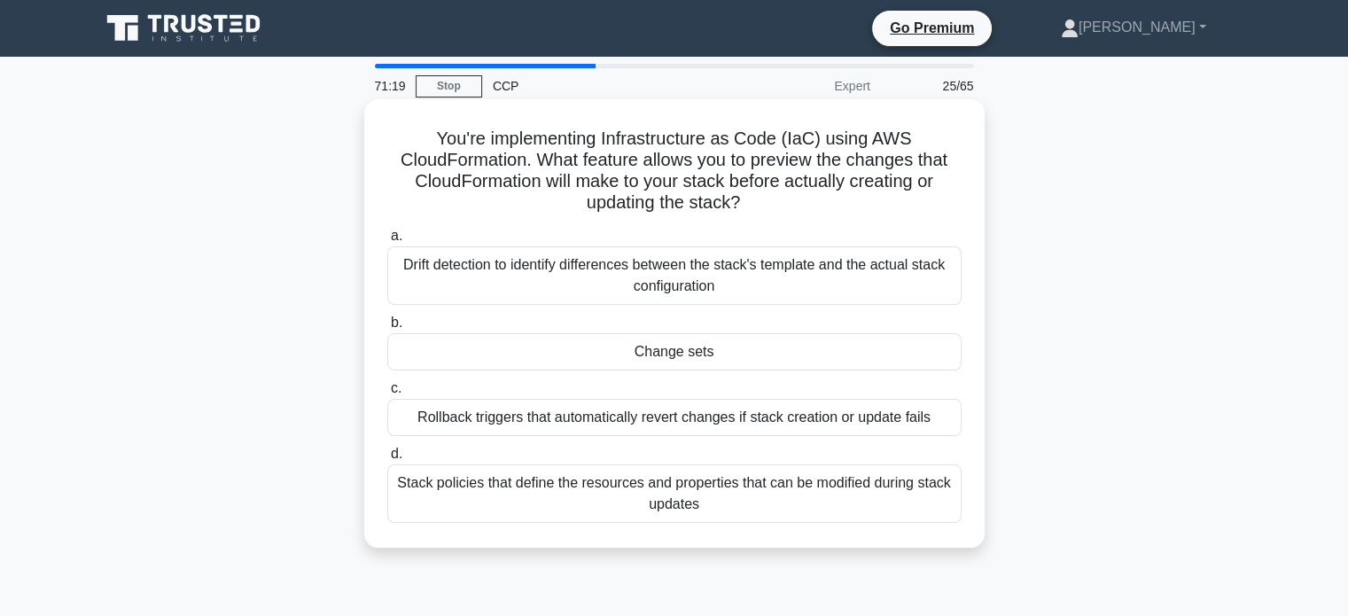
click at [589, 348] on div "Change sets" at bounding box center [674, 351] width 574 height 37
click at [387, 329] on input "b. Change sets" at bounding box center [387, 323] width 0 height 12
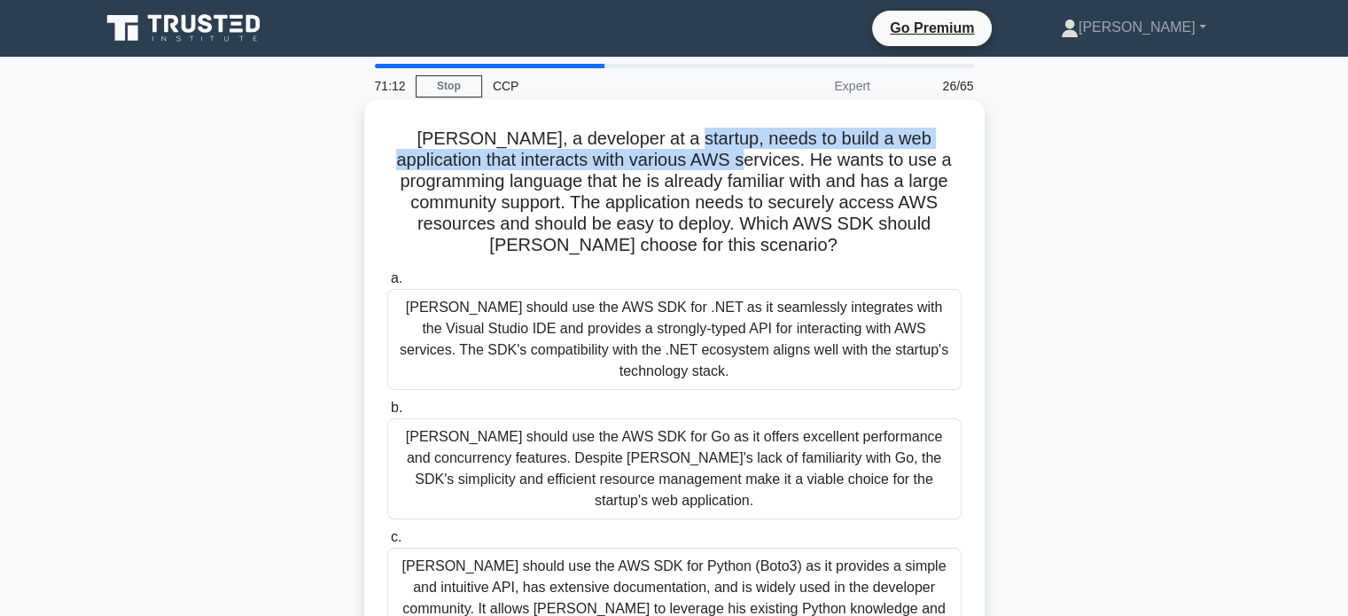
drag, startPoint x: 649, startPoint y: 133, endPoint x: 695, endPoint y: 152, distance: 50.0
click at [695, 152] on h5 "John, a developer at a startup, needs to build a web application that interacts…" at bounding box center [674, 192] width 578 height 129
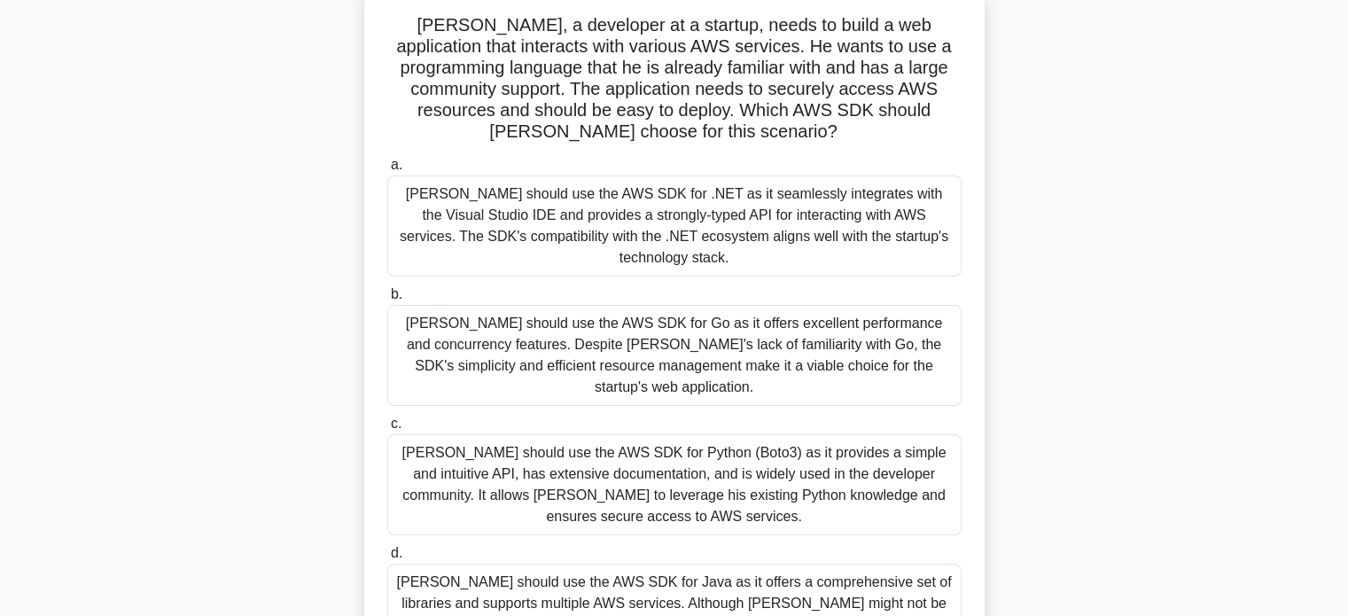
scroll to position [116, 0]
click at [625, 434] on div "John should use the AWS SDK for Python (Boto3) as it provides a simple and intu…" at bounding box center [674, 482] width 574 height 101
click at [387, 427] on input "c. John should use the AWS SDK for Python (Boto3) as it provides a simple and i…" at bounding box center [387, 422] width 0 height 12
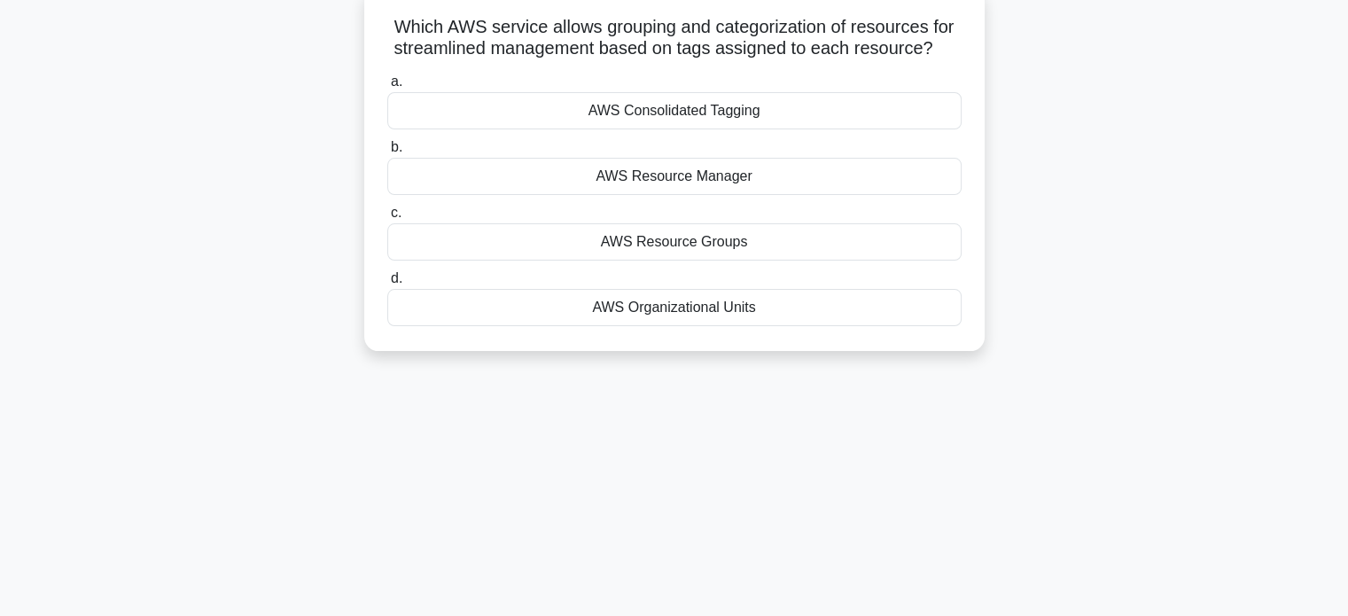
click at [625, 434] on div "69:48 Stop CCP Expert 26/65 Which AWS service allows grouping and categorizatio…" at bounding box center [675, 391] width 1170 height 886
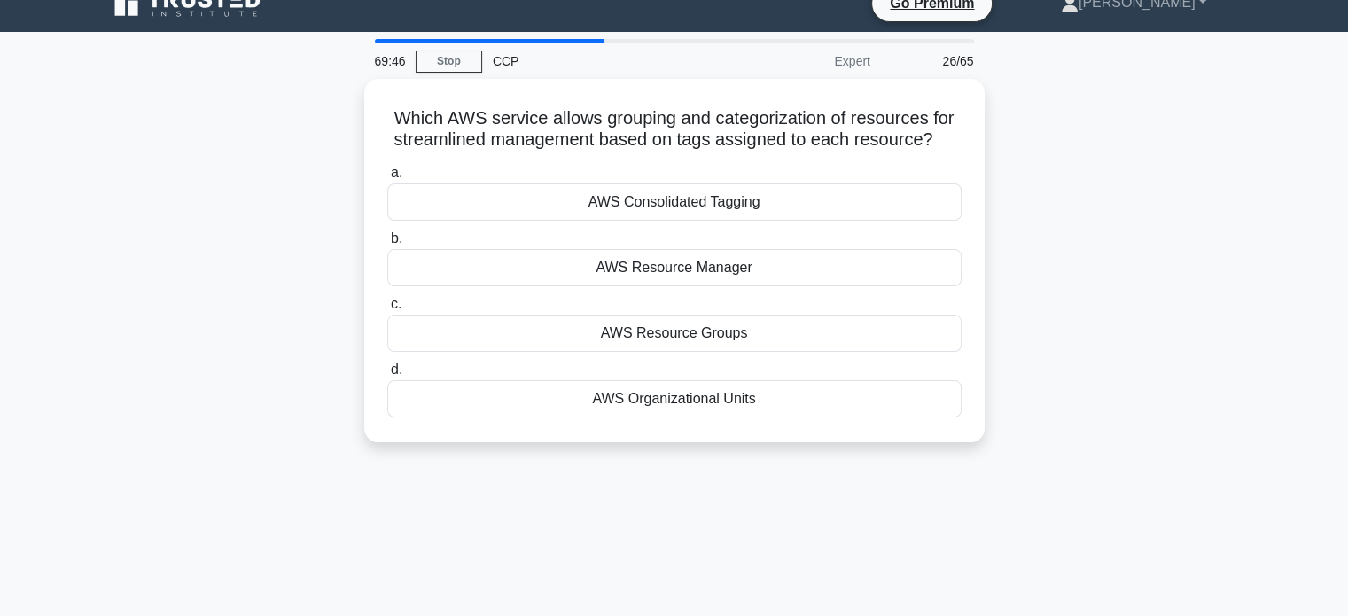
scroll to position [0, 0]
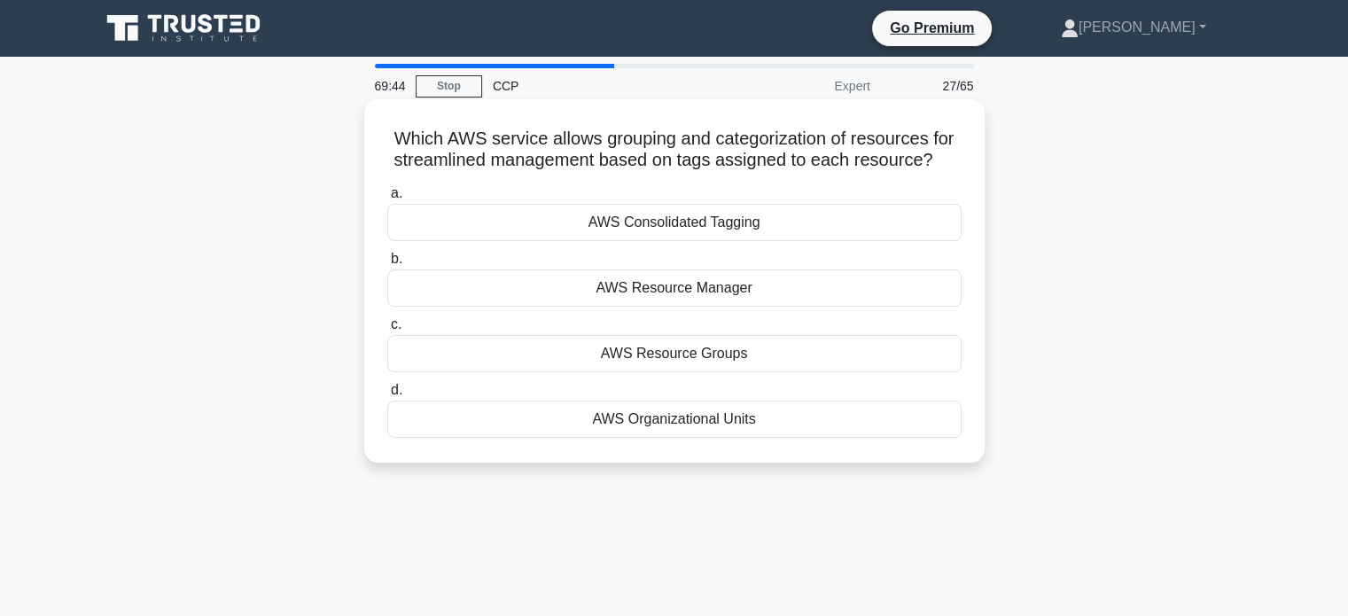
click at [681, 132] on h5 "Which AWS service allows grouping and categorization of resources for streamlin…" at bounding box center [674, 150] width 578 height 44
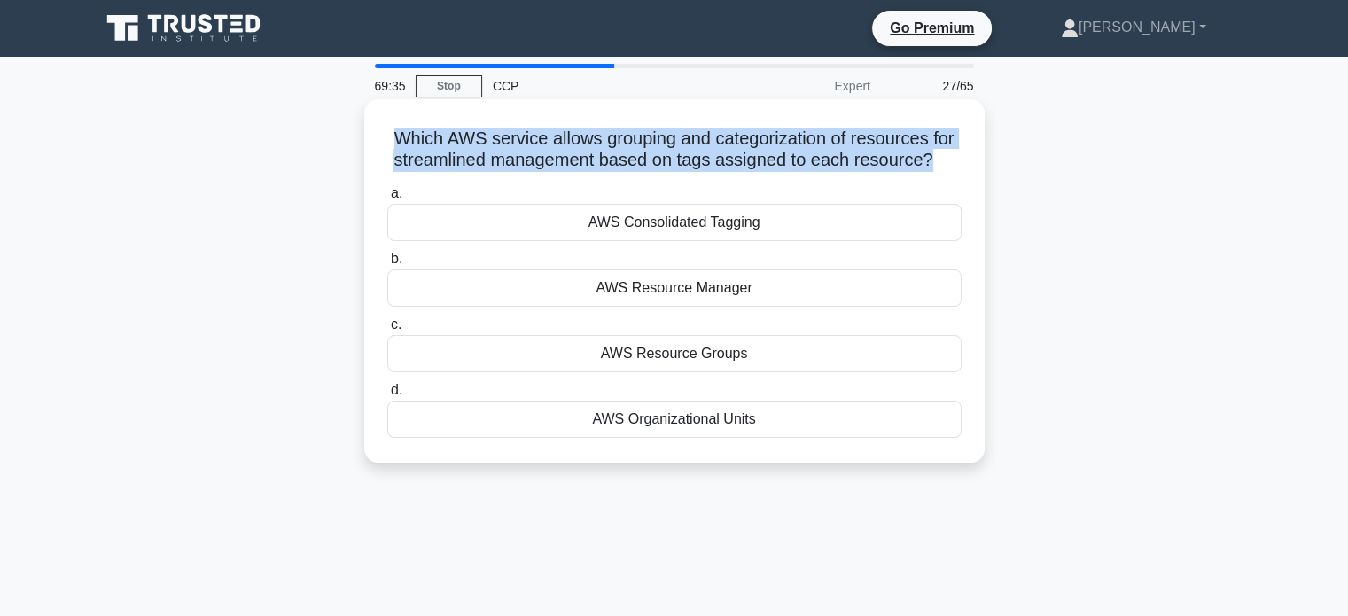
click at [681, 132] on h5 "Which AWS service allows grouping and categorization of resources for streamlin…" at bounding box center [674, 150] width 578 height 44
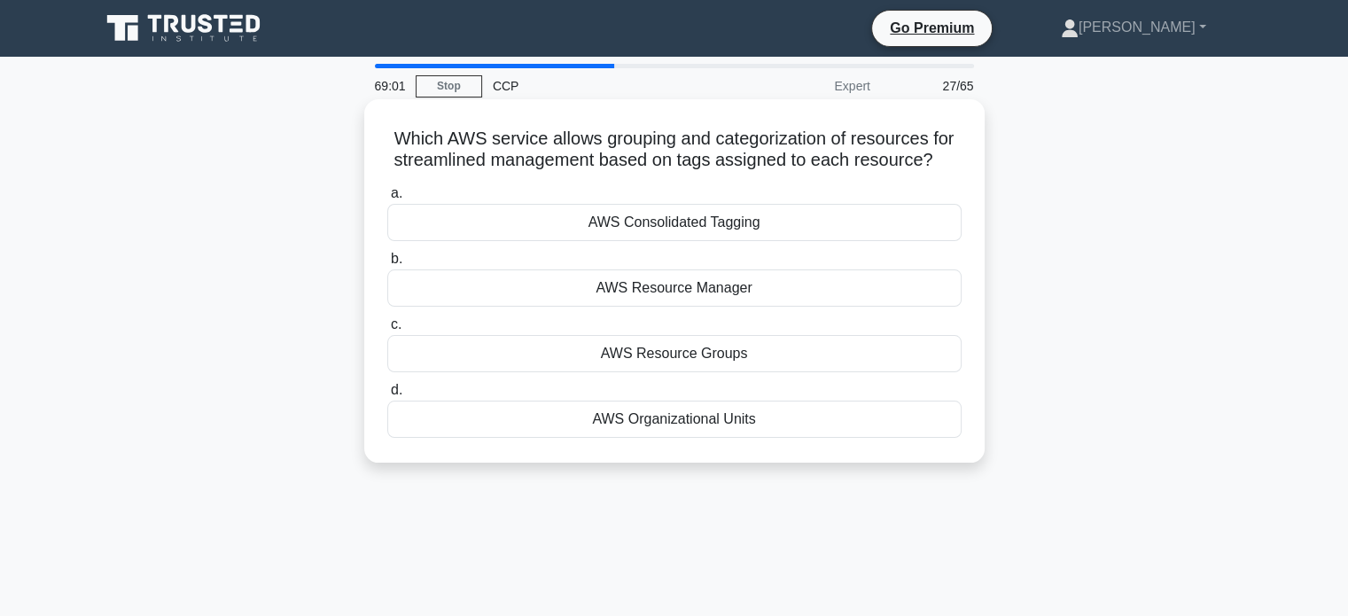
click at [681, 290] on div "AWS Resource Manager" at bounding box center [674, 287] width 574 height 37
click at [387, 265] on input "b. AWS Resource Manager" at bounding box center [387, 259] width 0 height 12
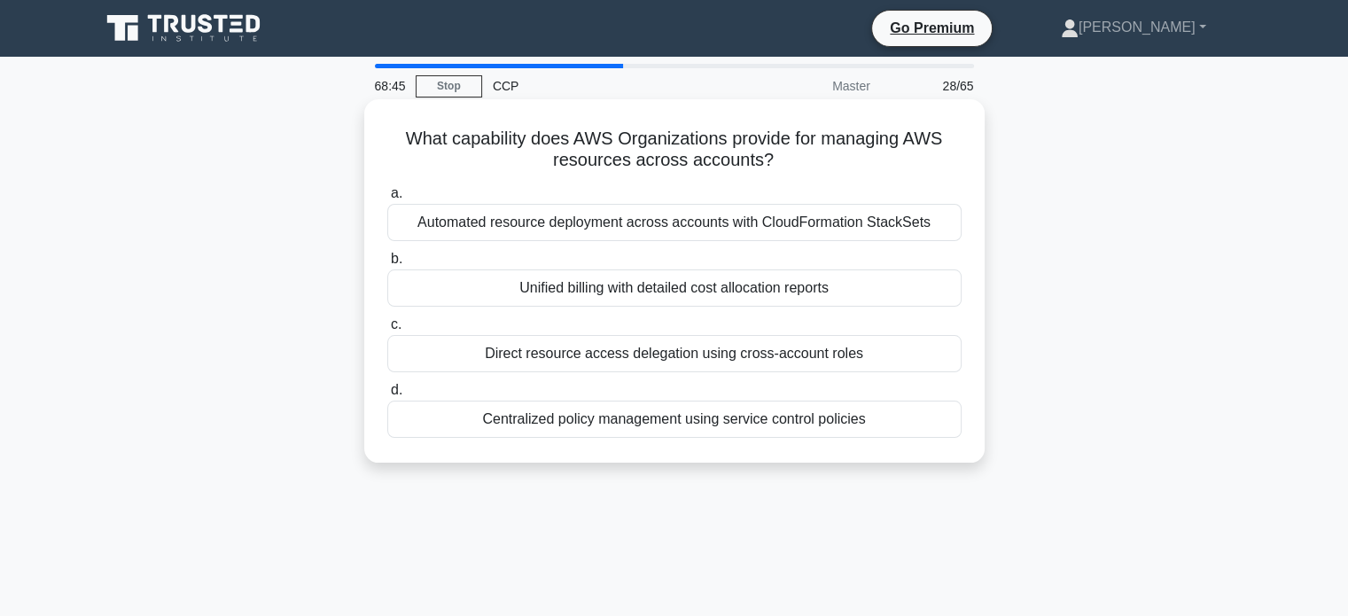
click at [727, 153] on h5 "What capability does AWS Organizations provide for managing AWS resources acros…" at bounding box center [674, 150] width 578 height 44
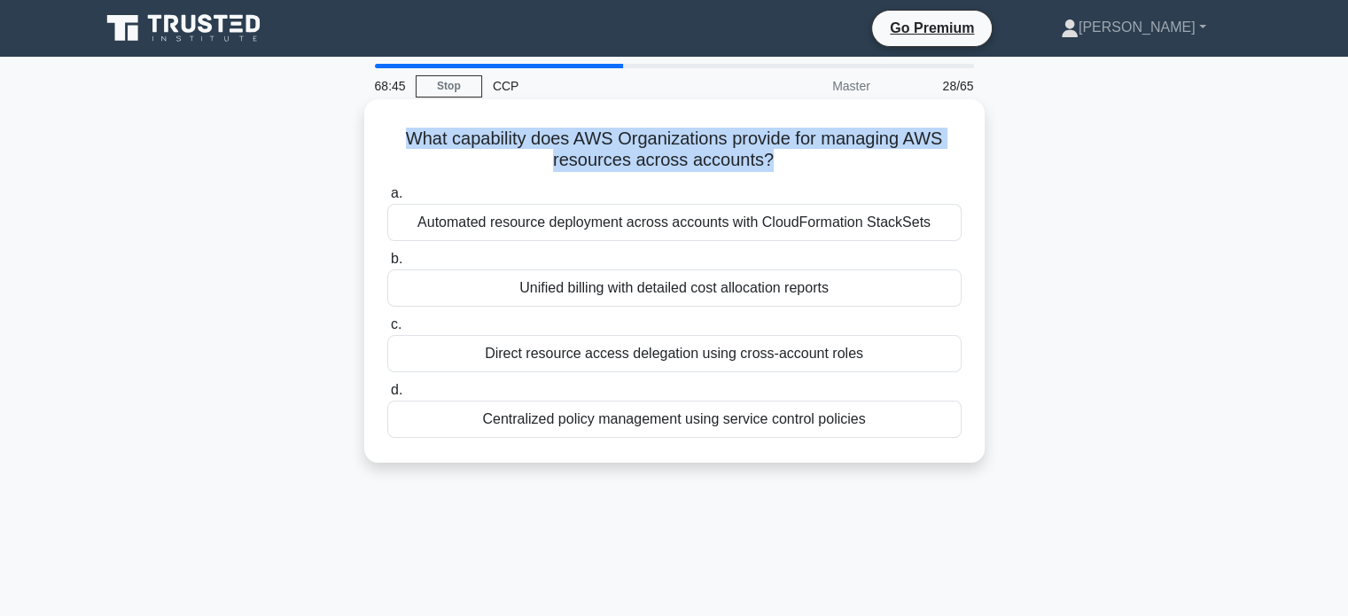
click at [727, 153] on h5 "What capability does AWS Organizations provide for managing AWS resources acros…" at bounding box center [674, 150] width 578 height 44
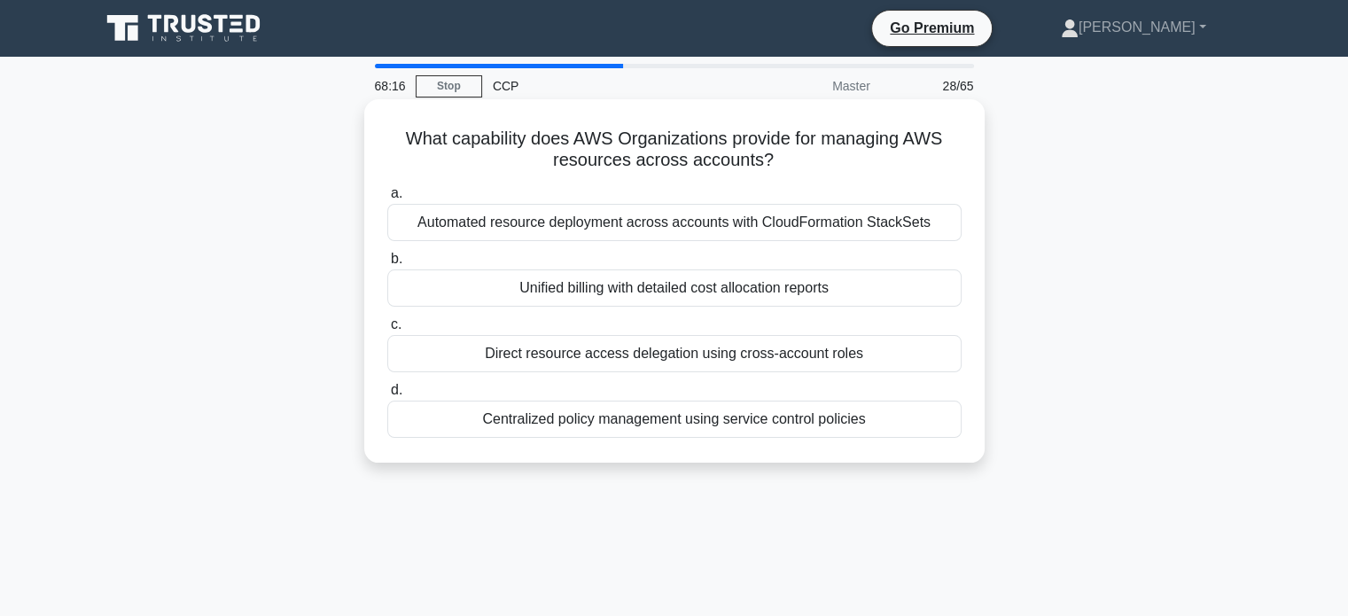
click at [723, 295] on div "Unified billing with detailed cost allocation reports" at bounding box center [674, 287] width 574 height 37
click at [387, 265] on input "b. Unified billing with detailed cost allocation reports" at bounding box center [387, 259] width 0 height 12
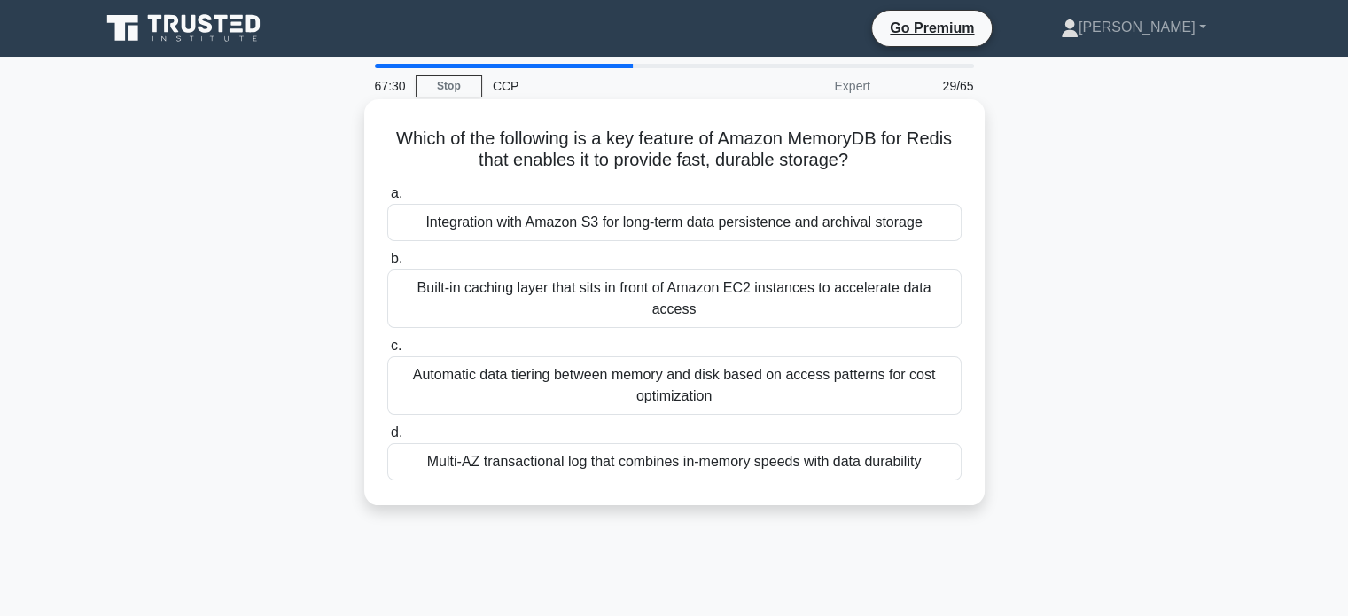
click at [640, 296] on div "Built-in caching layer that sits in front of Amazon EC2 instances to accelerate…" at bounding box center [674, 298] width 574 height 58
click at [387, 265] on input "b. Built-in caching layer that sits in front of Amazon EC2 instances to acceler…" at bounding box center [387, 259] width 0 height 12
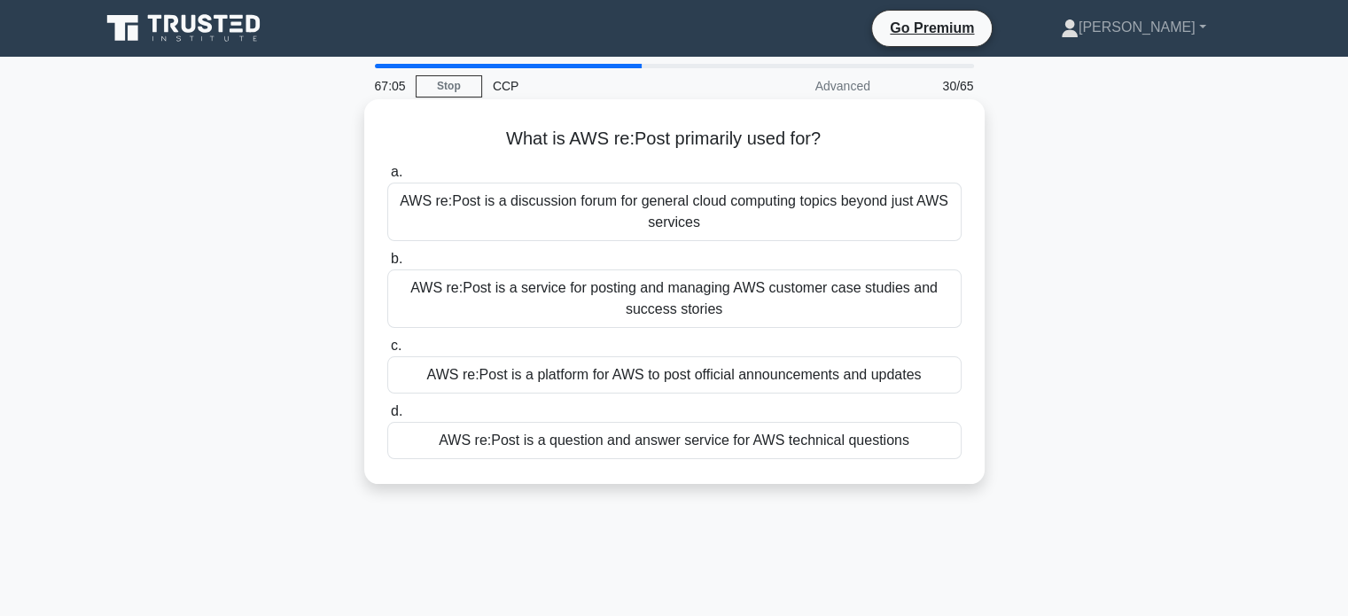
click at [692, 428] on div "AWS re:Post is a question and answer service for AWS technical questions" at bounding box center [674, 440] width 574 height 37
click at [387, 417] on input "d. AWS re:Post is a question and answer service for AWS technical questions" at bounding box center [387, 412] width 0 height 12
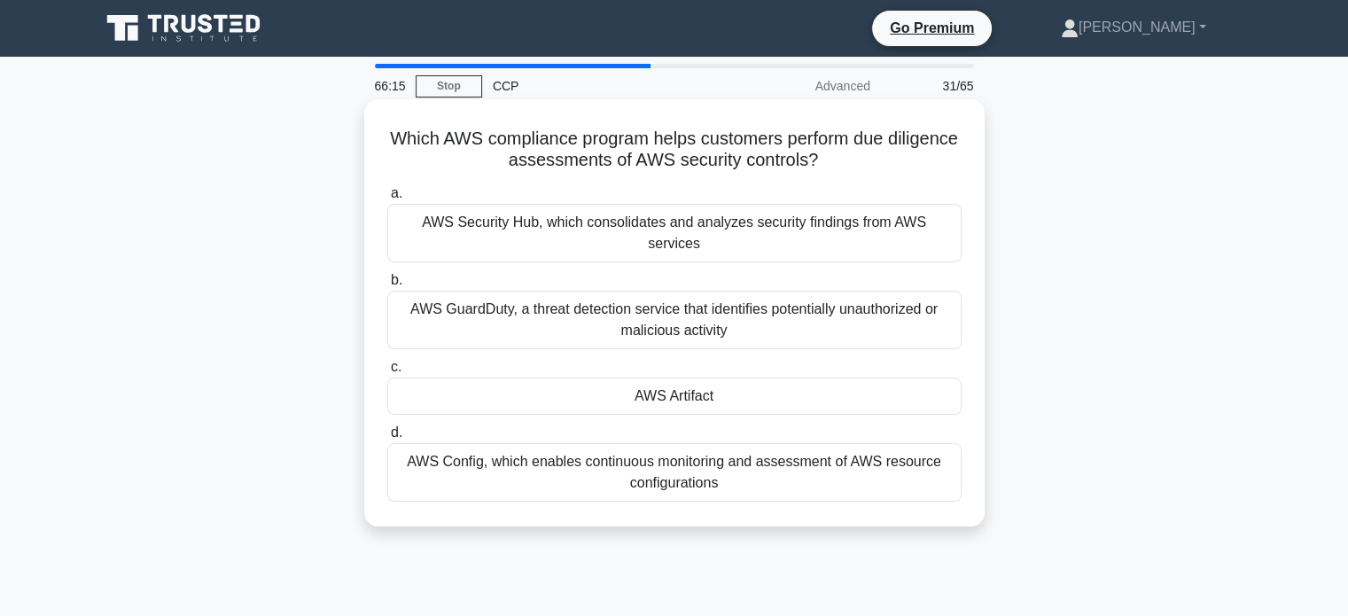
click at [798, 136] on h5 "Which AWS compliance program helps customers perform due diligence assessments …" at bounding box center [674, 150] width 578 height 44
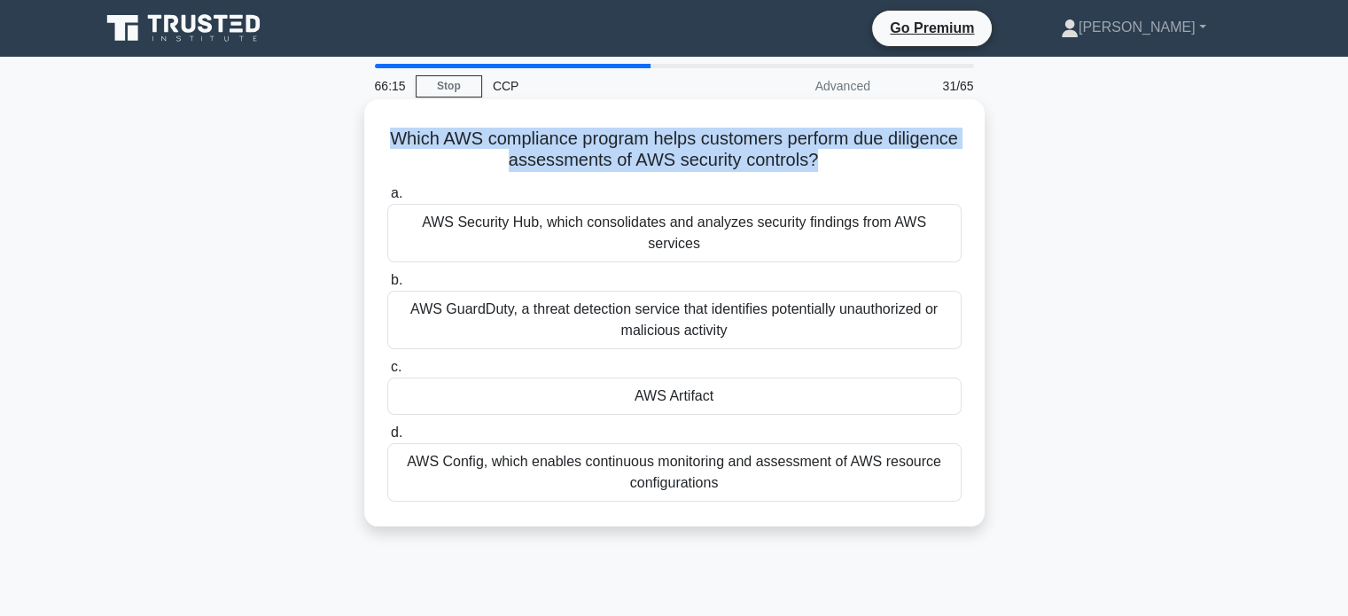
click at [798, 136] on h5 "Which AWS compliance program helps customers perform due diligence assessments …" at bounding box center [674, 150] width 578 height 44
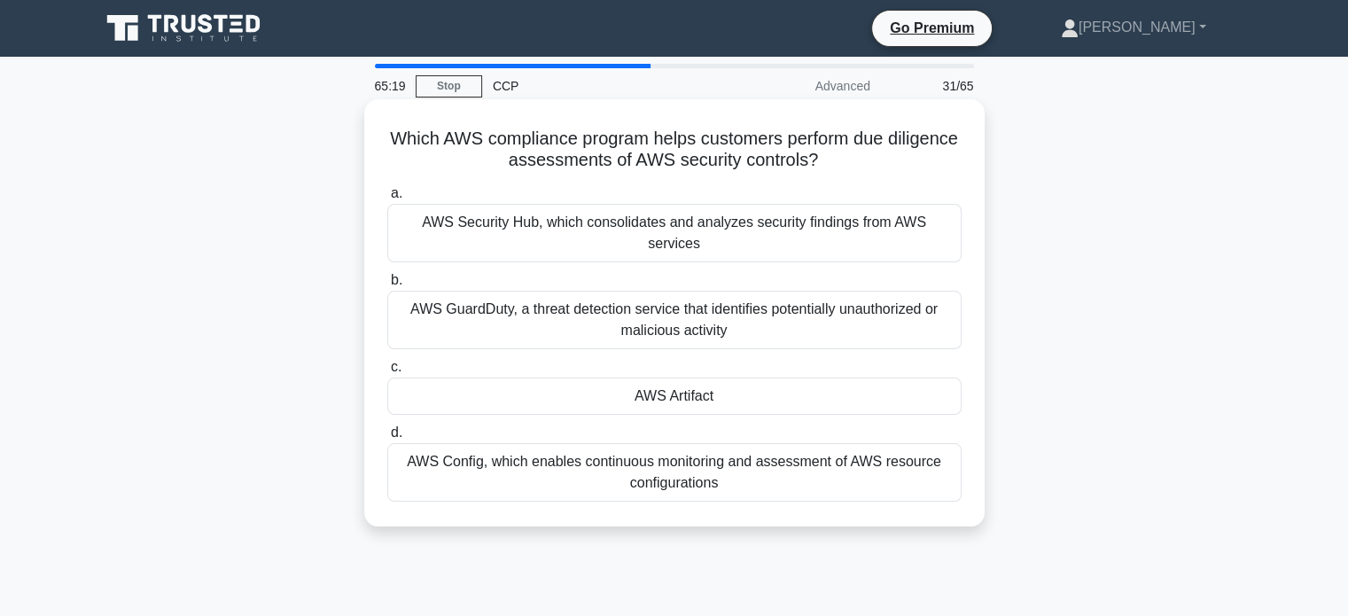
click at [716, 221] on div "AWS Security Hub, which consolidates and analyzes security findings from AWS se…" at bounding box center [674, 233] width 574 height 58
click at [387, 199] on input "a. AWS Security Hub, which consolidates and analyzes security findings from AWS…" at bounding box center [387, 194] width 0 height 12
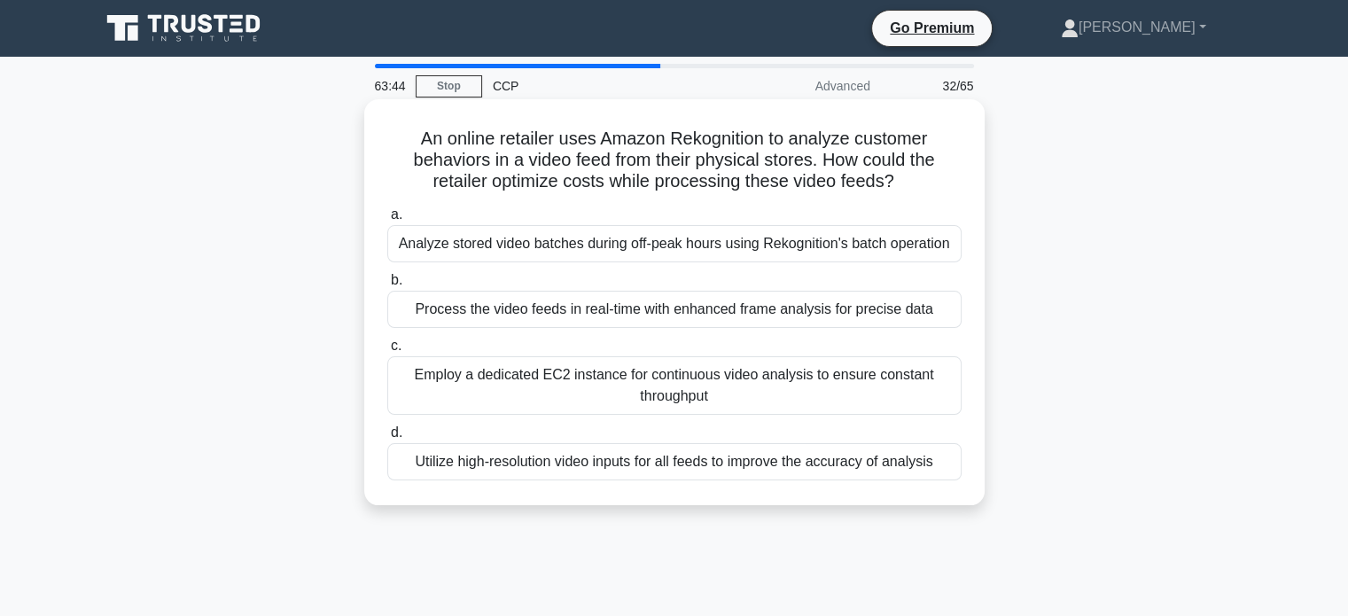
click at [764, 245] on div "Analyze stored video batches during off-peak hours using Rekognition's batch op…" at bounding box center [674, 243] width 574 height 37
click at [387, 221] on input "a. Analyze stored video batches during off-peak hours using Rekognition's batch…" at bounding box center [387, 215] width 0 height 12
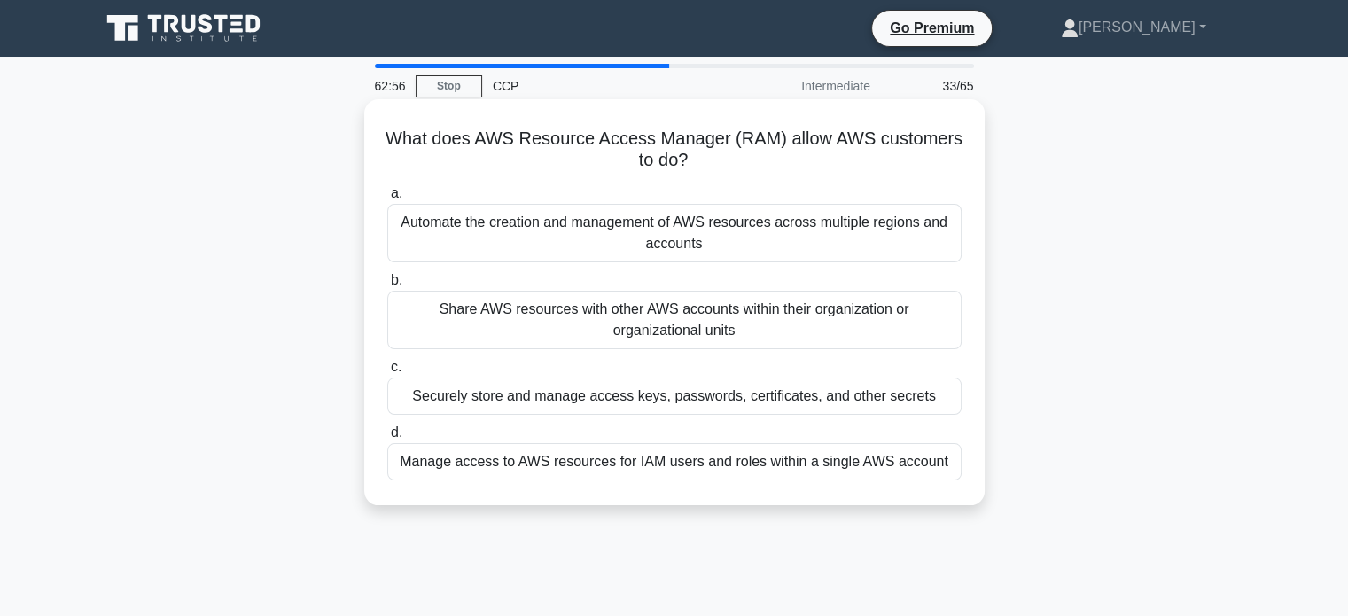
click at [637, 457] on div "Manage access to AWS resources for IAM users and roles within a single AWS acco…" at bounding box center [674, 461] width 574 height 37
click at [387, 439] on input "d. Manage access to AWS resources for IAM users and roles within a single AWS a…" at bounding box center [387, 433] width 0 height 12
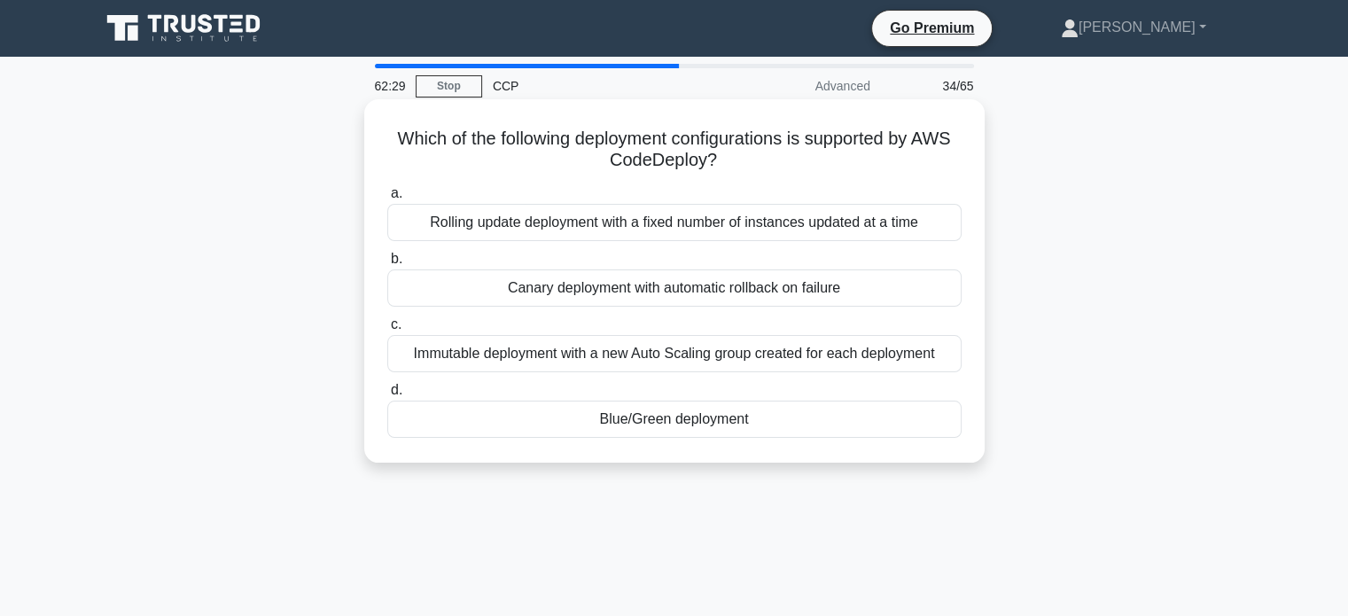
click at [625, 417] on div "Blue/Green deployment" at bounding box center [674, 419] width 574 height 37
click at [387, 396] on input "d. Blue/Green deployment" at bounding box center [387, 391] width 0 height 12
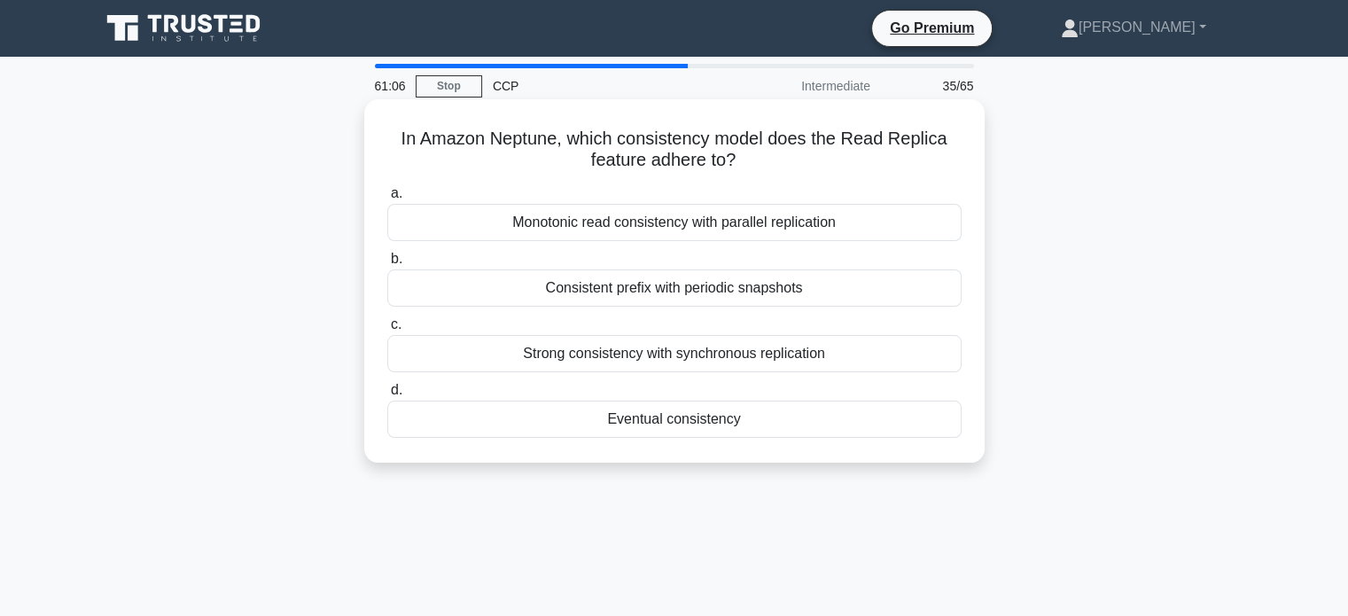
click at [666, 407] on div "Eventual consistency" at bounding box center [674, 419] width 574 height 37
click at [387, 396] on input "d. Eventual consistency" at bounding box center [387, 391] width 0 height 12
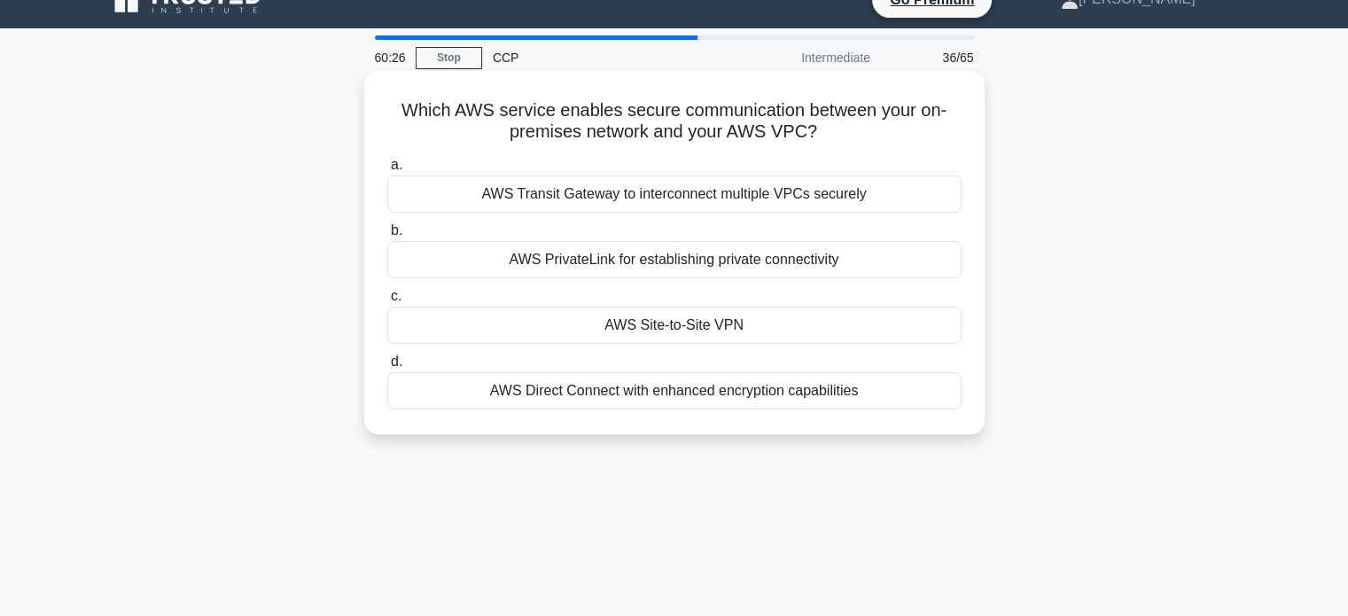
scroll to position [31, 0]
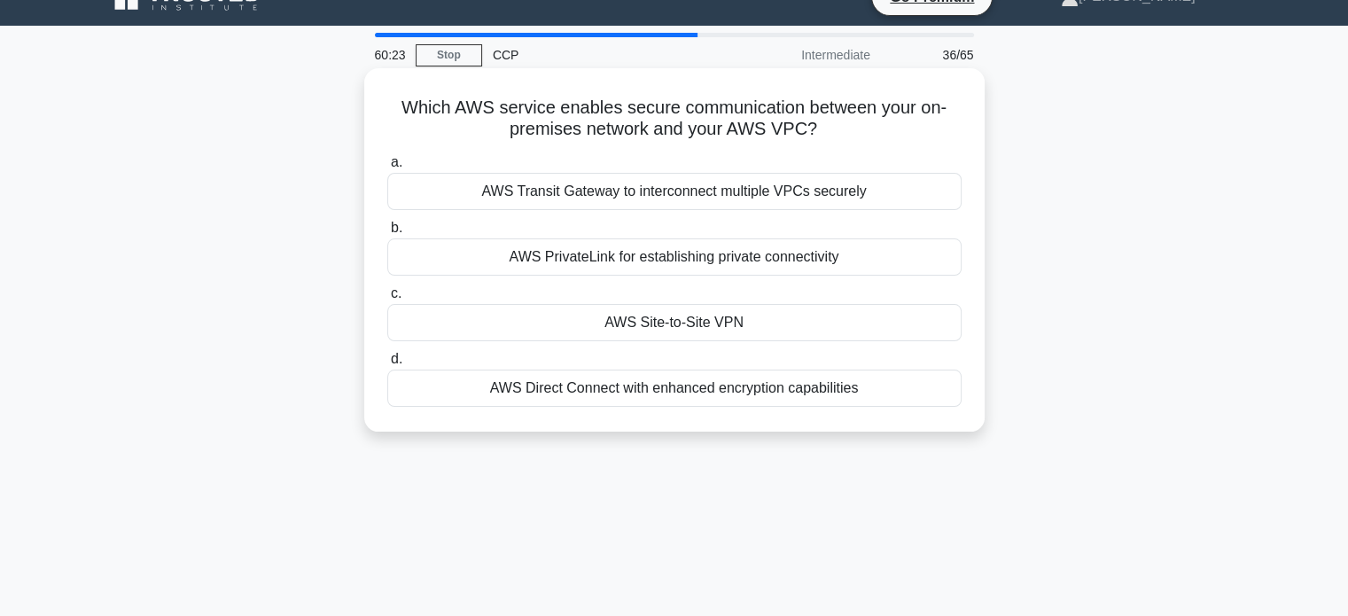
click at [633, 327] on div "AWS Site-to-Site VPN" at bounding box center [674, 322] width 574 height 37
click at [387, 300] on input "c. AWS Site-to-Site VPN" at bounding box center [387, 294] width 0 height 12
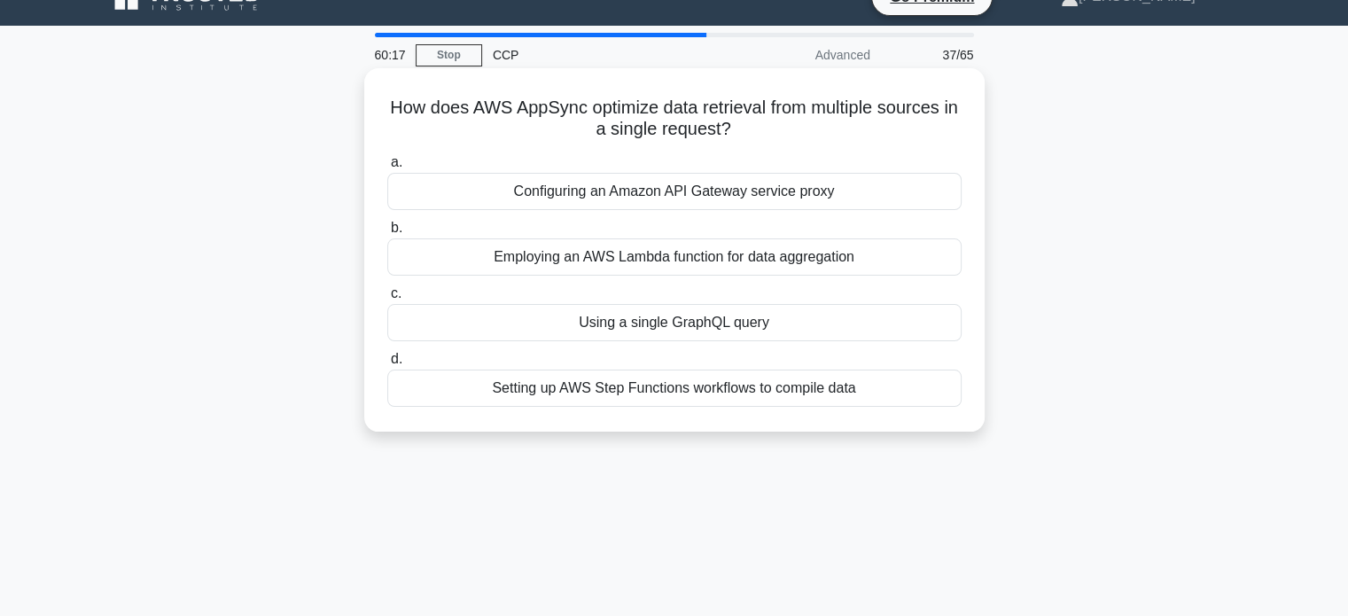
scroll to position [0, 0]
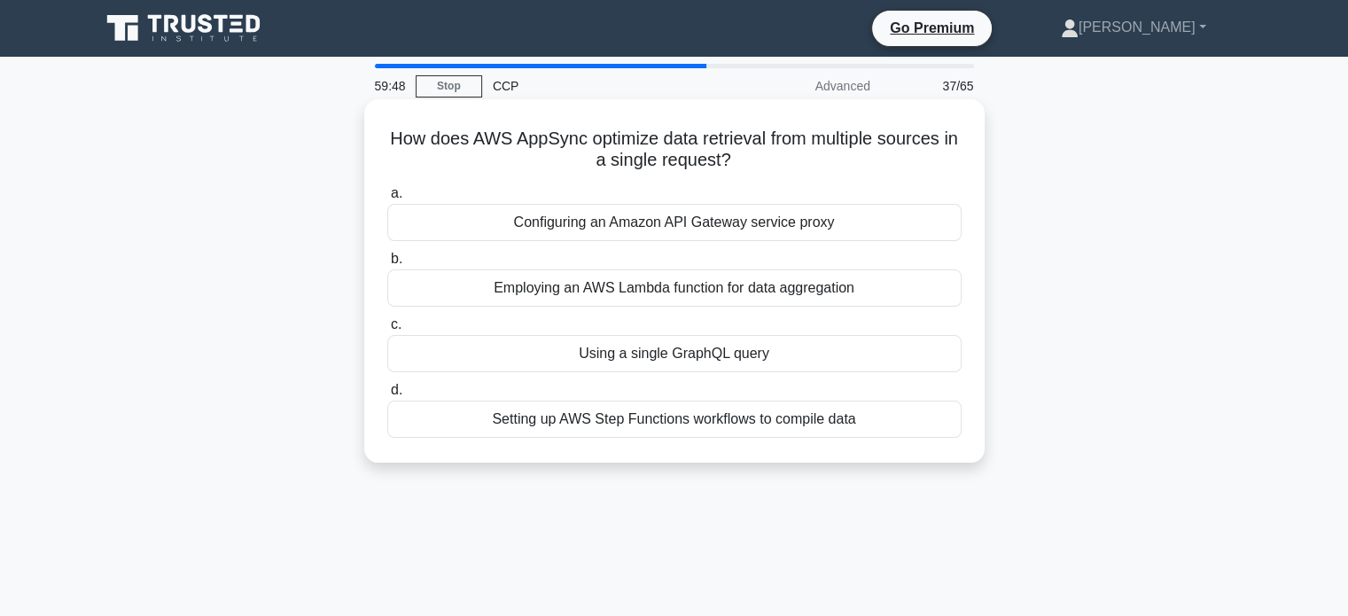
click at [599, 354] on div "Using a single GraphQL query" at bounding box center [674, 353] width 574 height 37
click at [387, 331] on input "c. Using a single GraphQL query" at bounding box center [387, 325] width 0 height 12
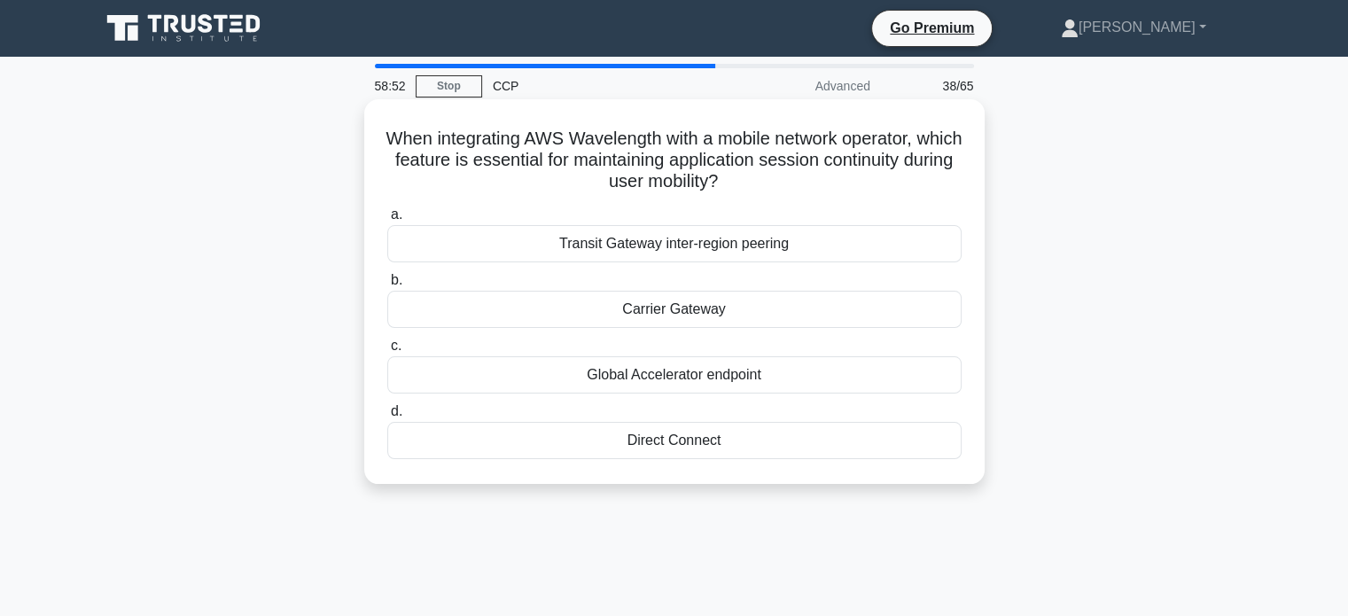
click at [634, 237] on div "Transit Gateway inter-region peering" at bounding box center [674, 243] width 574 height 37
click at [387, 221] on input "a. Transit Gateway inter-region peering" at bounding box center [387, 215] width 0 height 12
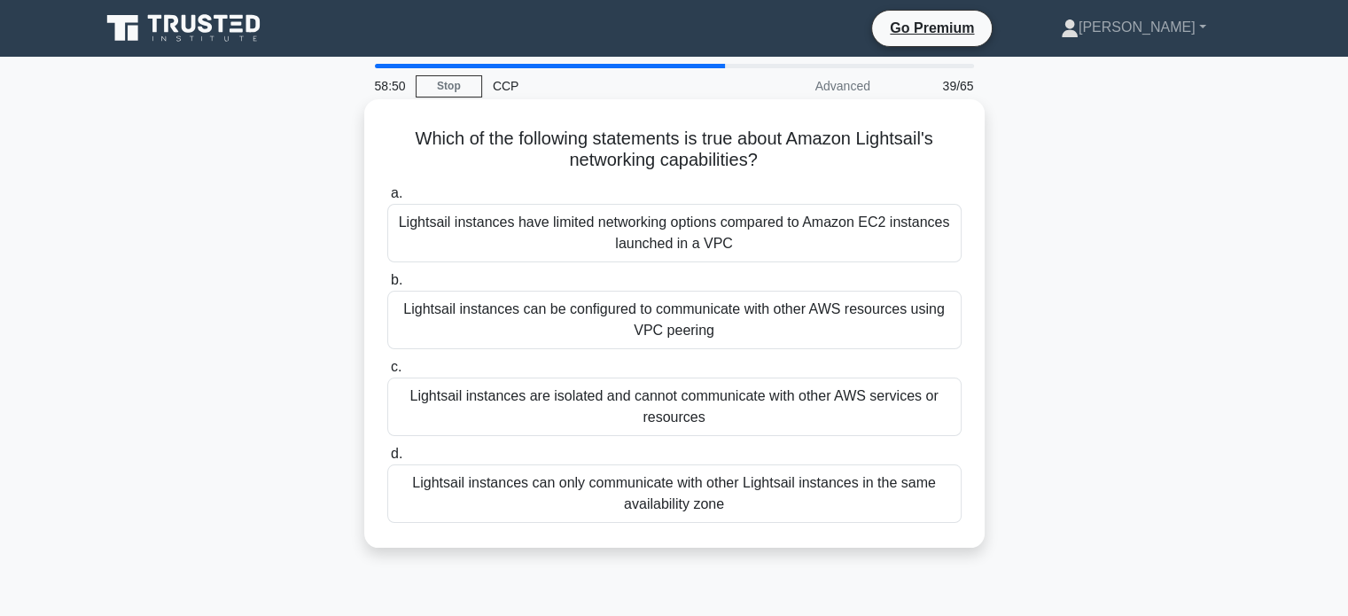
click at [588, 134] on h5 "Which of the following statements is true about Amazon Lightsail's networking c…" at bounding box center [674, 150] width 578 height 44
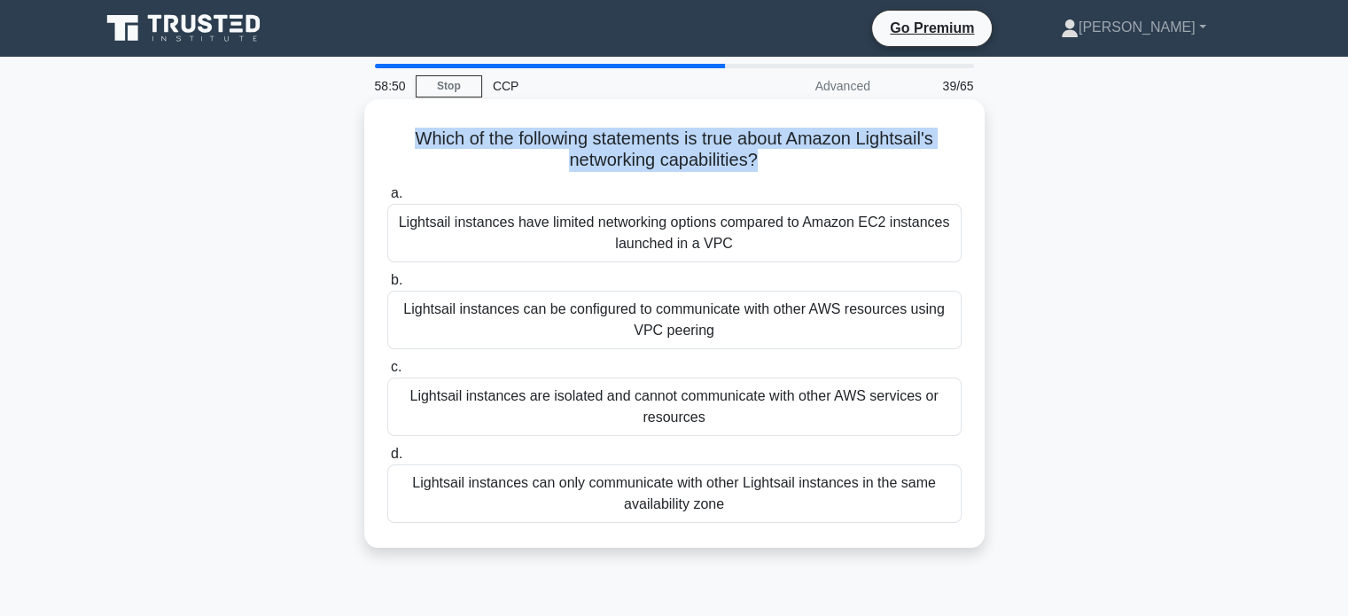
click at [588, 134] on h5 "Which of the following statements is true about Amazon Lightsail's networking c…" at bounding box center [674, 150] width 578 height 44
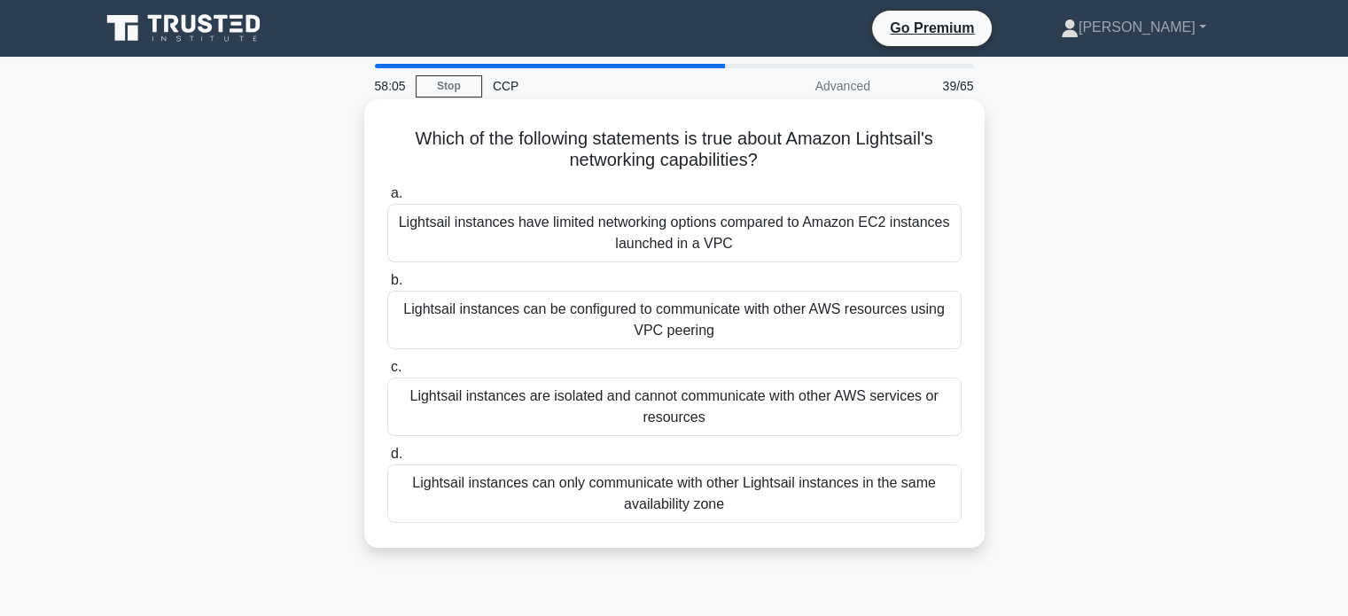
click at [654, 304] on div "Lightsail instances can be configured to communicate with other AWS resources u…" at bounding box center [674, 320] width 574 height 58
click at [387, 286] on input "b. Lightsail instances can be configured to communicate with other AWS resource…" at bounding box center [387, 281] width 0 height 12
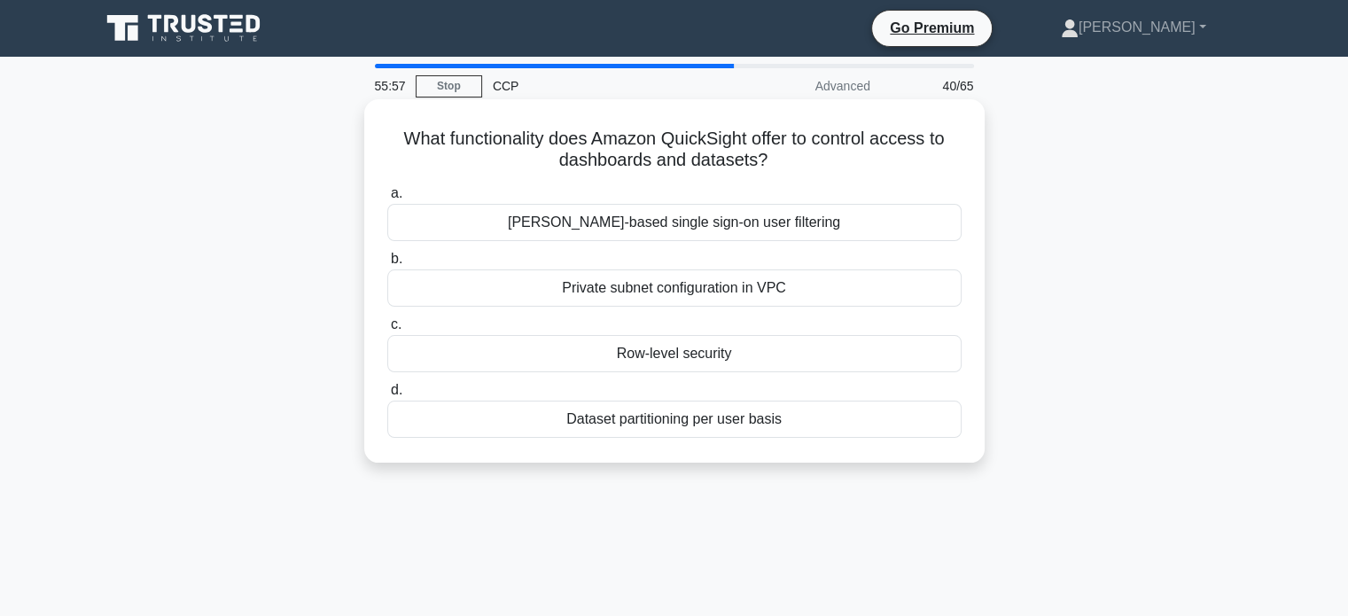
click at [613, 226] on div "SAML-based single sign-on user filtering" at bounding box center [674, 222] width 574 height 37
click at [387, 199] on input "a. SAML-based single sign-on user filtering" at bounding box center [387, 194] width 0 height 12
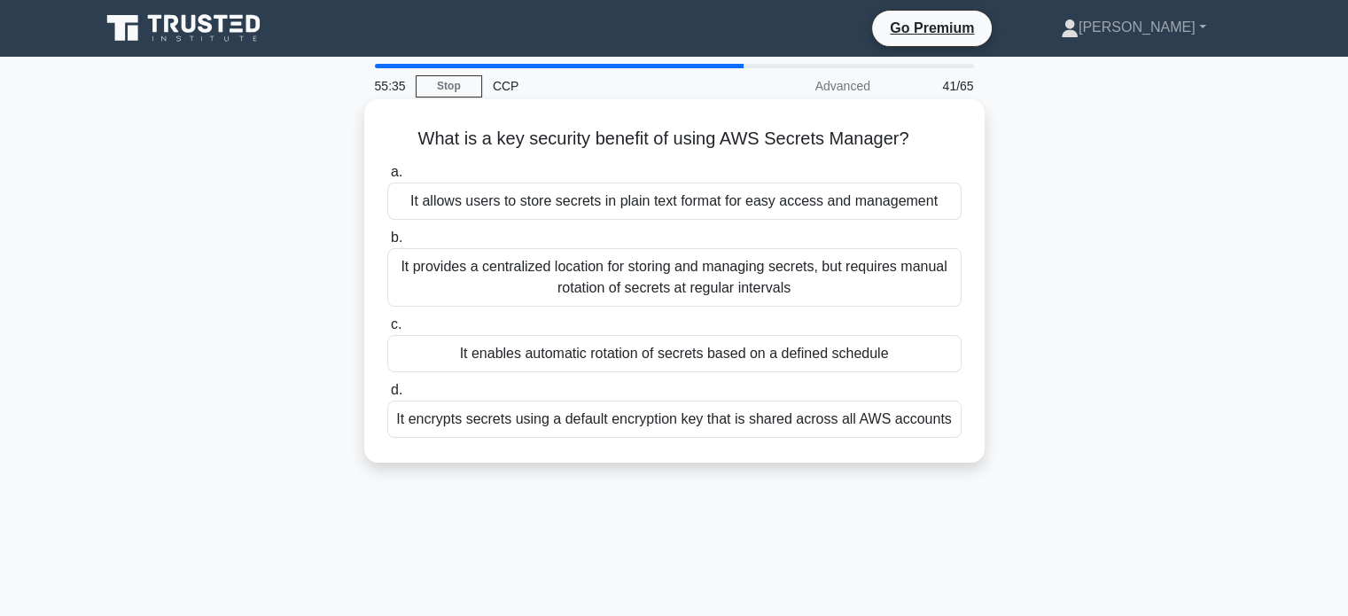
click at [596, 363] on div "It enables automatic rotation of secrets based on a defined schedule" at bounding box center [674, 353] width 574 height 37
click at [387, 331] on input "c. It enables automatic rotation of secrets based on a defined schedule" at bounding box center [387, 325] width 0 height 12
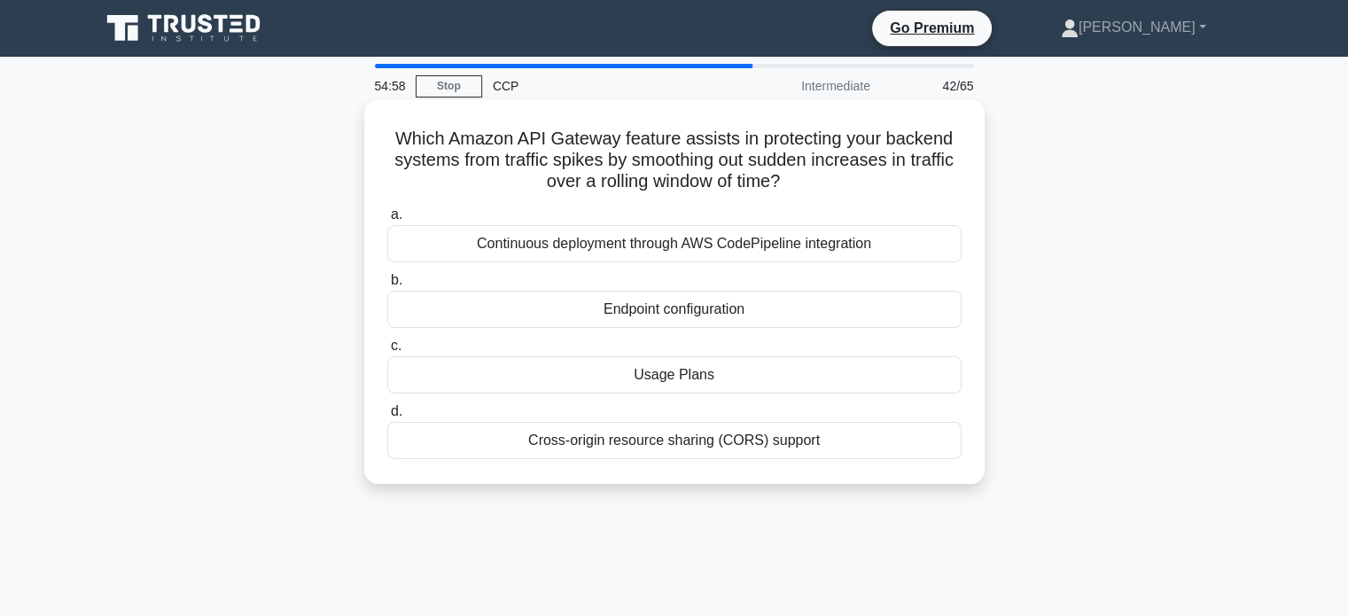
click at [652, 386] on div "Usage Plans" at bounding box center [674, 374] width 574 height 37
click at [387, 352] on input "c. Usage Plans" at bounding box center [387, 346] width 0 height 12
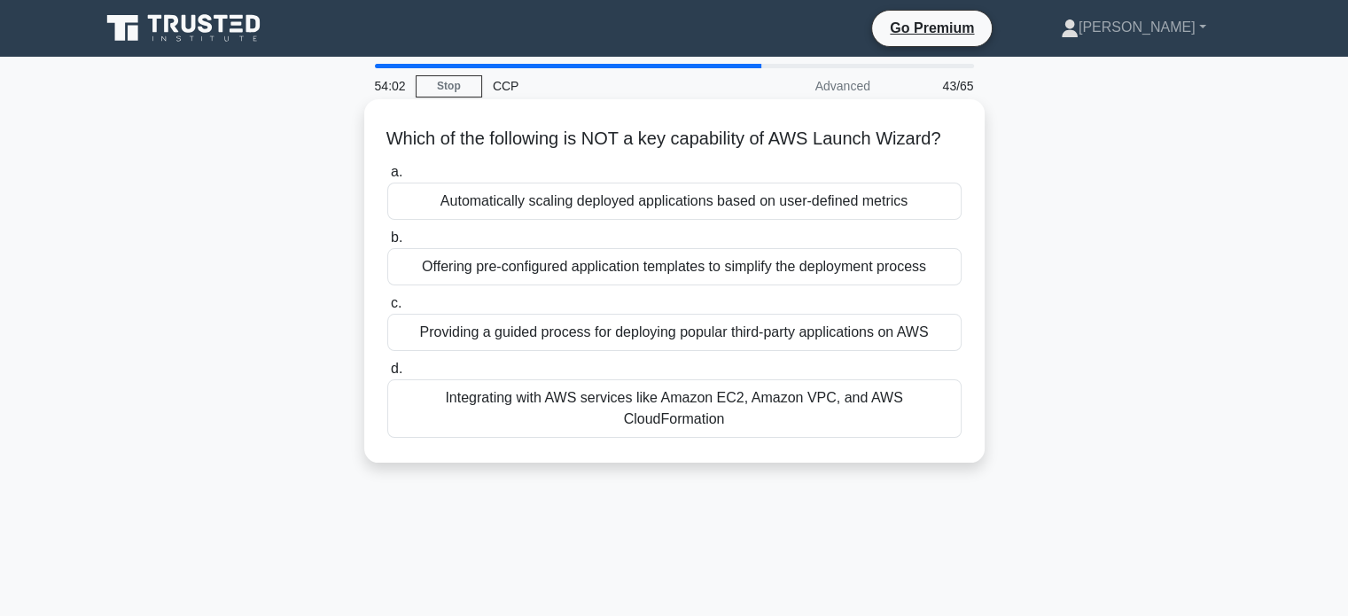
click at [643, 351] on div "Providing a guided process for deploying popular third-party applications on AWS" at bounding box center [674, 332] width 574 height 37
click at [387, 309] on input "c. Providing a guided process for deploying popular third-party applications on…" at bounding box center [387, 304] width 0 height 12
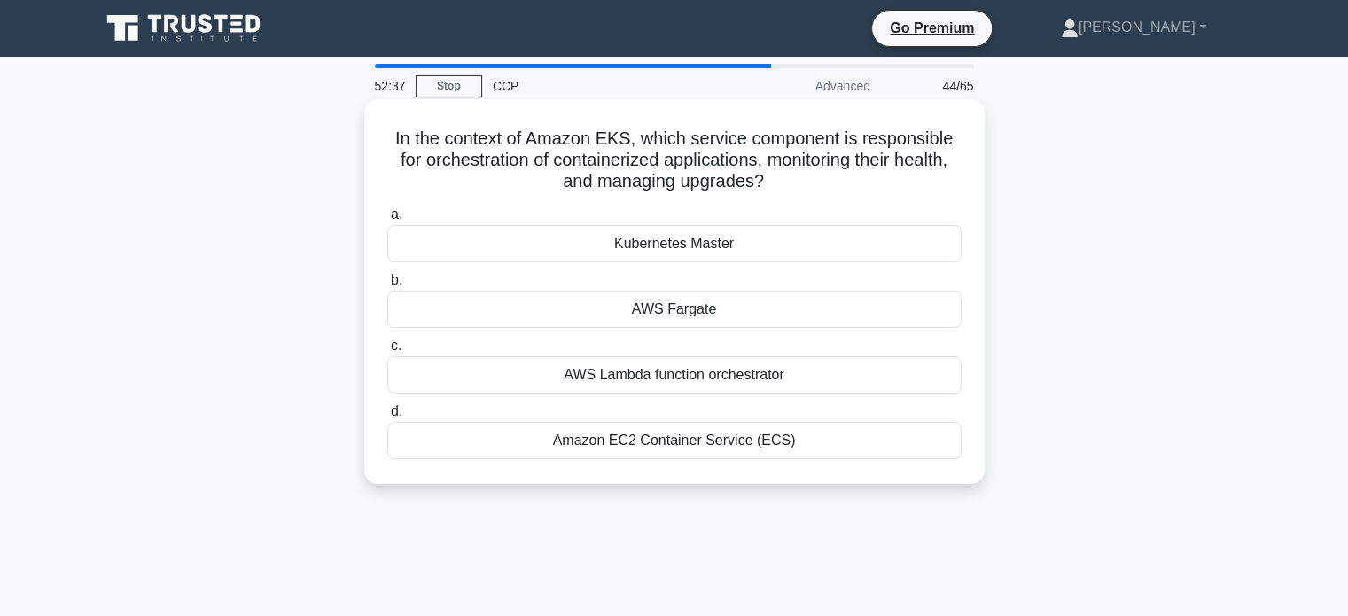
click at [683, 247] on div "Kubernetes Master" at bounding box center [674, 243] width 574 height 37
click at [387, 221] on input "a. Kubernetes Master" at bounding box center [387, 215] width 0 height 12
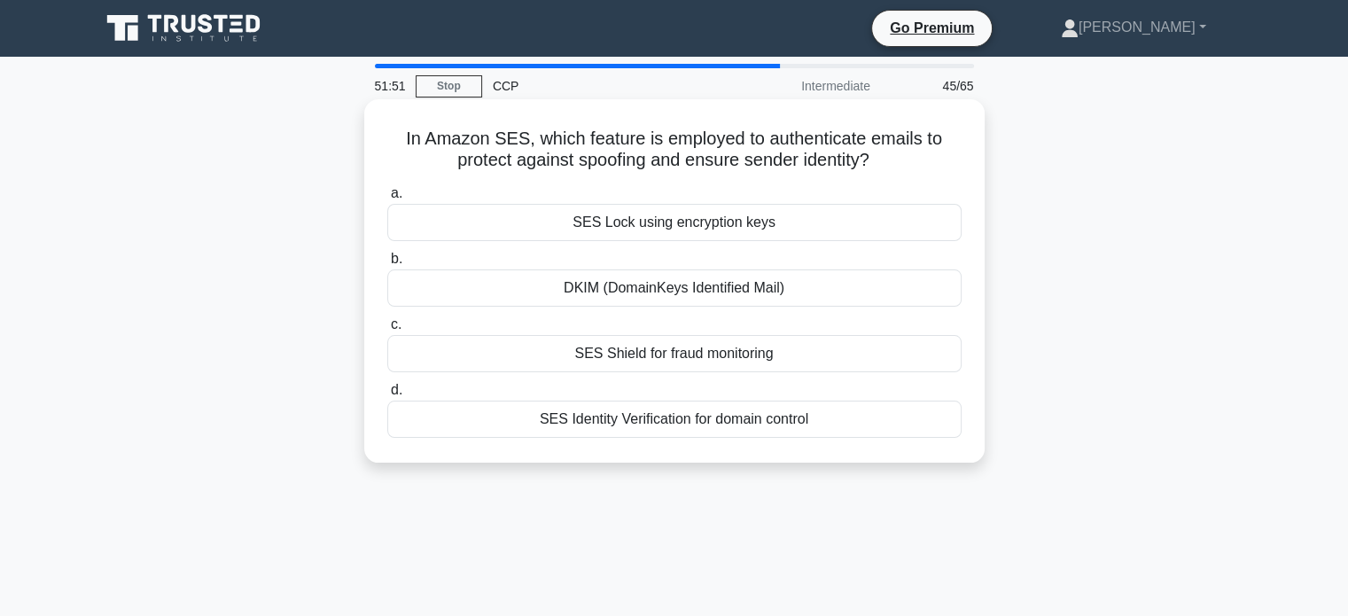
click at [682, 414] on div "SES Identity Verification for domain control" at bounding box center [674, 419] width 574 height 37
click at [387, 396] on input "d. SES Identity Verification for domain control" at bounding box center [387, 391] width 0 height 12
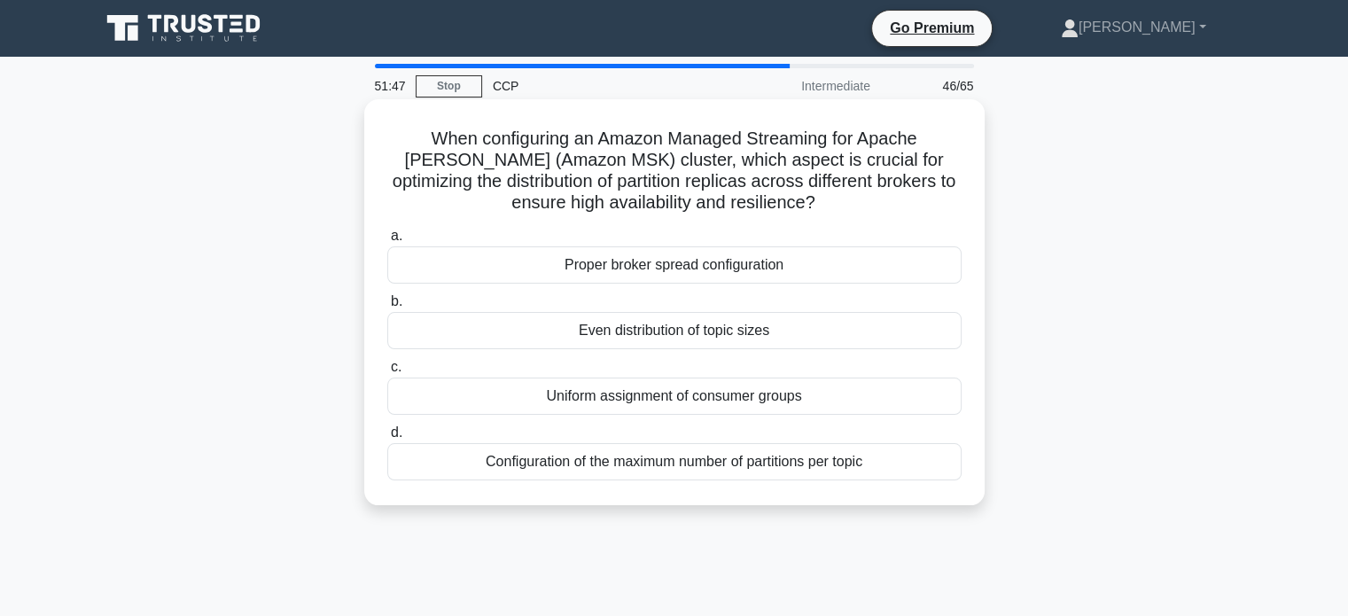
click at [522, 144] on h5 "When configuring an Amazon Managed Streaming for Apache Kafka (Amazon MSK) clus…" at bounding box center [674, 171] width 578 height 87
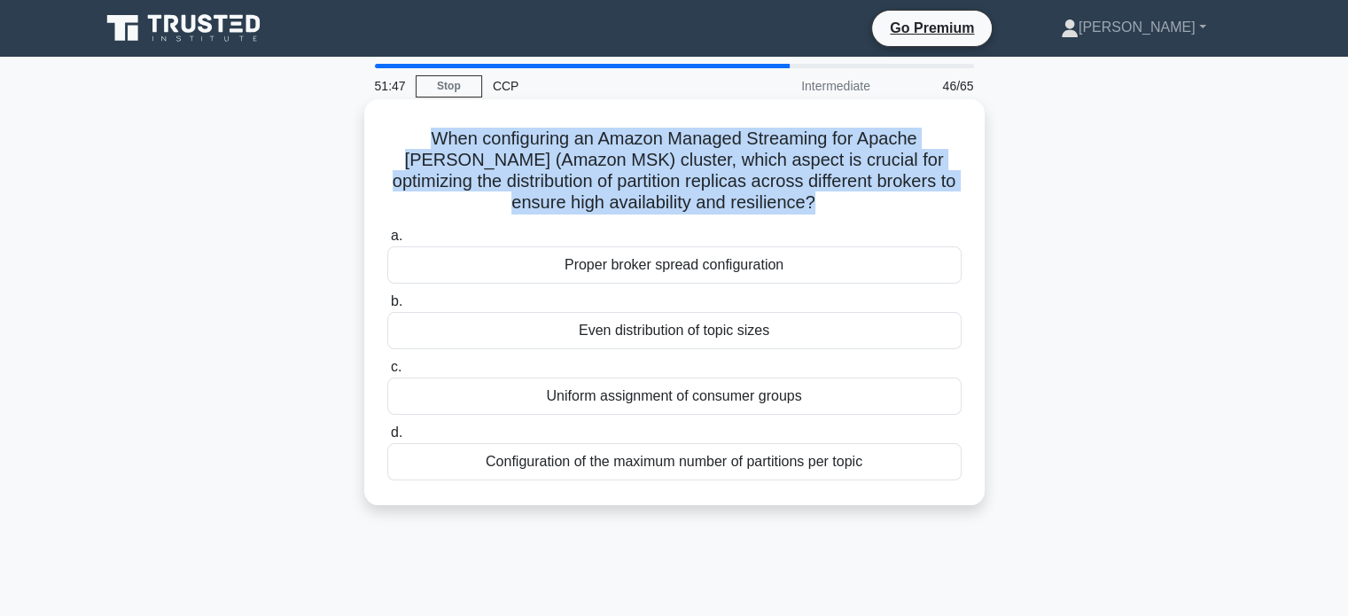
click at [522, 144] on h5 "When configuring an Amazon Managed Streaming for Apache Kafka (Amazon MSK) clus…" at bounding box center [674, 171] width 578 height 87
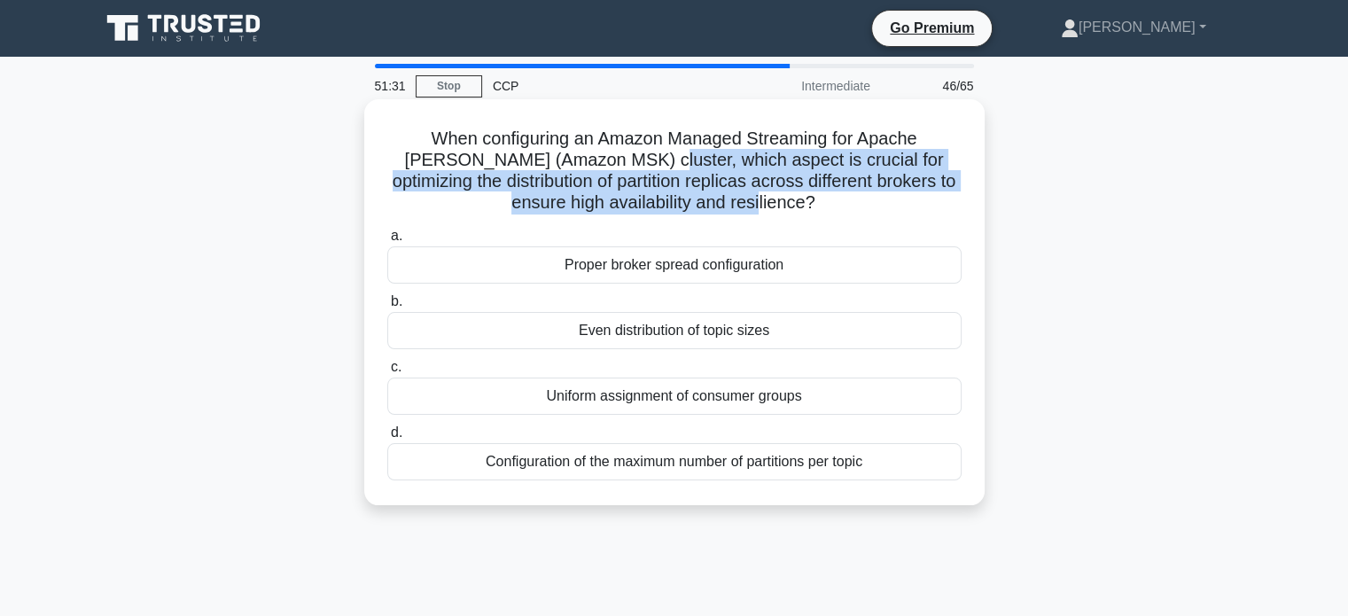
drag, startPoint x: 607, startPoint y: 159, endPoint x: 784, endPoint y: 203, distance: 182.7
click at [784, 203] on h5 "When configuring an Amazon Managed Streaming for Apache Kafka (Amazon MSK) clus…" at bounding box center [674, 171] width 578 height 87
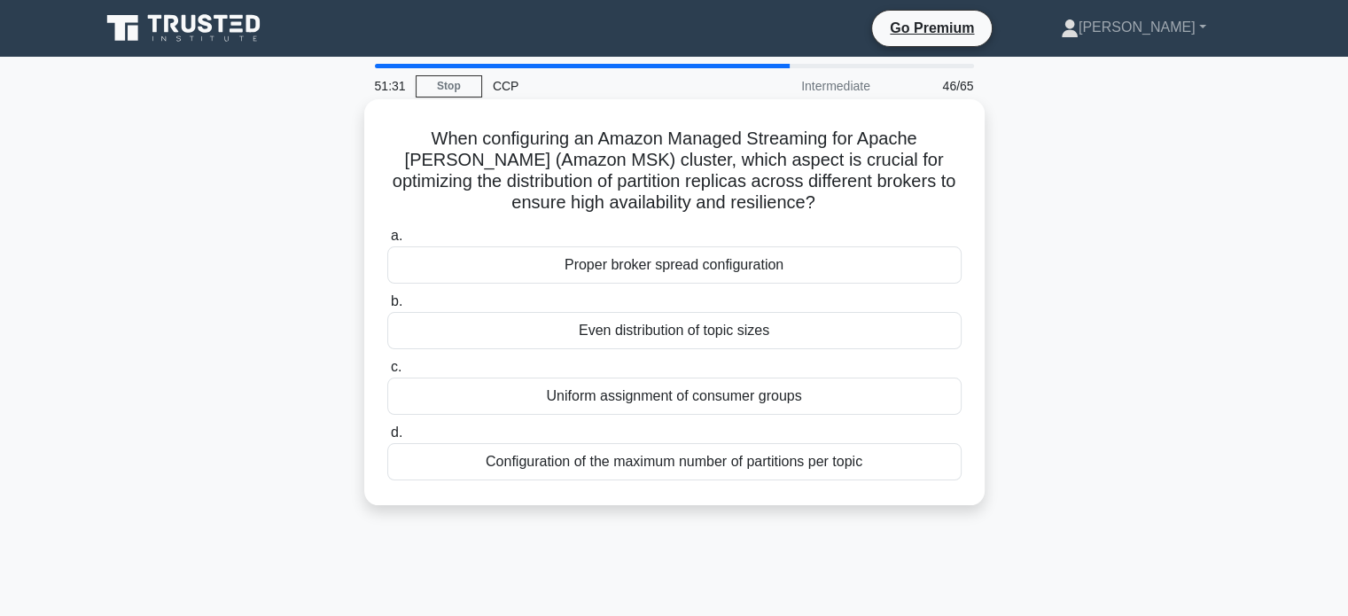
click at [815, 203] on icon ".spinner_0XTQ{transform-origin:center;animation:spinner_y6GP .75s linear infini…" at bounding box center [825, 203] width 21 height 21
click at [701, 262] on div "Proper broker spread configuration" at bounding box center [674, 264] width 574 height 37
click at [387, 242] on input "a. Proper broker spread configuration" at bounding box center [387, 236] width 0 height 12
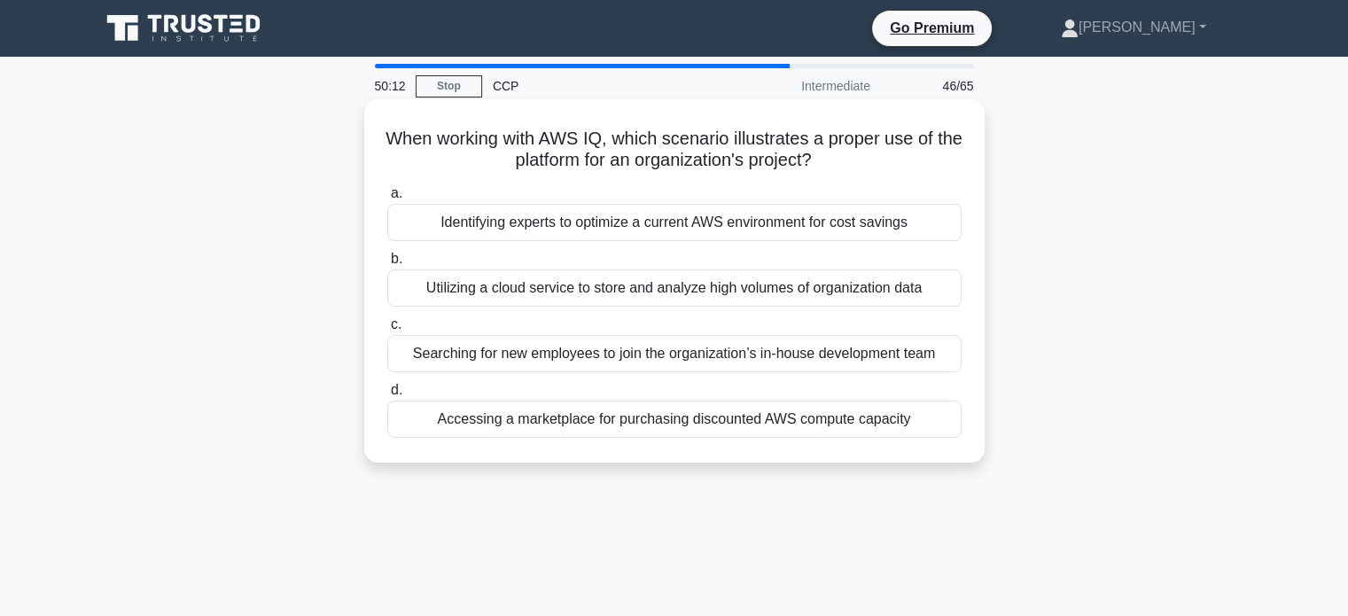
click at [629, 175] on div "When working with AWS IQ, which scenario illustrates a proper use of the platfo…" at bounding box center [674, 280] width 606 height 349
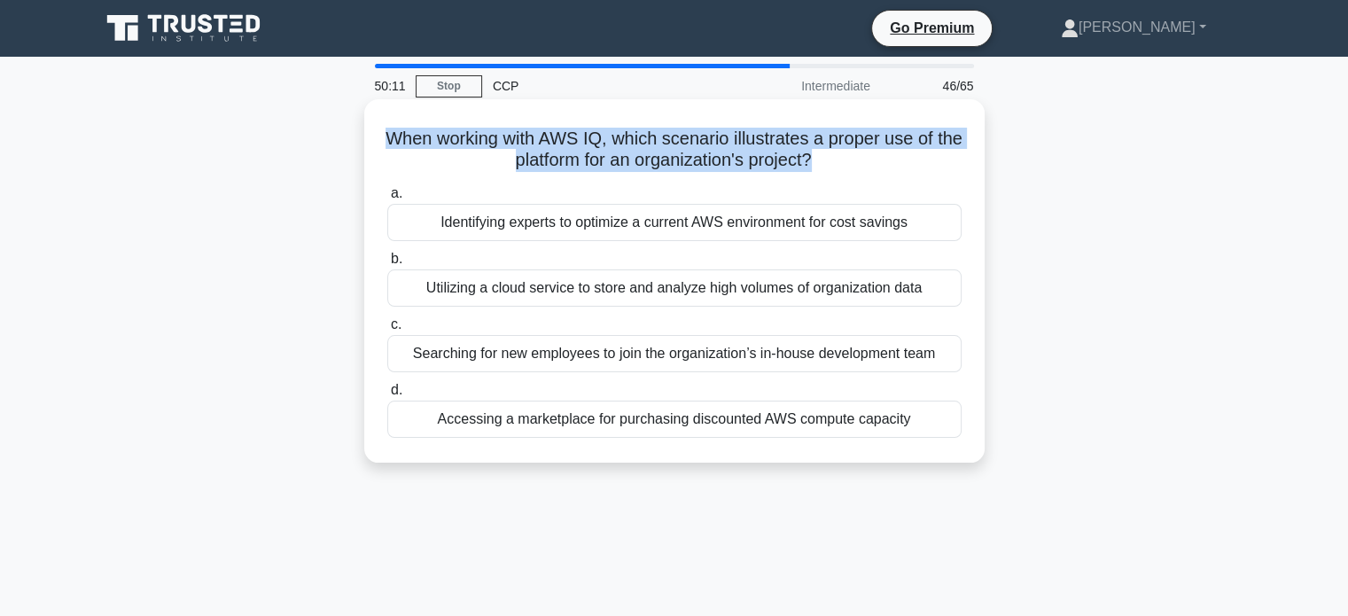
click at [629, 175] on div "When working with AWS IQ, which scenario illustrates a proper use of the platfo…" at bounding box center [674, 280] width 606 height 349
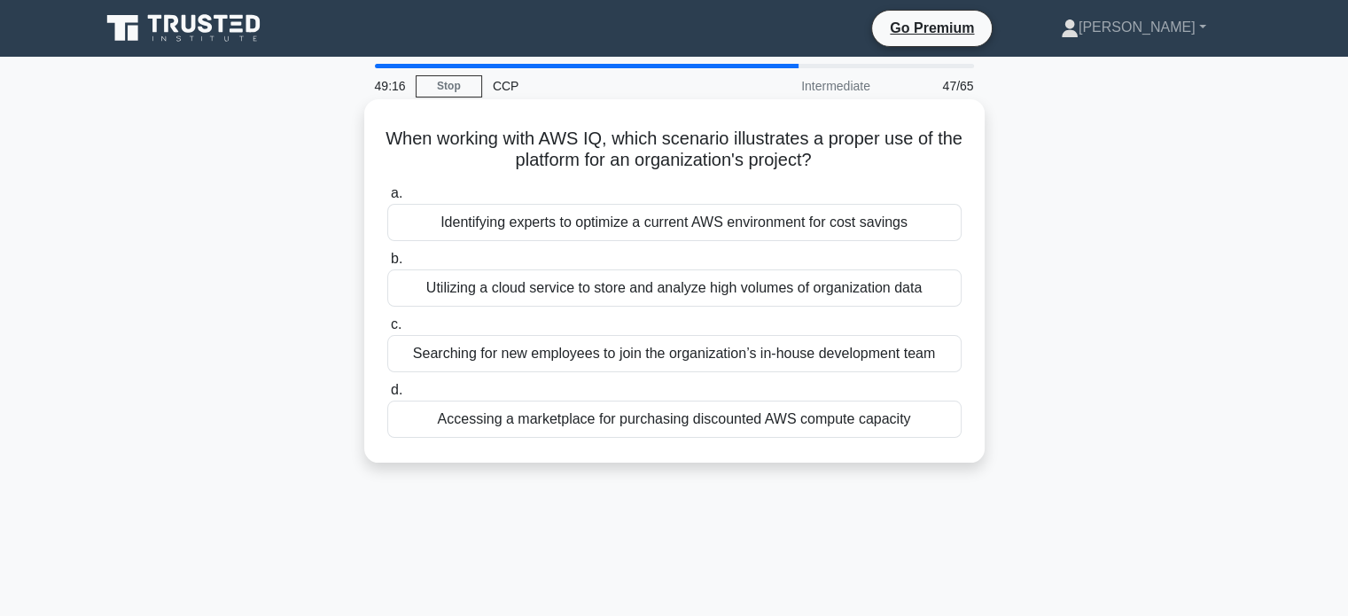
click at [598, 216] on div "Identifying experts to optimize a current AWS environment for cost savings" at bounding box center [674, 222] width 574 height 37
click at [387, 199] on input "a. Identifying experts to optimize a current AWS environment for cost savings" at bounding box center [387, 194] width 0 height 12
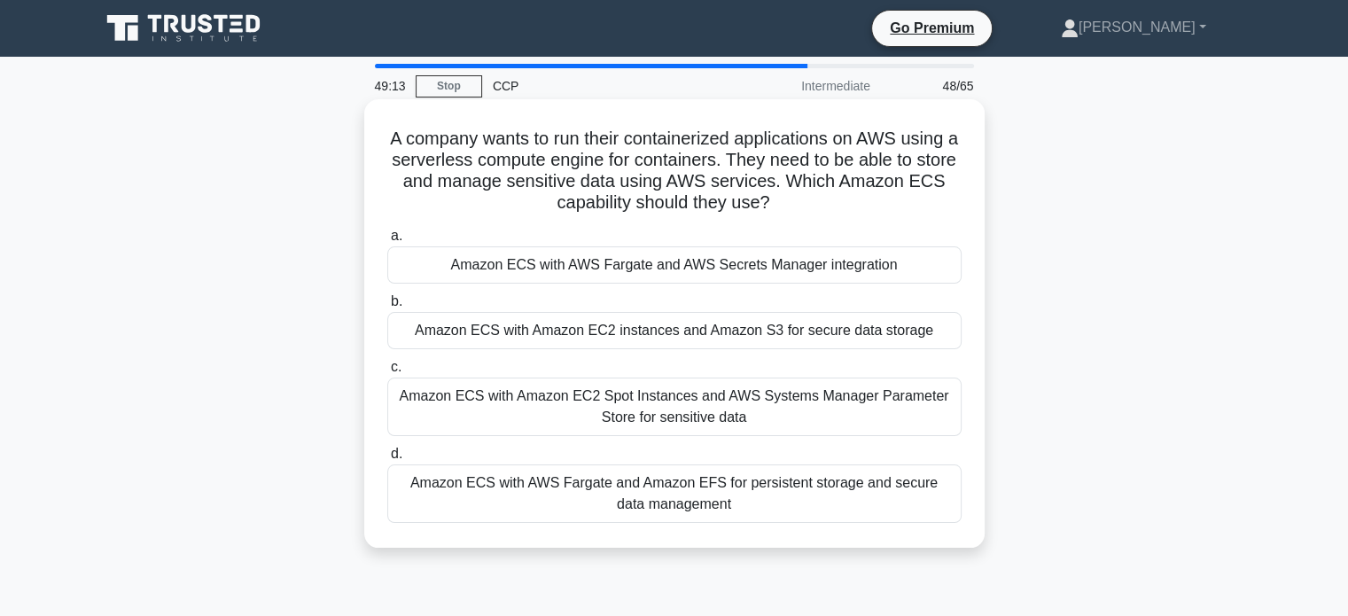
click at [483, 159] on h5 "A company wants to run their containerized applications on AWS using a serverle…" at bounding box center [674, 171] width 578 height 87
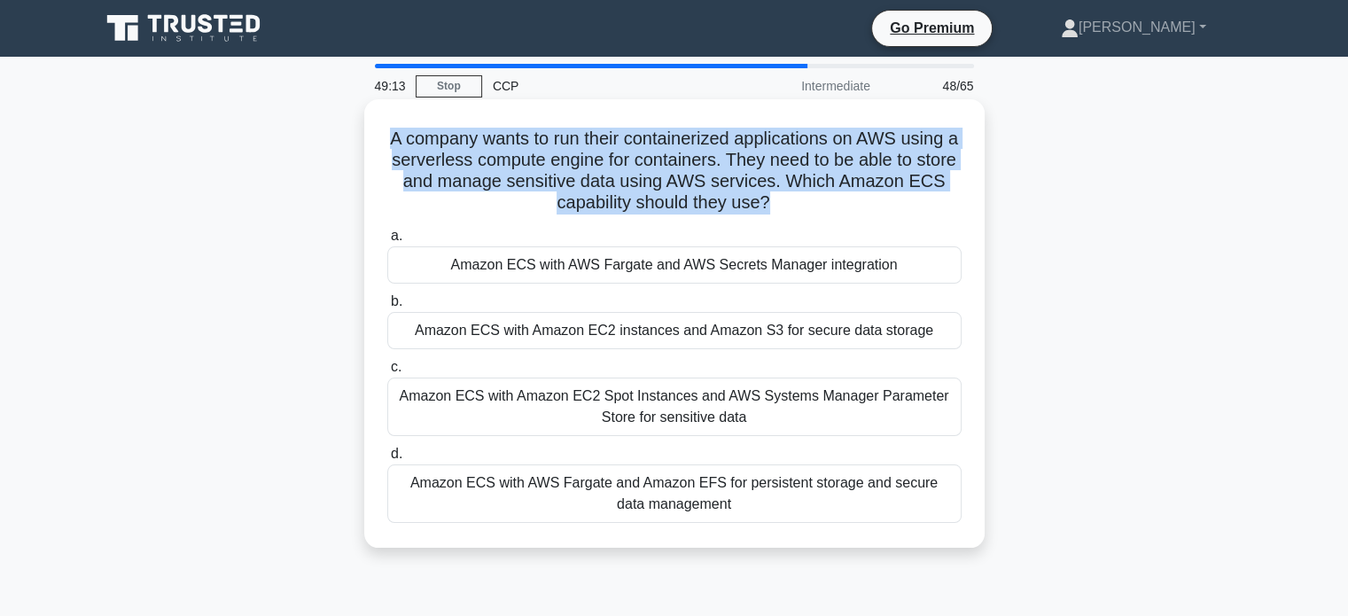
click at [483, 159] on h5 "A company wants to run their containerized applications on AWS using a serverle…" at bounding box center [674, 171] width 578 height 87
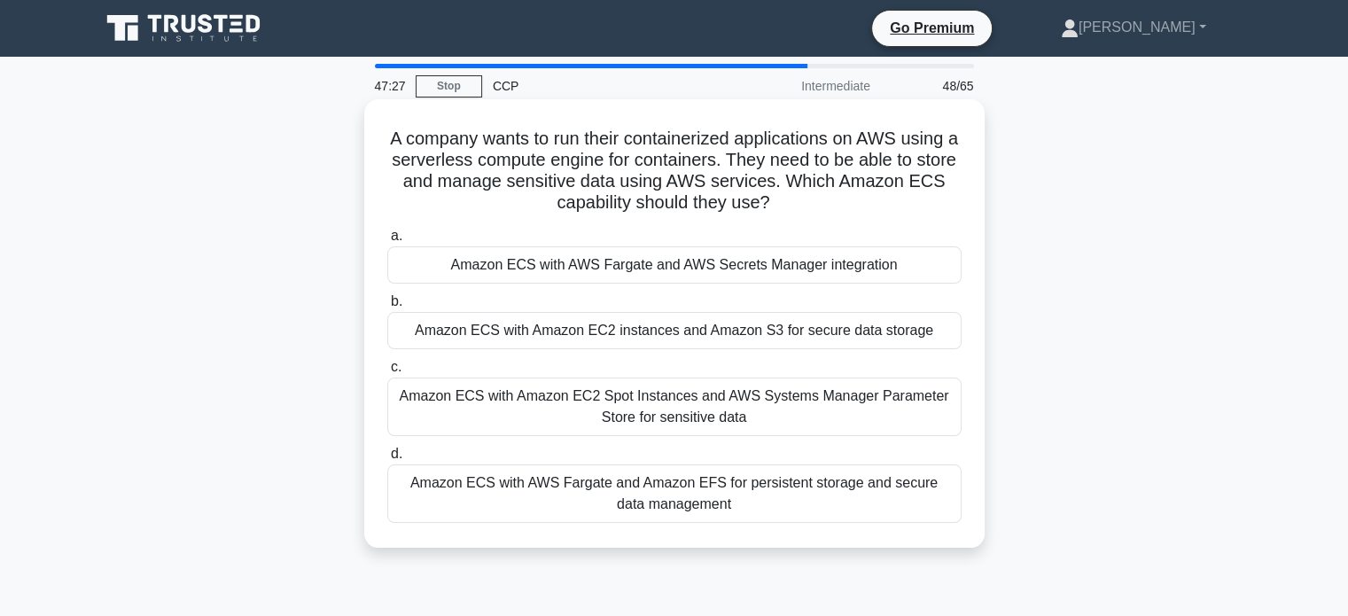
click at [658, 494] on div "Amazon ECS with AWS Fargate and Amazon EFS for persistent storage and secure da…" at bounding box center [674, 493] width 574 height 58
click at [387, 460] on input "d. Amazon ECS with AWS Fargate and Amazon EFS for persistent storage and secure…" at bounding box center [387, 454] width 0 height 12
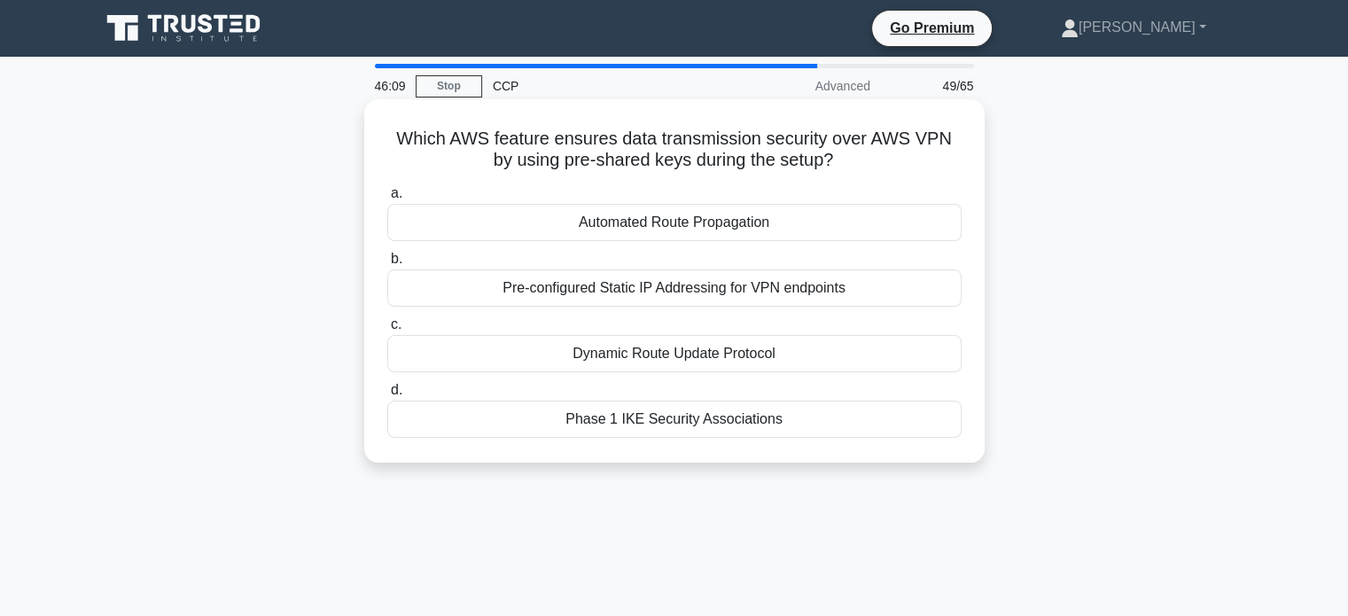
click at [662, 422] on div "Phase 1 IKE Security Associations" at bounding box center [674, 419] width 574 height 37
click at [387, 396] on input "d. Phase 1 IKE Security Associations" at bounding box center [387, 391] width 0 height 12
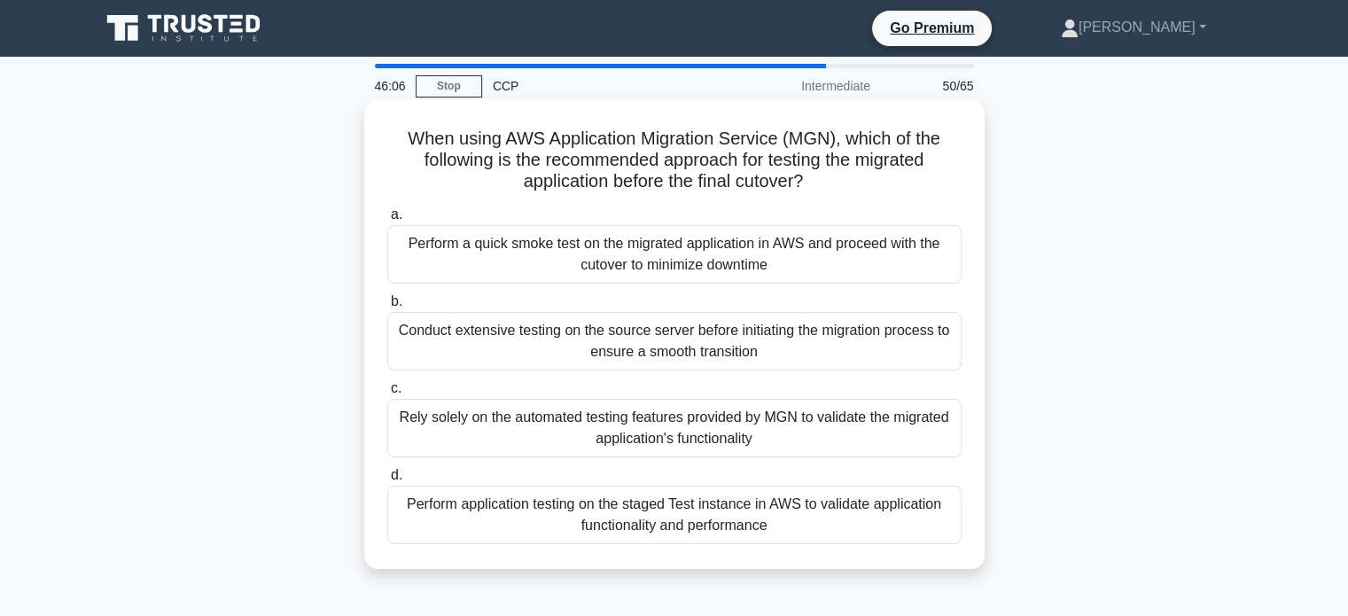
click at [418, 139] on h5 "When using AWS Application Migration Service (MGN), which of the following is t…" at bounding box center [674, 161] width 578 height 66
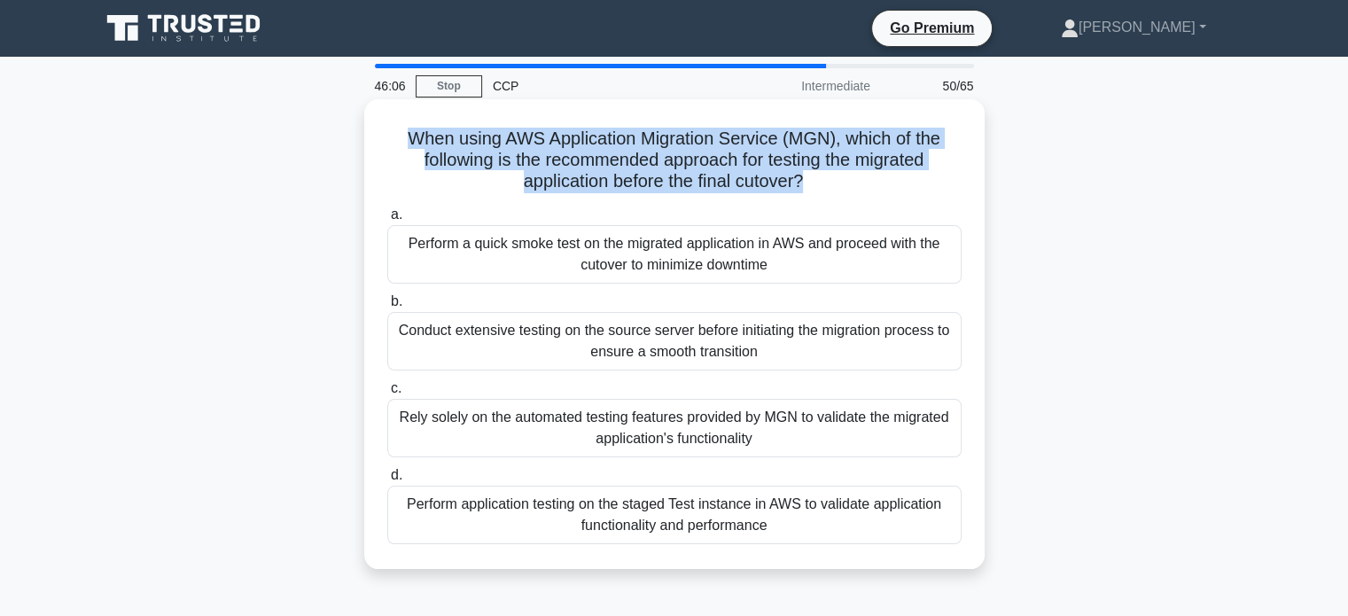
click at [418, 139] on h5 "When using AWS Application Migration Service (MGN), which of the following is t…" at bounding box center [674, 161] width 578 height 66
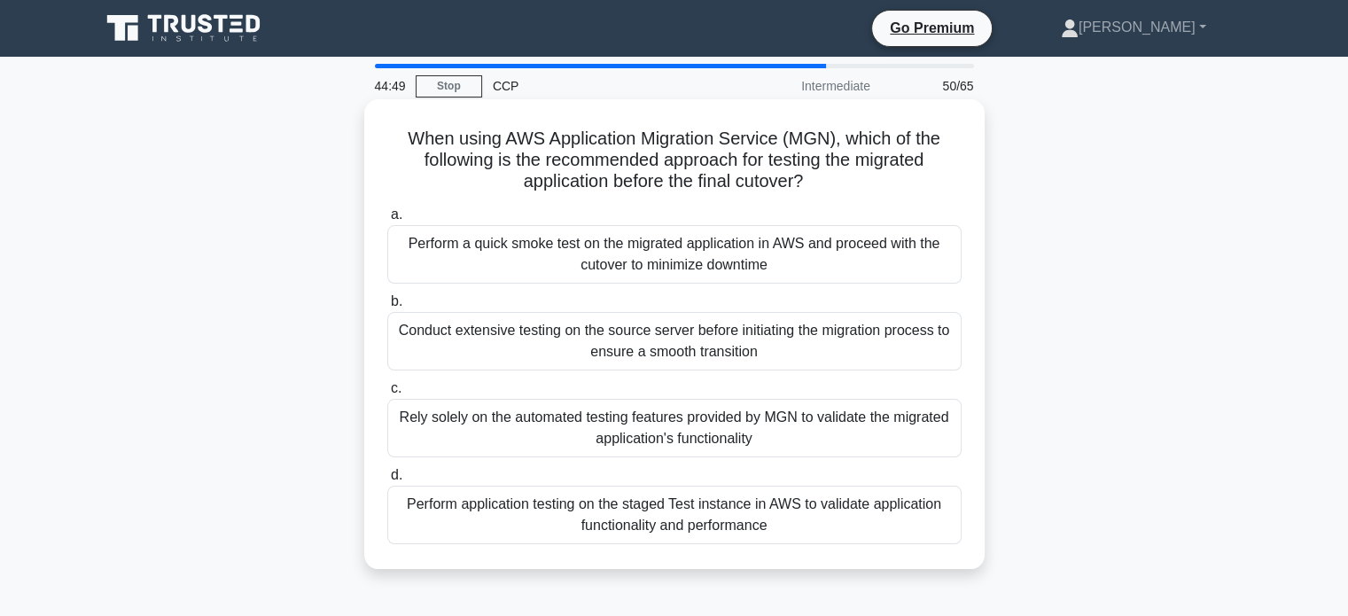
click at [656, 510] on div "Perform application testing on the staged Test instance in AWS to validate appl…" at bounding box center [674, 515] width 574 height 58
click at [387, 481] on input "d. Perform application testing on the staged Test instance in AWS to validate a…" at bounding box center [387, 476] width 0 height 12
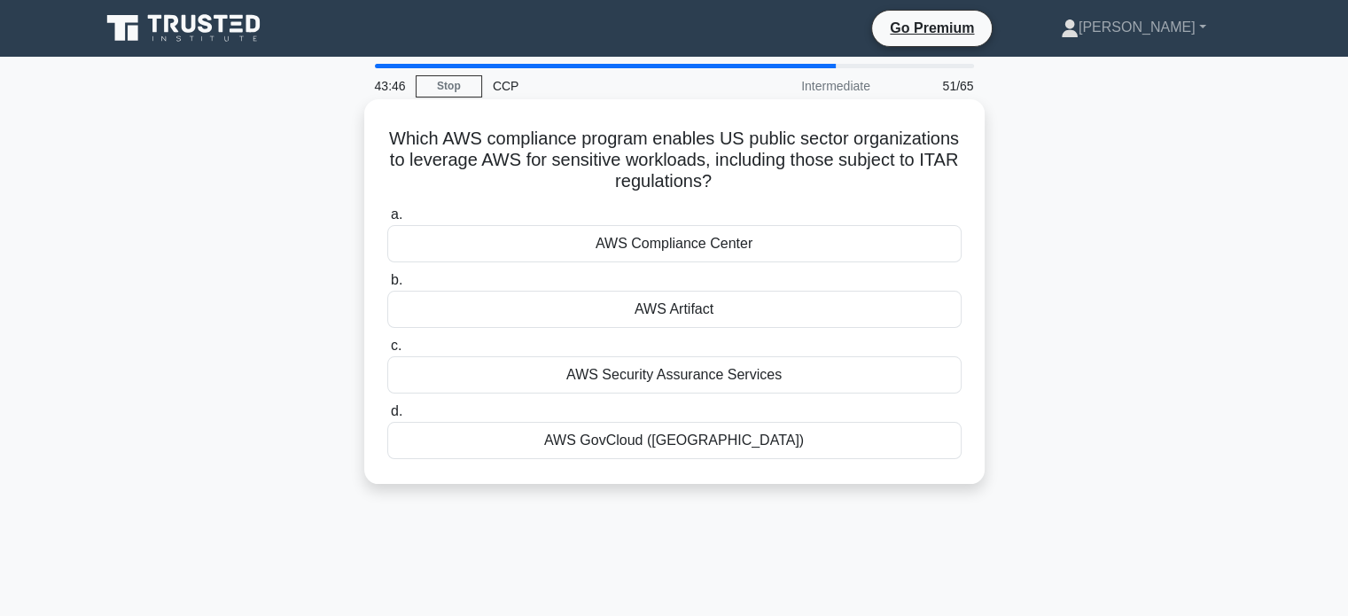
click at [679, 453] on div "AWS GovCloud (US)" at bounding box center [674, 440] width 574 height 37
click at [387, 417] on input "d. AWS GovCloud (US)" at bounding box center [387, 412] width 0 height 12
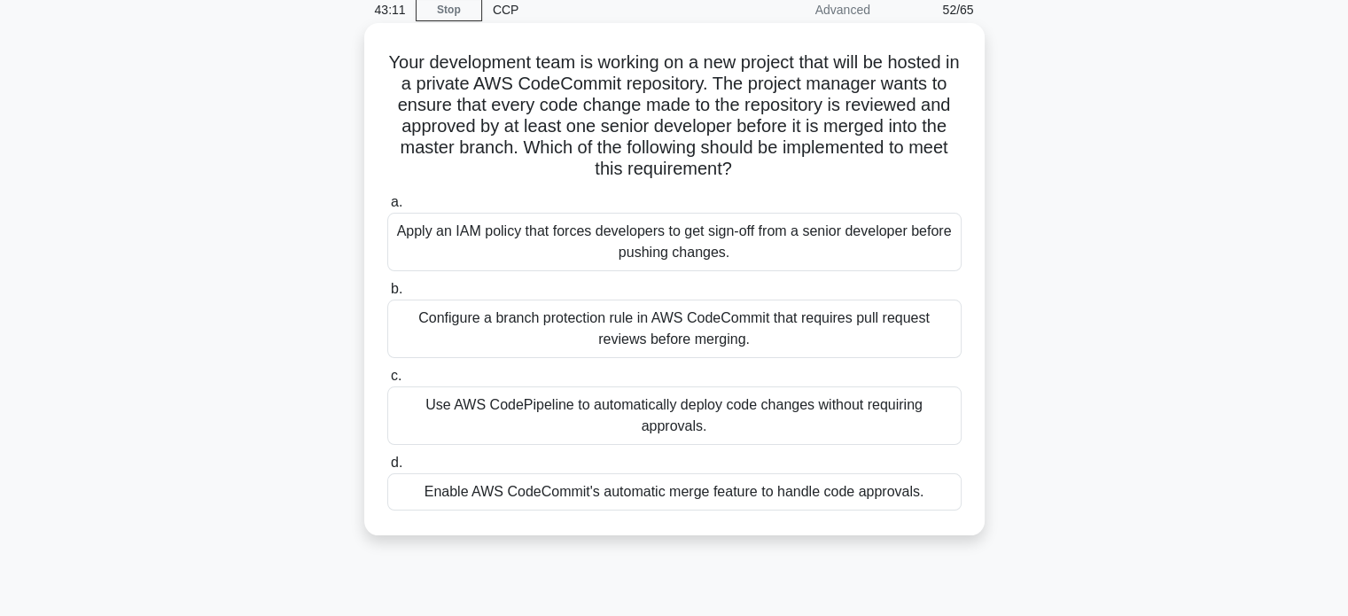
scroll to position [78, 0]
click at [762, 336] on div "Configure a branch protection rule in AWS CodeCommit that requires pull request…" at bounding box center [674, 327] width 574 height 58
click at [387, 293] on input "b. Configure a branch protection rule in AWS CodeCommit that requires pull requ…" at bounding box center [387, 288] width 0 height 12
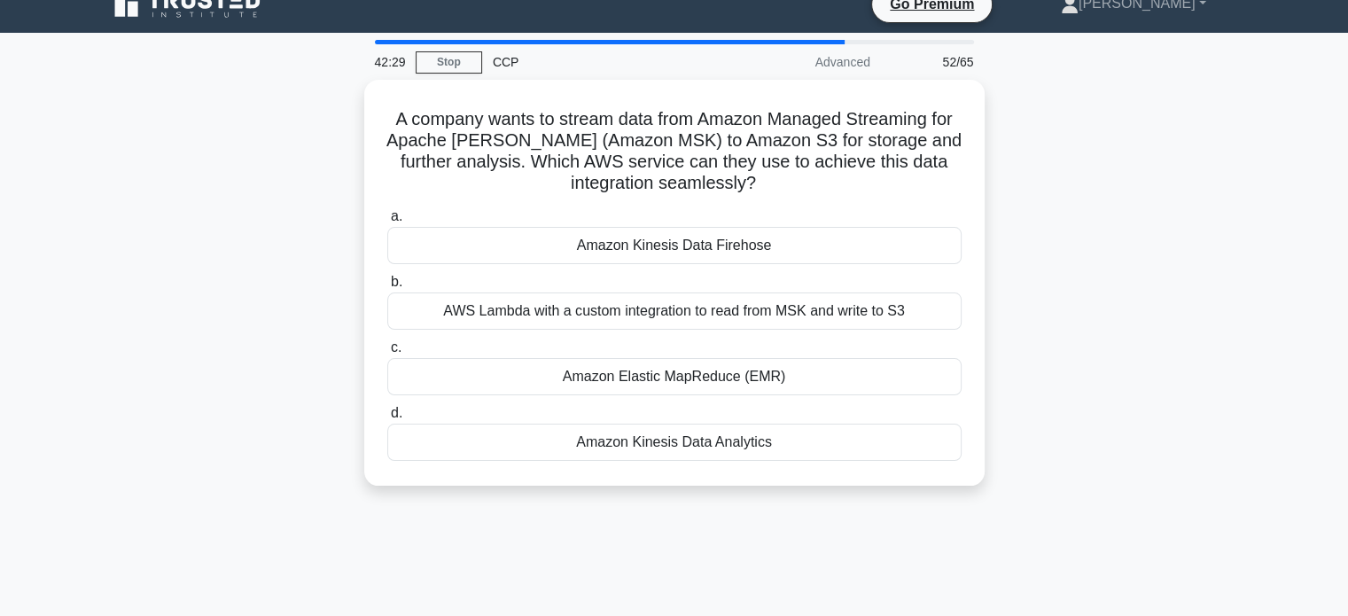
scroll to position [0, 0]
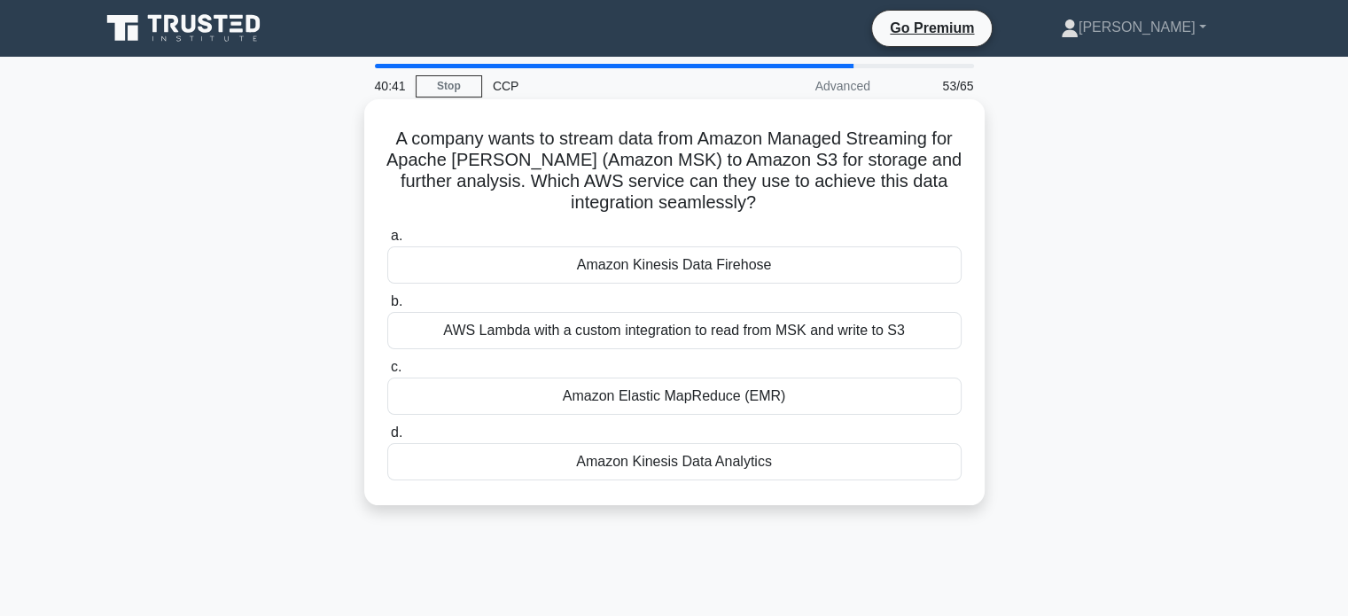
click at [707, 273] on div "Amazon Kinesis Data Firehose" at bounding box center [674, 264] width 574 height 37
click at [387, 242] on input "a. Amazon Kinesis Data Firehose" at bounding box center [387, 236] width 0 height 12
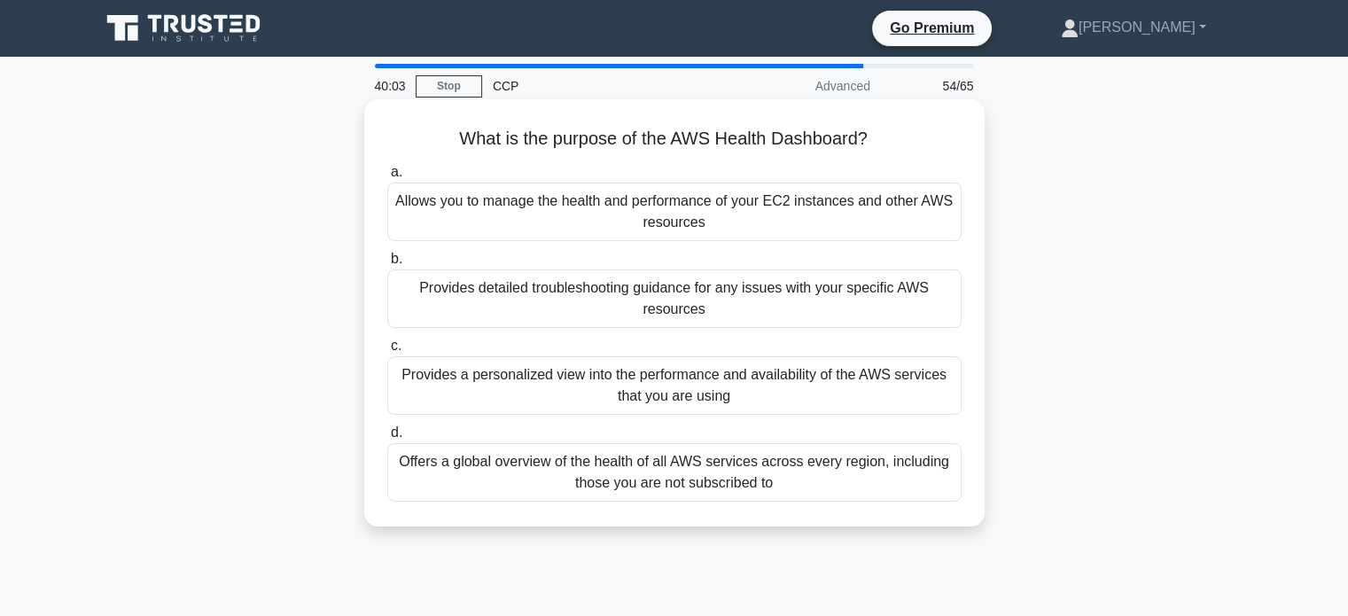
click at [649, 380] on div "Provides a personalized view into the performance and availability of the AWS s…" at bounding box center [674, 385] width 574 height 58
click at [387, 352] on input "c. Provides a personalized view into the performance and availability of the AW…" at bounding box center [387, 346] width 0 height 12
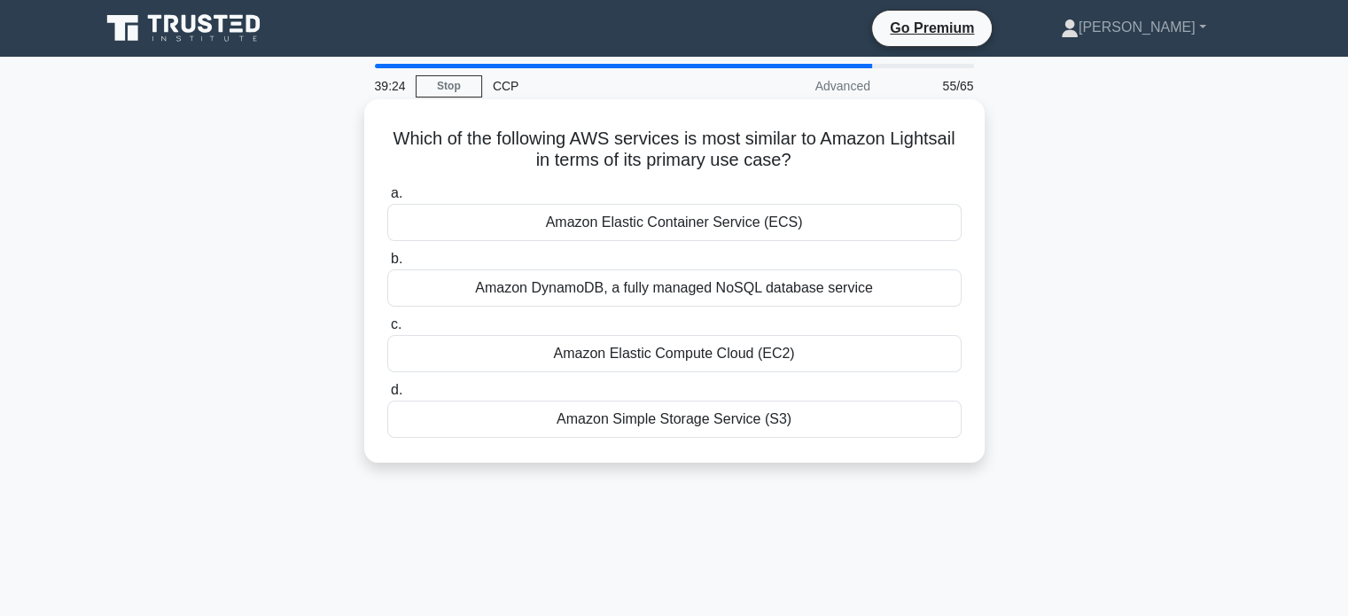
click at [638, 215] on div "Amazon Elastic Container Service (ECS)" at bounding box center [674, 222] width 574 height 37
click at [387, 199] on input "a. Amazon Elastic Container Service (ECS)" at bounding box center [387, 194] width 0 height 12
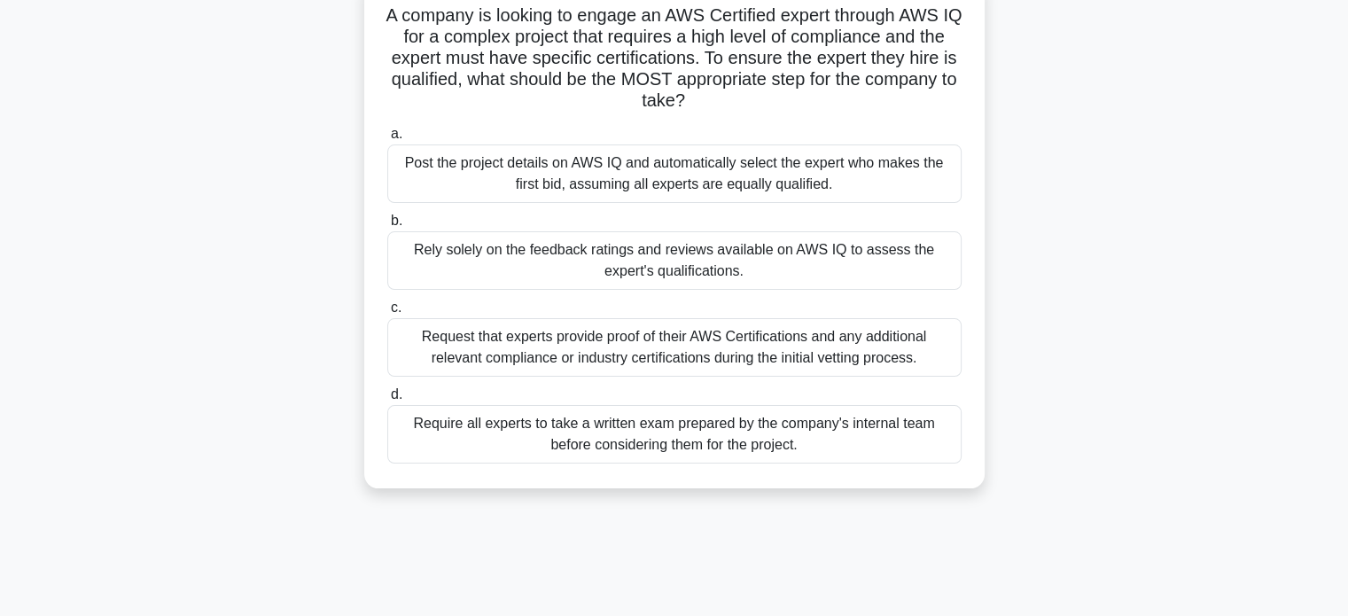
scroll to position [129, 0]
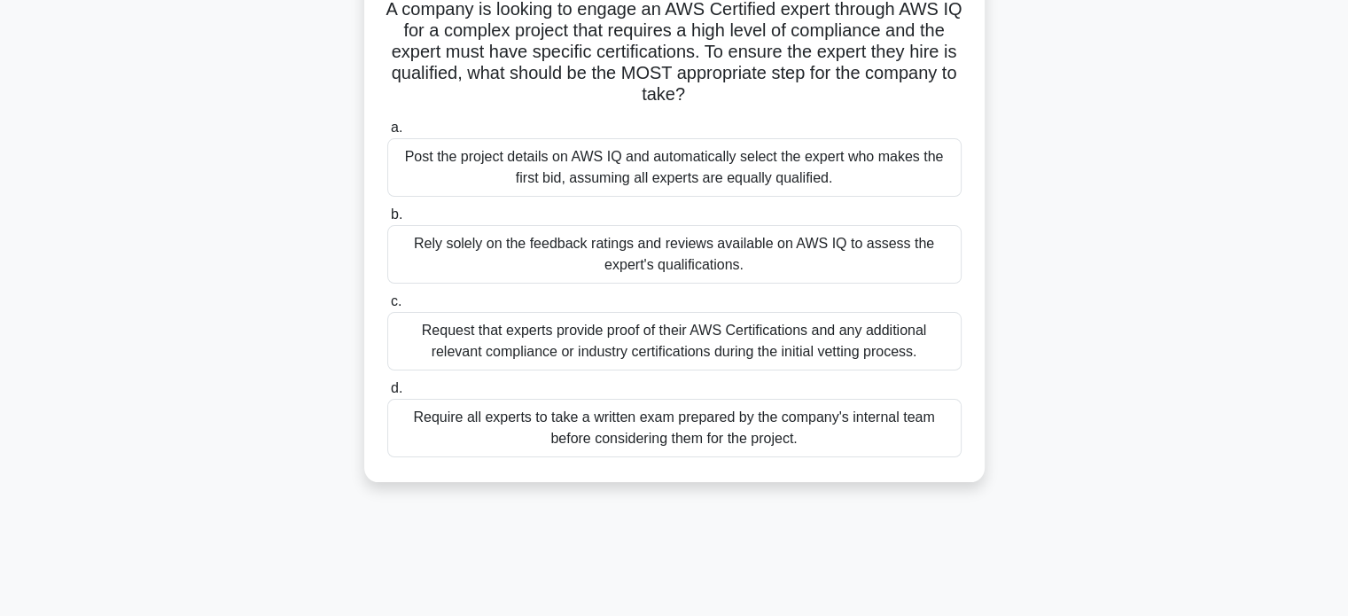
click at [640, 343] on div "Request that experts provide proof of their AWS Certifications and any addition…" at bounding box center [674, 341] width 574 height 58
click at [387, 307] on input "c. Request that experts provide proof of their AWS Certifications and any addit…" at bounding box center [387, 302] width 0 height 12
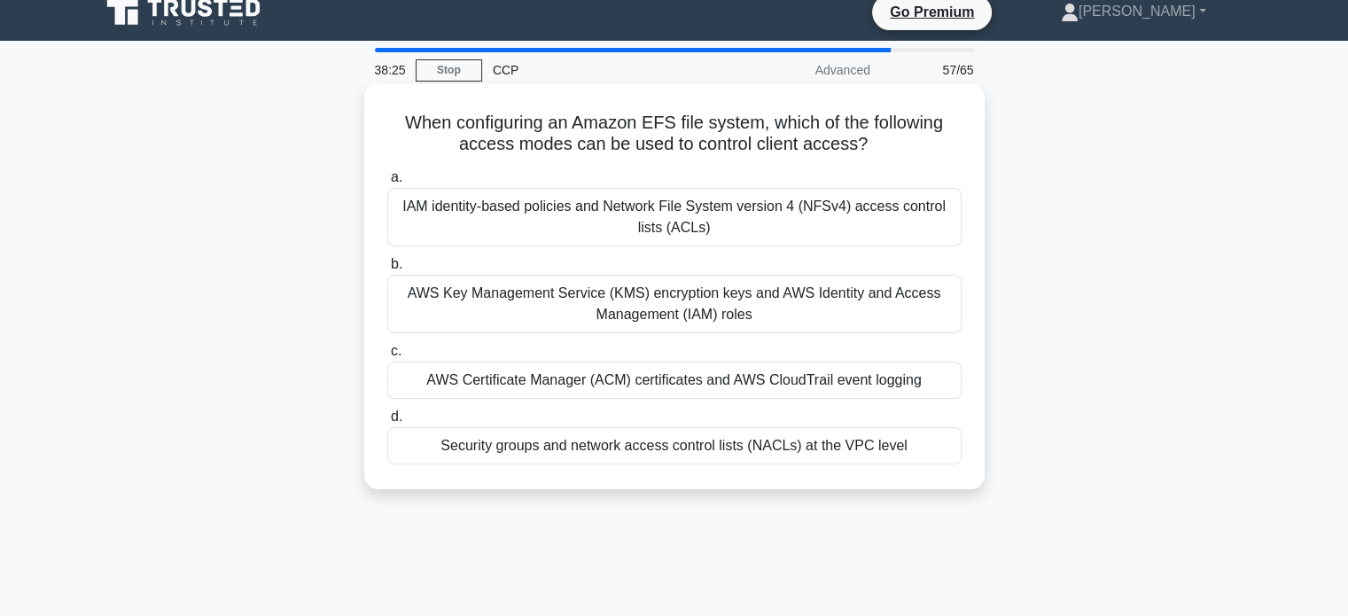
scroll to position [0, 0]
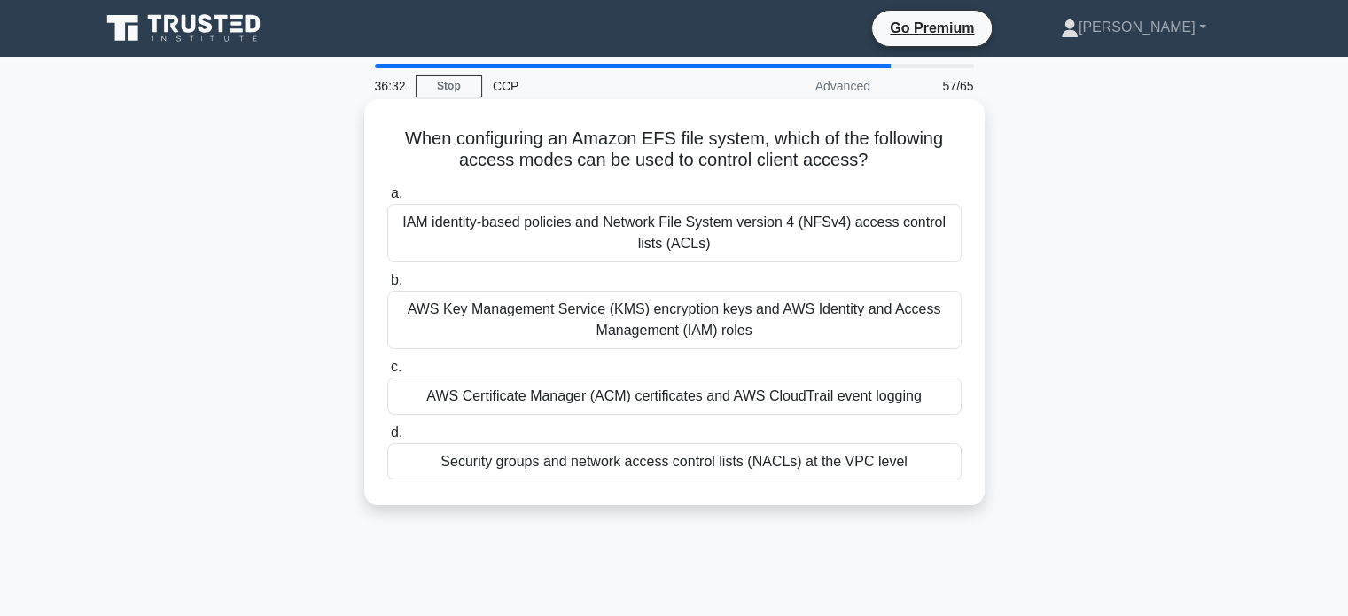
click at [705, 459] on div "Security groups and network access control lists (NACLs) at the VPC level" at bounding box center [674, 461] width 574 height 37
click at [387, 439] on input "d. Security groups and network access control lists (NACLs) at the VPC level" at bounding box center [387, 433] width 0 height 12
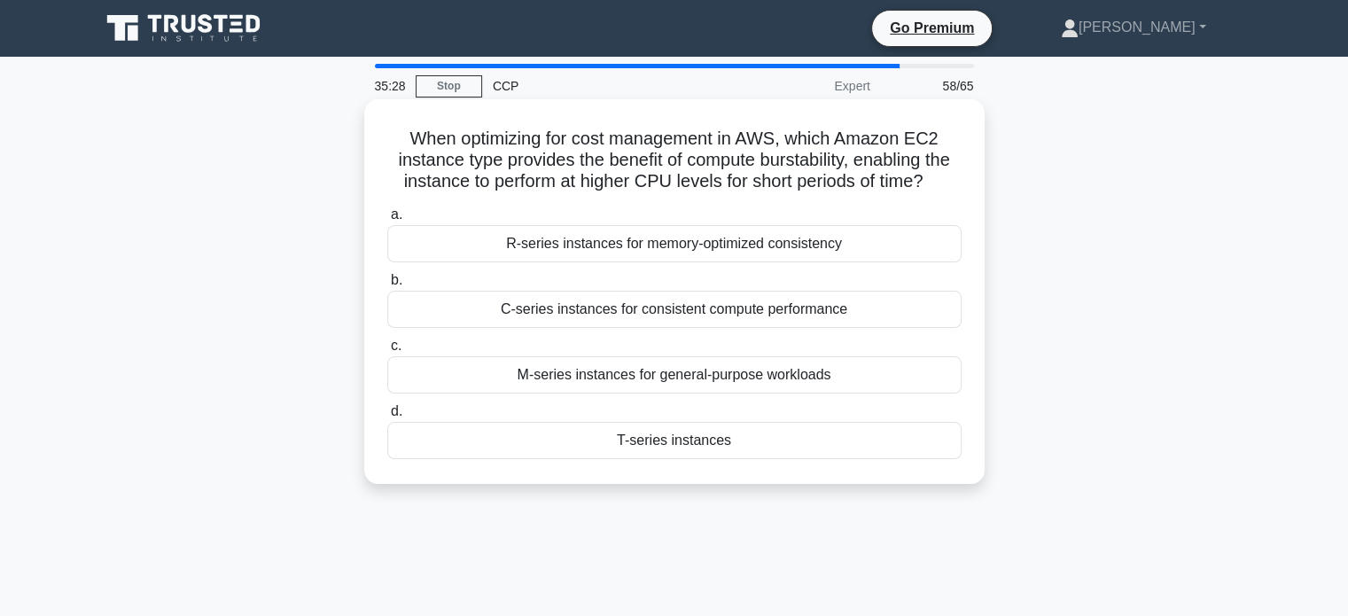
click at [711, 323] on div "C-series instances for consistent compute performance" at bounding box center [674, 309] width 574 height 37
click at [387, 286] on input "b. C-series instances for consistent compute performance" at bounding box center [387, 281] width 0 height 12
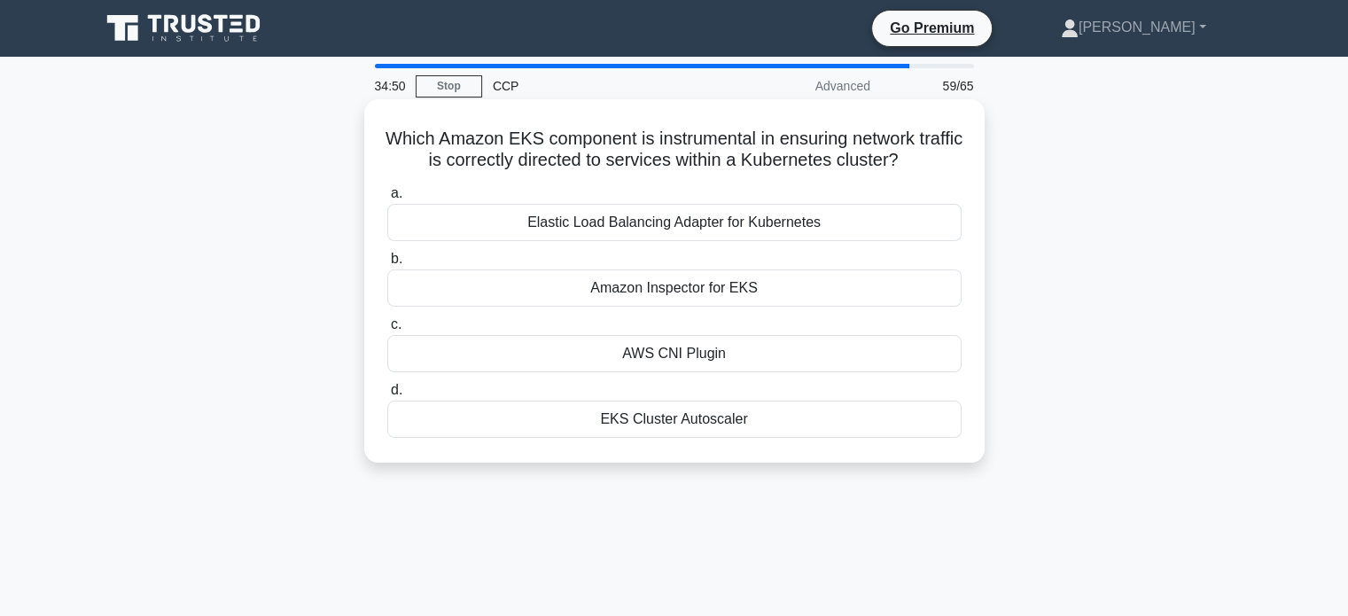
click at [734, 219] on div "Elastic Load Balancing Adapter for Kubernetes" at bounding box center [674, 222] width 574 height 37
click at [387, 199] on input "a. Elastic Load Balancing Adapter for Kubernetes" at bounding box center [387, 194] width 0 height 12
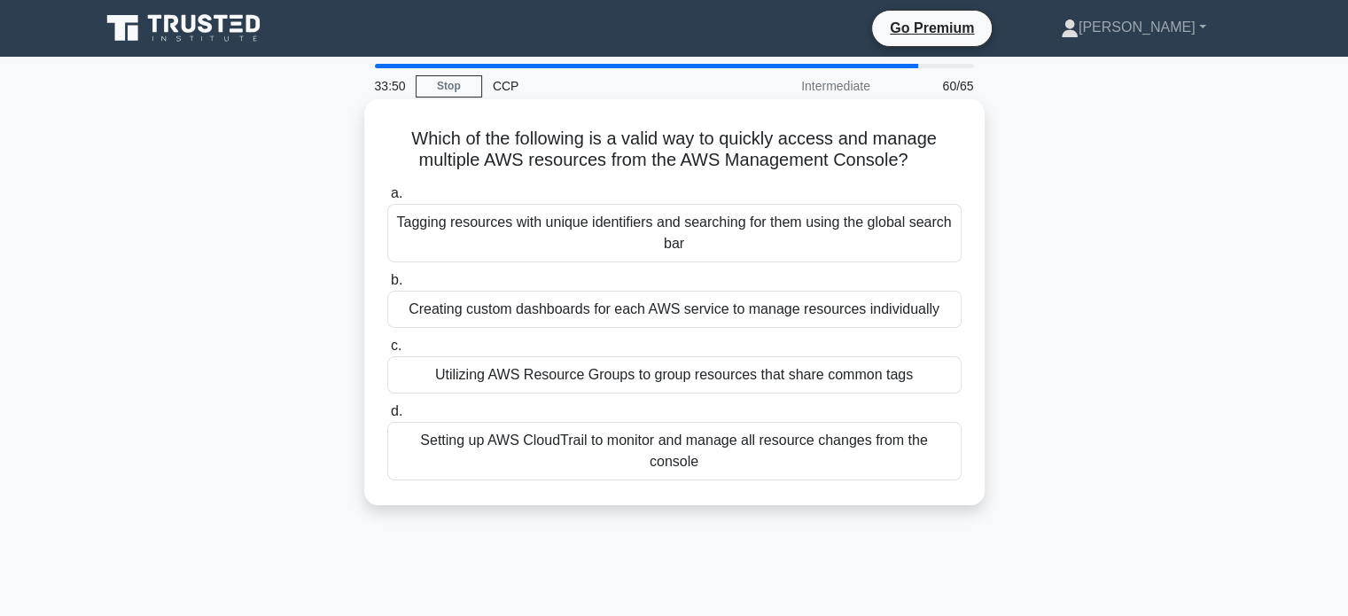
click at [674, 381] on div "Utilizing AWS Resource Groups to group resources that share common tags" at bounding box center [674, 374] width 574 height 37
click at [387, 352] on input "c. Utilizing AWS Resource Groups to group resources that share common tags" at bounding box center [387, 346] width 0 height 12
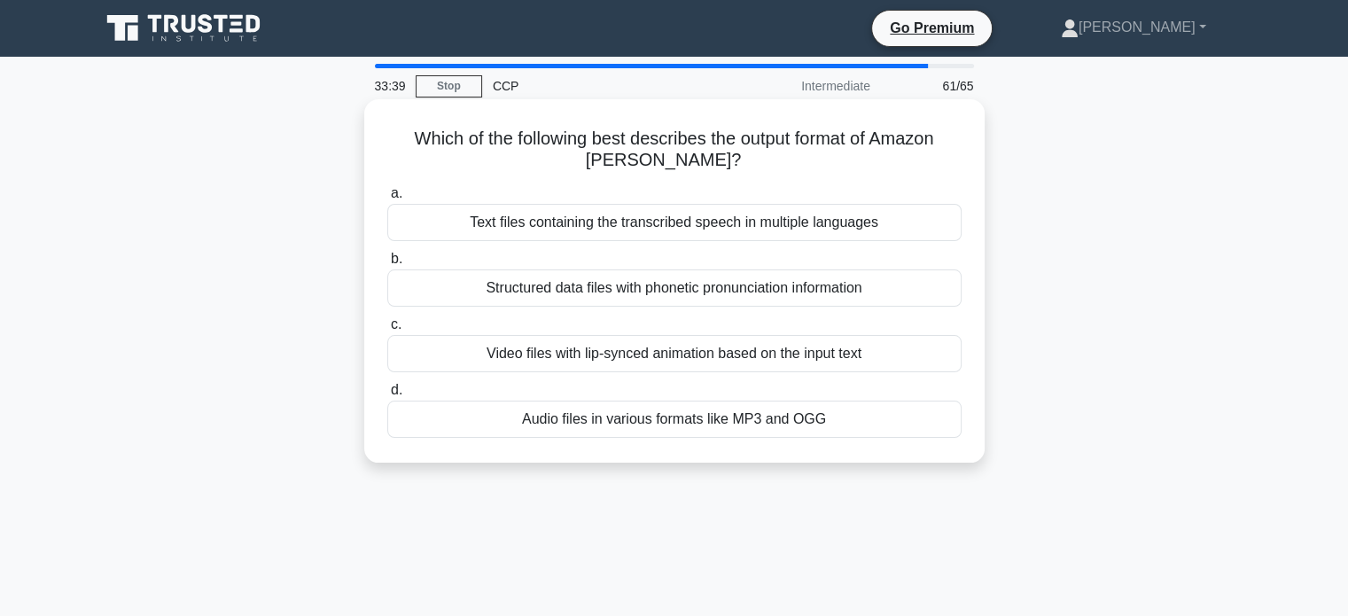
click at [673, 423] on div "Audio files in various formats like MP3 and OGG" at bounding box center [674, 419] width 574 height 37
click at [387, 396] on input "d. Audio files in various formats like MP3 and OGG" at bounding box center [387, 391] width 0 height 12
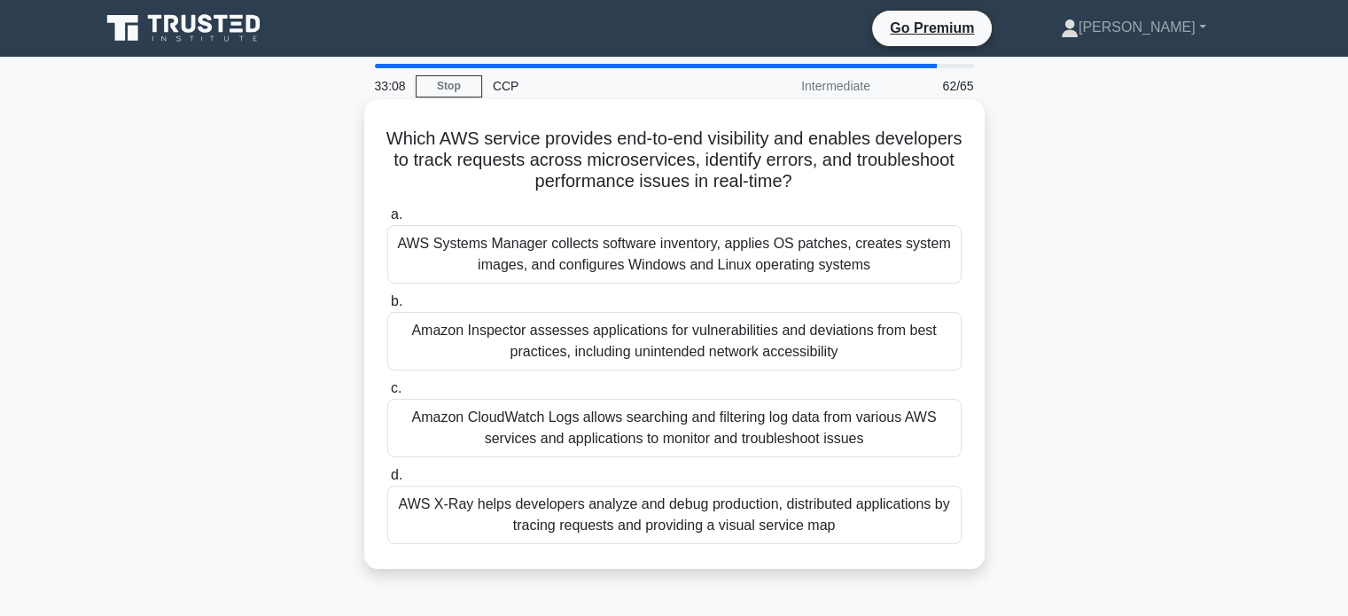
click at [656, 514] on div "AWS X-Ray helps developers analyze and debug production, distributed applicatio…" at bounding box center [674, 515] width 574 height 58
click at [387, 481] on input "d. AWS X-Ray helps developers analyze and debug production, distributed applica…" at bounding box center [387, 476] width 0 height 12
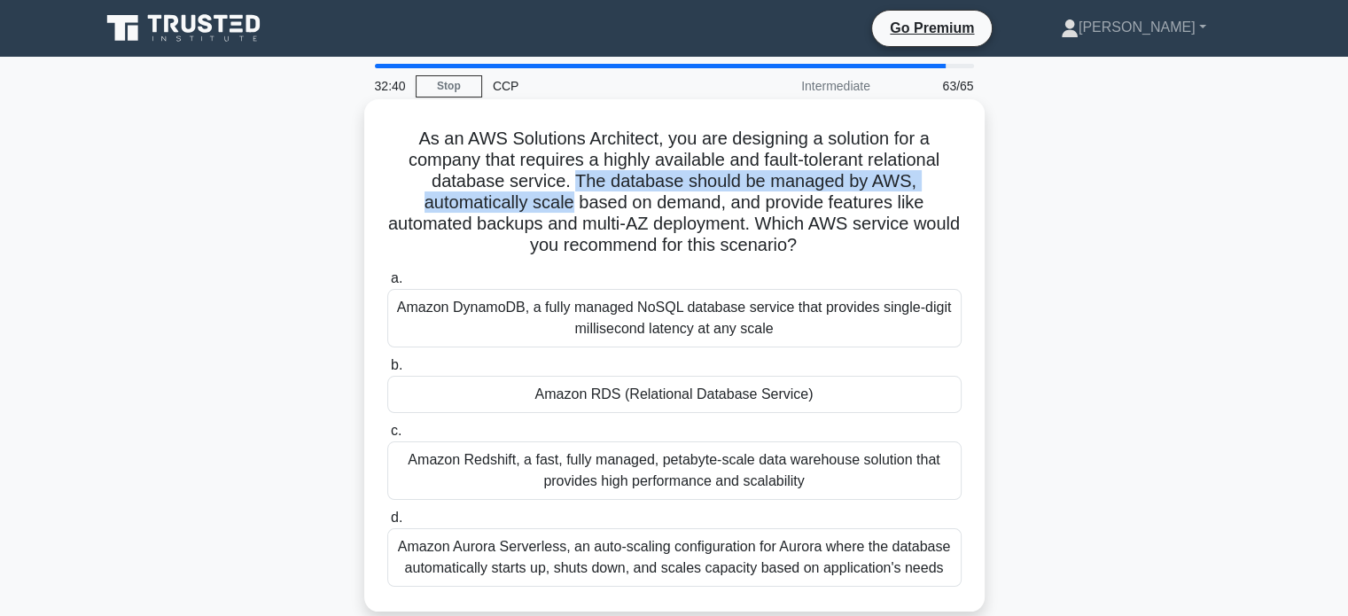
drag, startPoint x: 573, startPoint y: 180, endPoint x: 569, endPoint y: 198, distance: 19.1
click at [569, 198] on h5 "As an AWS Solutions Architect, you are designing a solution for a company that …" at bounding box center [674, 192] width 578 height 129
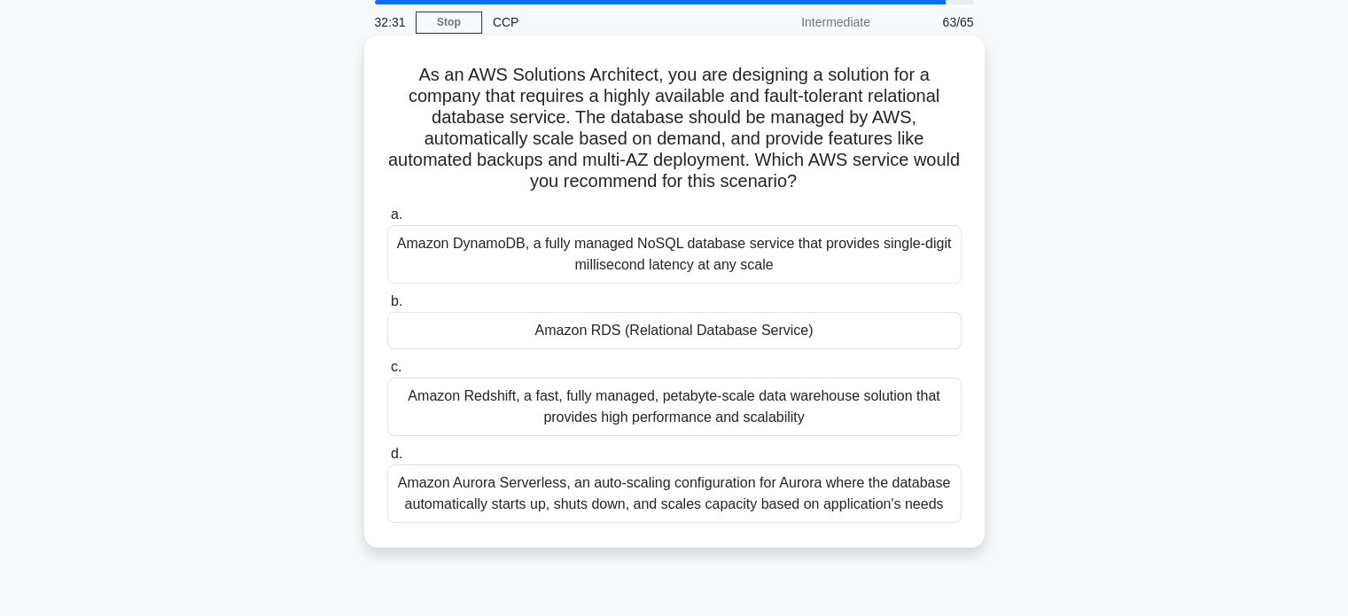
scroll to position [71, 0]
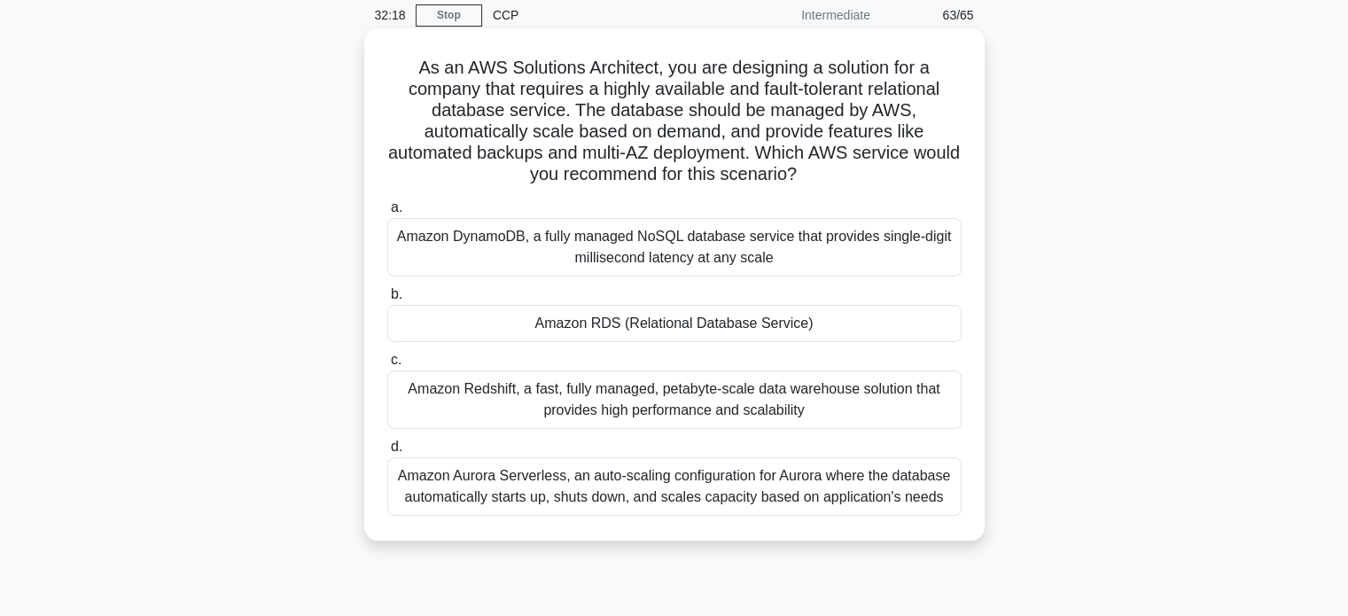
click at [635, 325] on div "Amazon RDS (Relational Database Service)" at bounding box center [674, 323] width 574 height 37
click at [387, 300] on input "b. Amazon RDS (Relational Database Service)" at bounding box center [387, 295] width 0 height 12
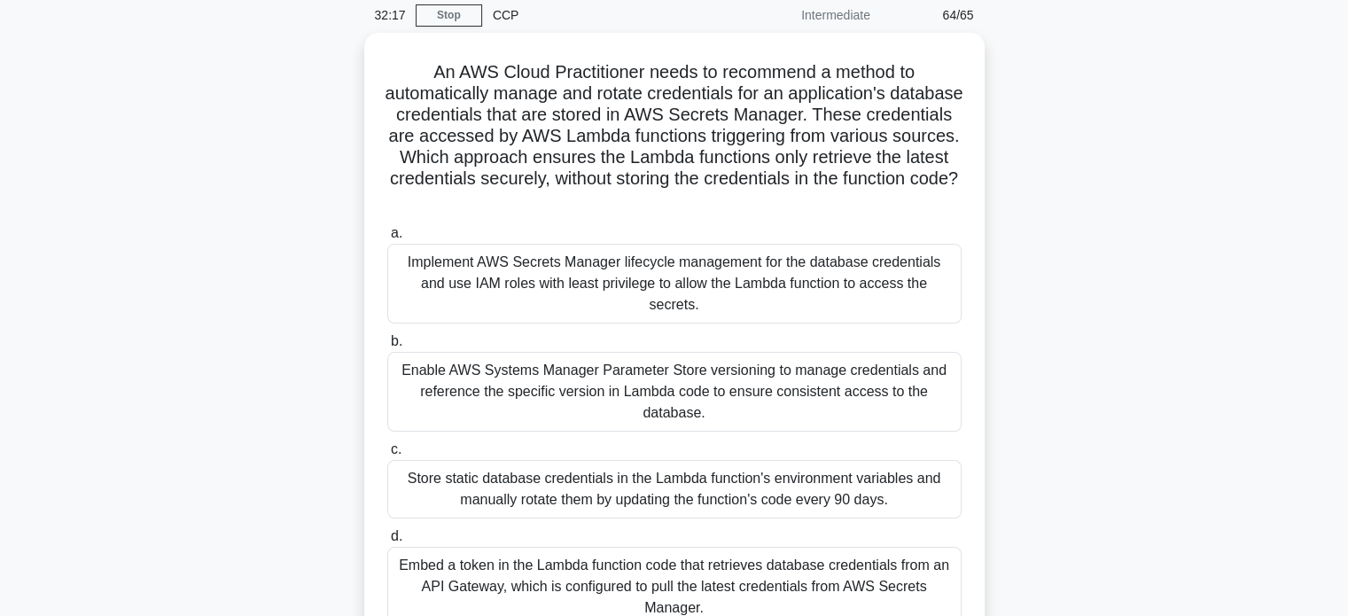
scroll to position [0, 0]
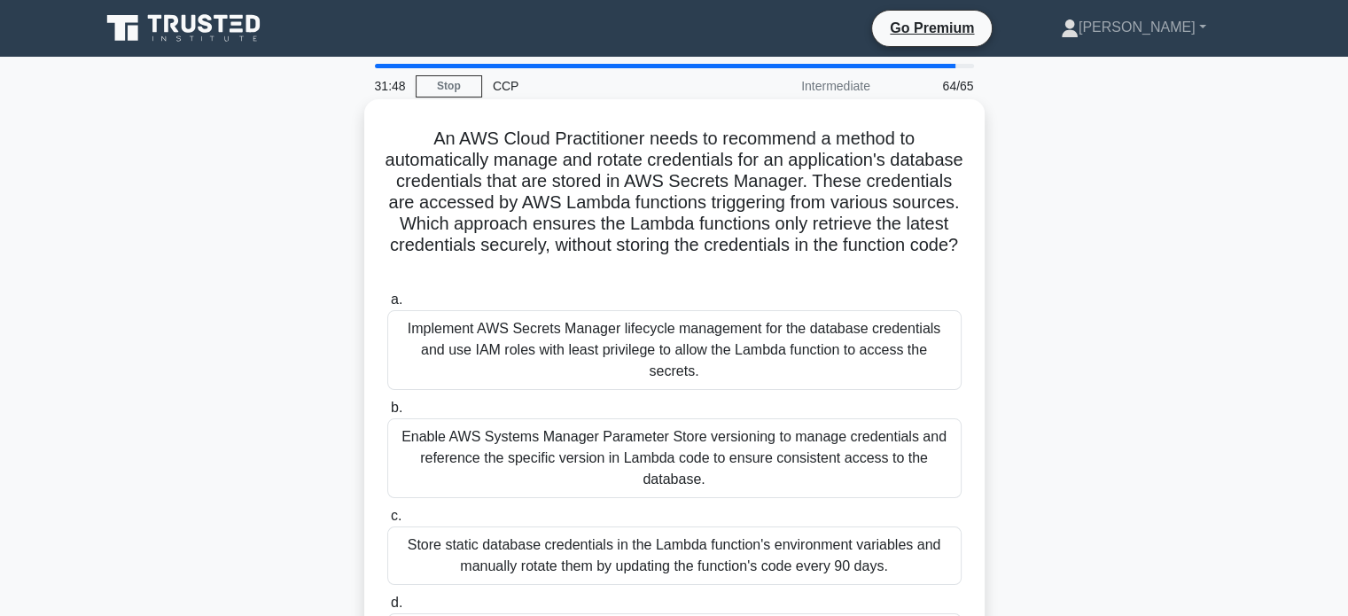
drag, startPoint x: 647, startPoint y: 144, endPoint x: 742, endPoint y: 271, distance: 158.3
click at [742, 271] on h5 "An AWS Cloud Practitioner needs to recommend a method to automatically manage a…" at bounding box center [674, 203] width 578 height 151
click at [685, 271] on icon ".spinner_0XTQ{transform-origin:center;animation:spinner_y6GP .75s linear infini…" at bounding box center [674, 267] width 21 height 21
click at [651, 449] on div "Enable AWS Systems Manager Parameter Store versioning to manage credentials and…" at bounding box center [674, 458] width 574 height 80
click at [387, 414] on input "b. Enable AWS Systems Manager Parameter Store versioning to manage credentials …" at bounding box center [387, 408] width 0 height 12
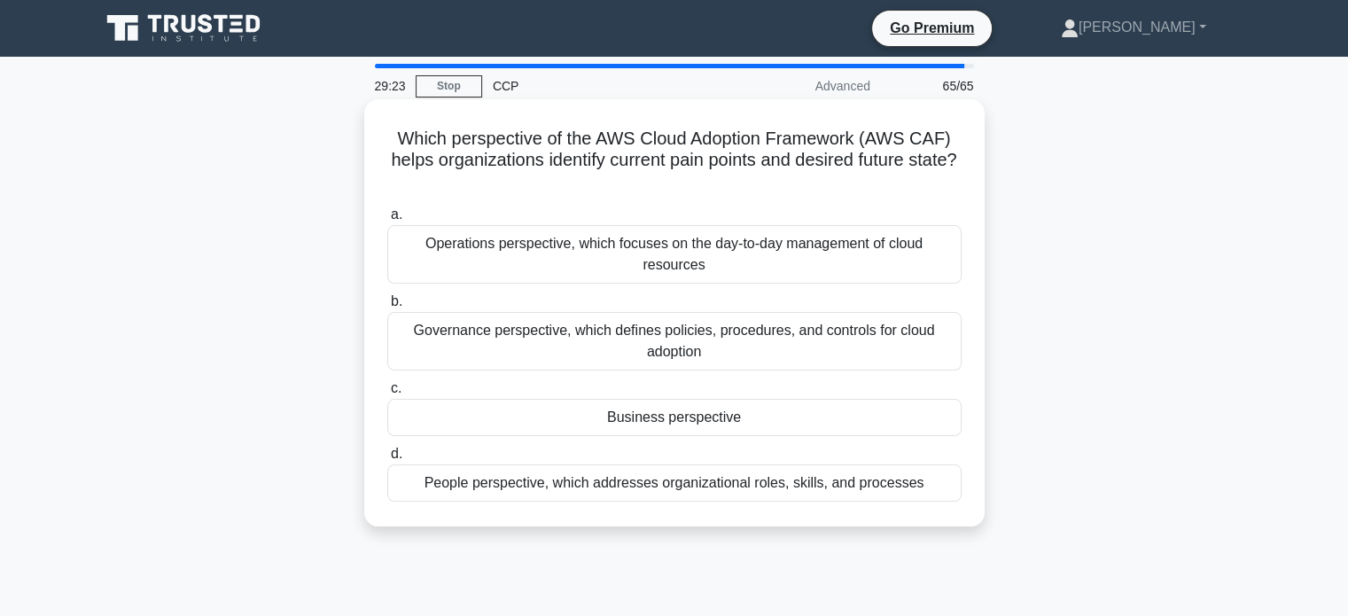
click at [638, 408] on div "Business perspective" at bounding box center [674, 417] width 574 height 37
click at [387, 394] on input "c. Business perspective" at bounding box center [387, 389] width 0 height 12
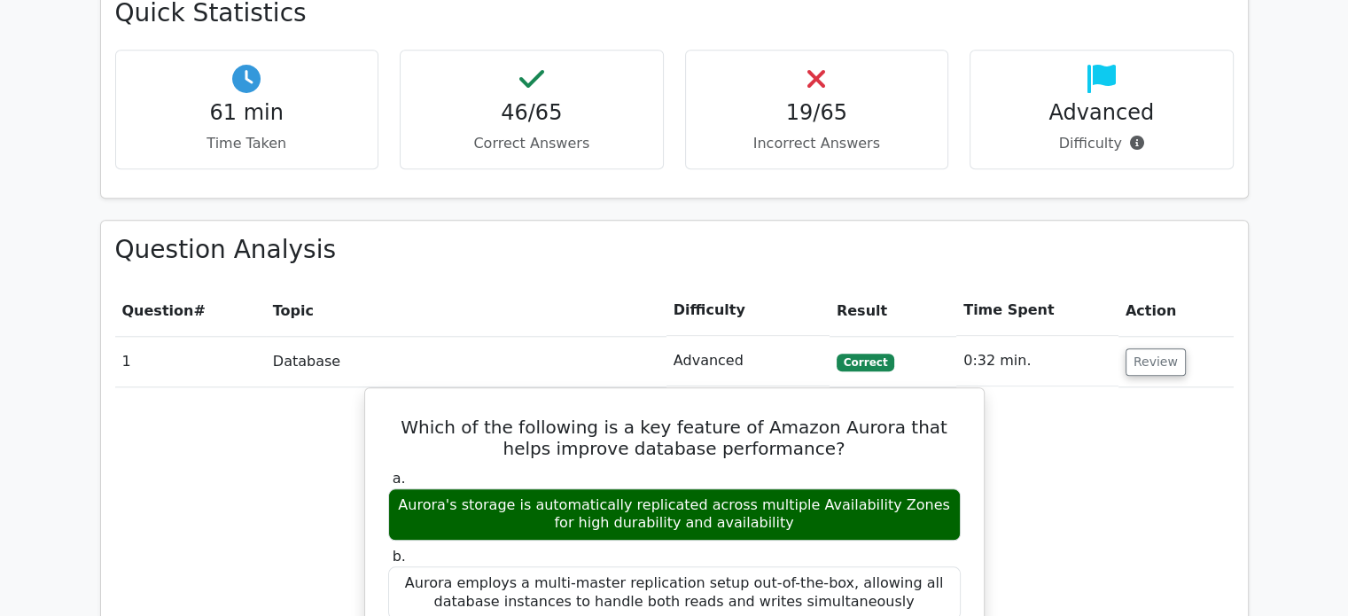
scroll to position [1761, 0]
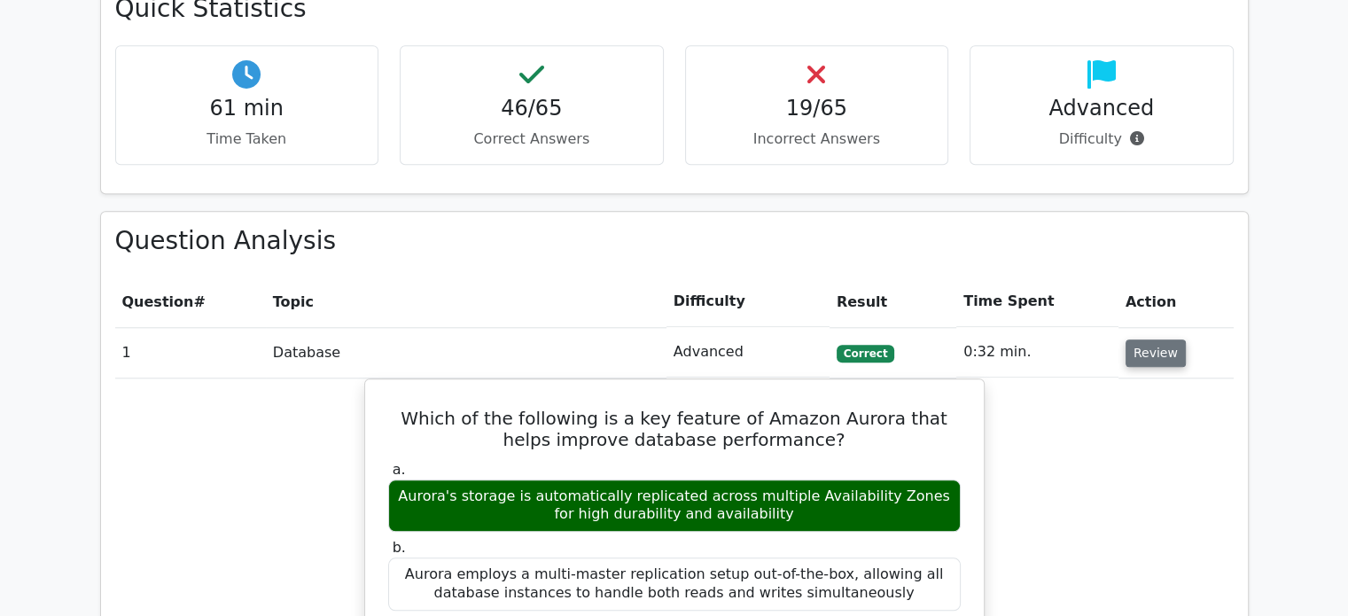
click at [1158, 339] on button "Review" at bounding box center [1155, 352] width 60 height 27
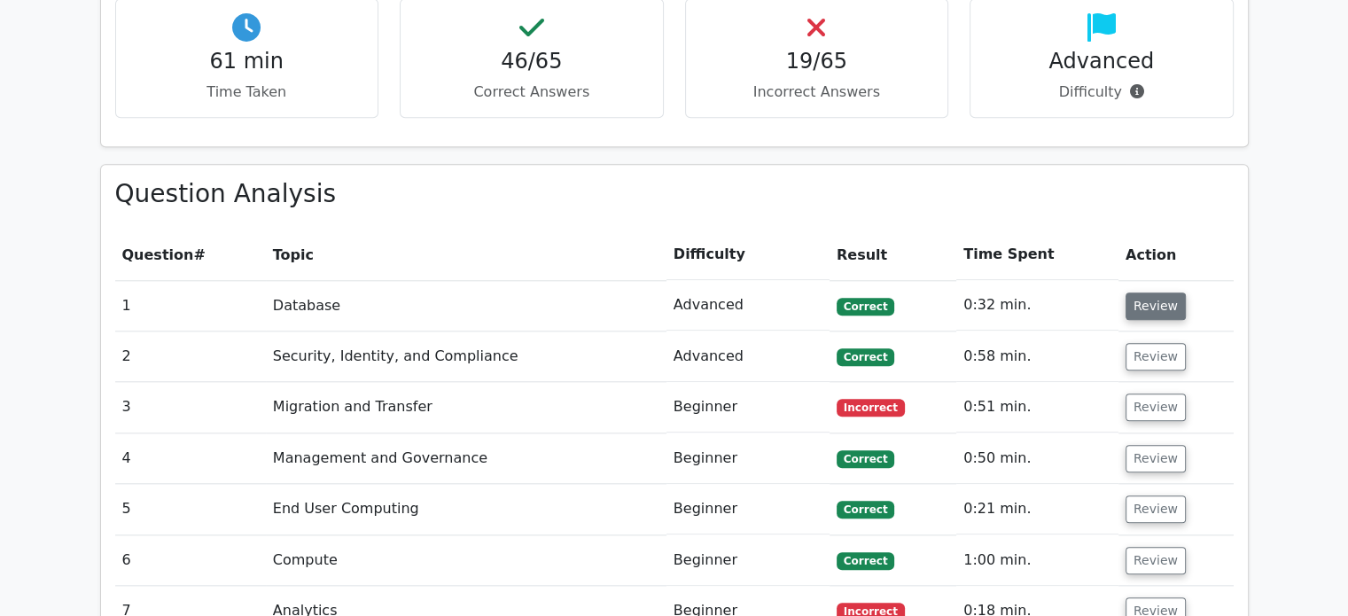
scroll to position [1808, 0]
click at [1158, 343] on button "Review" at bounding box center [1155, 356] width 60 height 27
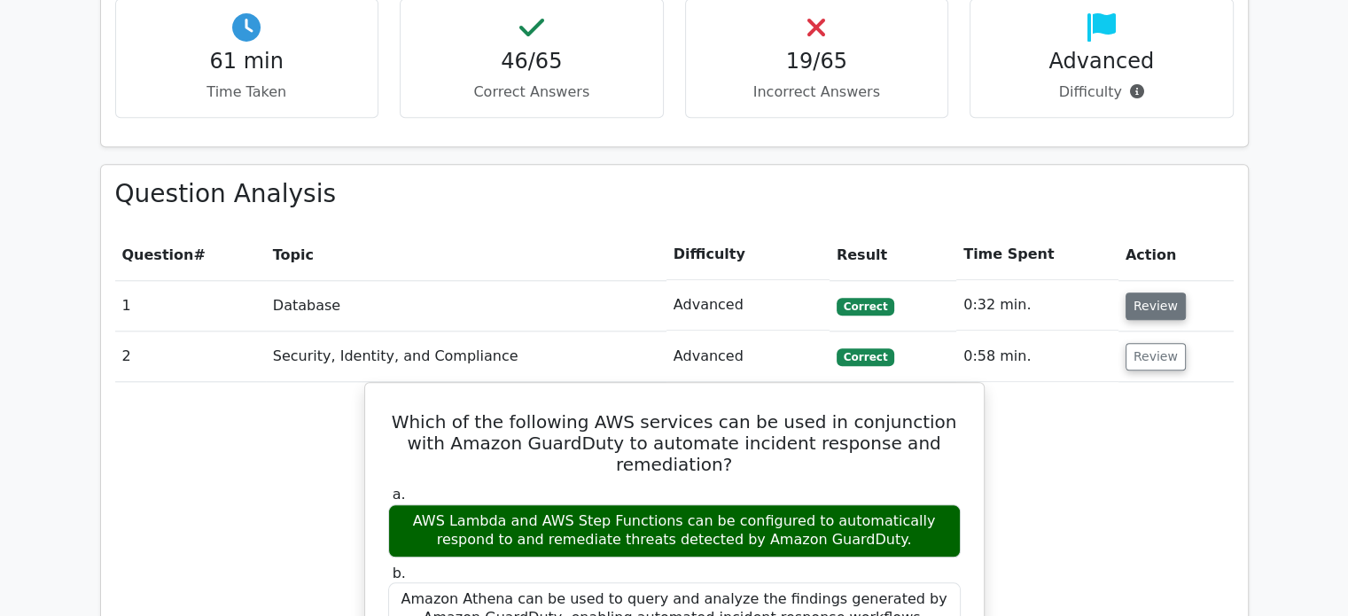
click at [1158, 343] on button "Review" at bounding box center [1155, 356] width 60 height 27
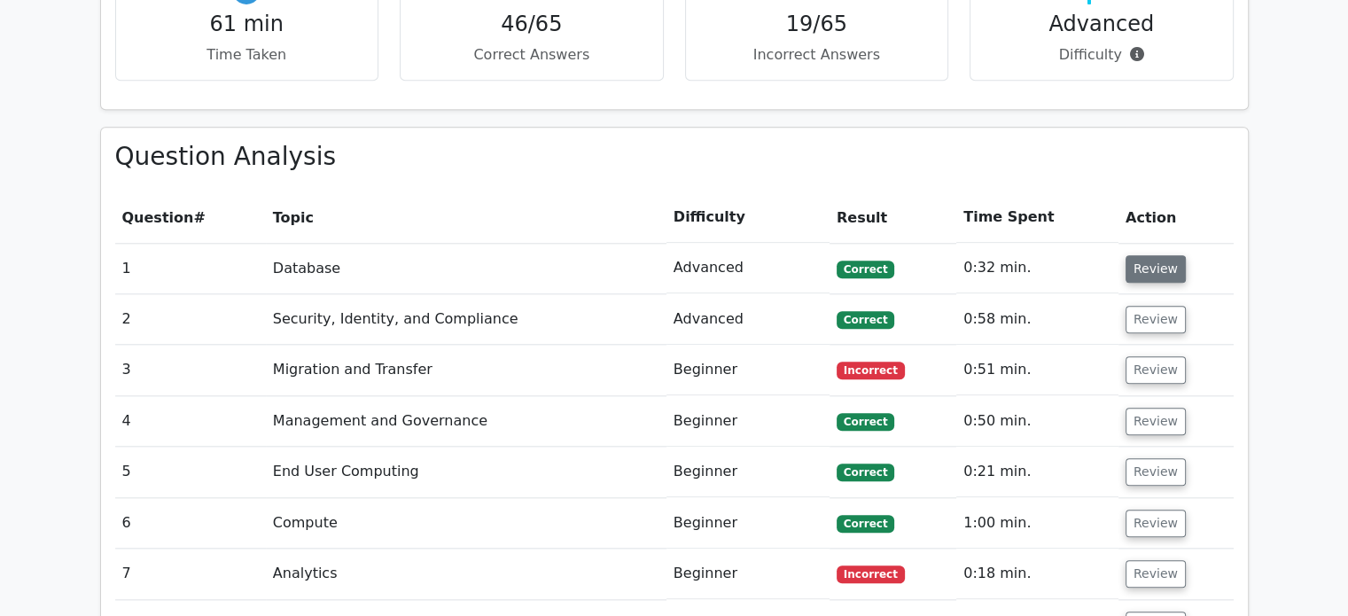
scroll to position [1846, 0]
click at [1151, 355] on button "Review" at bounding box center [1155, 368] width 60 height 27
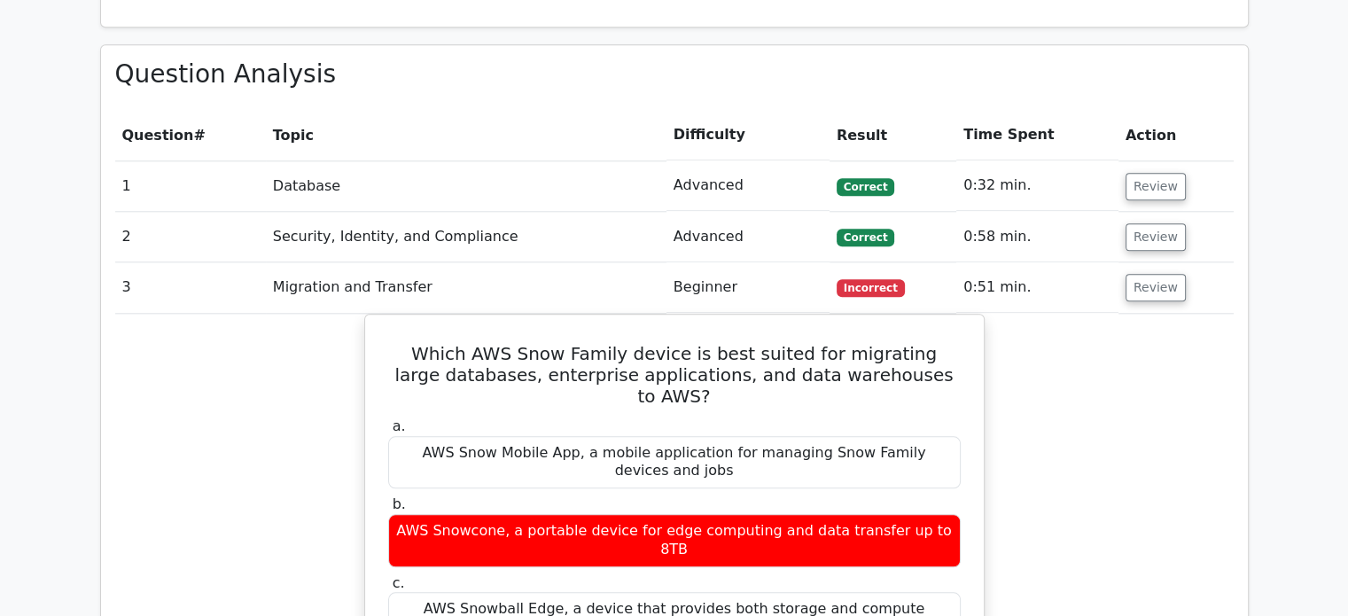
scroll to position [1939, 0]
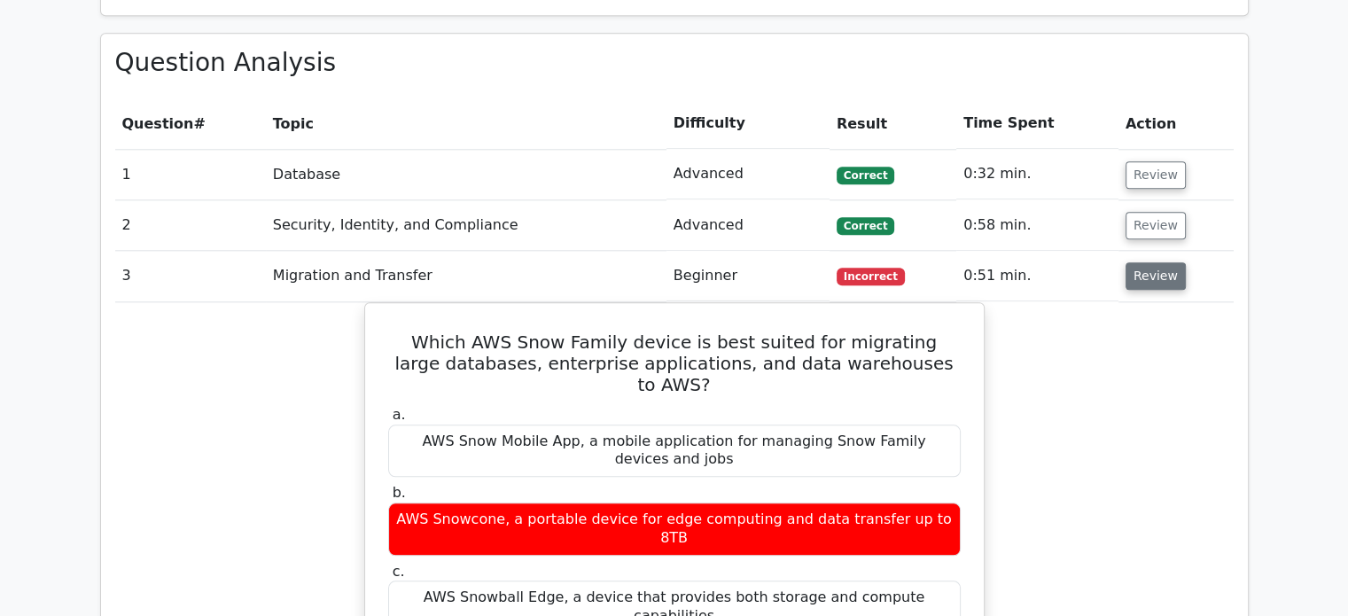
click at [1140, 262] on button "Review" at bounding box center [1155, 275] width 60 height 27
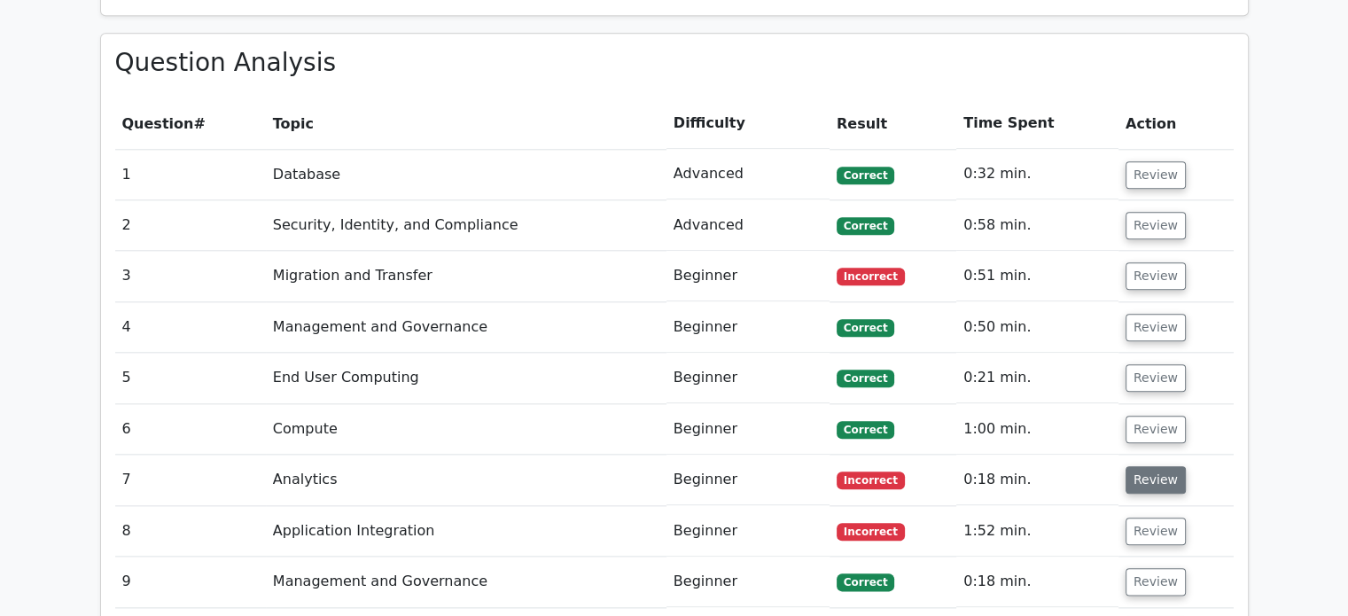
click at [1146, 466] on button "Review" at bounding box center [1155, 479] width 60 height 27
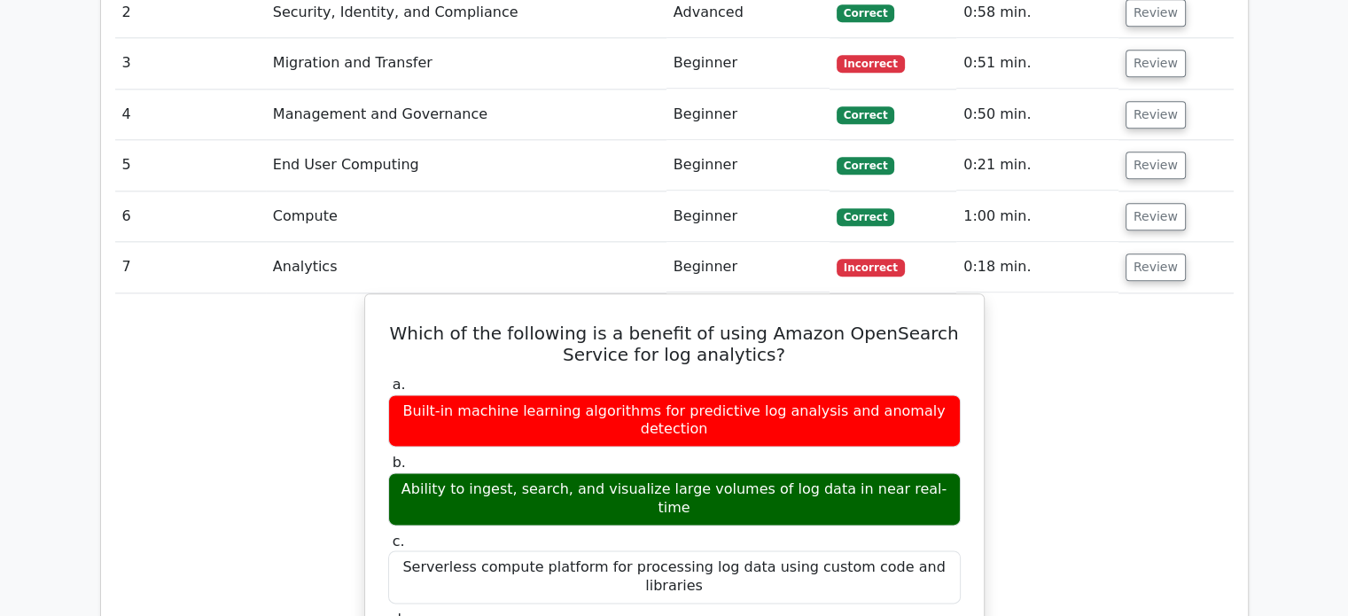
scroll to position [2148, 0]
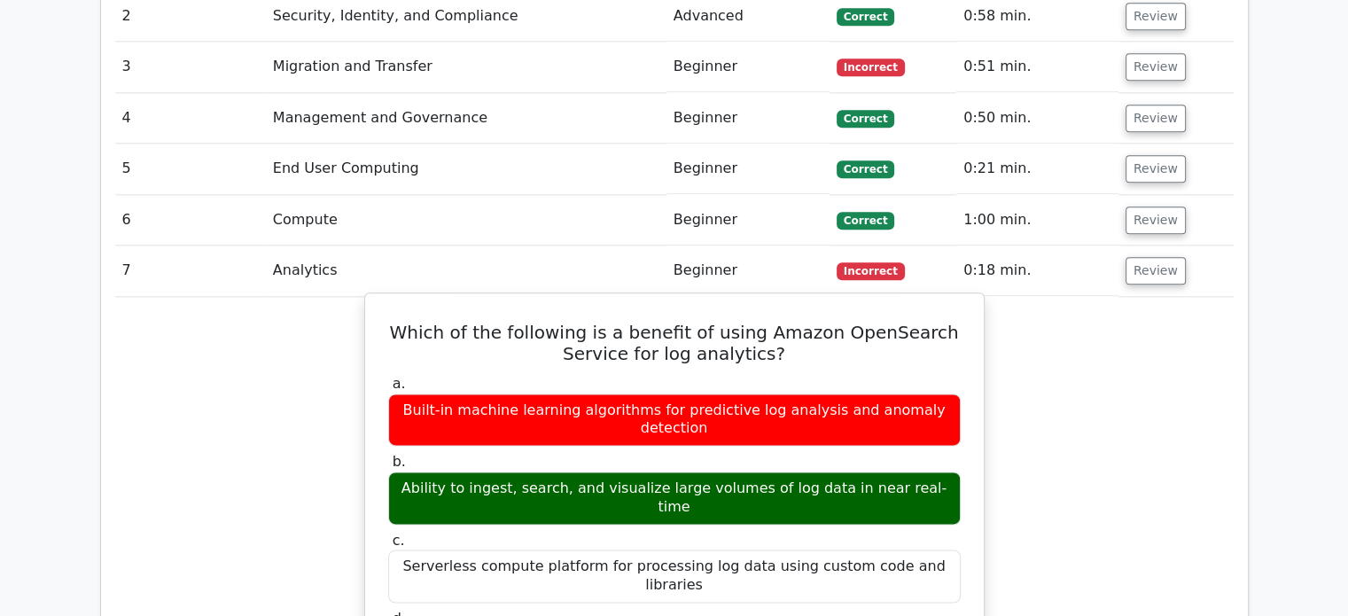
click at [588, 322] on h5 "Which of the following is a benefit of using Amazon OpenSearch Service for log …" at bounding box center [674, 343] width 576 height 43
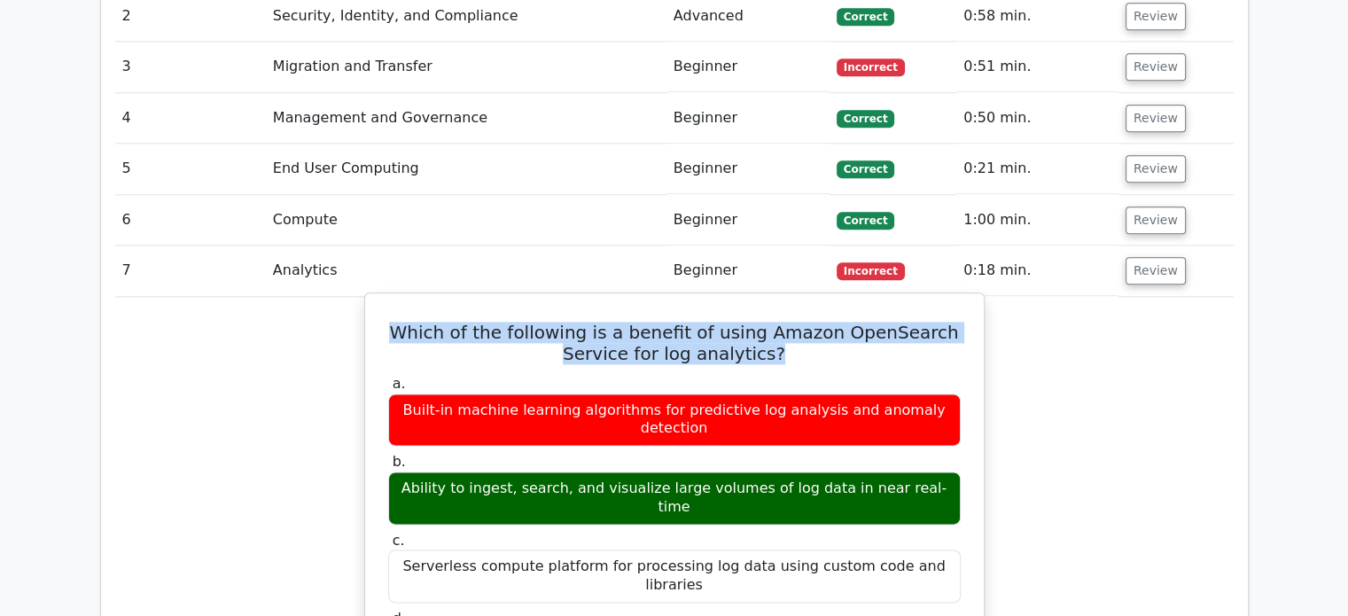
click at [588, 322] on h5 "Which of the following is a benefit of using Amazon OpenSearch Service for log …" at bounding box center [674, 343] width 576 height 43
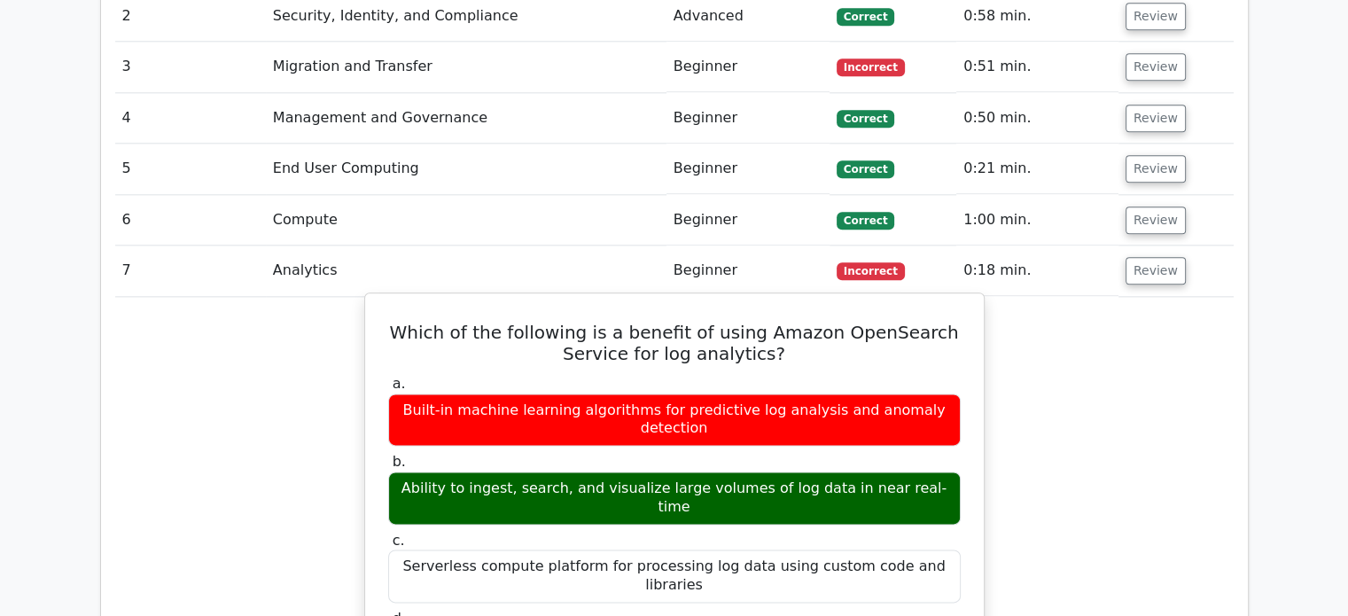
click at [588, 322] on h5 "Which of the following is a benefit of using Amazon OpenSearch Service for log …" at bounding box center [674, 343] width 576 height 43
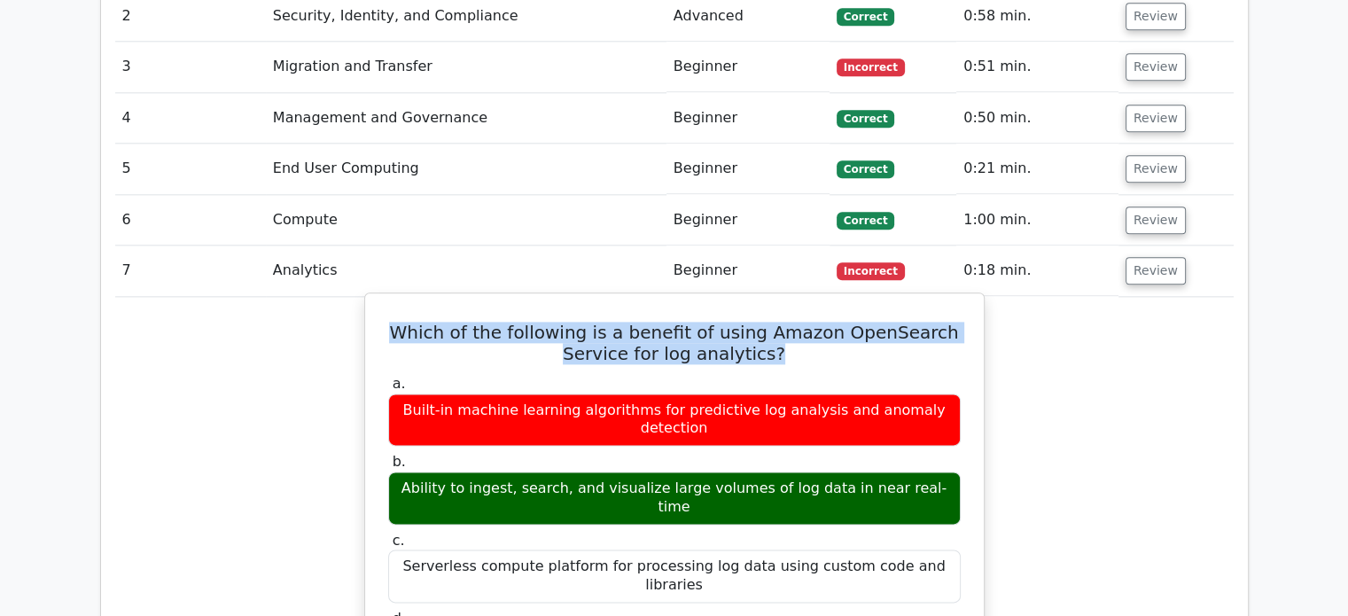
click at [588, 322] on h5 "Which of the following is a benefit of using Amazon OpenSearch Service for log …" at bounding box center [674, 343] width 576 height 43
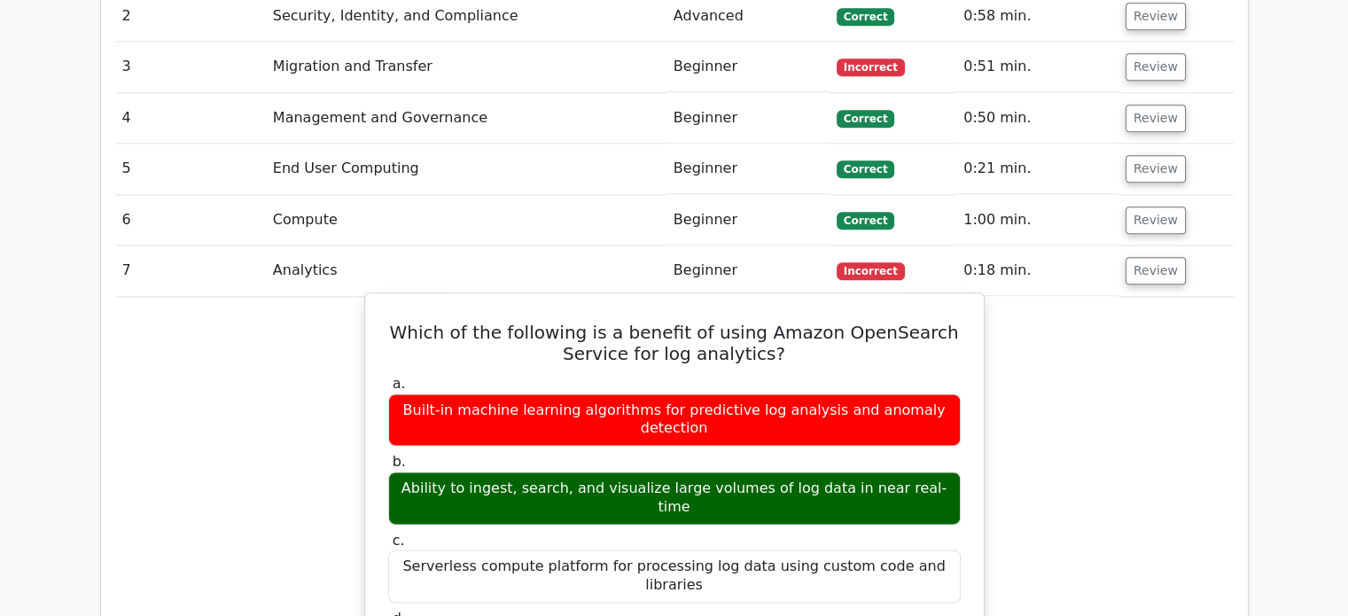
click at [588, 322] on h5 "Which of the following is a benefit of using Amazon OpenSearch Service for log …" at bounding box center [674, 343] width 576 height 43
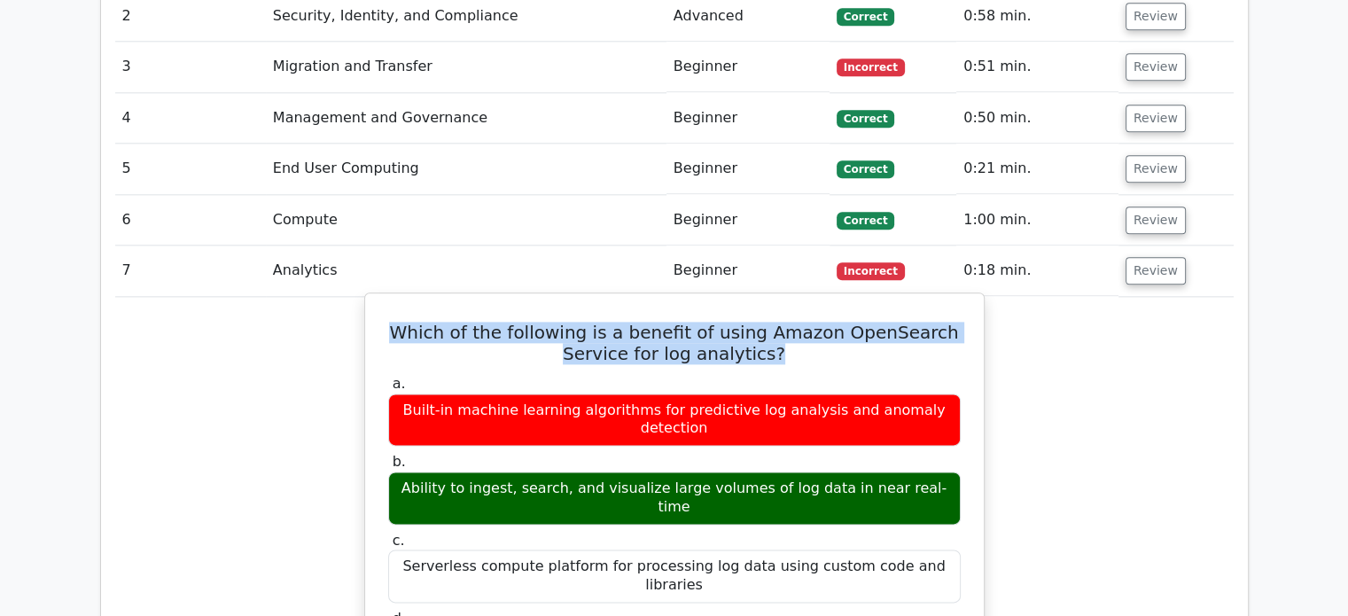
click at [588, 322] on h5 "Which of the following is a benefit of using Amazon OpenSearch Service for log …" at bounding box center [674, 343] width 576 height 43
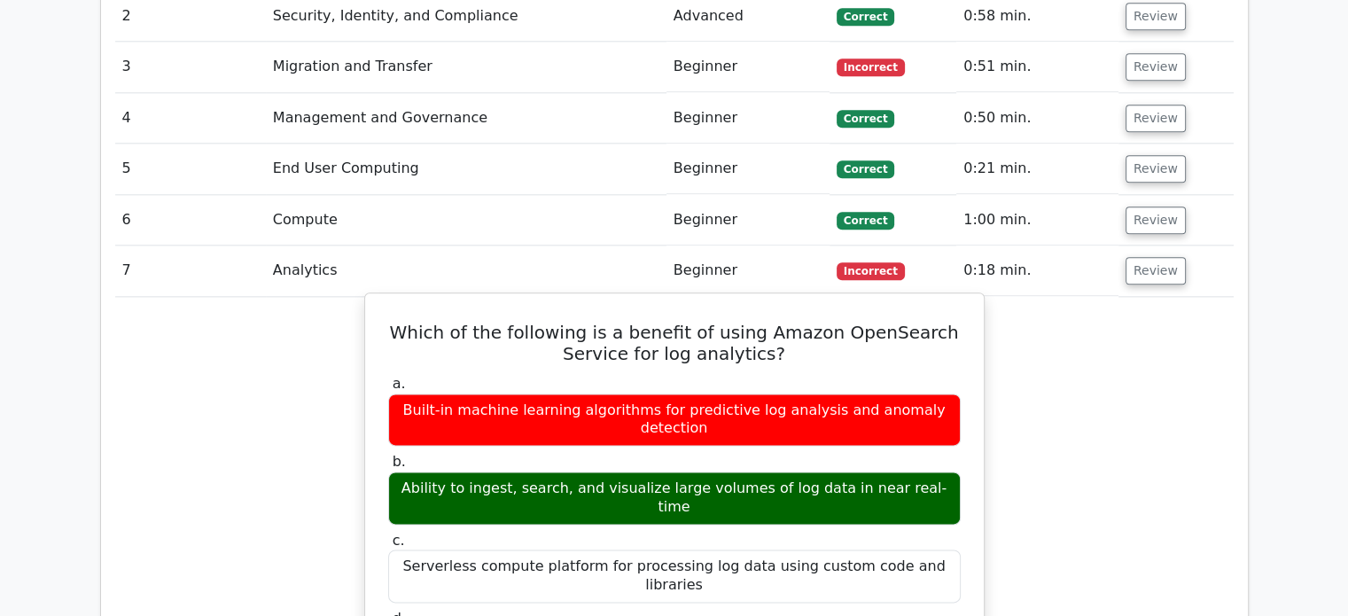
click at [588, 322] on h5 "Which of the following is a benefit of using Amazon OpenSearch Service for log …" at bounding box center [674, 343] width 576 height 43
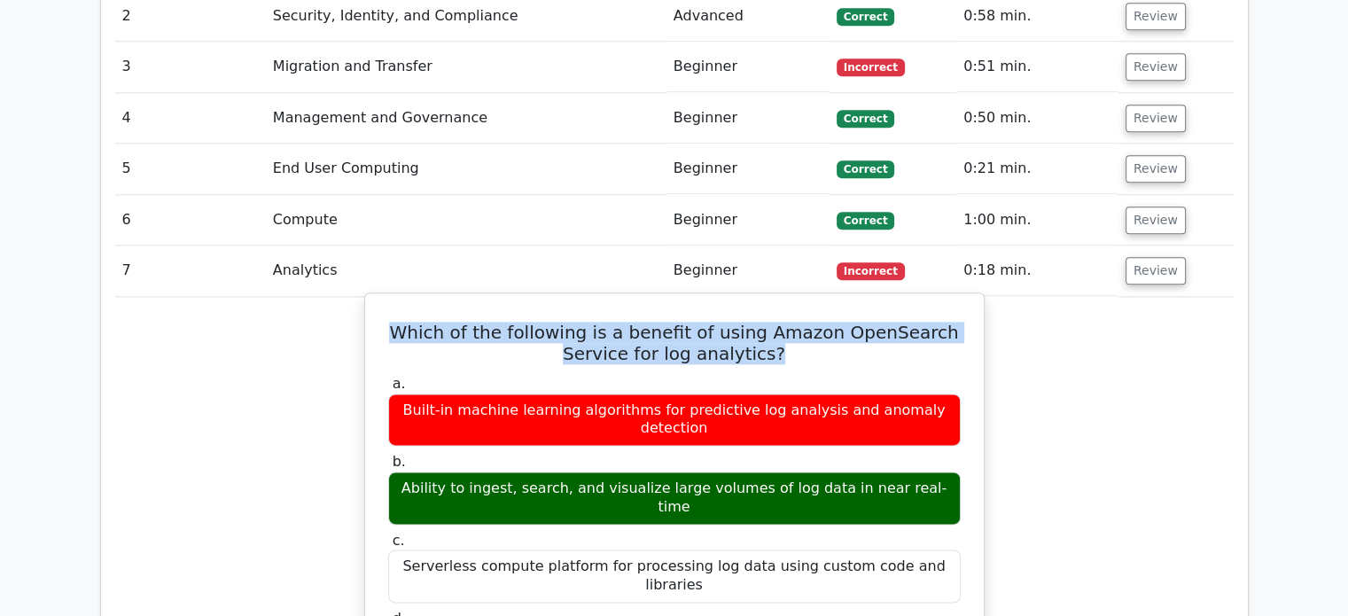
click at [588, 322] on h5 "Which of the following is a benefit of using Amazon OpenSearch Service for log …" at bounding box center [674, 343] width 576 height 43
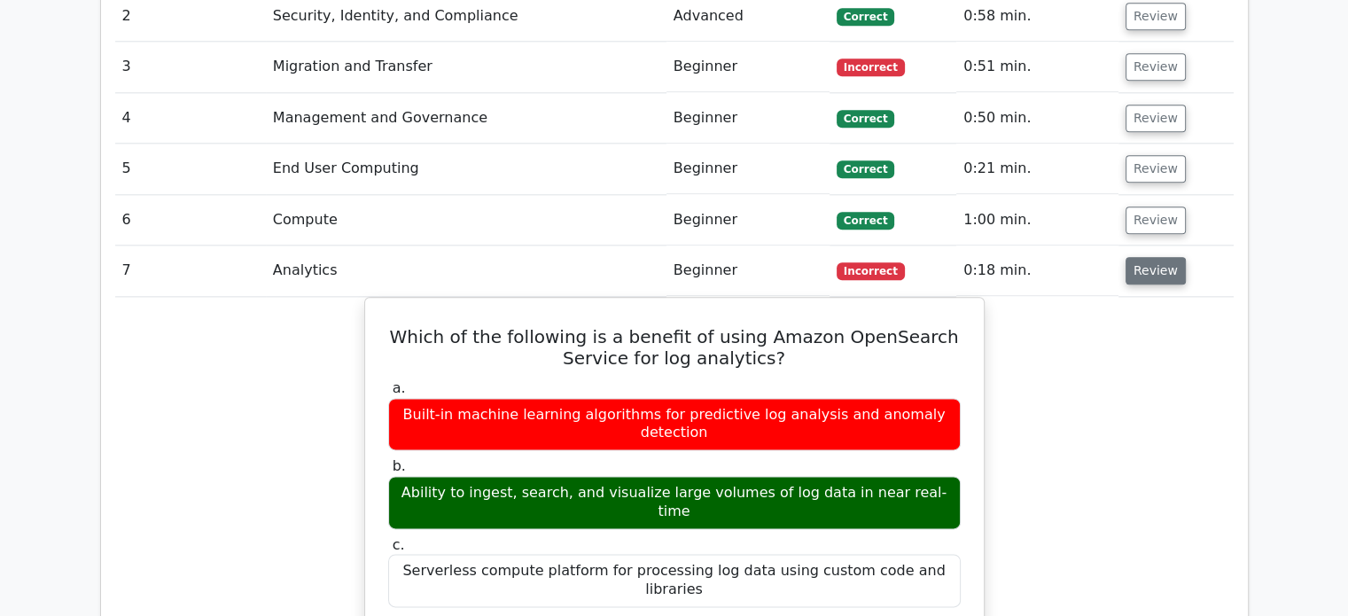
click at [1139, 257] on button "Review" at bounding box center [1155, 270] width 60 height 27
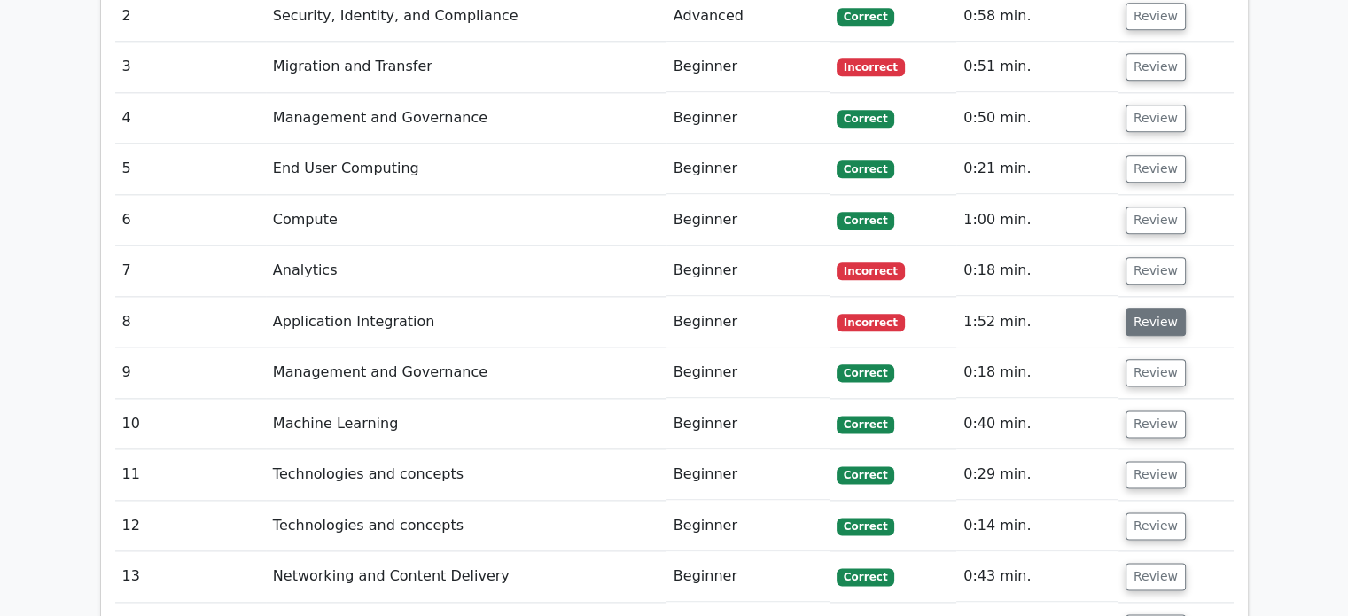
click at [1140, 308] on button "Review" at bounding box center [1155, 321] width 60 height 27
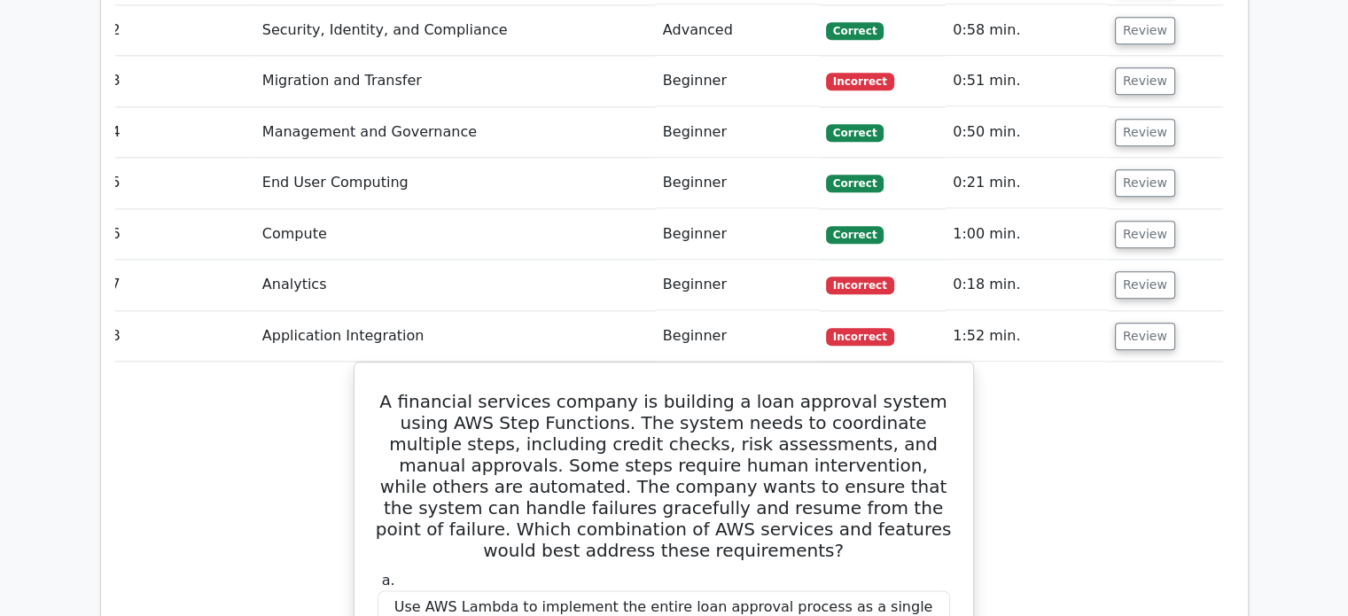
scroll to position [2129, 0]
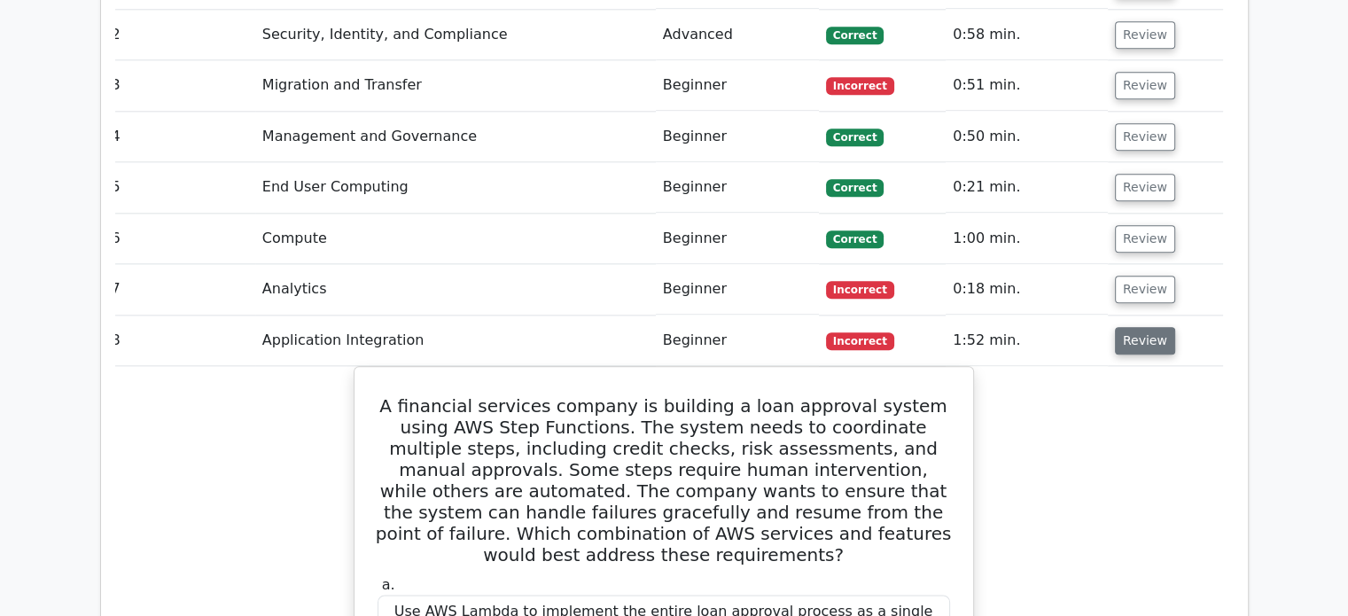
click at [1118, 327] on button "Review" at bounding box center [1145, 340] width 60 height 27
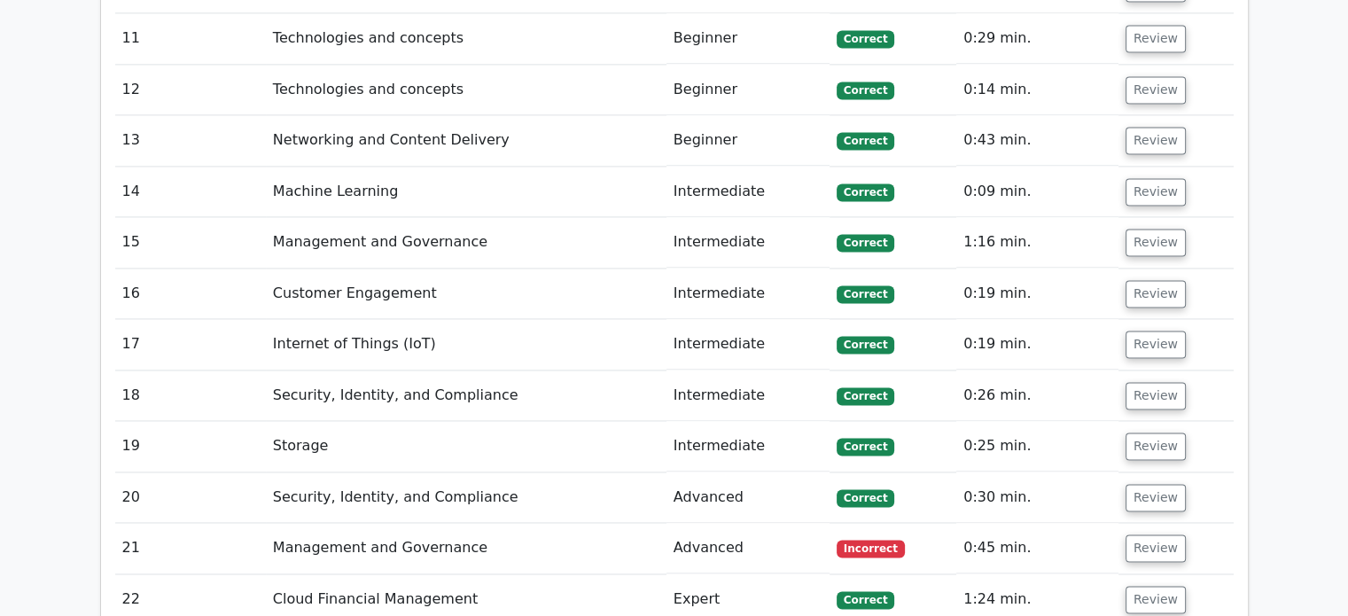
scroll to position [2588, 0]
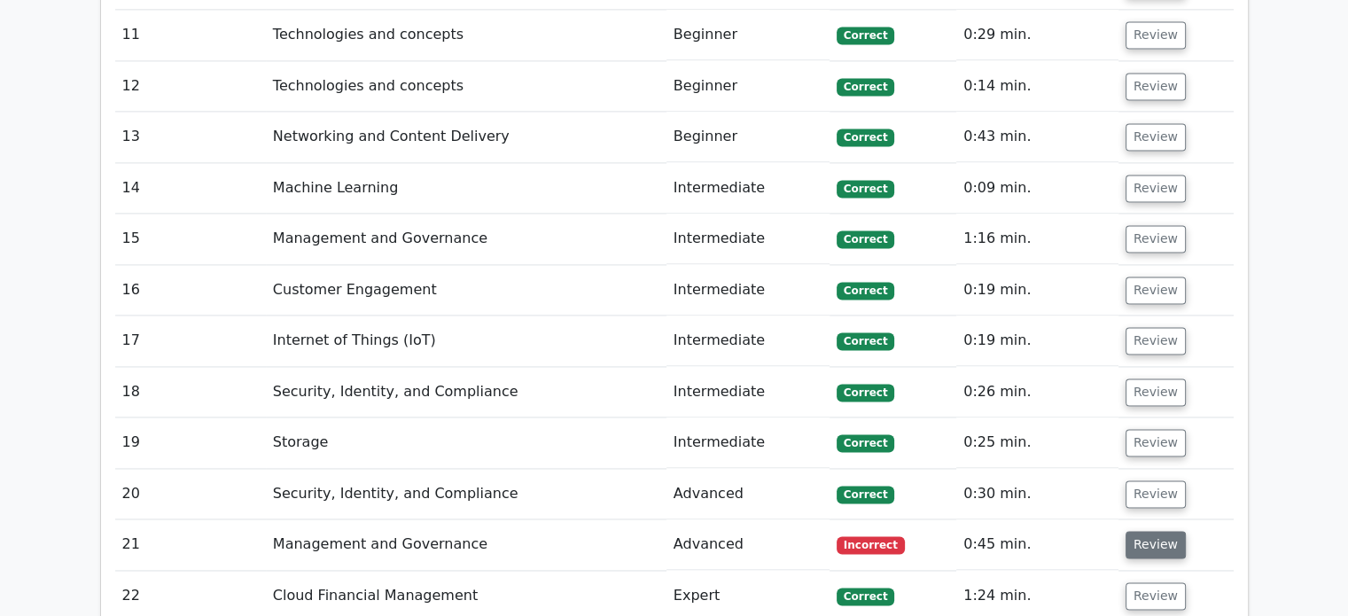
click at [1150, 531] on button "Review" at bounding box center [1155, 544] width 60 height 27
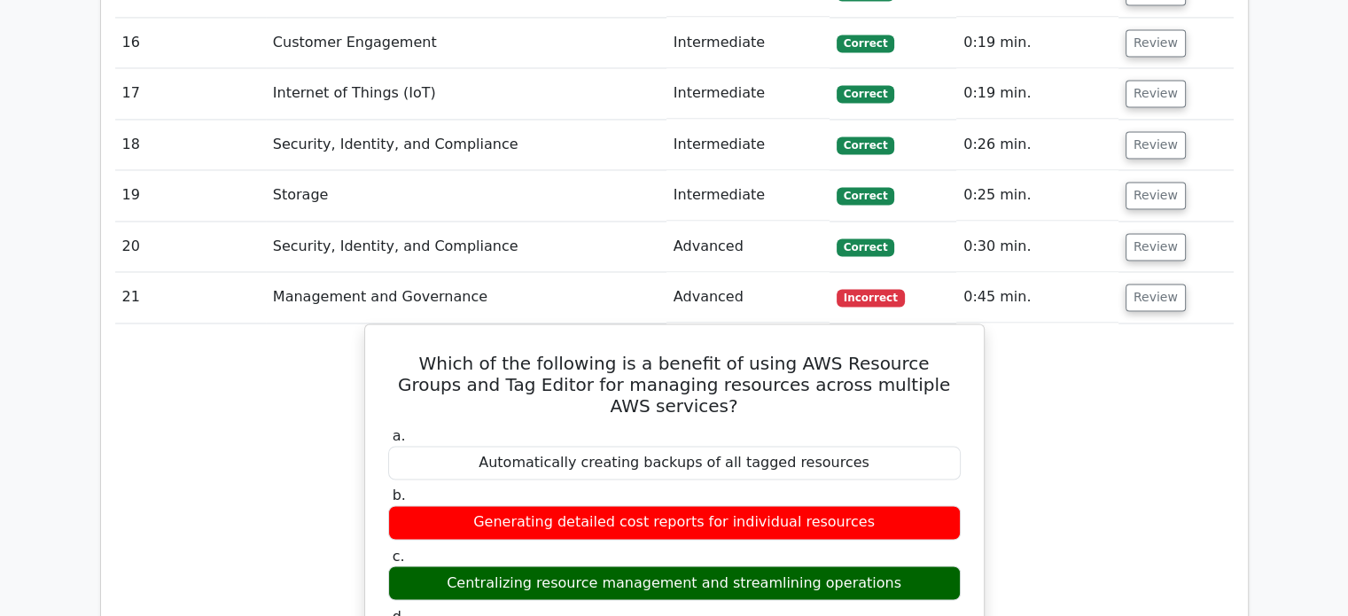
scroll to position [2836, 0]
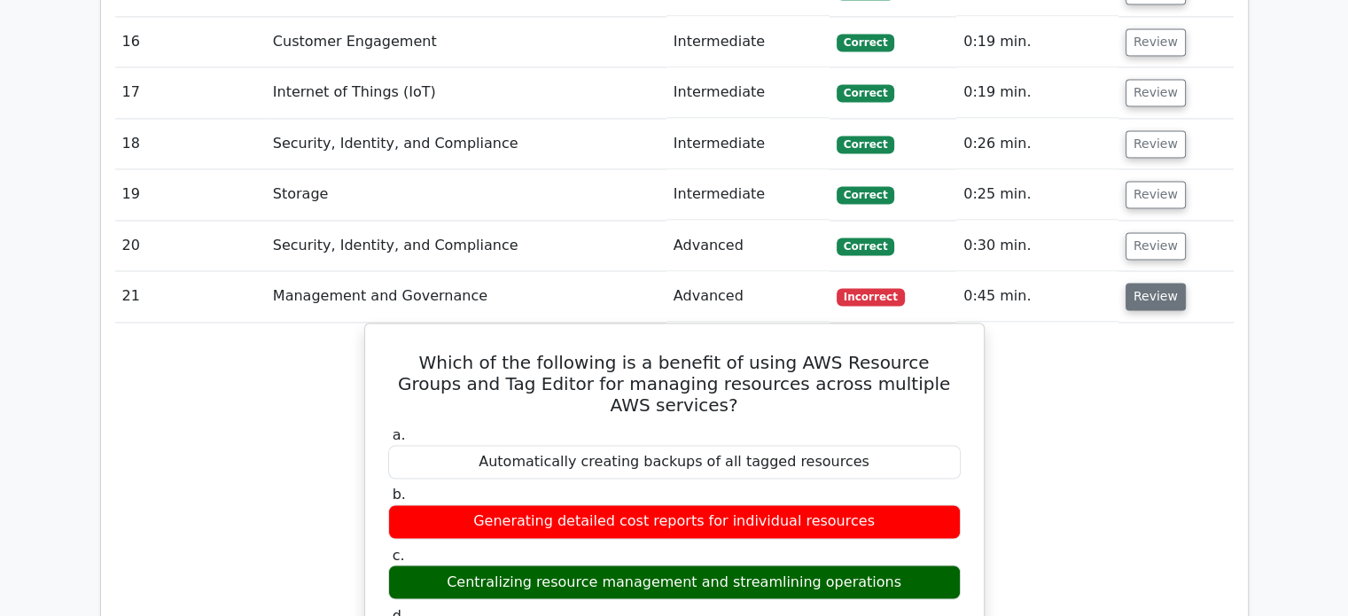
click at [1131, 283] on button "Review" at bounding box center [1155, 296] width 60 height 27
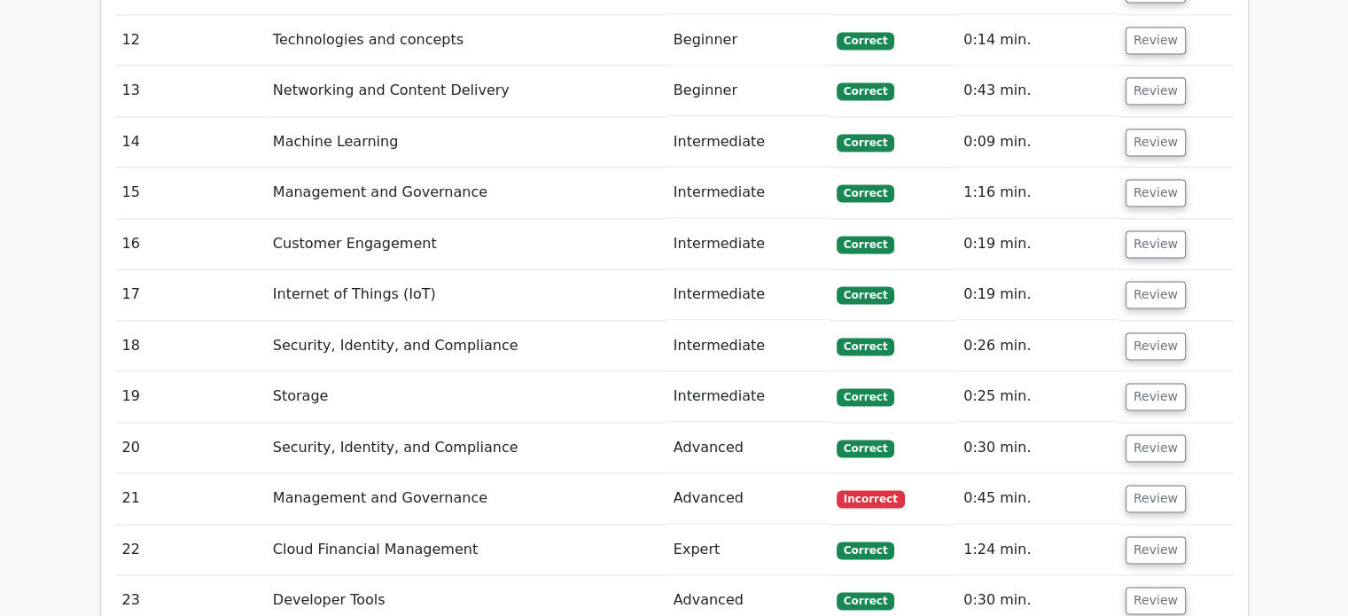
scroll to position [2644, 0]
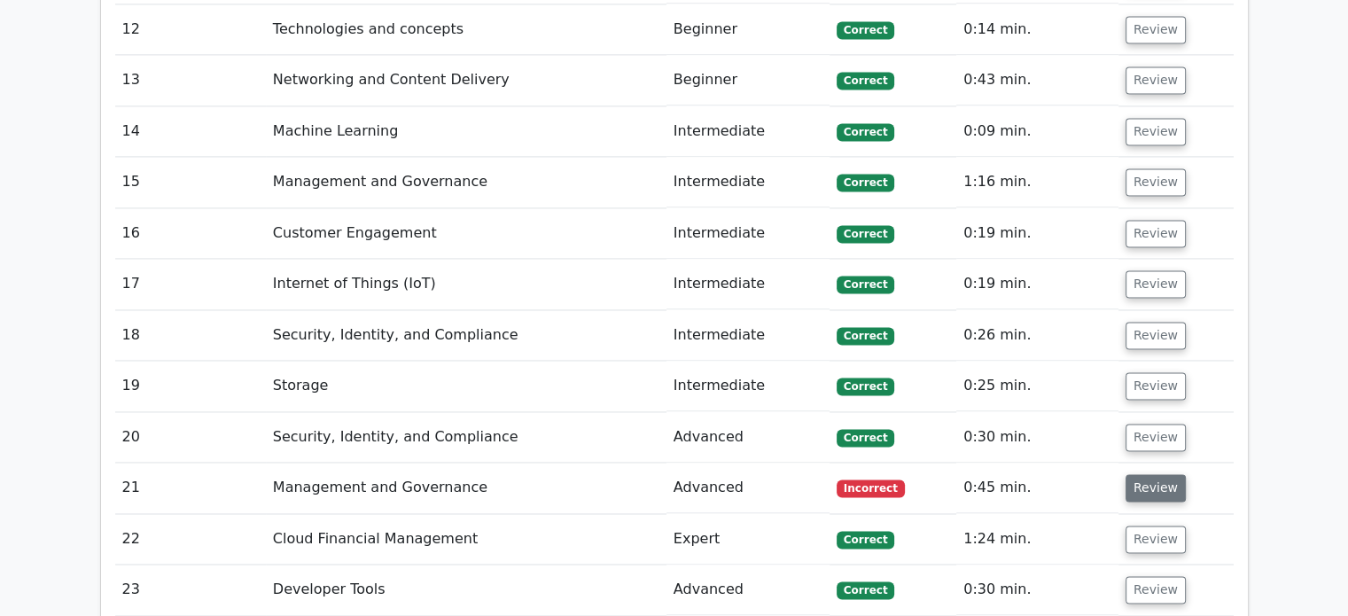
click at [1165, 474] on button "Review" at bounding box center [1155, 487] width 60 height 27
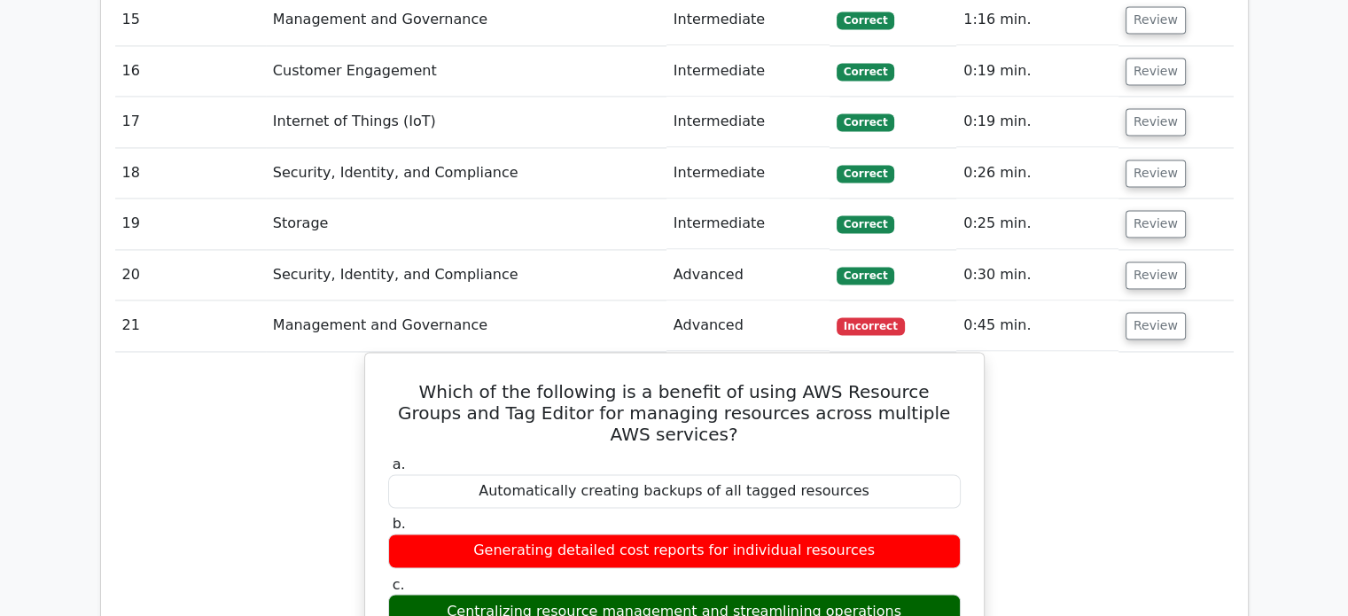
scroll to position [2807, 0]
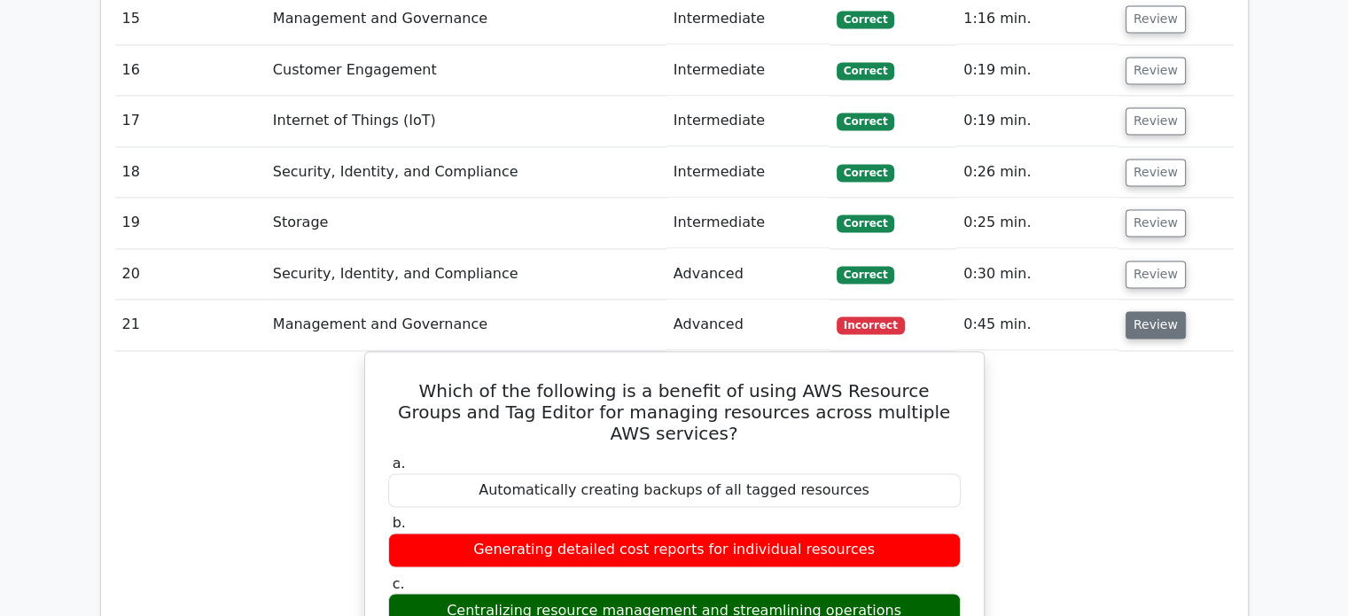
click at [1126, 311] on button "Review" at bounding box center [1155, 324] width 60 height 27
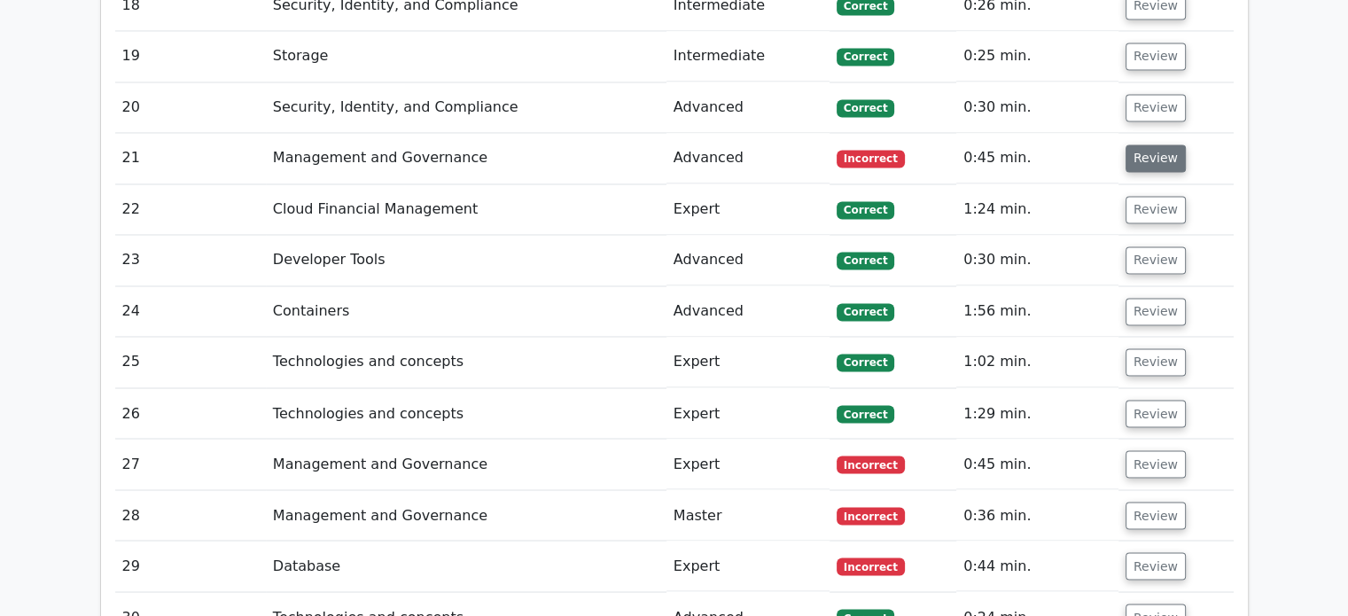
scroll to position [2981, 0]
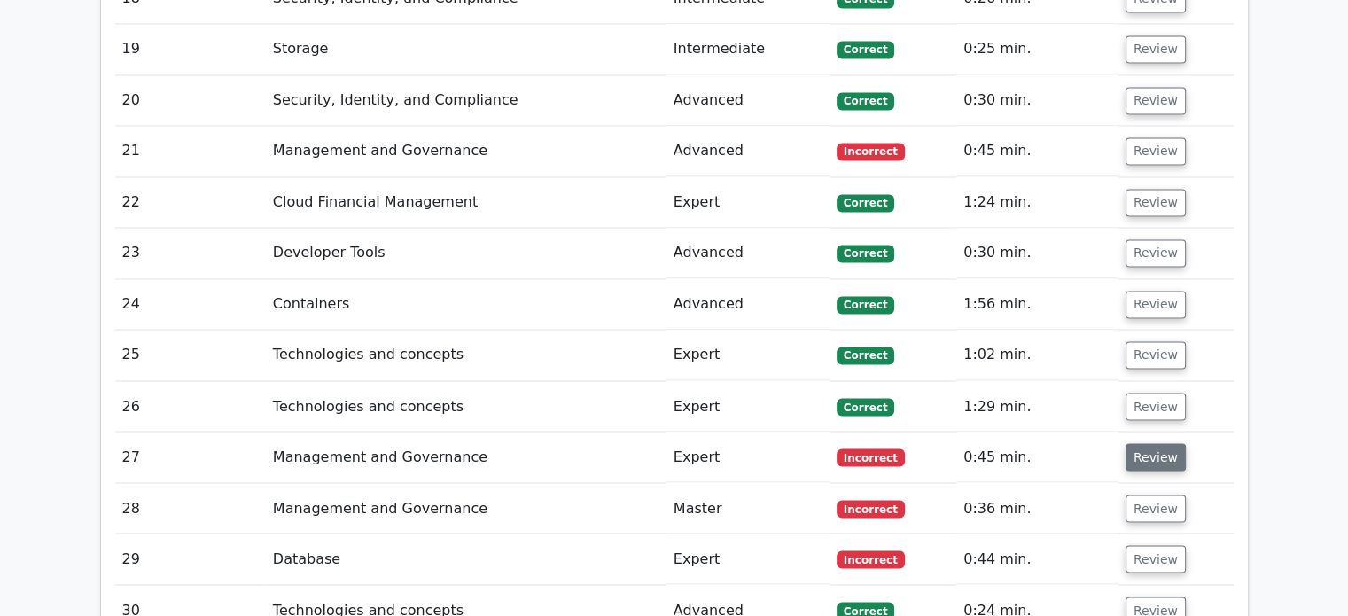
click at [1146, 443] on button "Review" at bounding box center [1155, 456] width 60 height 27
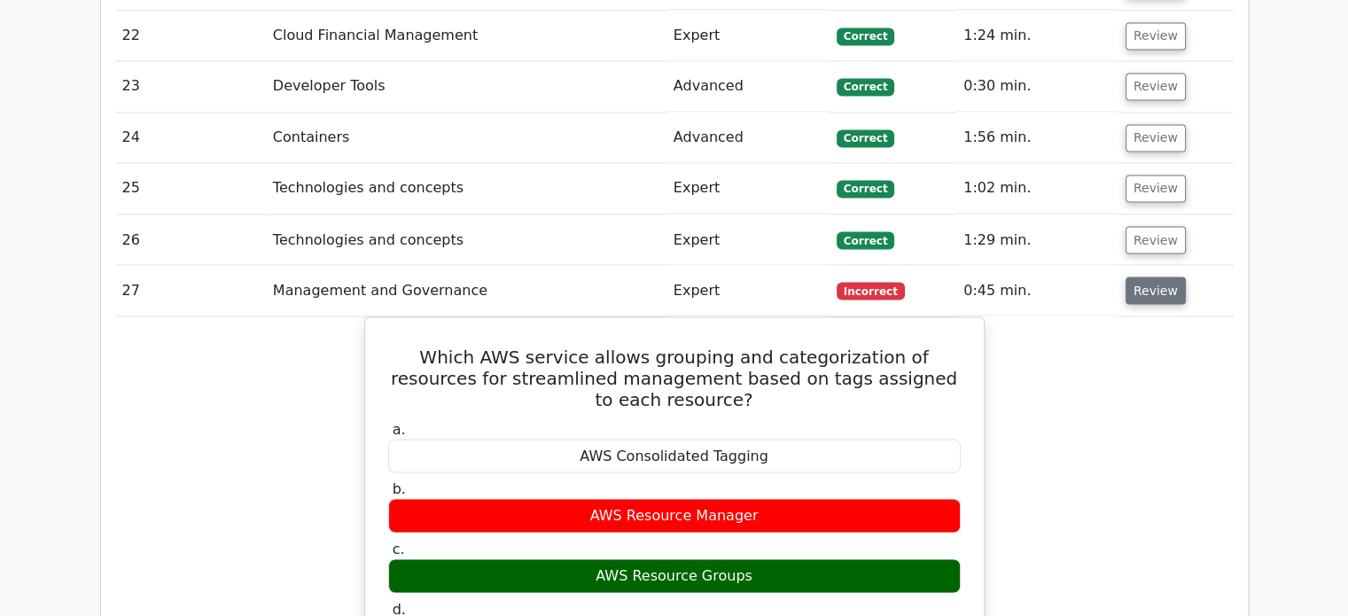
scroll to position [3157, 0]
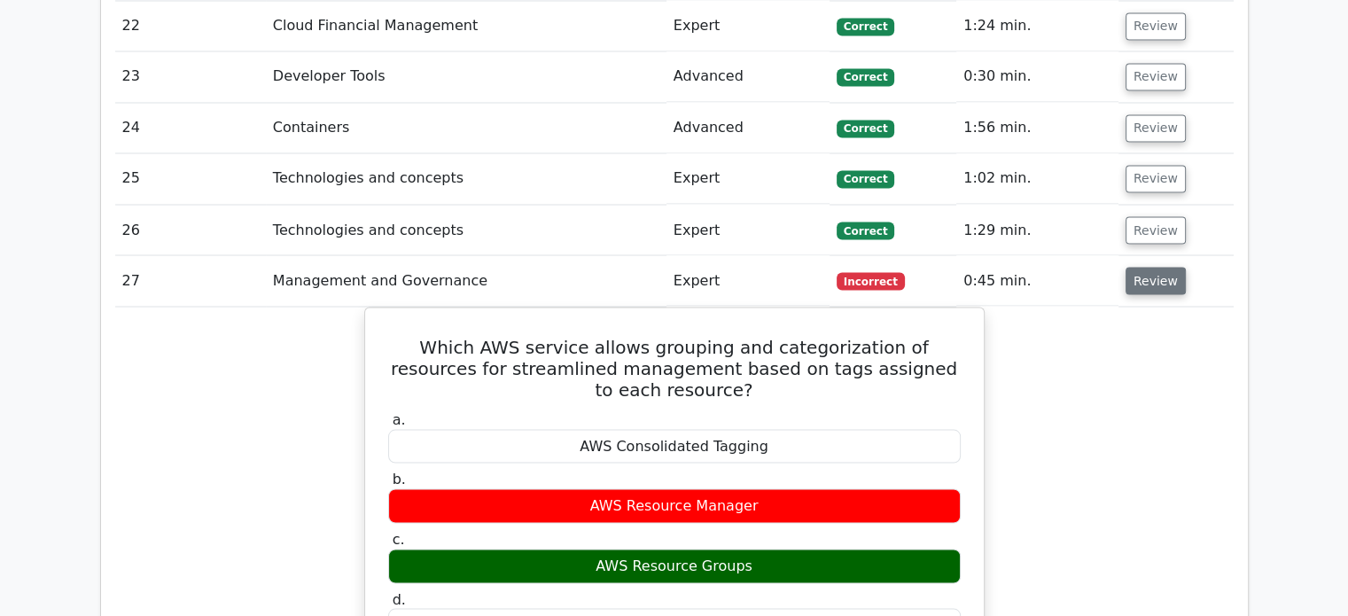
click at [1164, 267] on button "Review" at bounding box center [1155, 280] width 60 height 27
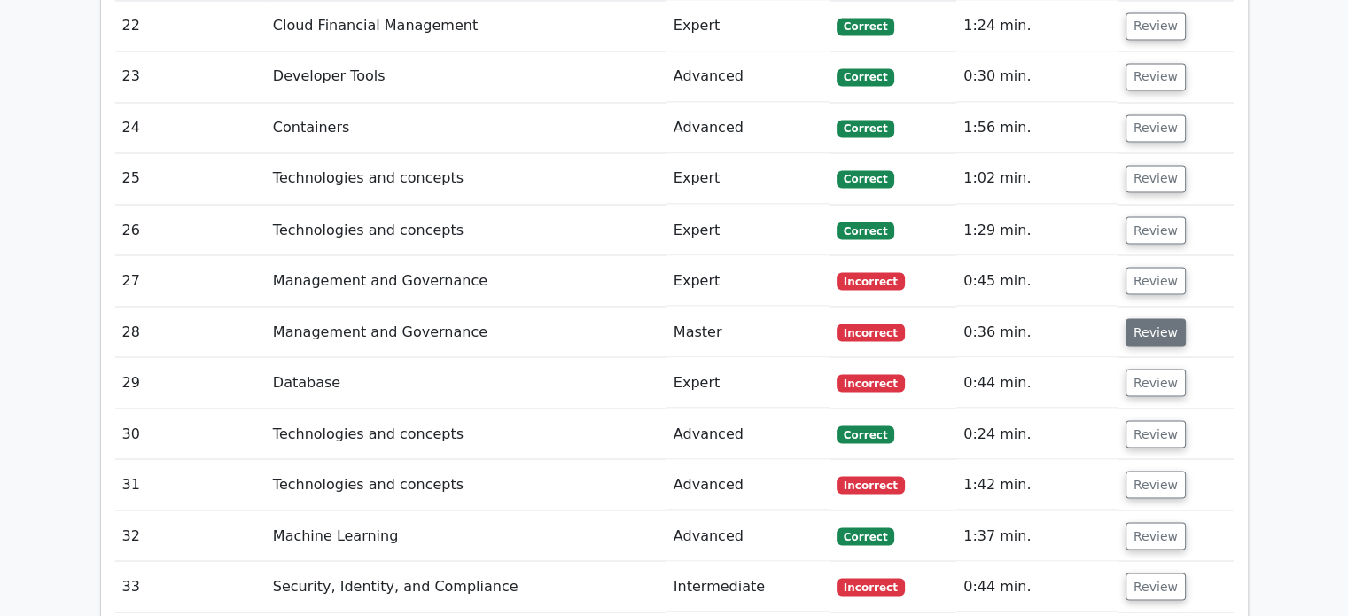
click at [1143, 318] on button "Review" at bounding box center [1155, 331] width 60 height 27
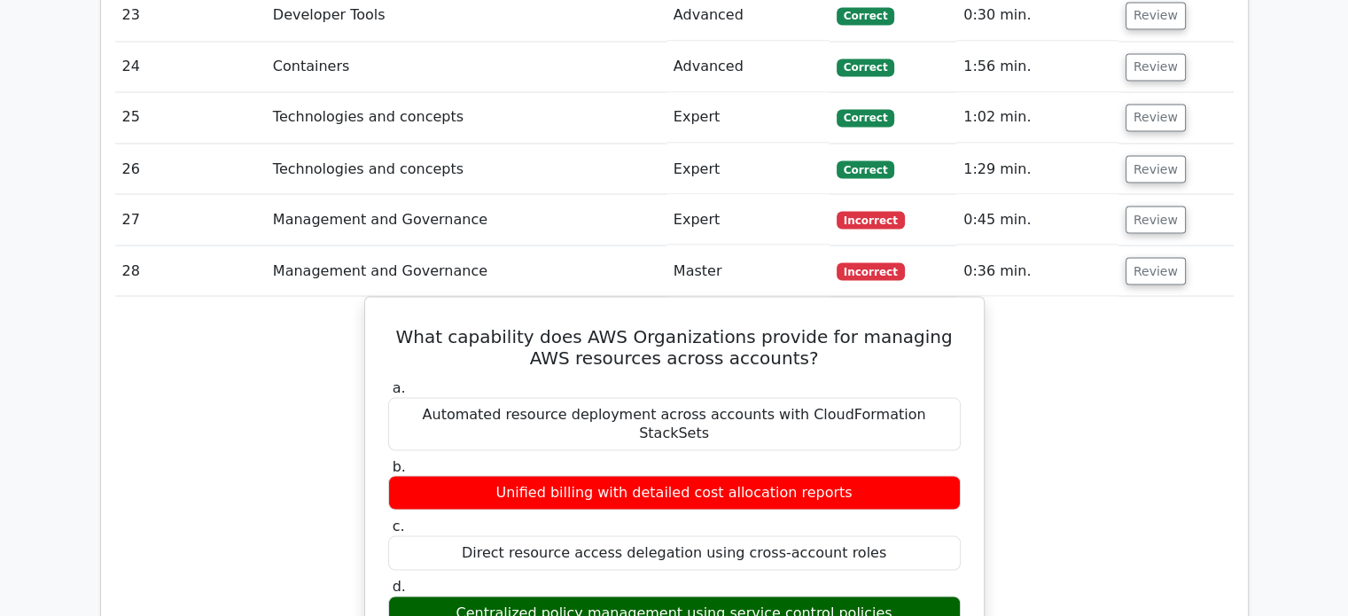
scroll to position [3220, 0]
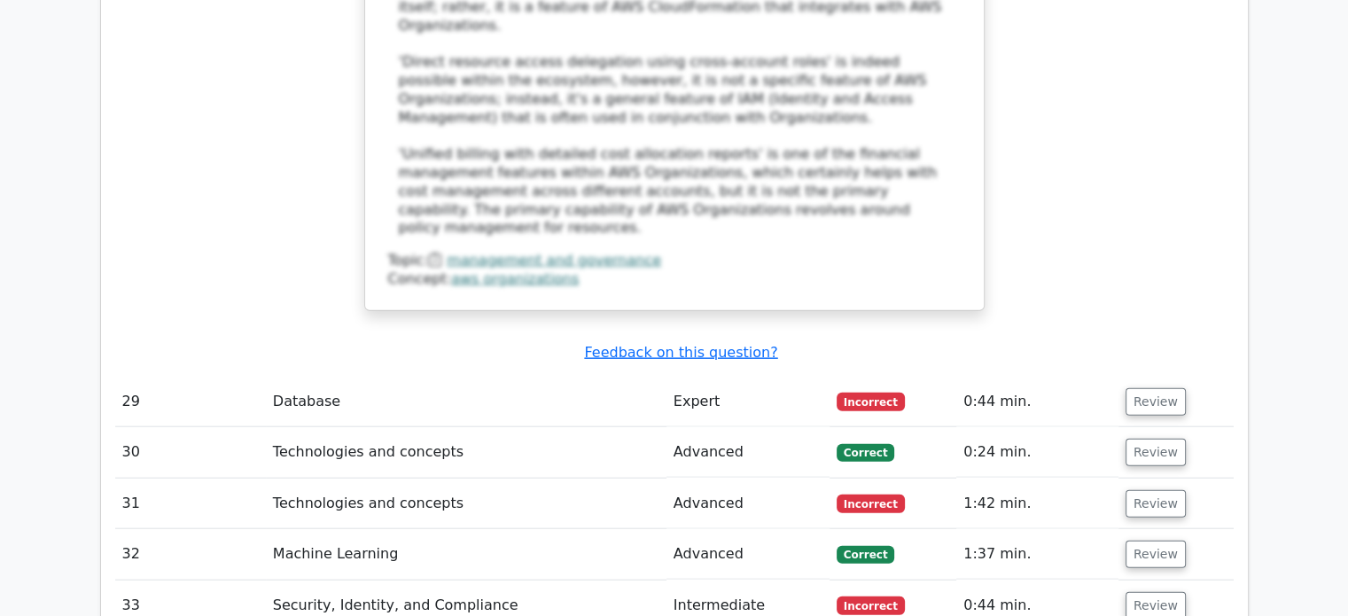
scroll to position [4119, 0]
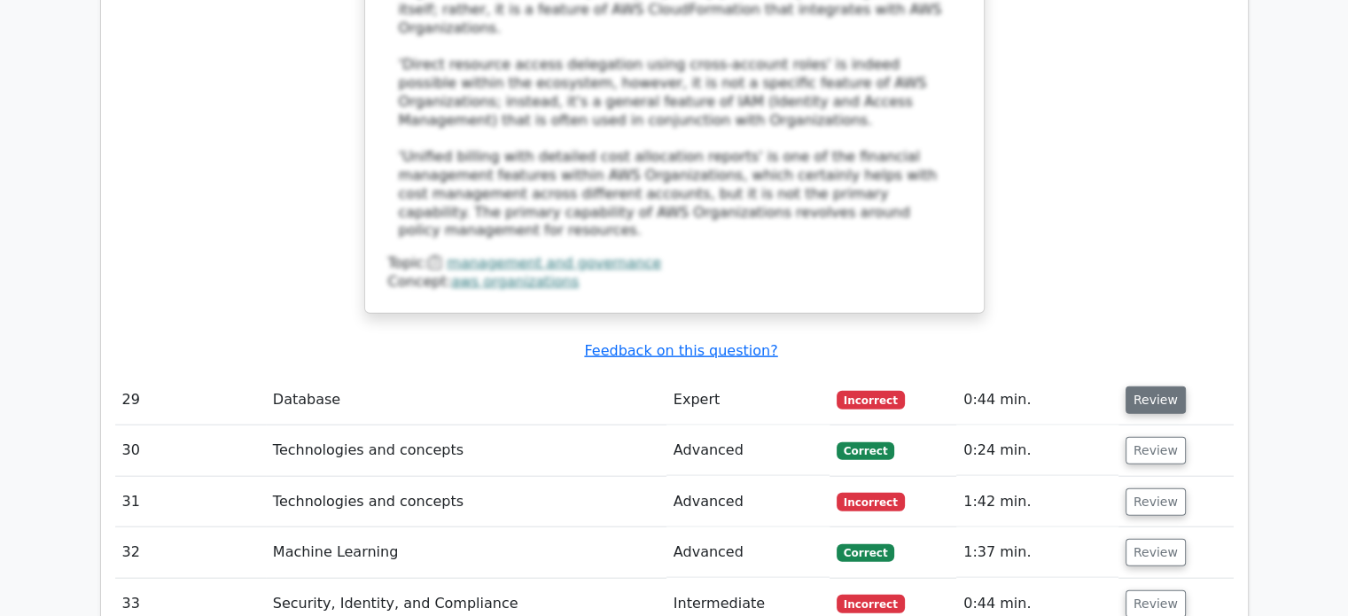
click at [1158, 386] on button "Review" at bounding box center [1155, 399] width 60 height 27
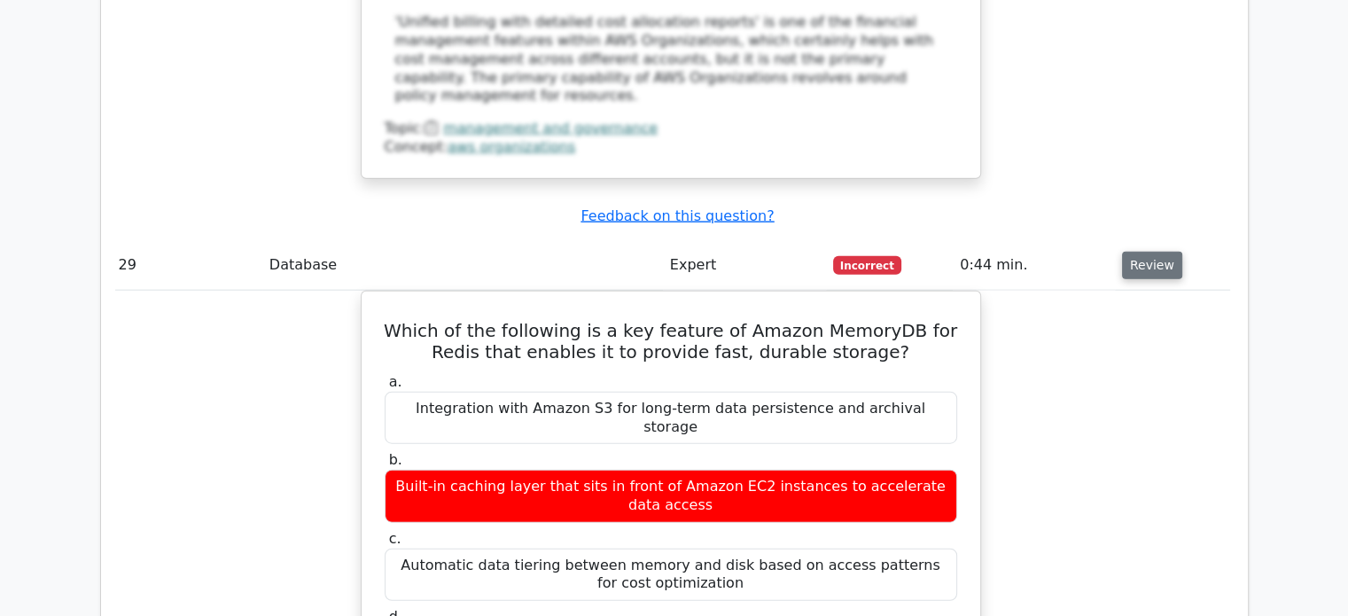
scroll to position [4260, 0]
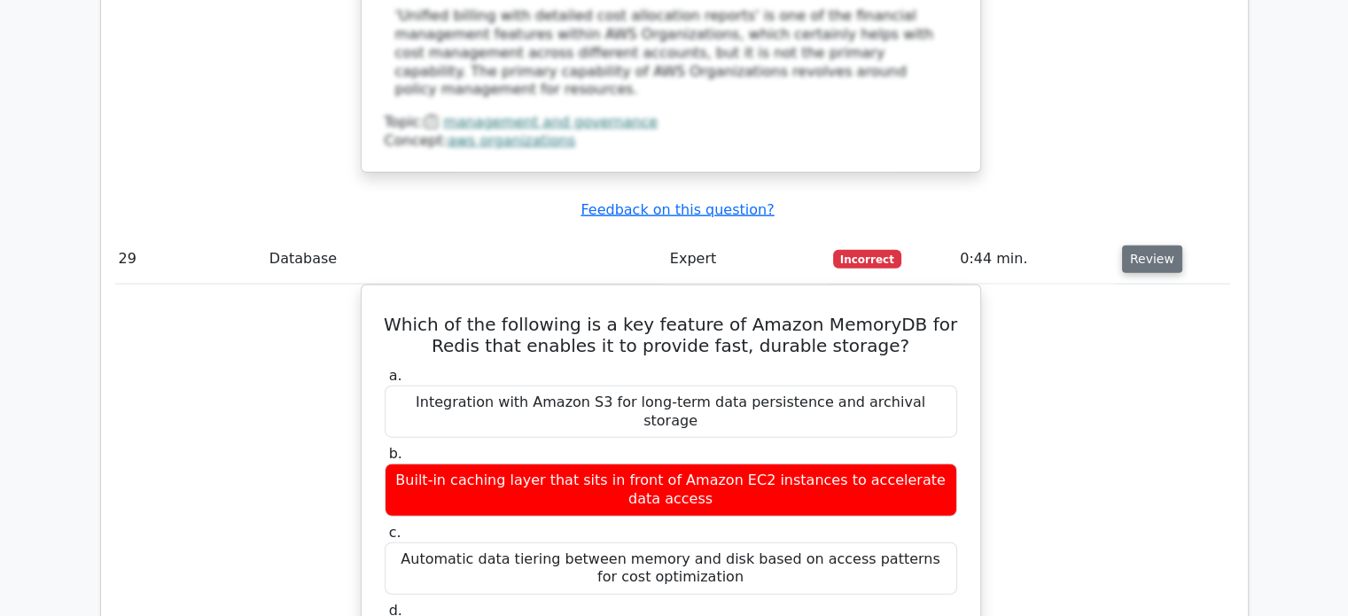
click at [1152, 245] on button "Review" at bounding box center [1152, 258] width 60 height 27
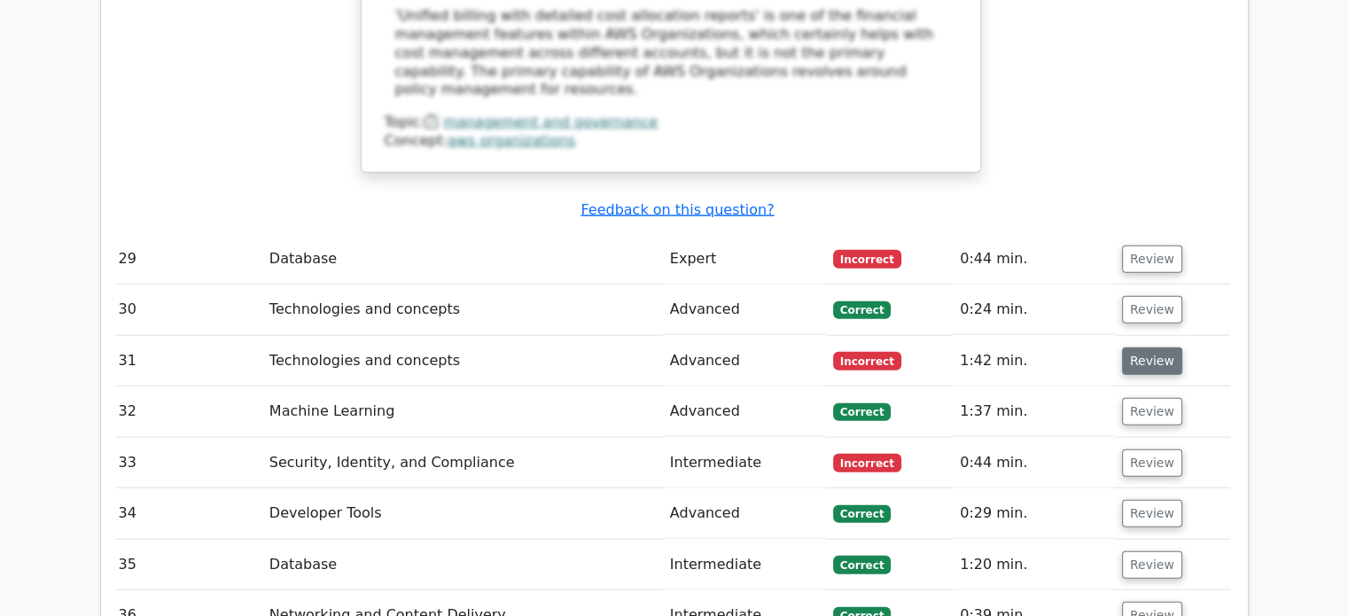
click at [1146, 347] on button "Review" at bounding box center [1152, 360] width 60 height 27
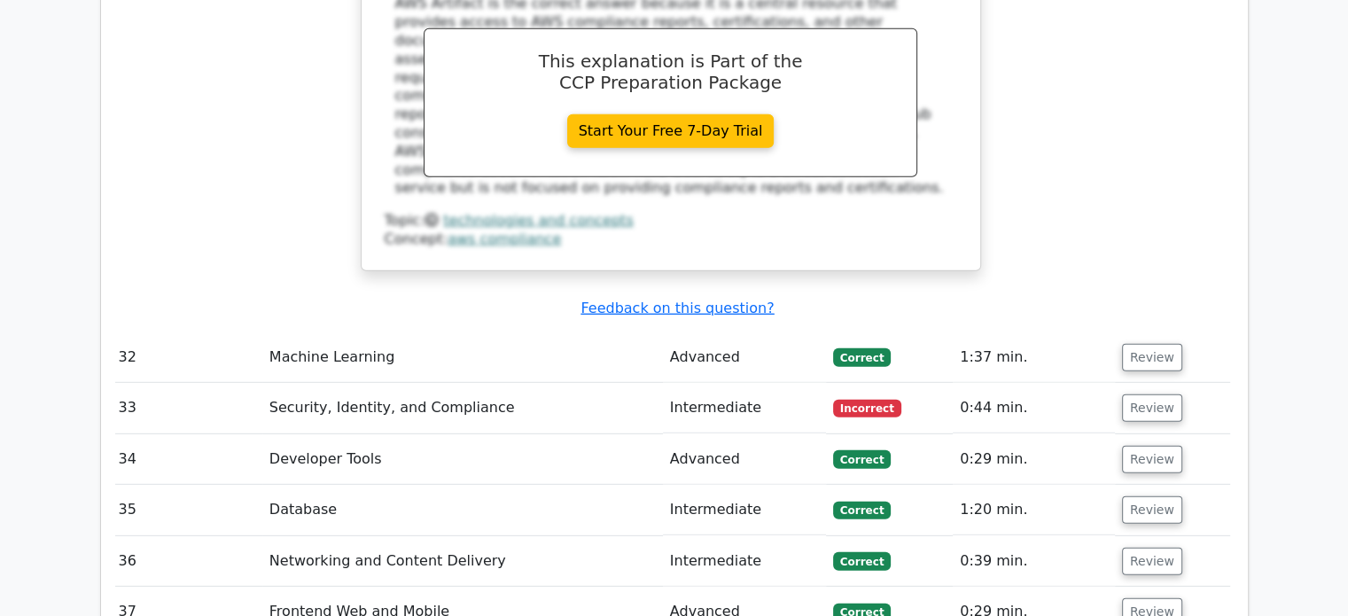
scroll to position [5095, 0]
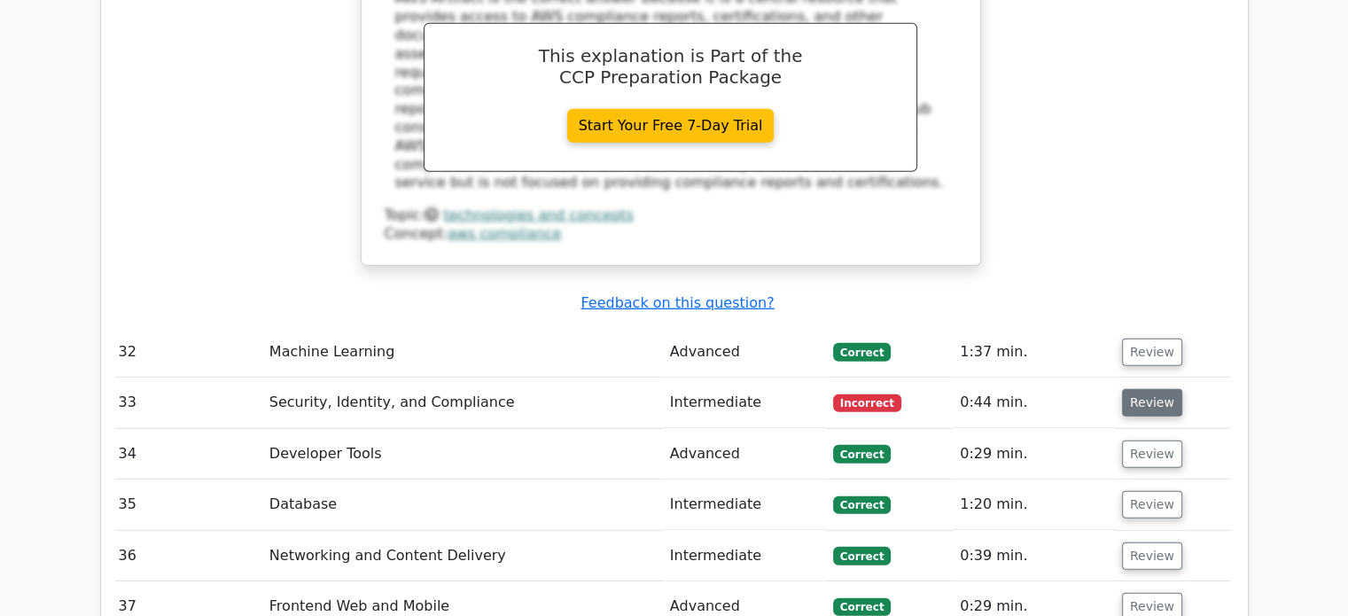
click at [1142, 389] on button "Review" at bounding box center [1152, 402] width 60 height 27
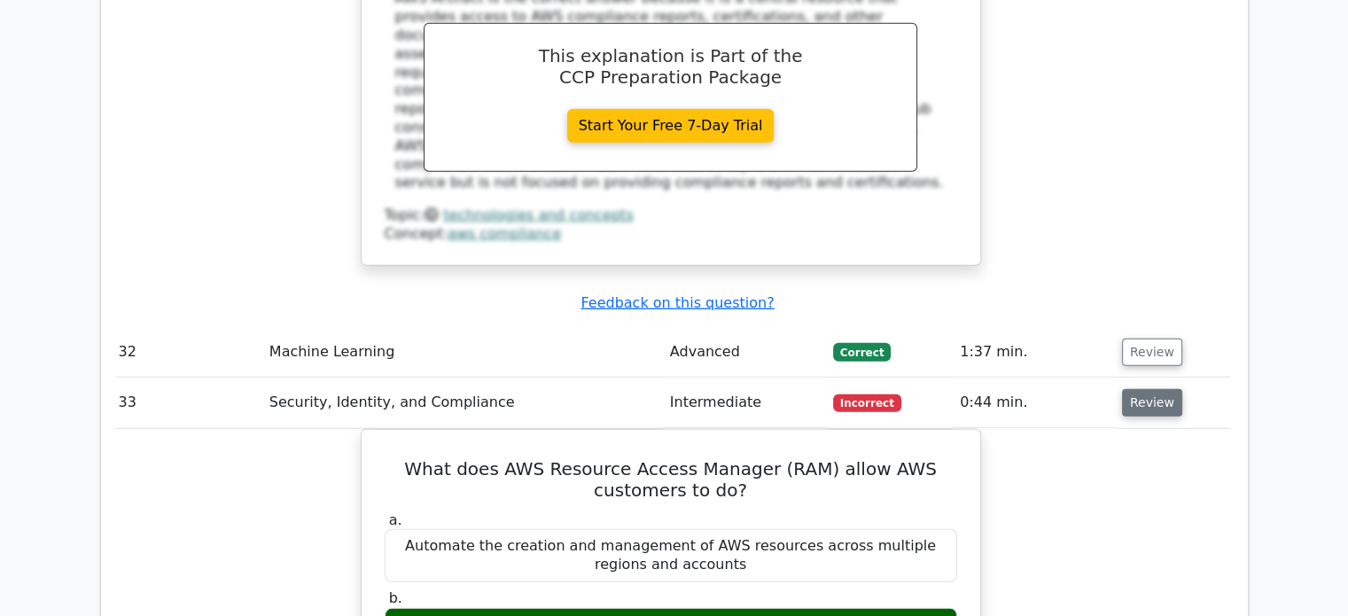
click at [1142, 389] on button "Review" at bounding box center [1152, 402] width 60 height 27
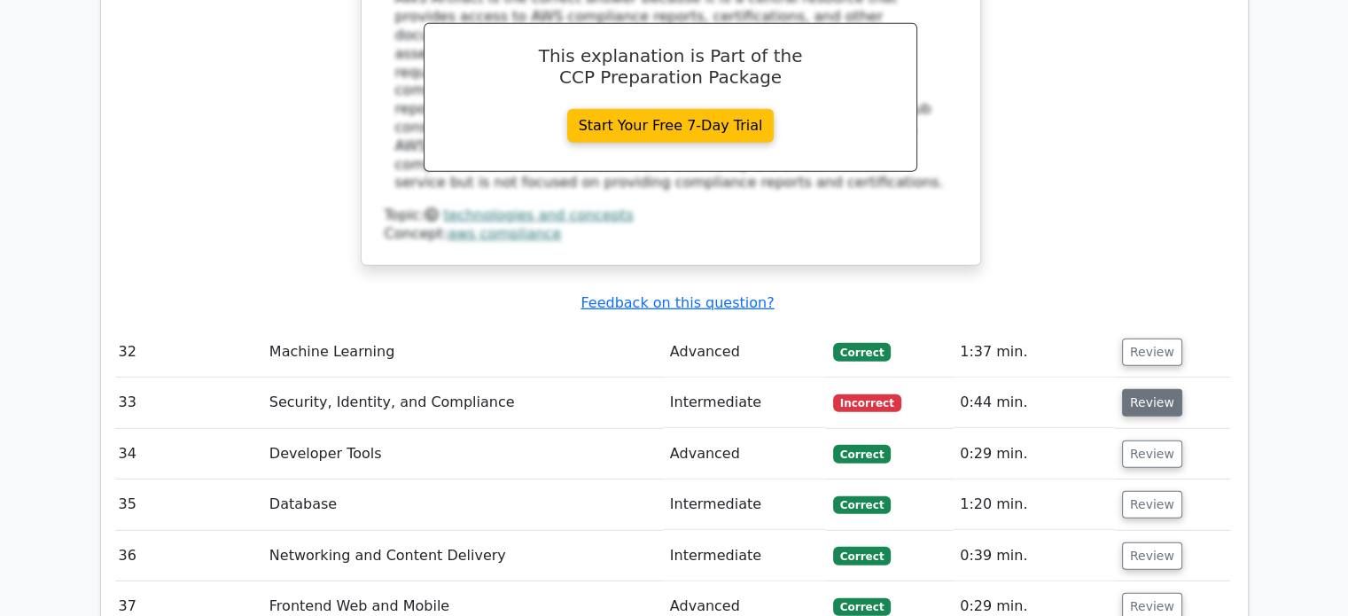
click at [1142, 389] on button "Review" at bounding box center [1152, 402] width 60 height 27
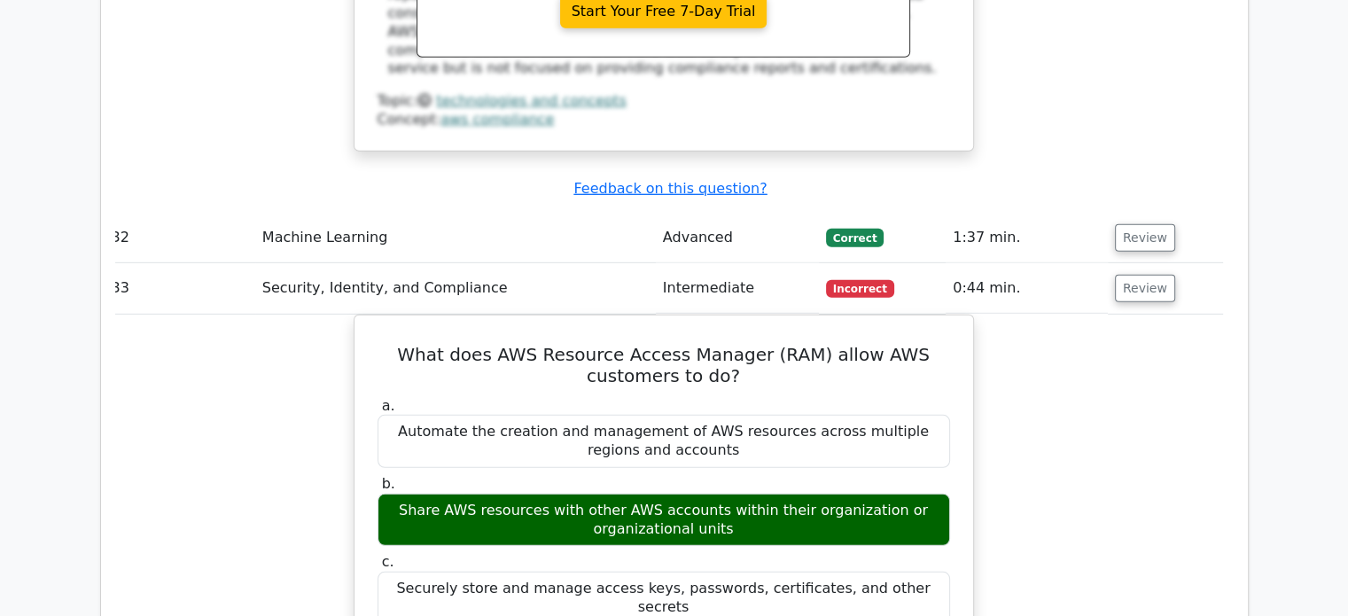
scroll to position [5211, 0]
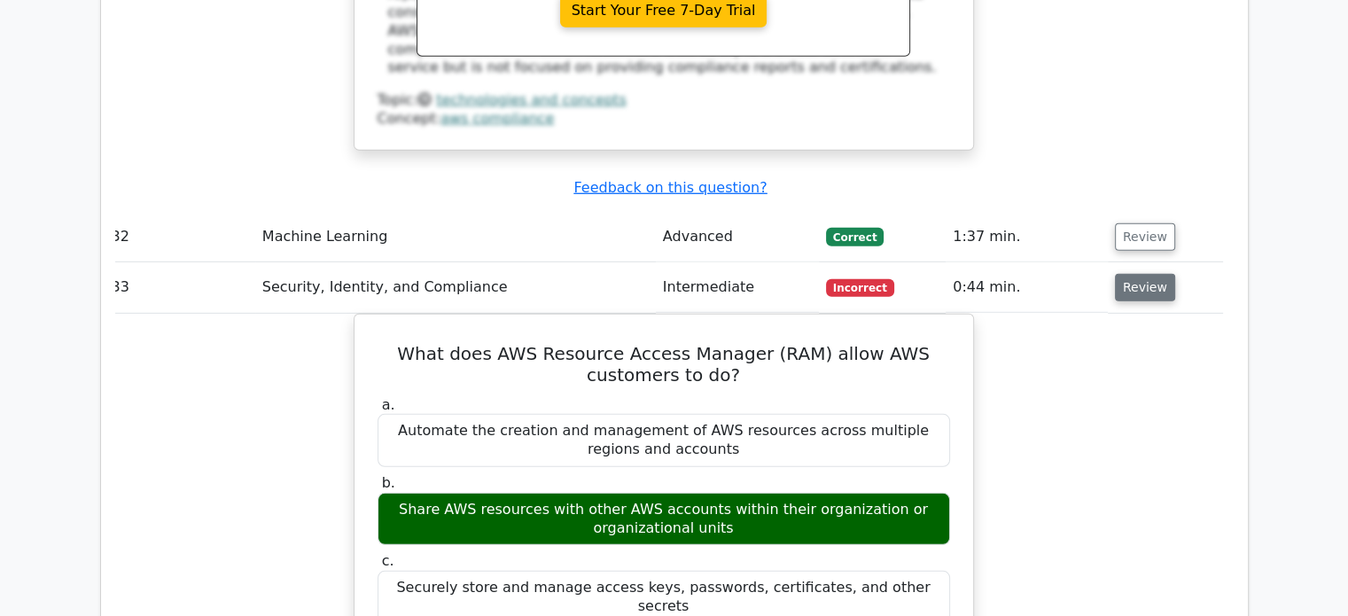
click at [1146, 274] on button "Review" at bounding box center [1145, 287] width 60 height 27
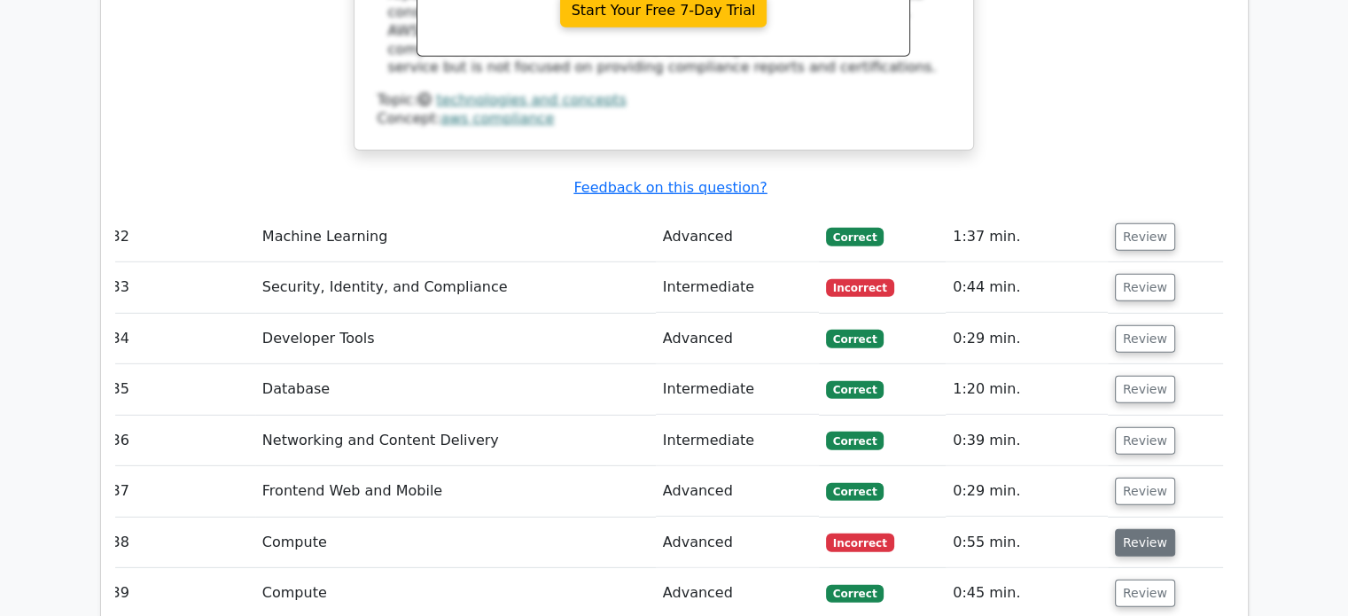
click at [1152, 529] on button "Review" at bounding box center [1145, 542] width 60 height 27
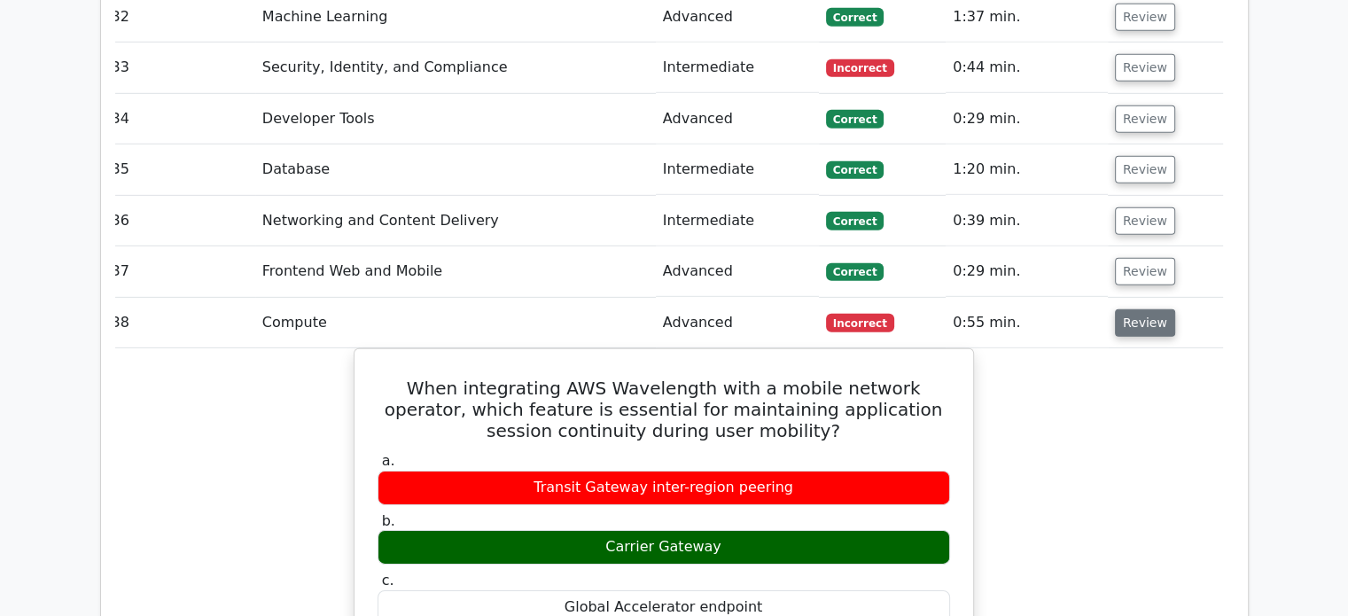
scroll to position [5432, 0]
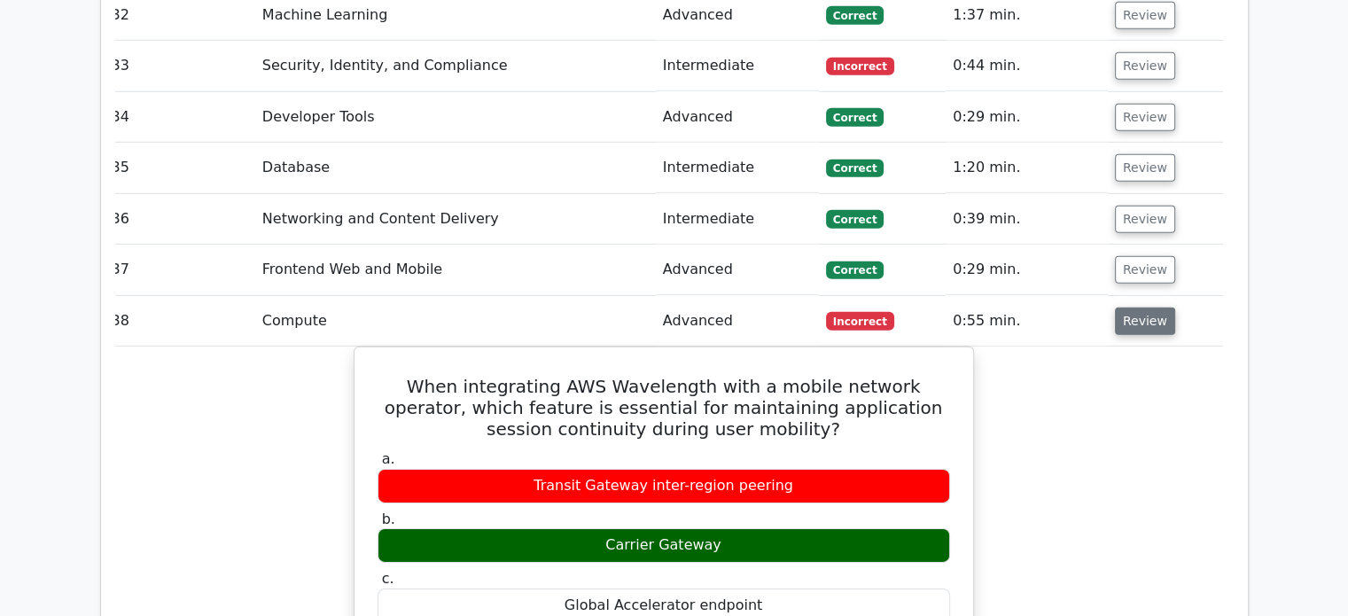
click at [1144, 307] on button "Review" at bounding box center [1145, 320] width 60 height 27
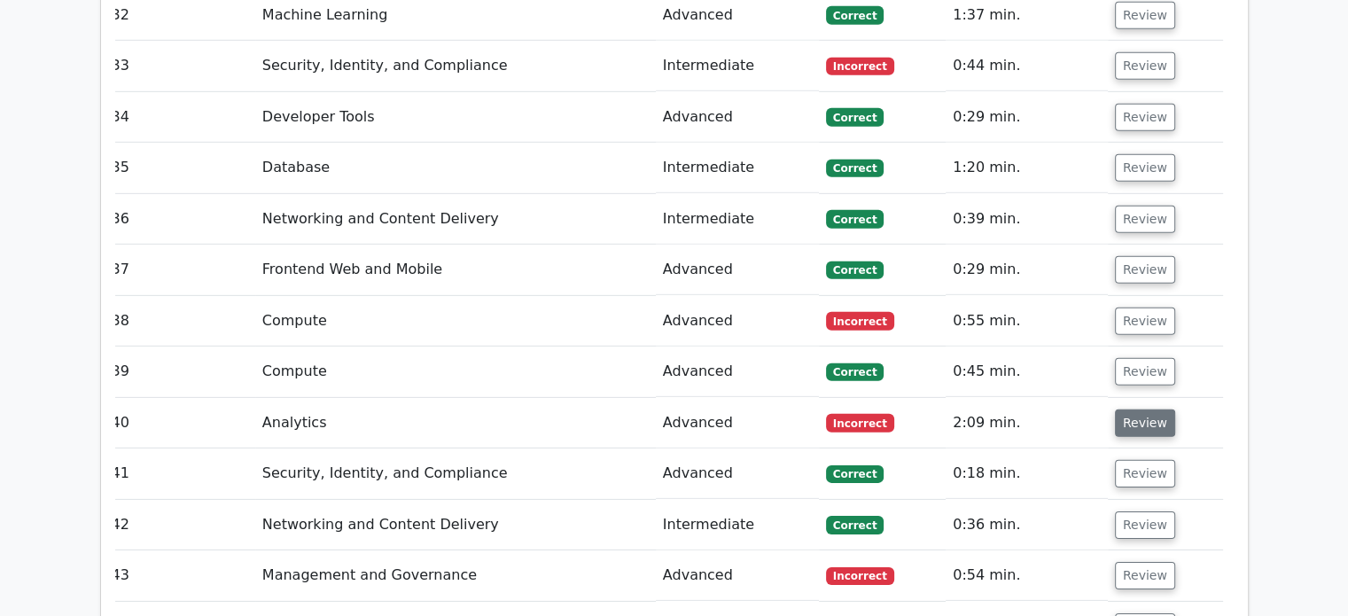
click at [1134, 409] on button "Review" at bounding box center [1145, 422] width 60 height 27
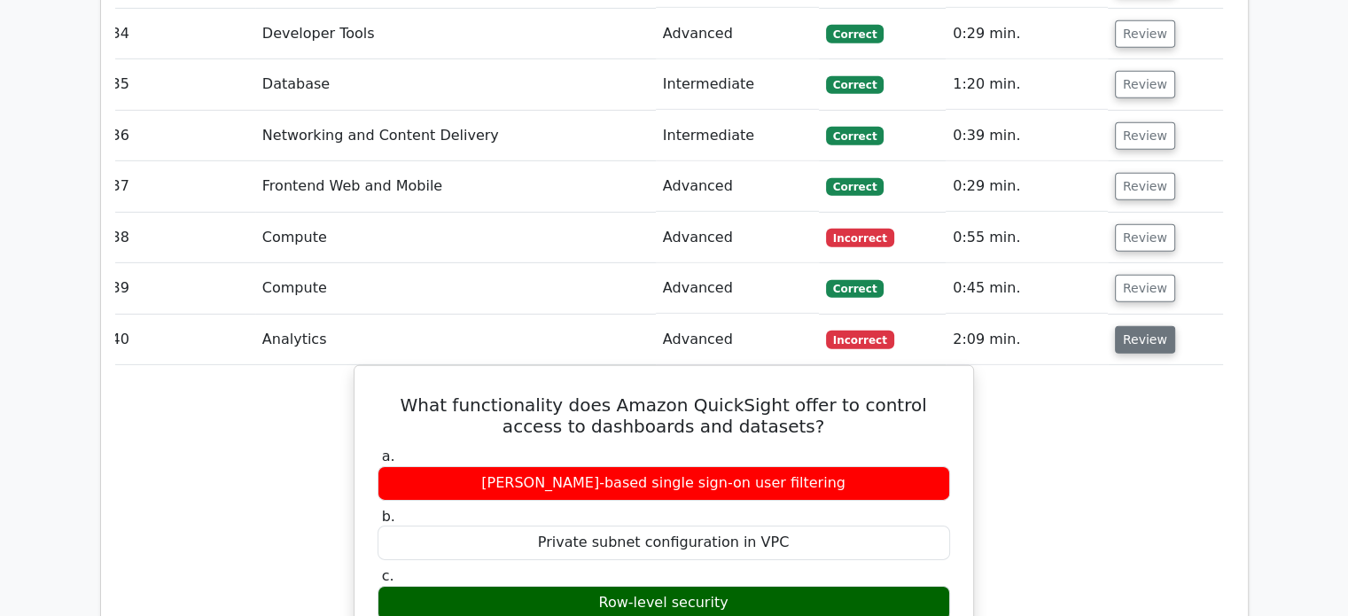
scroll to position [5522, 0]
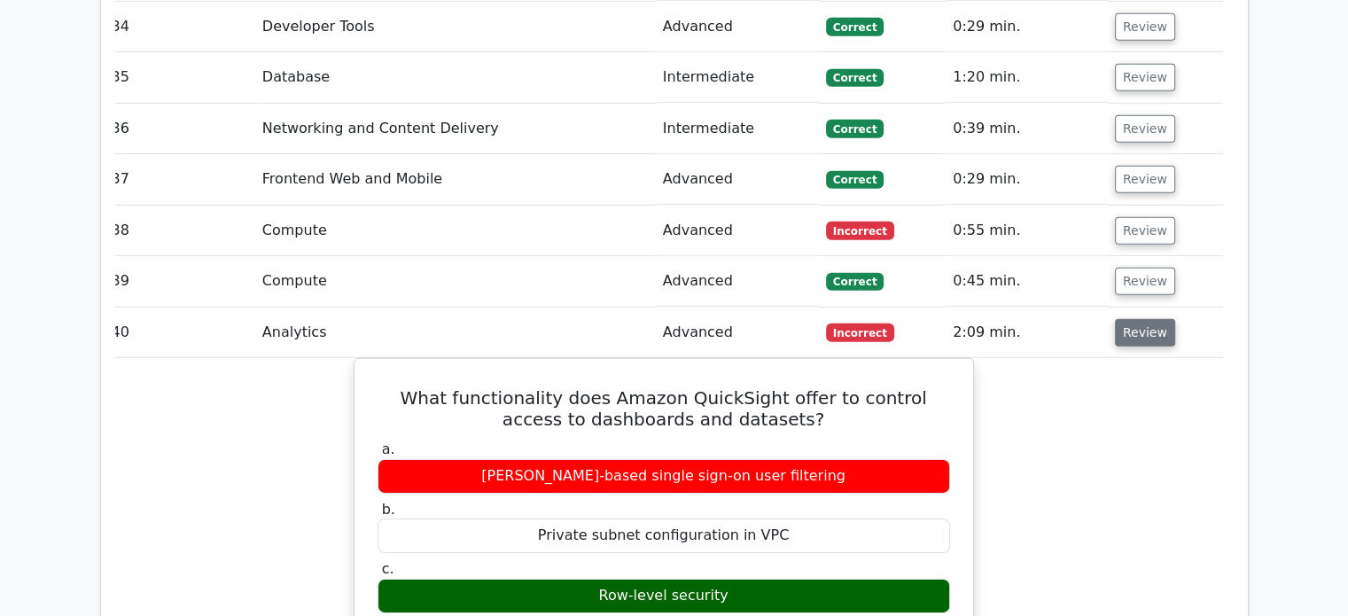
click at [1140, 319] on button "Review" at bounding box center [1145, 332] width 60 height 27
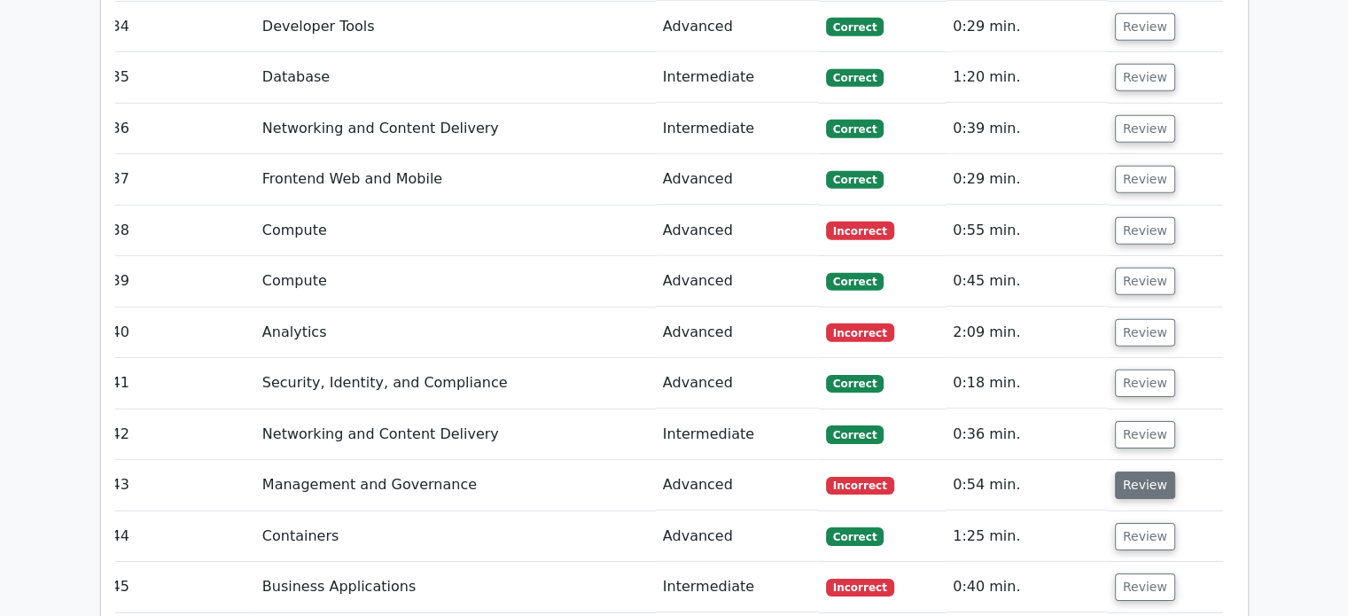
click at [1139, 471] on button "Review" at bounding box center [1145, 484] width 60 height 27
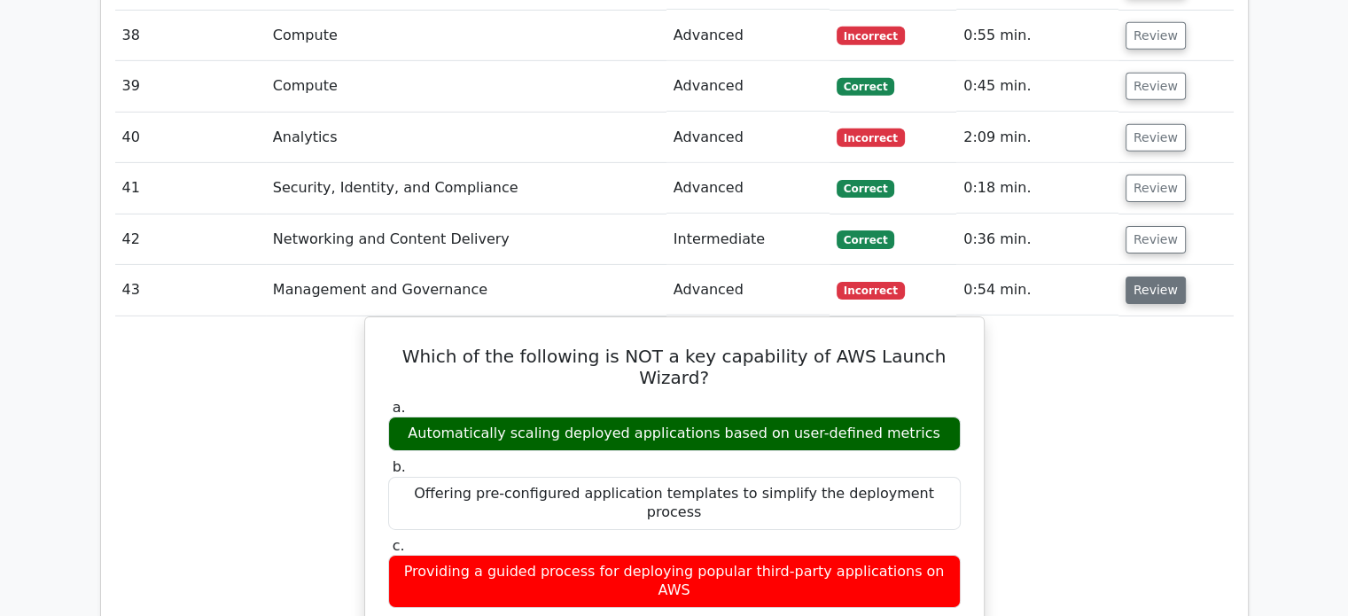
scroll to position [5717, 0]
click at [1150, 276] on button "Review" at bounding box center [1155, 289] width 60 height 27
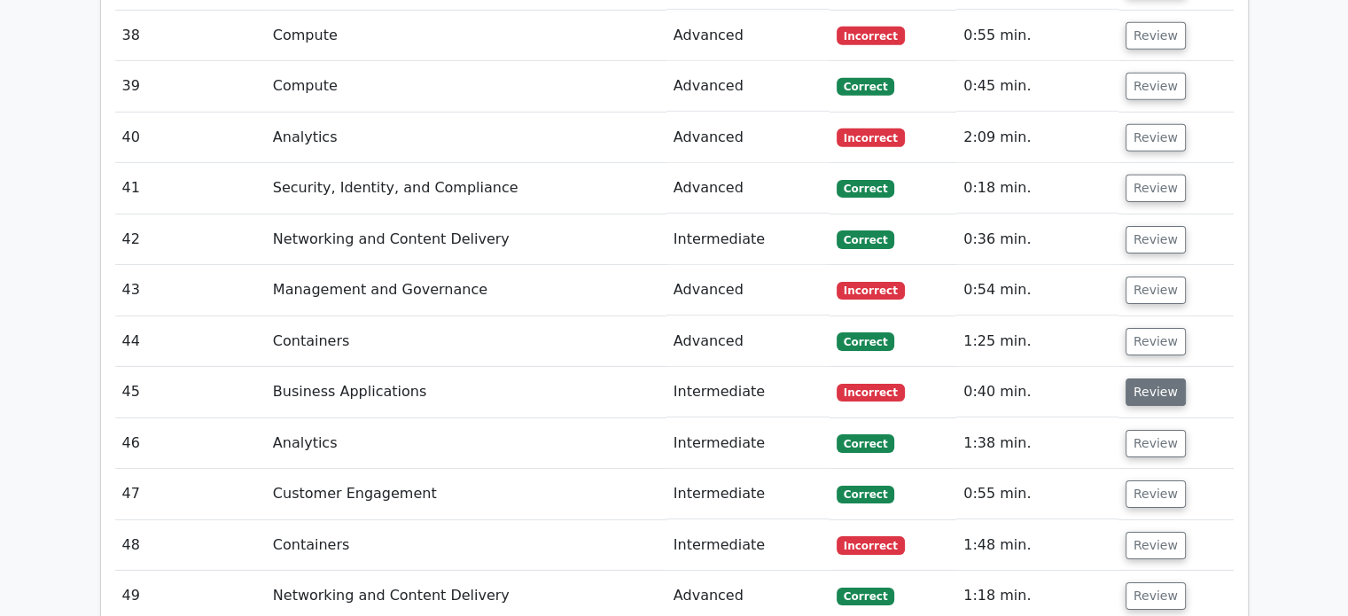
click at [1131, 378] on button "Review" at bounding box center [1155, 391] width 60 height 27
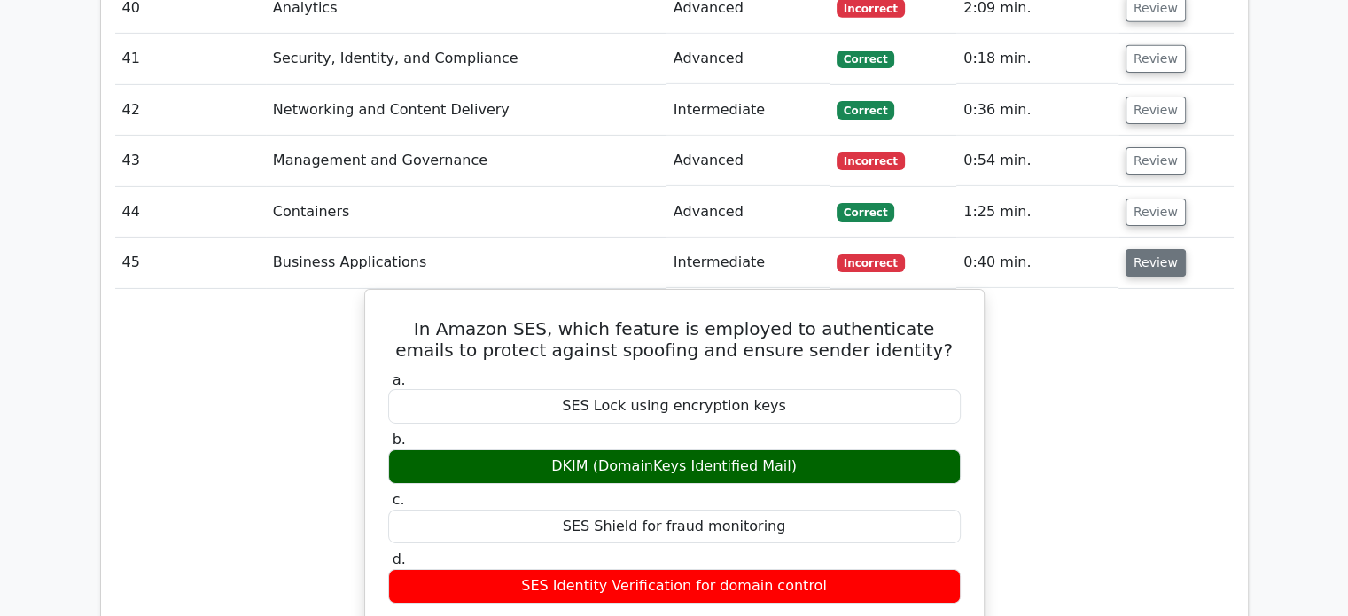
scroll to position [5849, 0]
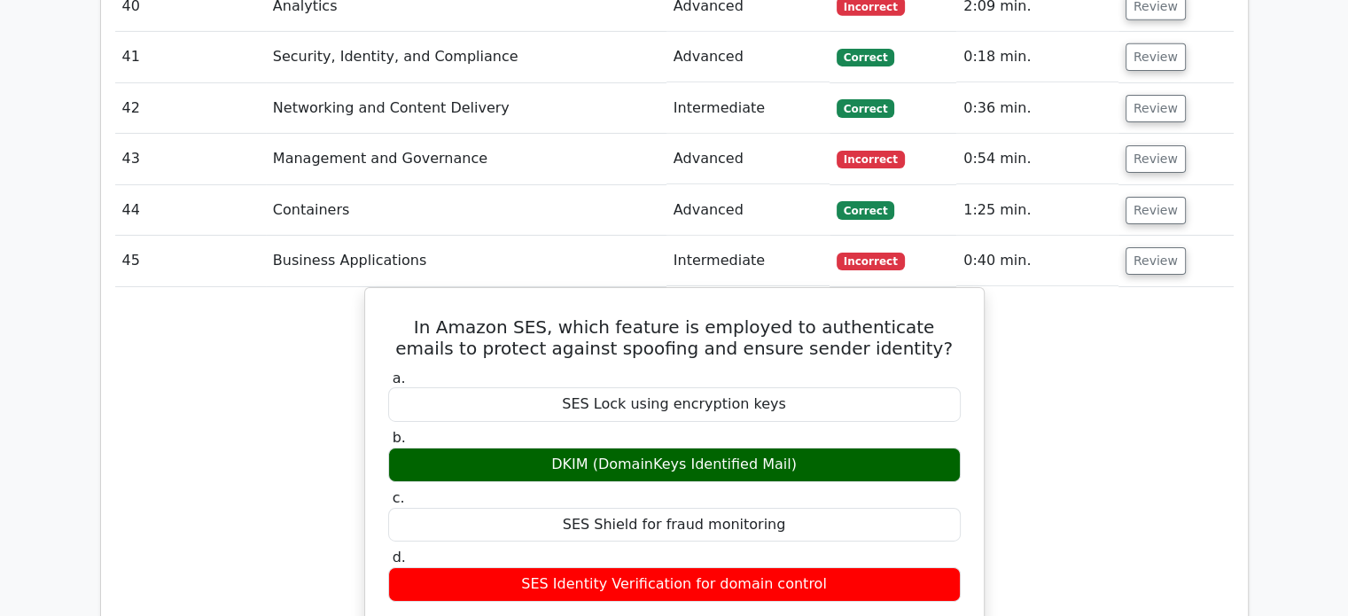
click at [1145, 236] on td "Review" at bounding box center [1175, 261] width 115 height 51
click at [1143, 247] on button "Review" at bounding box center [1155, 260] width 60 height 27
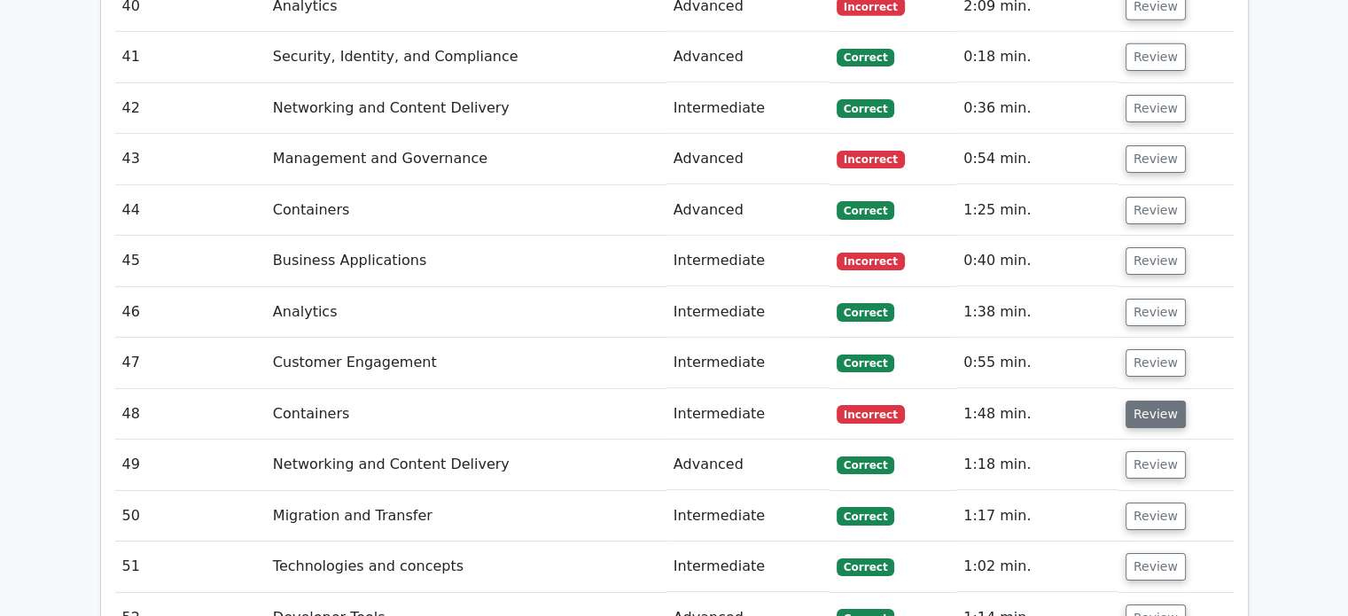
click at [1128, 401] on button "Review" at bounding box center [1155, 414] width 60 height 27
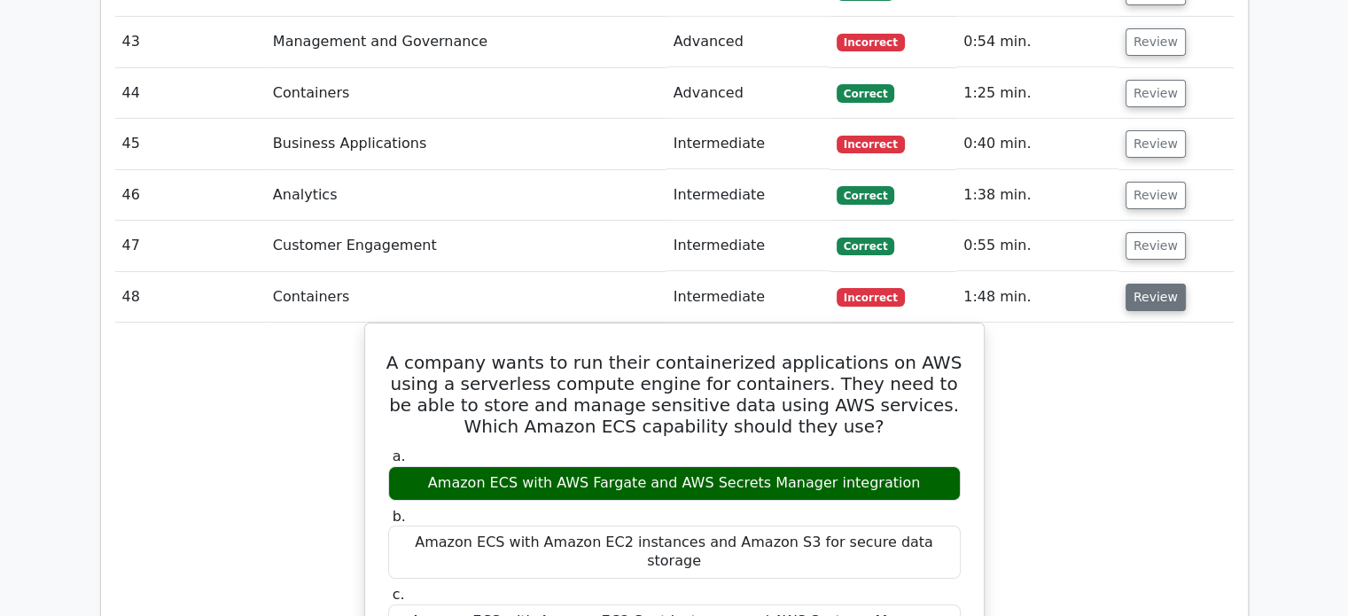
scroll to position [5973, 0]
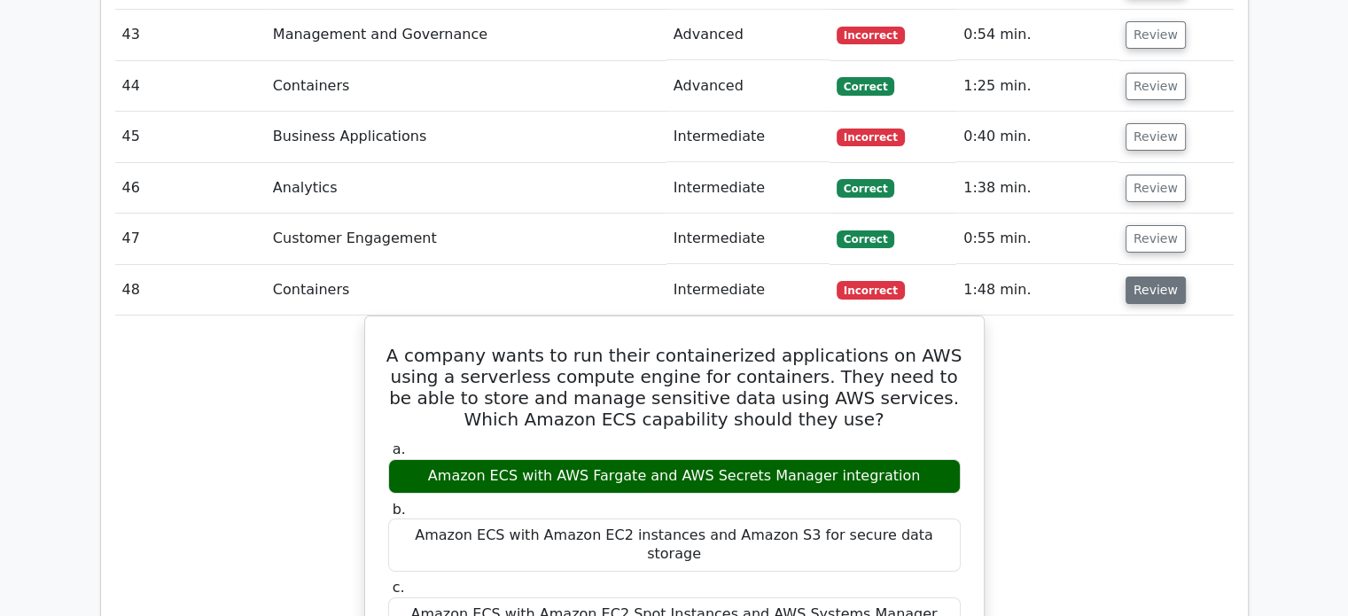
click at [1157, 276] on button "Review" at bounding box center [1155, 289] width 60 height 27
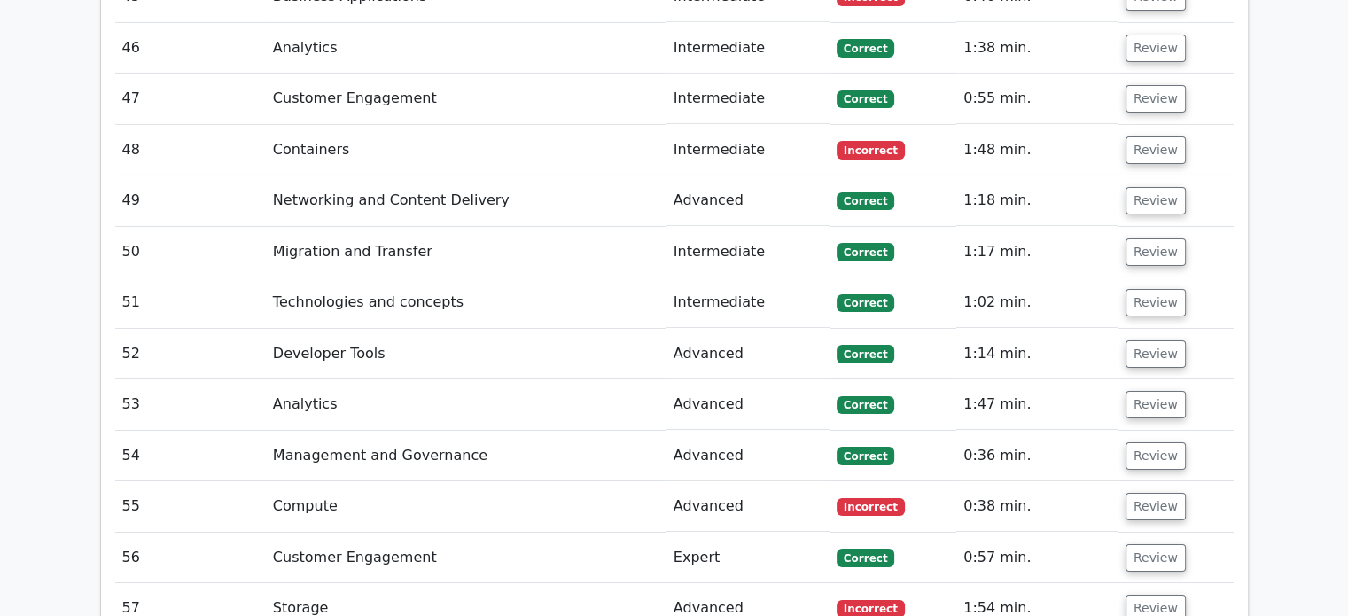
scroll to position [6116, 0]
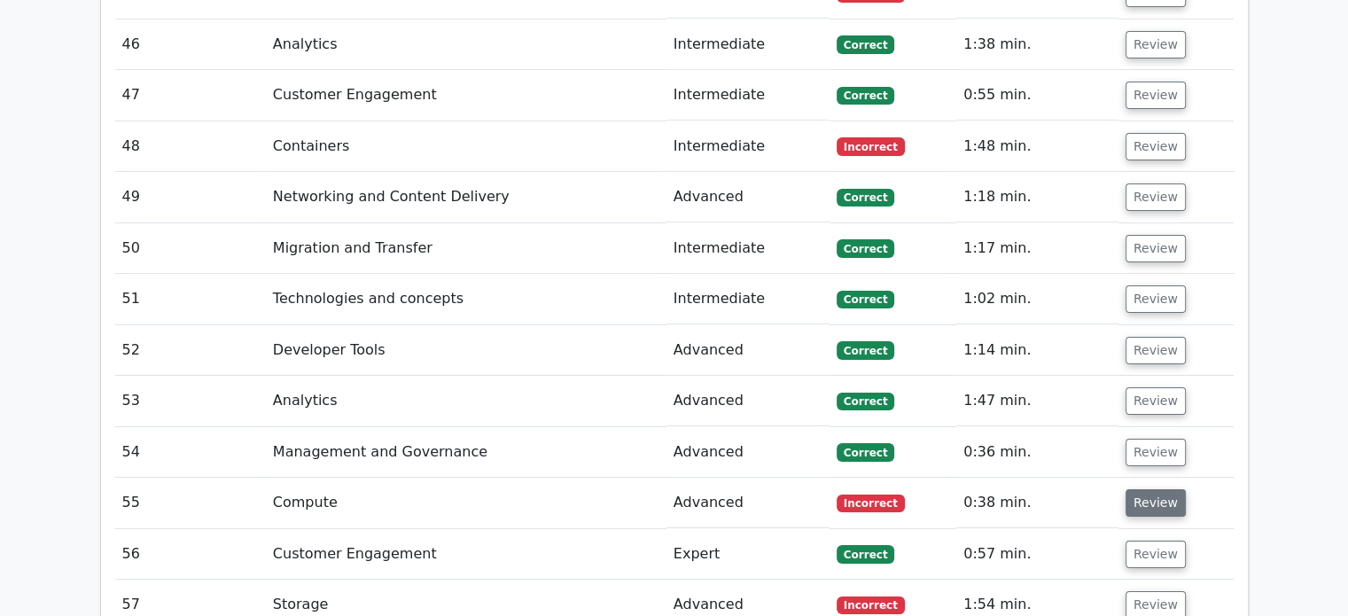
click at [1167, 489] on button "Review" at bounding box center [1155, 502] width 60 height 27
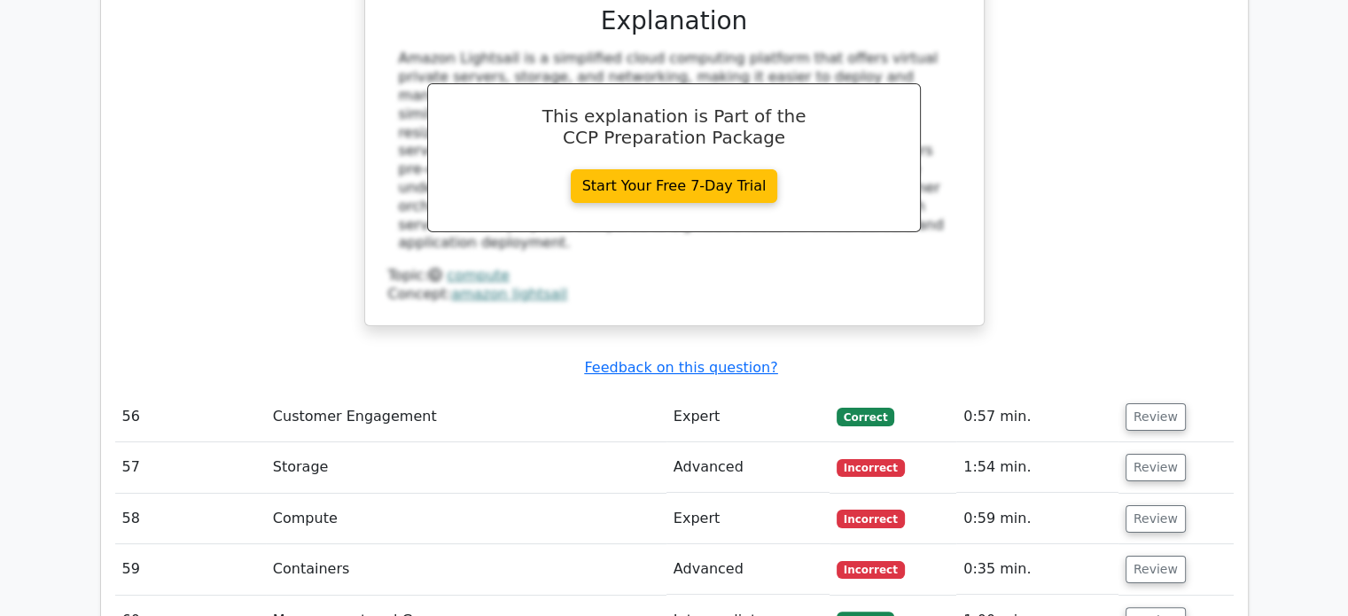
scroll to position [6978, 0]
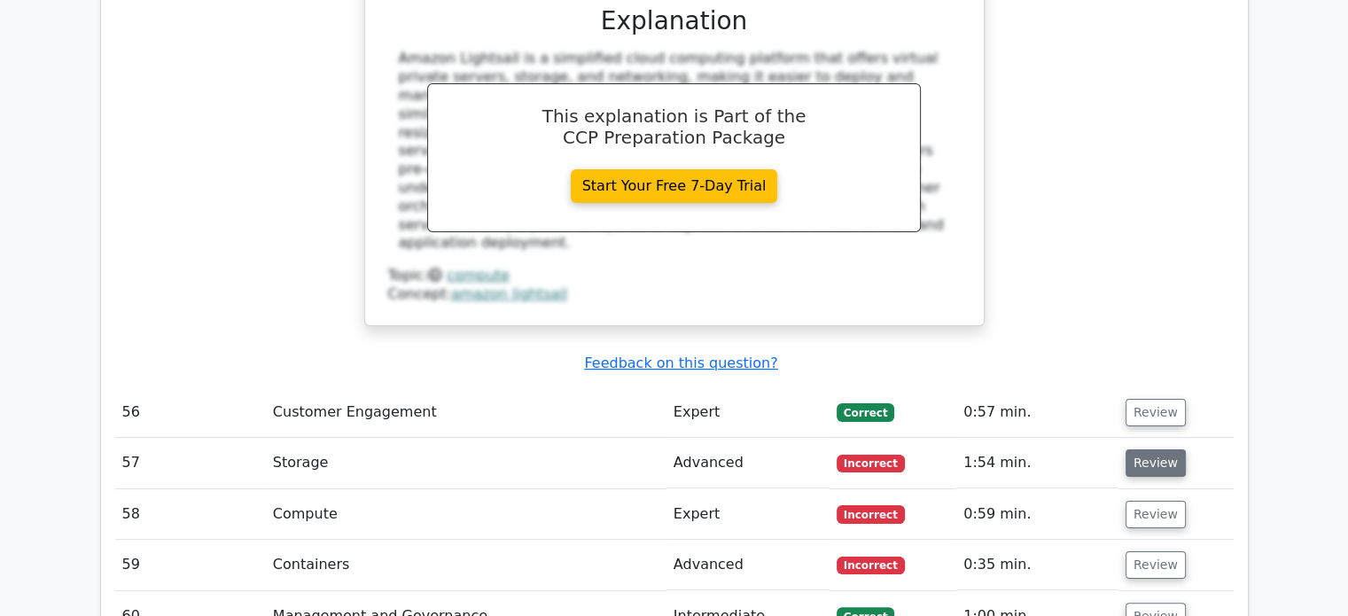
click at [1140, 449] on button "Review" at bounding box center [1155, 462] width 60 height 27
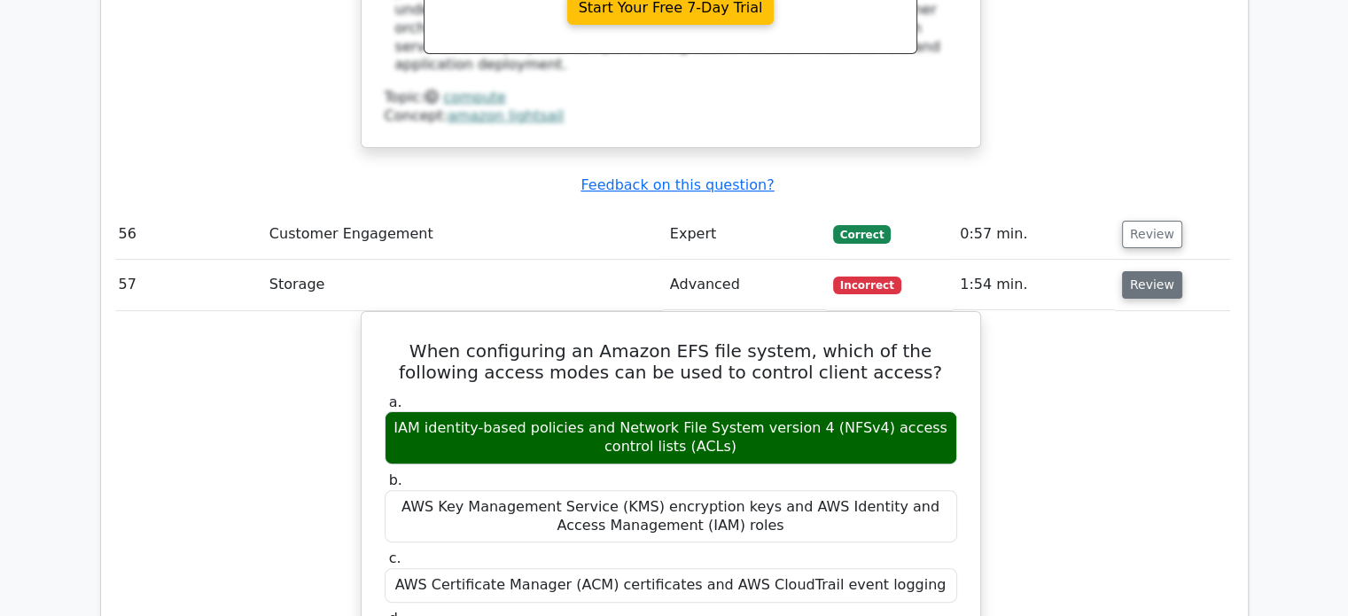
scroll to position [7157, 0]
click at [1132, 271] on button "Review" at bounding box center [1152, 284] width 60 height 27
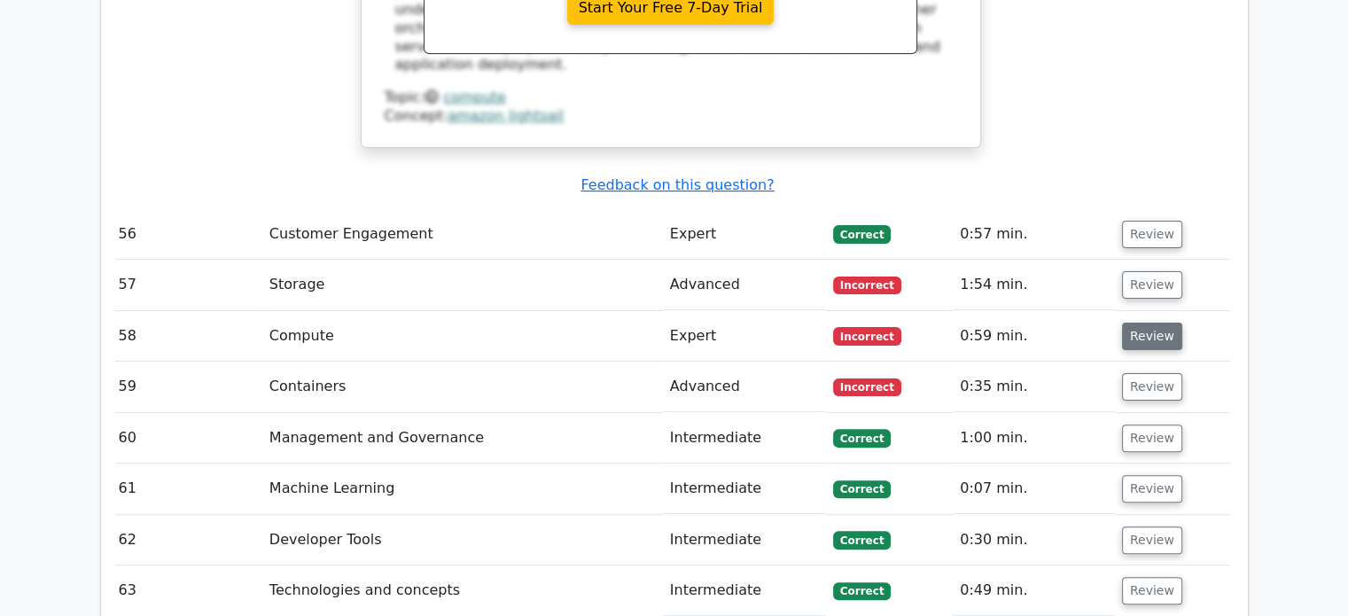
click at [1130, 323] on button "Review" at bounding box center [1152, 336] width 60 height 27
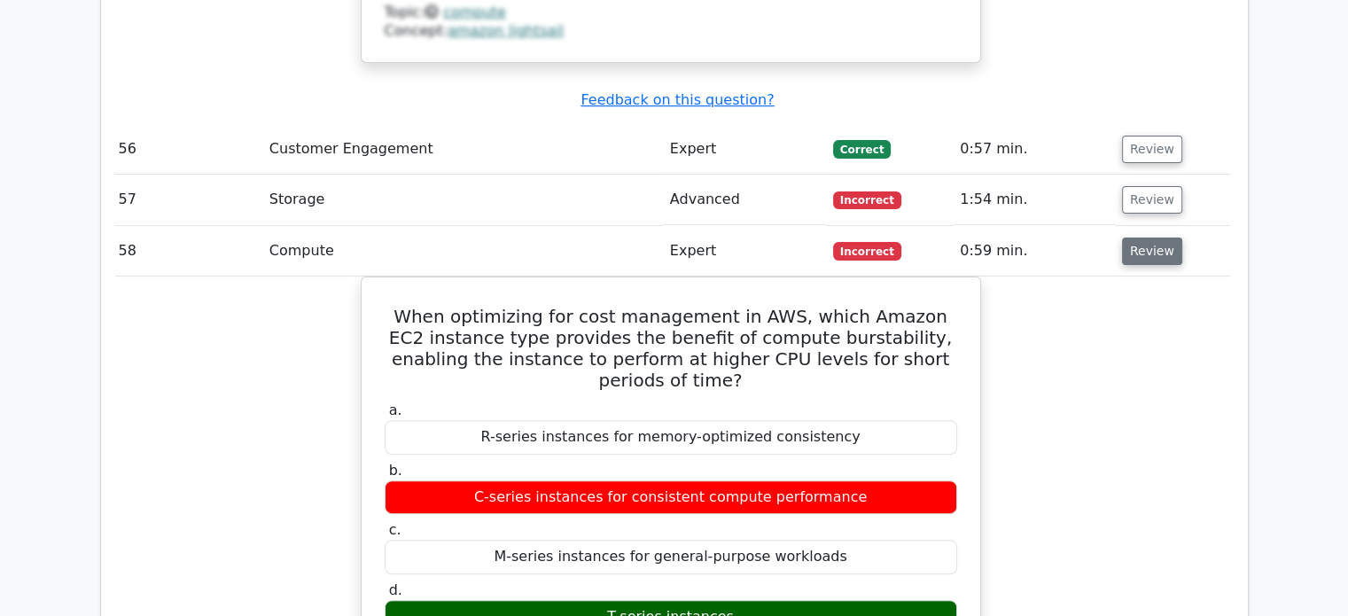
scroll to position [7242, 0]
click at [1128, 237] on button "Review" at bounding box center [1152, 250] width 60 height 27
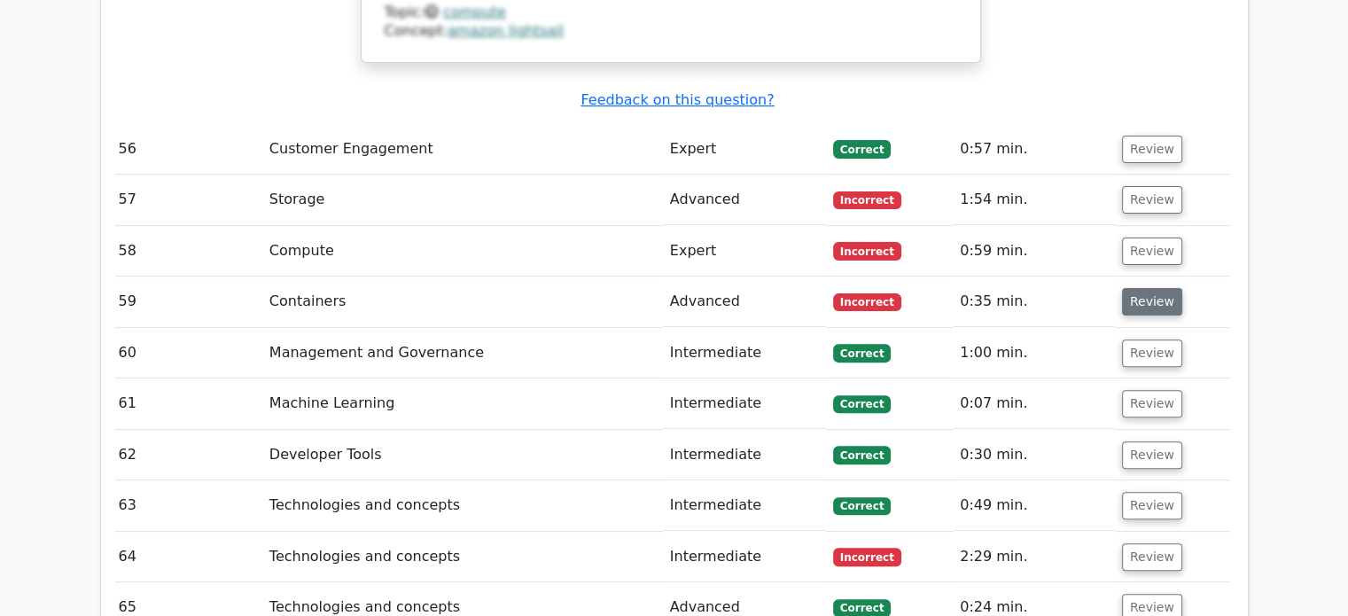
click at [1127, 288] on button "Review" at bounding box center [1152, 301] width 60 height 27
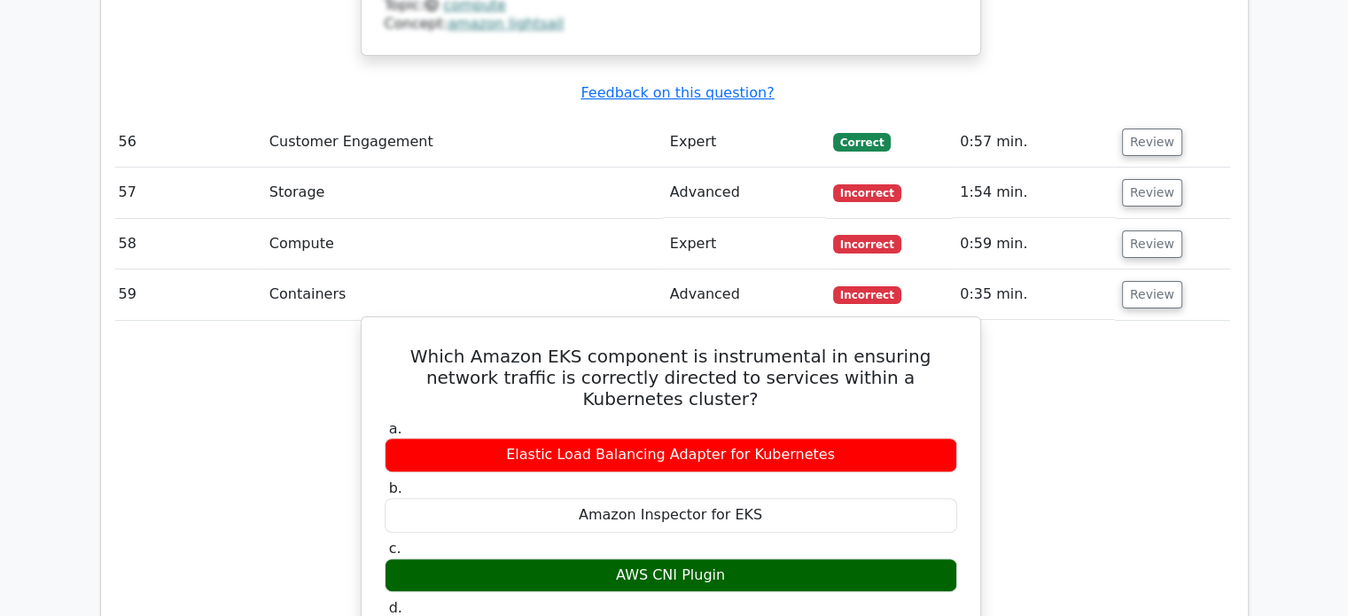
scroll to position [7249, 0]
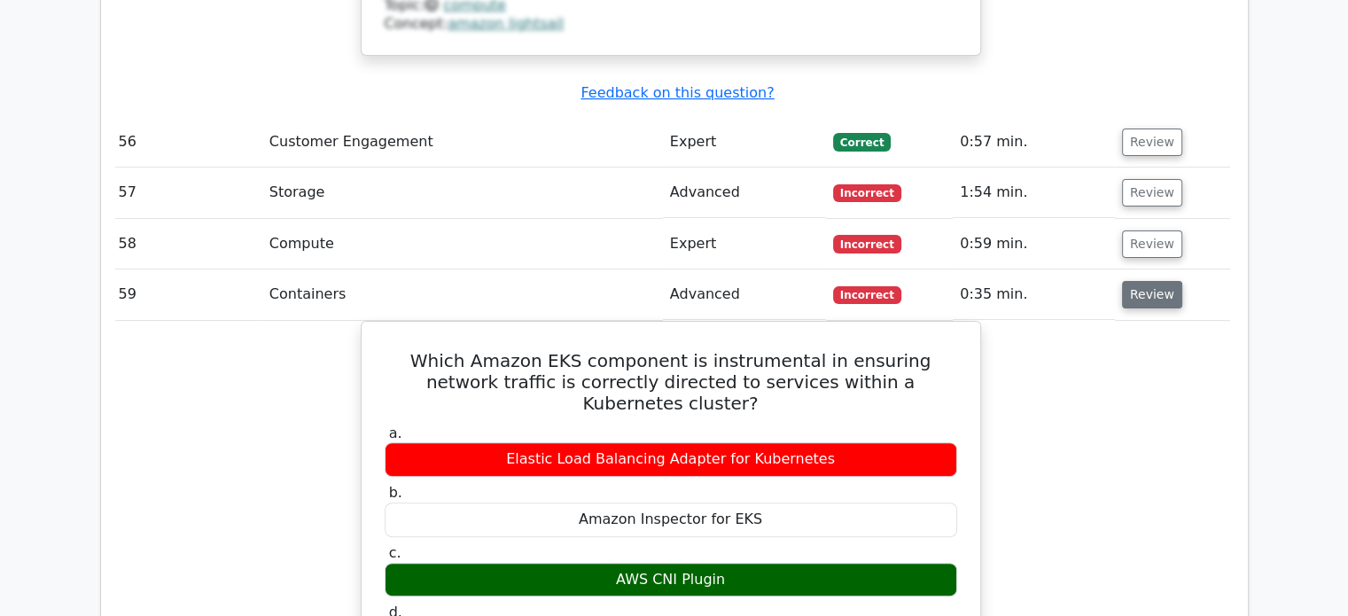
click at [1141, 281] on button "Review" at bounding box center [1152, 294] width 60 height 27
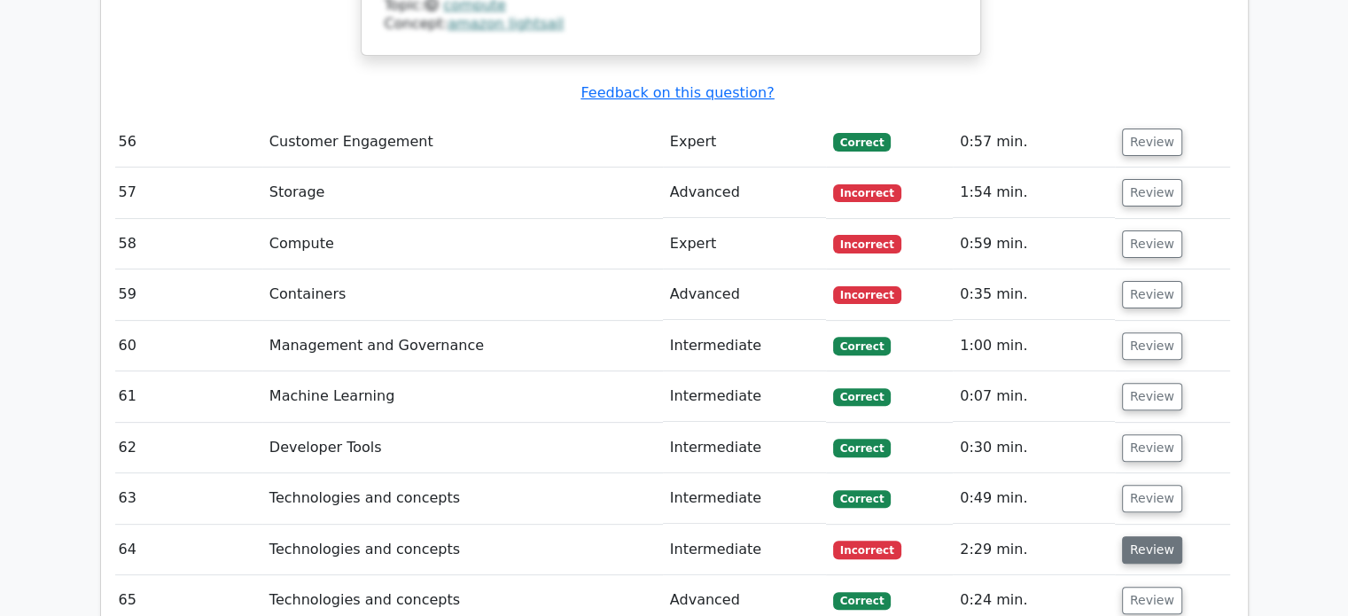
click at [1129, 536] on button "Review" at bounding box center [1152, 549] width 60 height 27
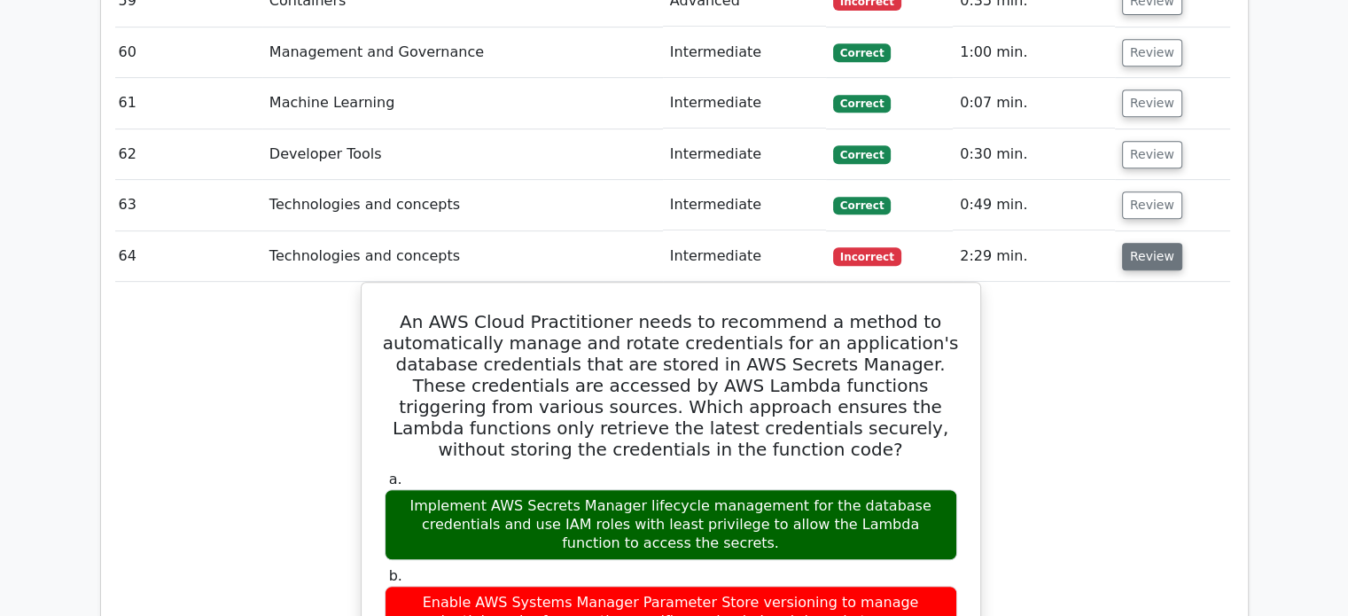
scroll to position [7543, 0]
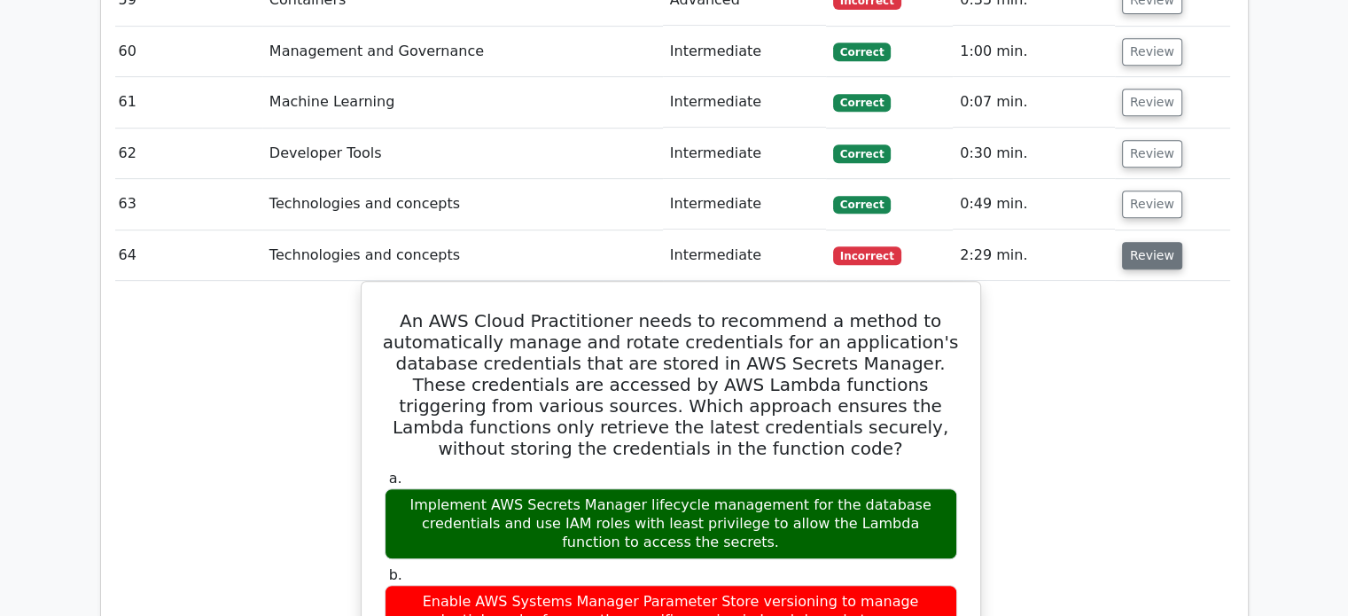
click at [1126, 242] on button "Review" at bounding box center [1152, 255] width 60 height 27
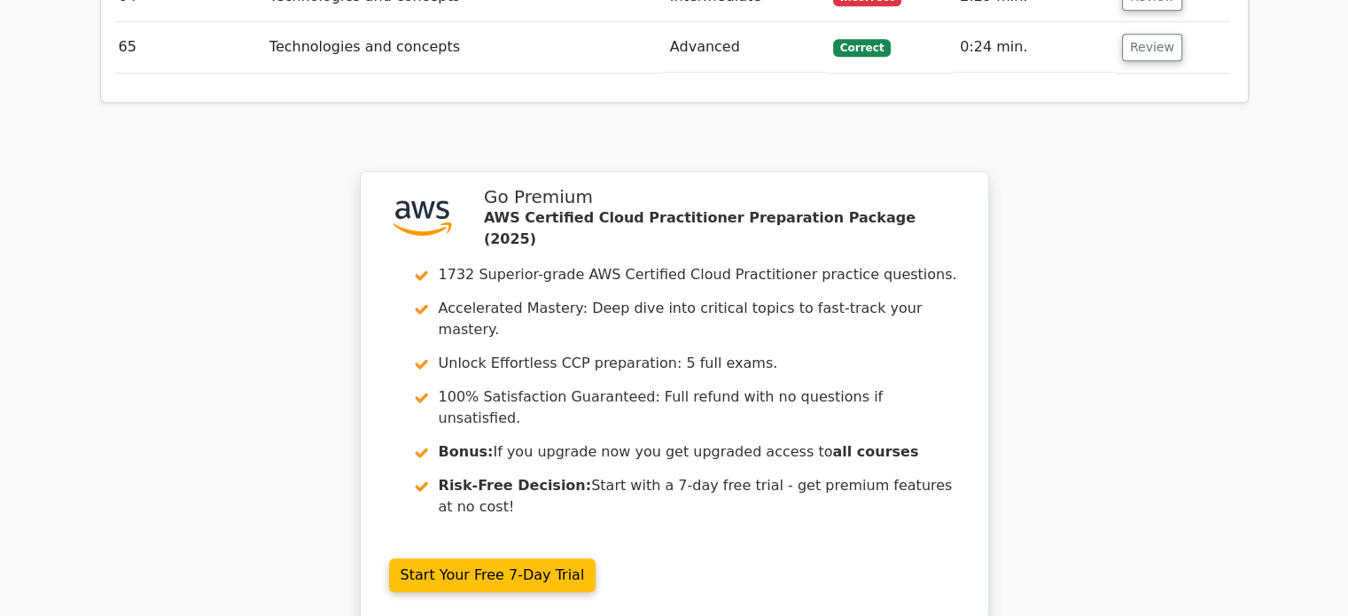
scroll to position [7917, 0]
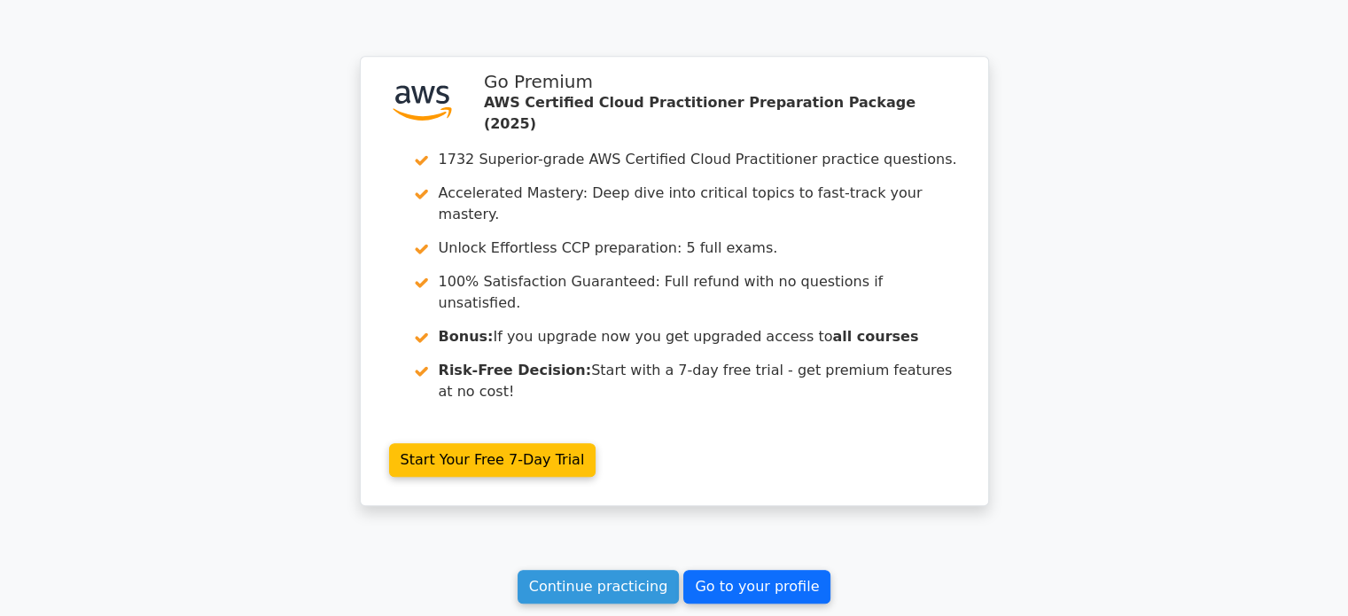
click at [759, 570] on link "Go to your profile" at bounding box center [756, 587] width 147 height 34
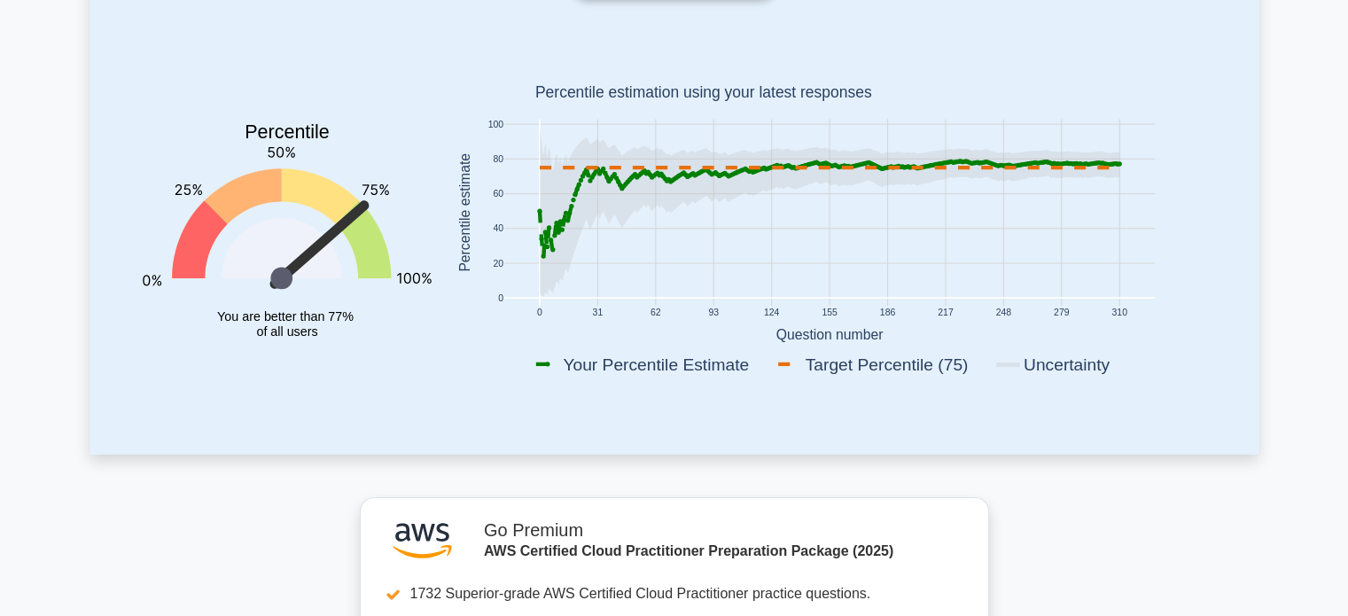
scroll to position [216, 0]
click at [544, 234] on icon at bounding box center [829, 207] width 580 height 95
drag, startPoint x: 544, startPoint y: 234, endPoint x: 673, endPoint y: 231, distance: 128.5
click at [673, 231] on icon "0 31 62 93 124 155 186 217 248 279 310 0 20 40 60 80 100 Your Percentile Estima…" at bounding box center [829, 215] width 774 height 348
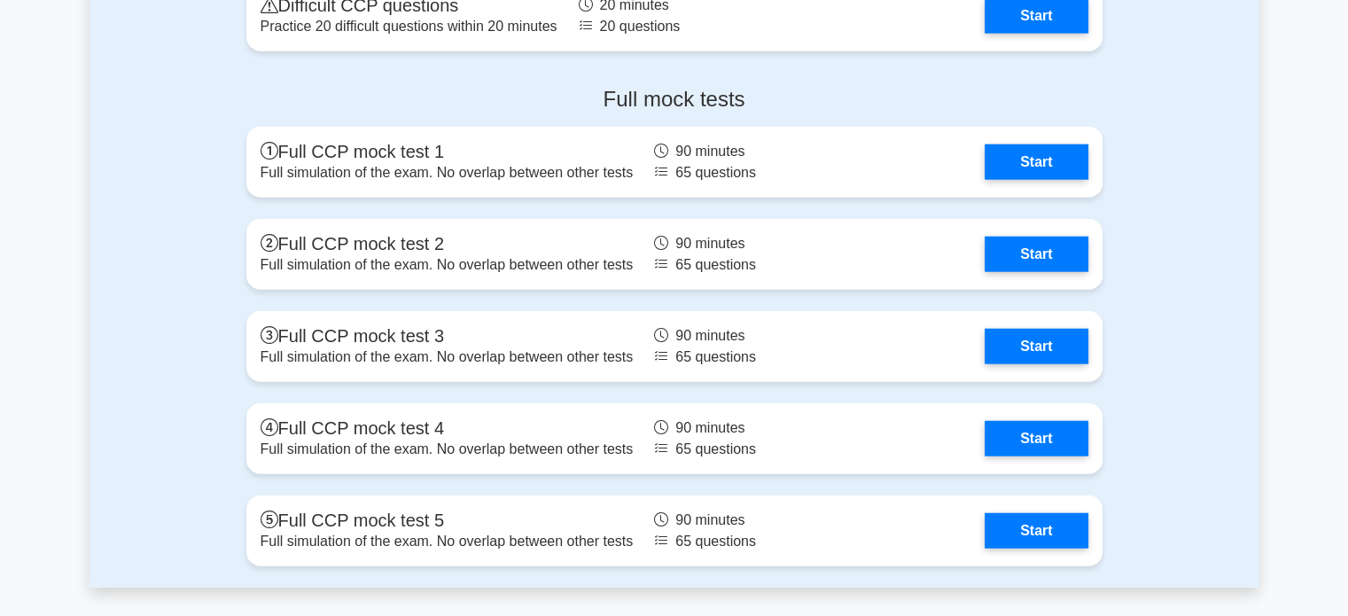
scroll to position [4332, 0]
drag, startPoint x: 819, startPoint y: 138, endPoint x: 787, endPoint y: 82, distance: 65.1
click at [787, 82] on div "Full mock tests Full CCP mock test 1 Full simulation of the exam. No overlap be…" at bounding box center [674, 331] width 877 height 515
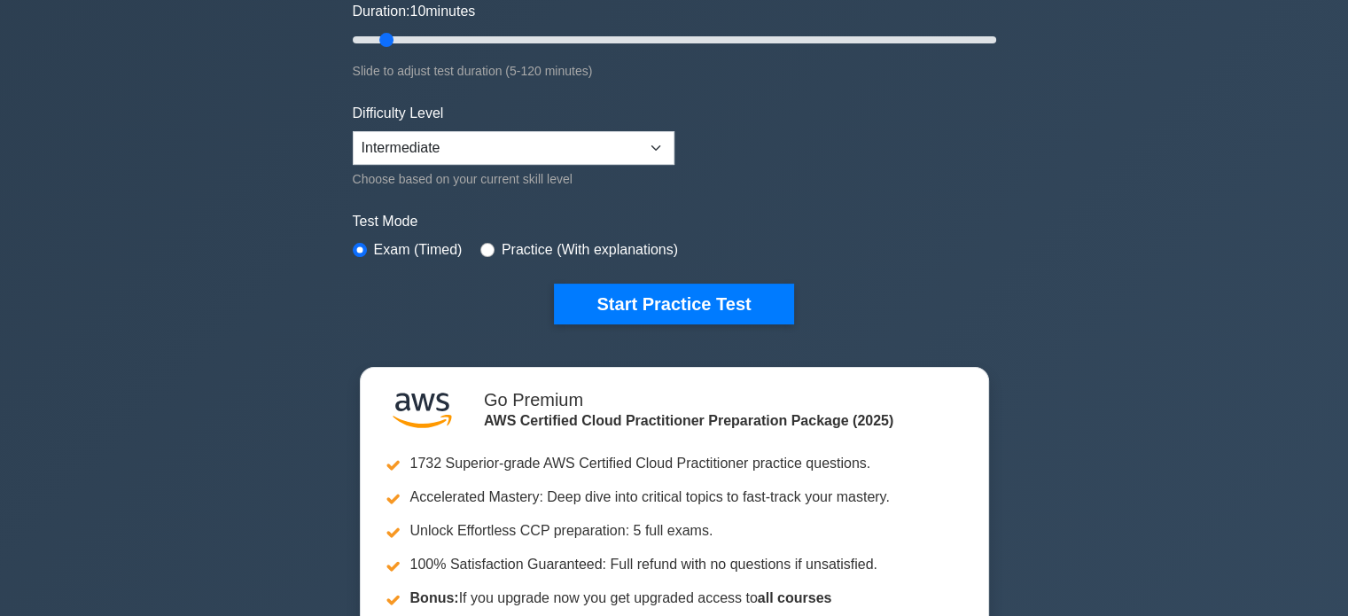
scroll to position [0, 0]
